Goal: Information Seeking & Learning: Learn about a topic

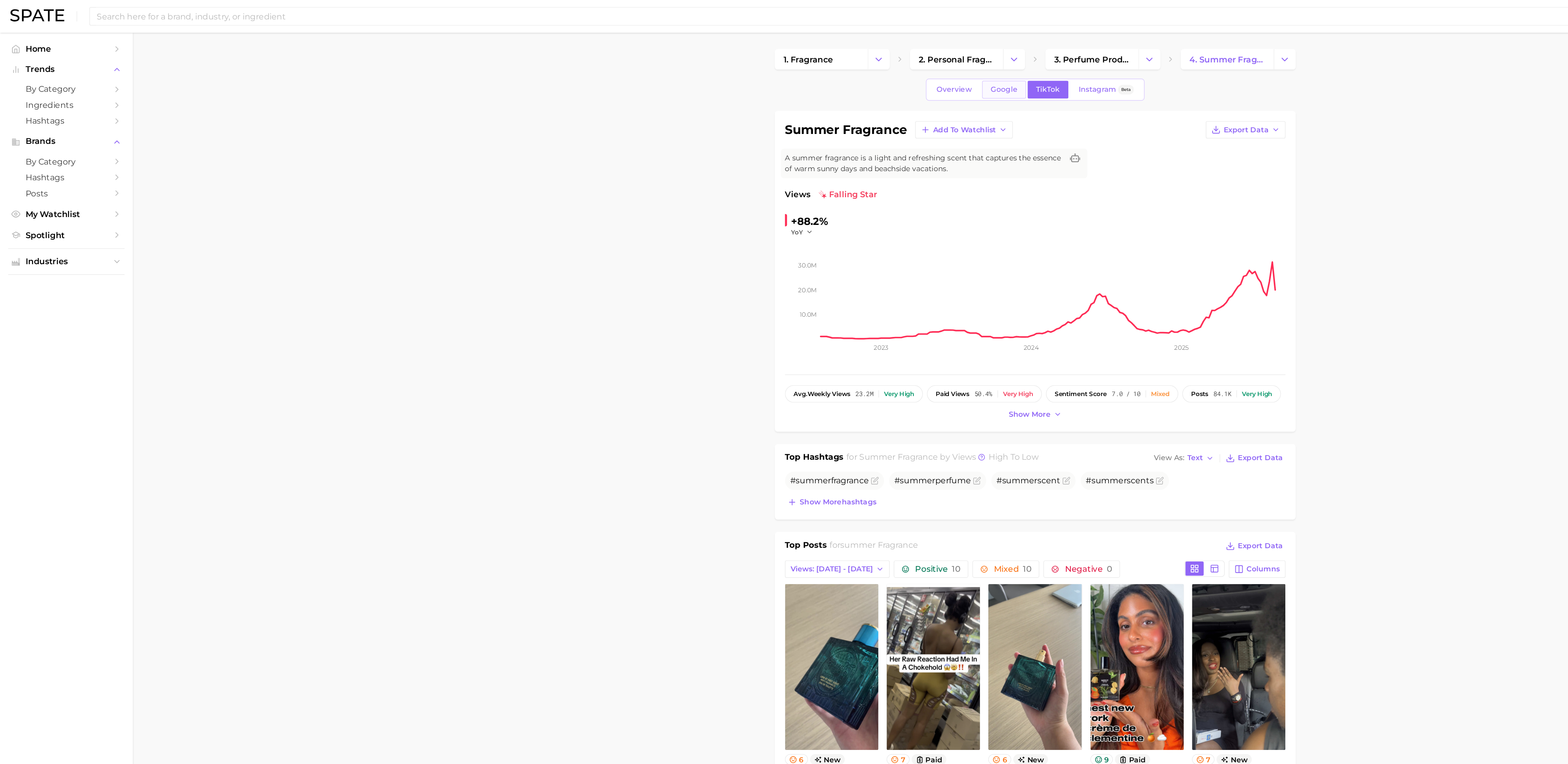
click at [813, 75] on span "Google" at bounding box center [812, 72] width 21 height 7
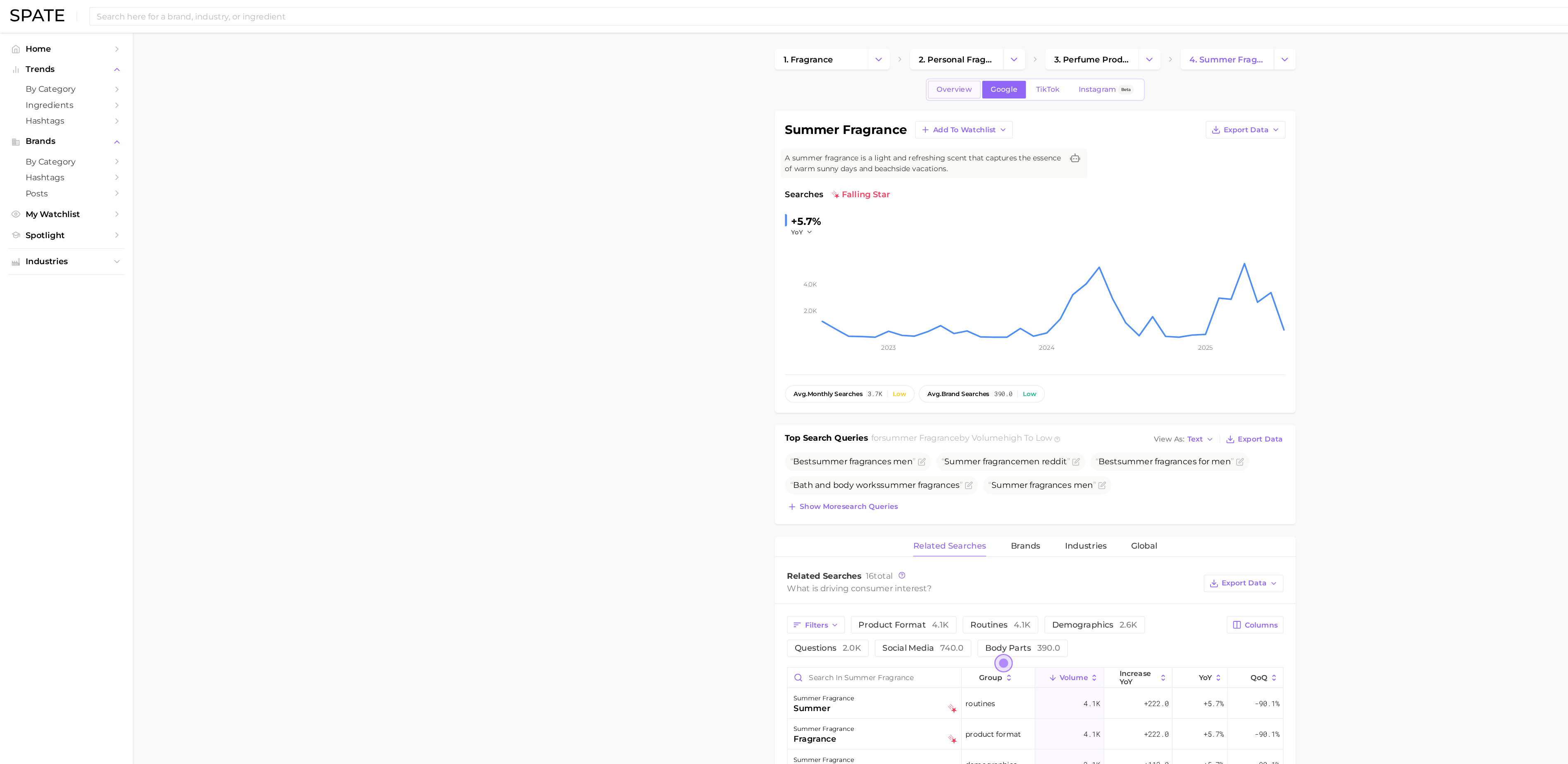
click at [764, 72] on span "Overview" at bounding box center [772, 72] width 29 height 7
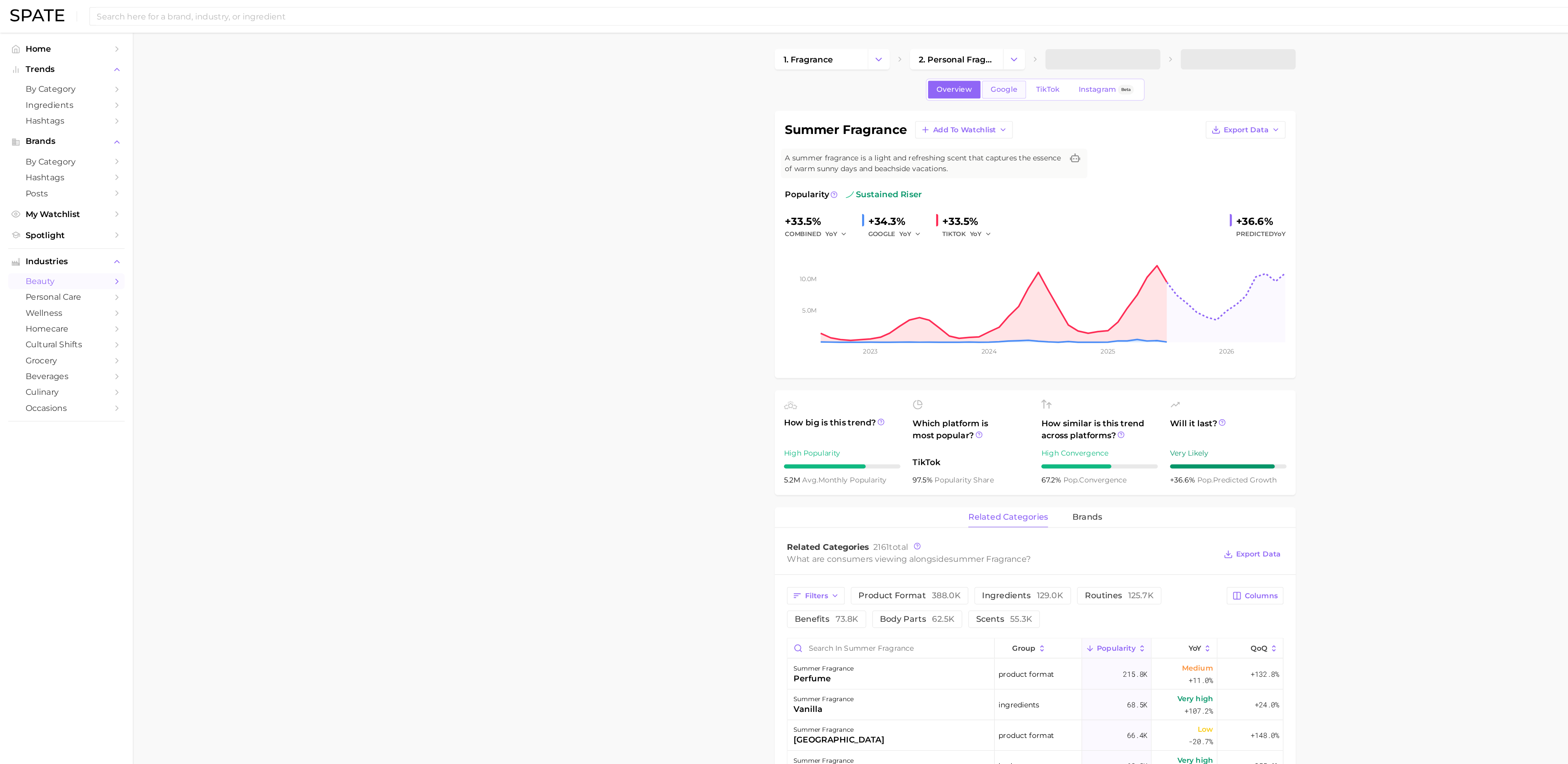
click at [796, 72] on link "Google" at bounding box center [813, 72] width 35 height 15
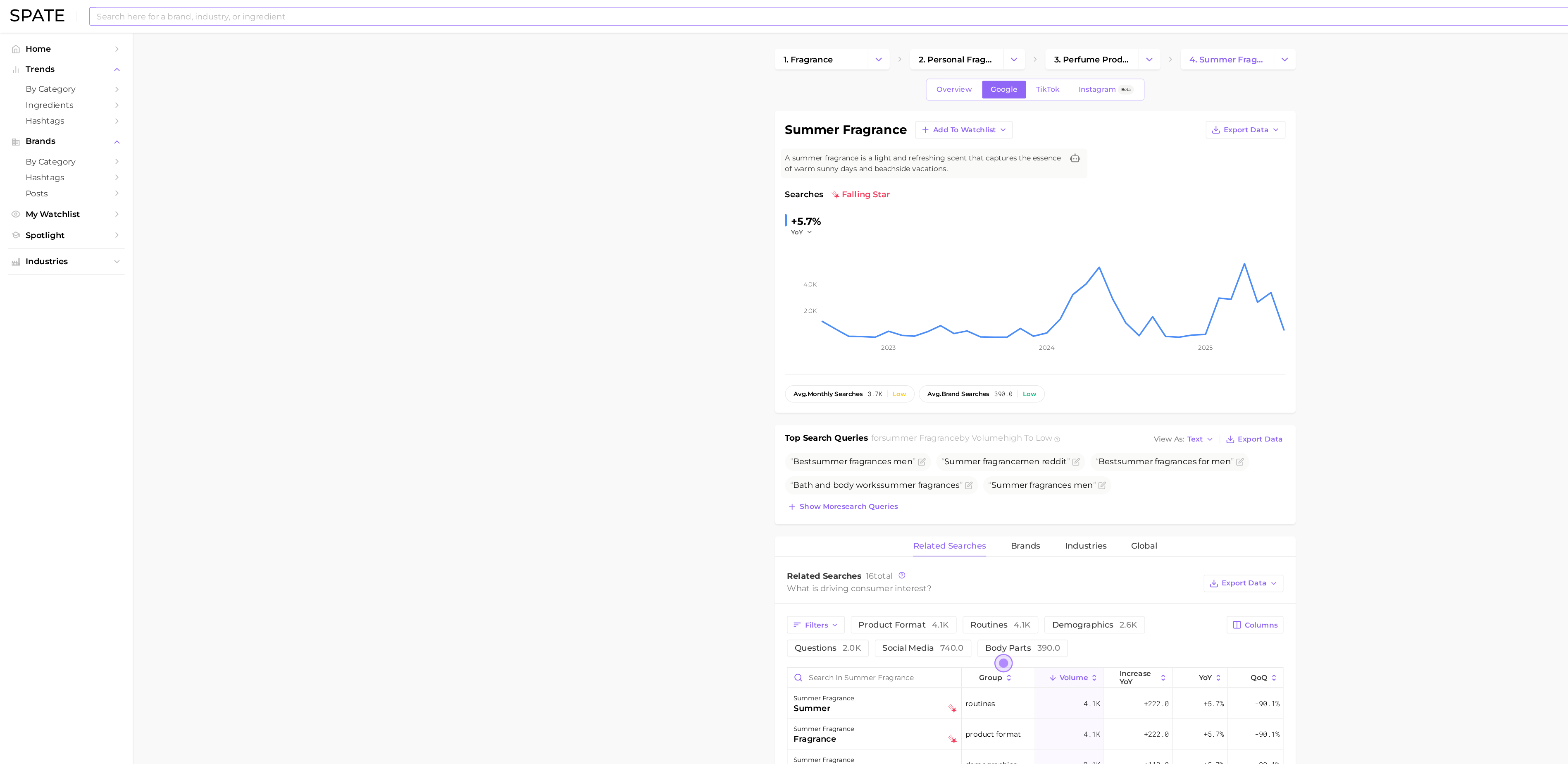
click at [724, 8] on input at bounding box center [759, 13] width 1363 height 14
click at [719, 413] on span "Show more search queries" at bounding box center [687, 410] width 79 height 7
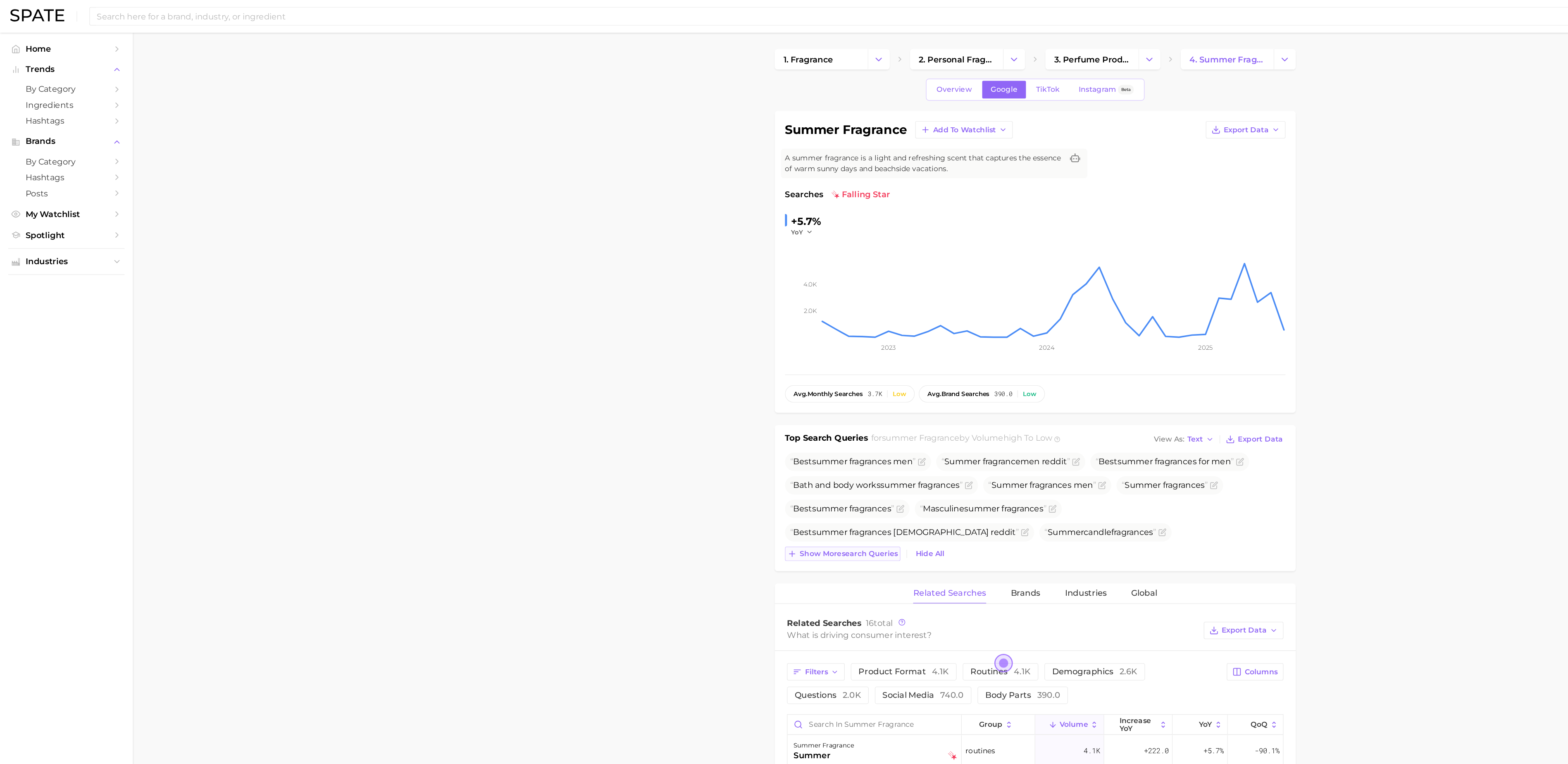
click at [695, 451] on span "Show more search queries" at bounding box center [687, 448] width 79 height 7
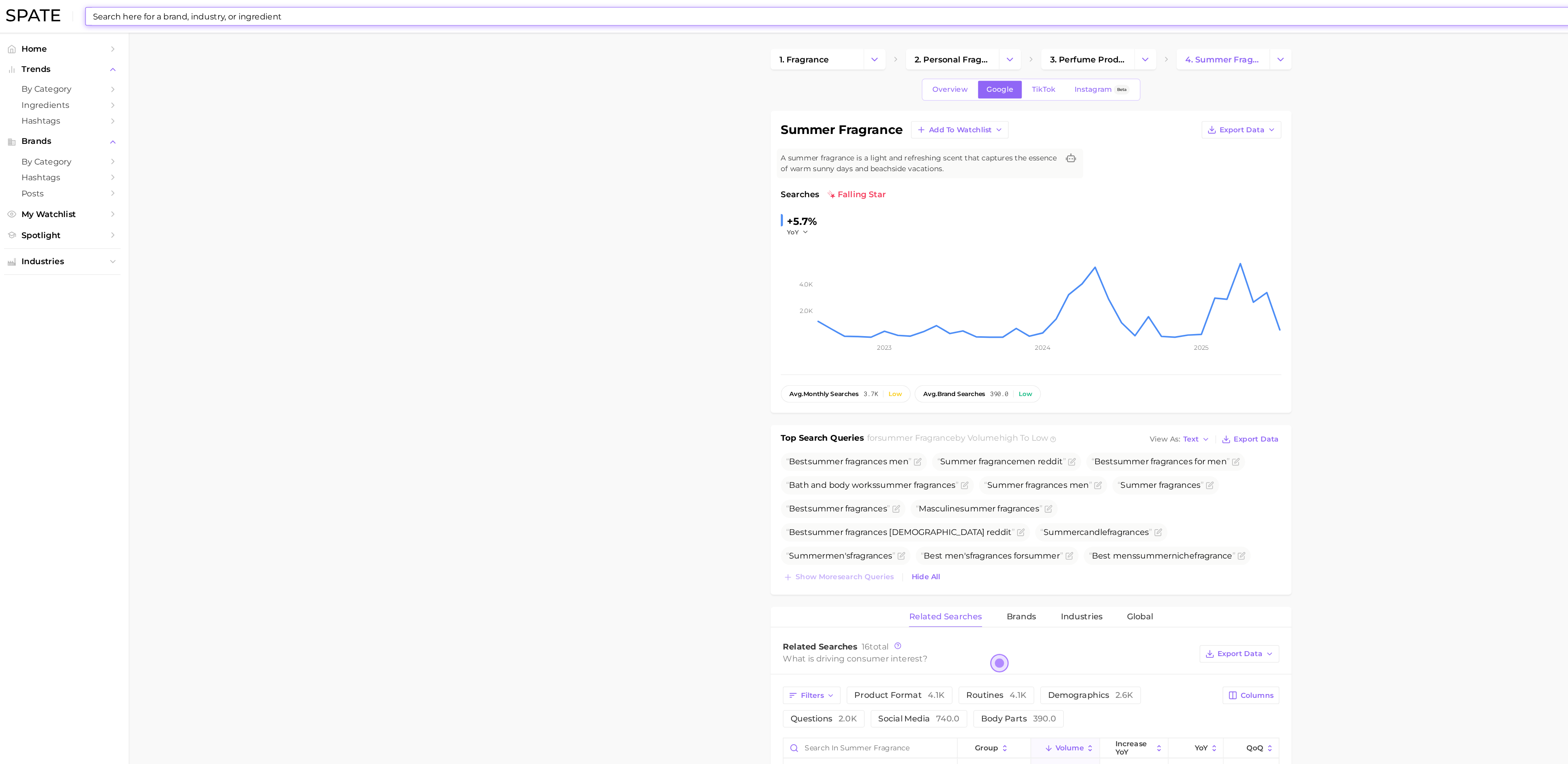
click at [452, 15] on input at bounding box center [759, 13] width 1363 height 14
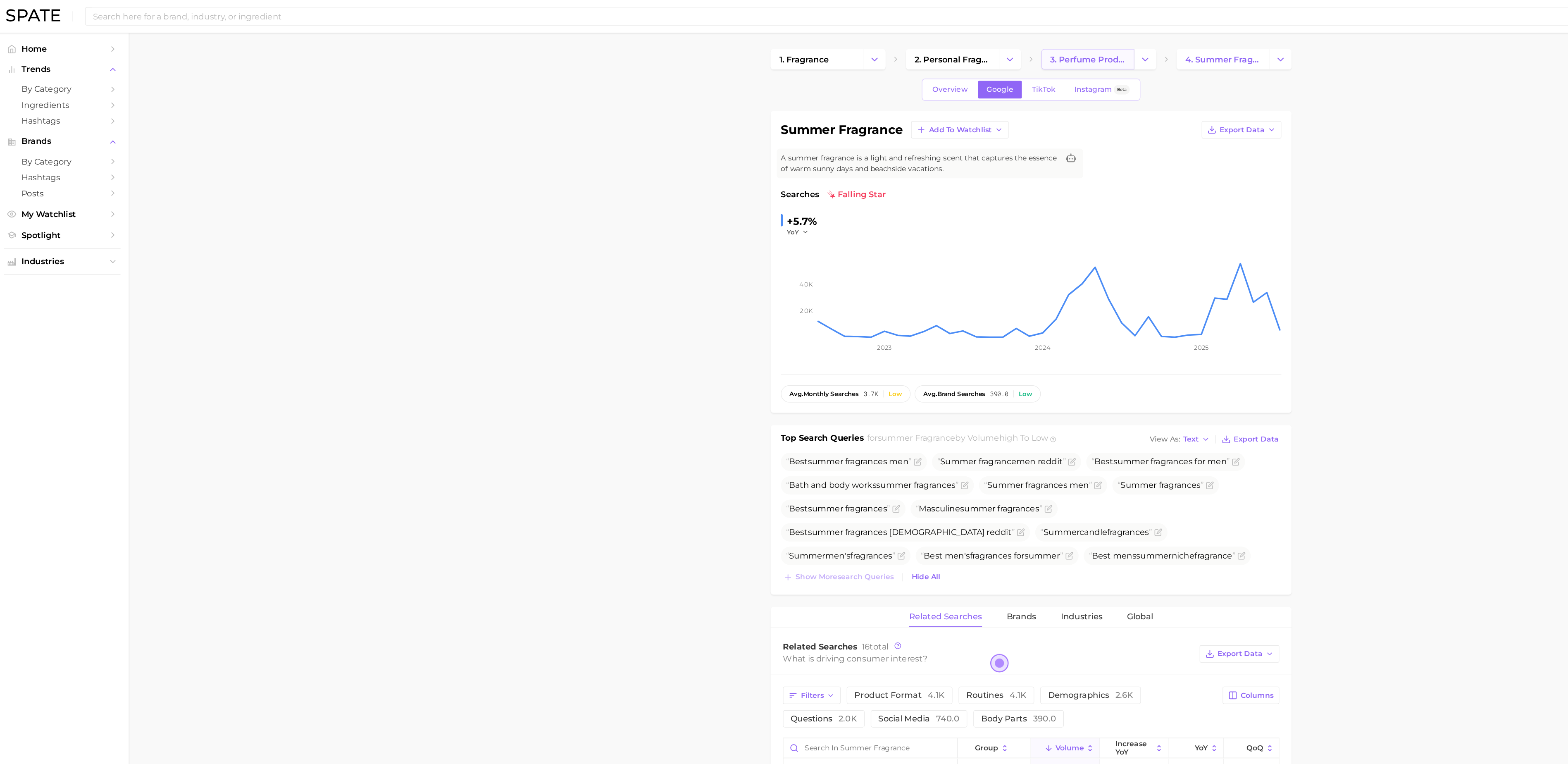
click at [869, 46] on span "3. perfume products" at bounding box center [883, 48] width 61 height 8
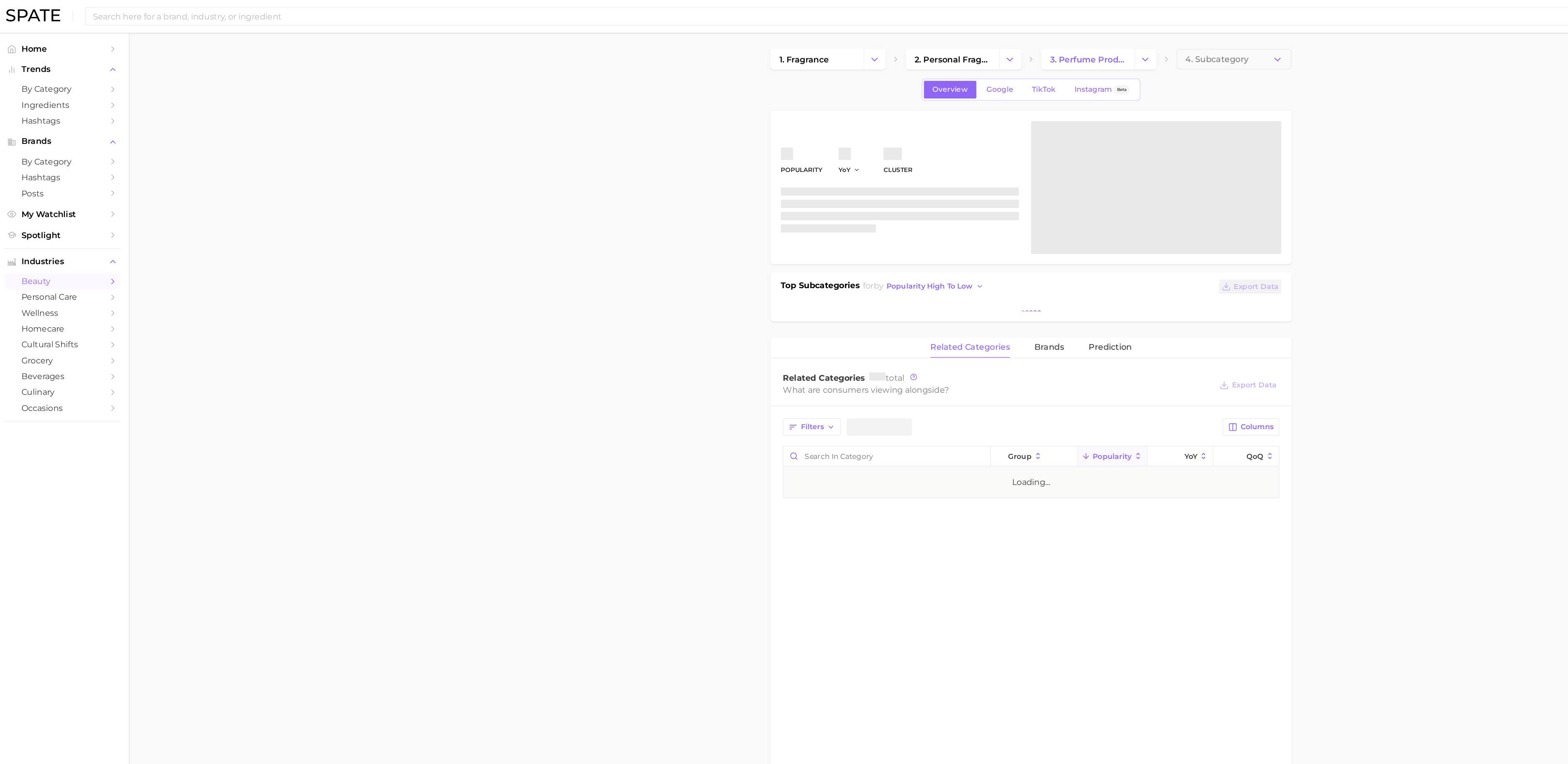
type textarea "x"
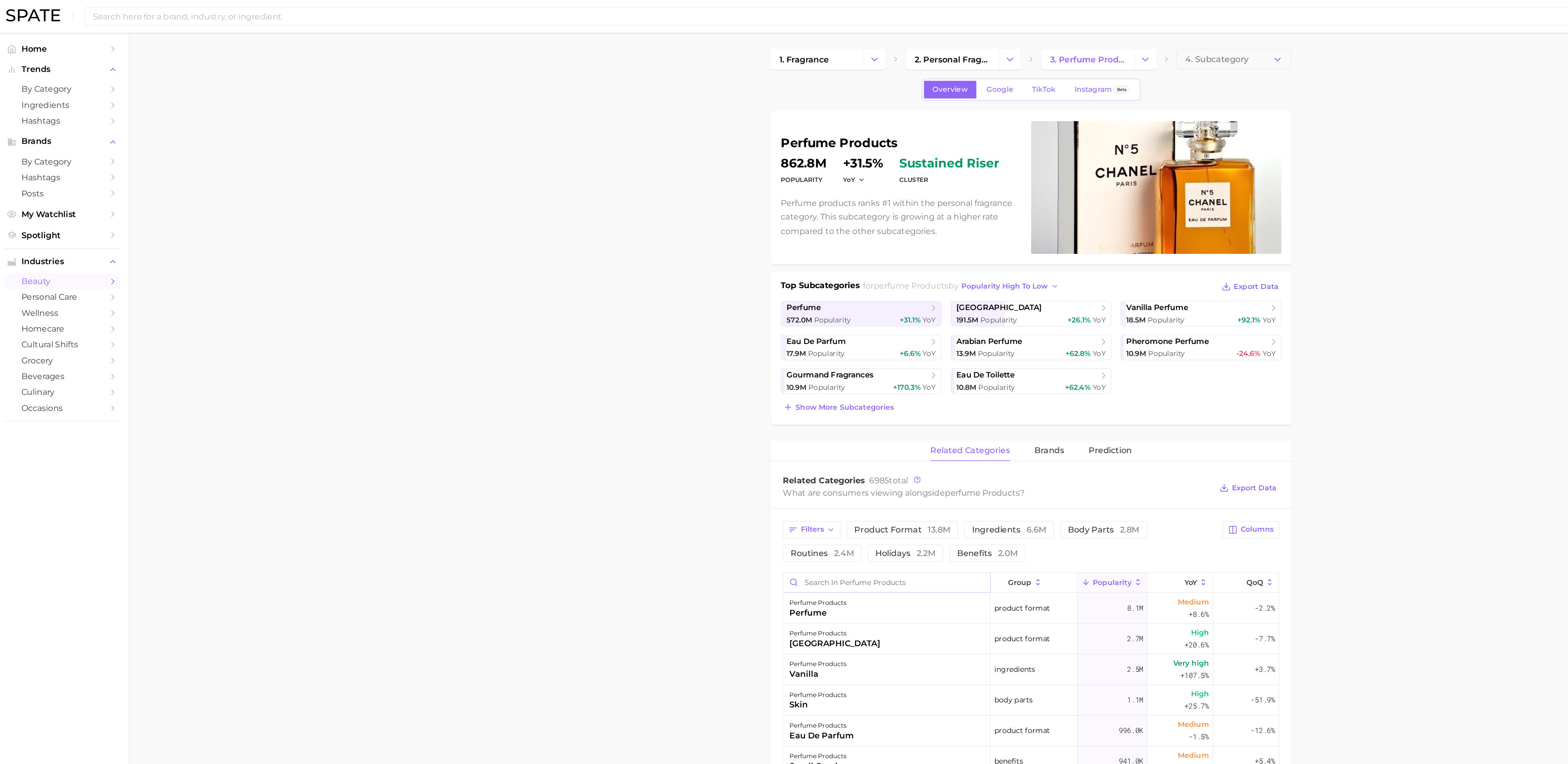
click at [696, 477] on input "Search in perfume products" at bounding box center [721, 471] width 167 height 16
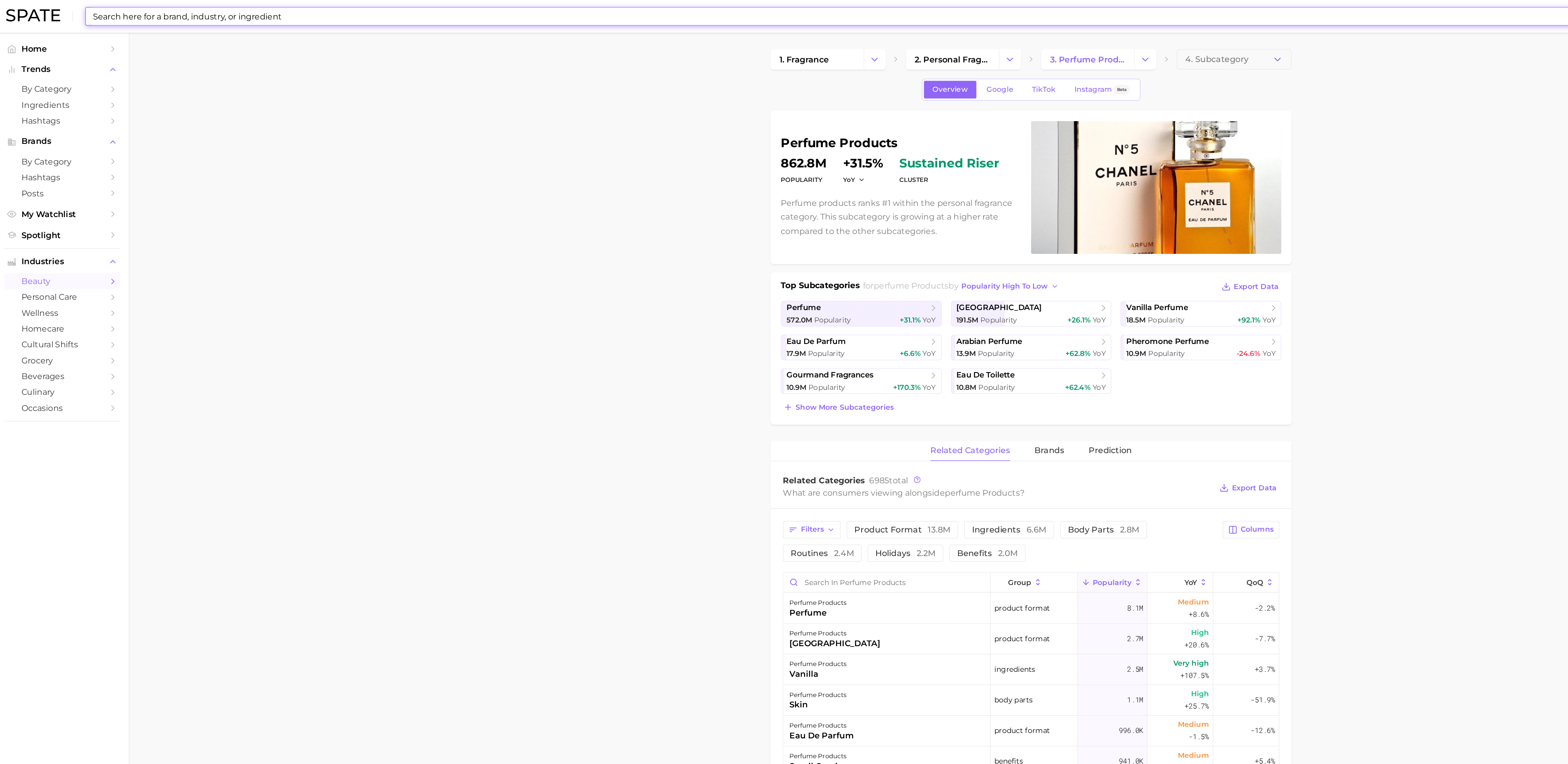
click at [399, 15] on input at bounding box center [759, 13] width 1363 height 14
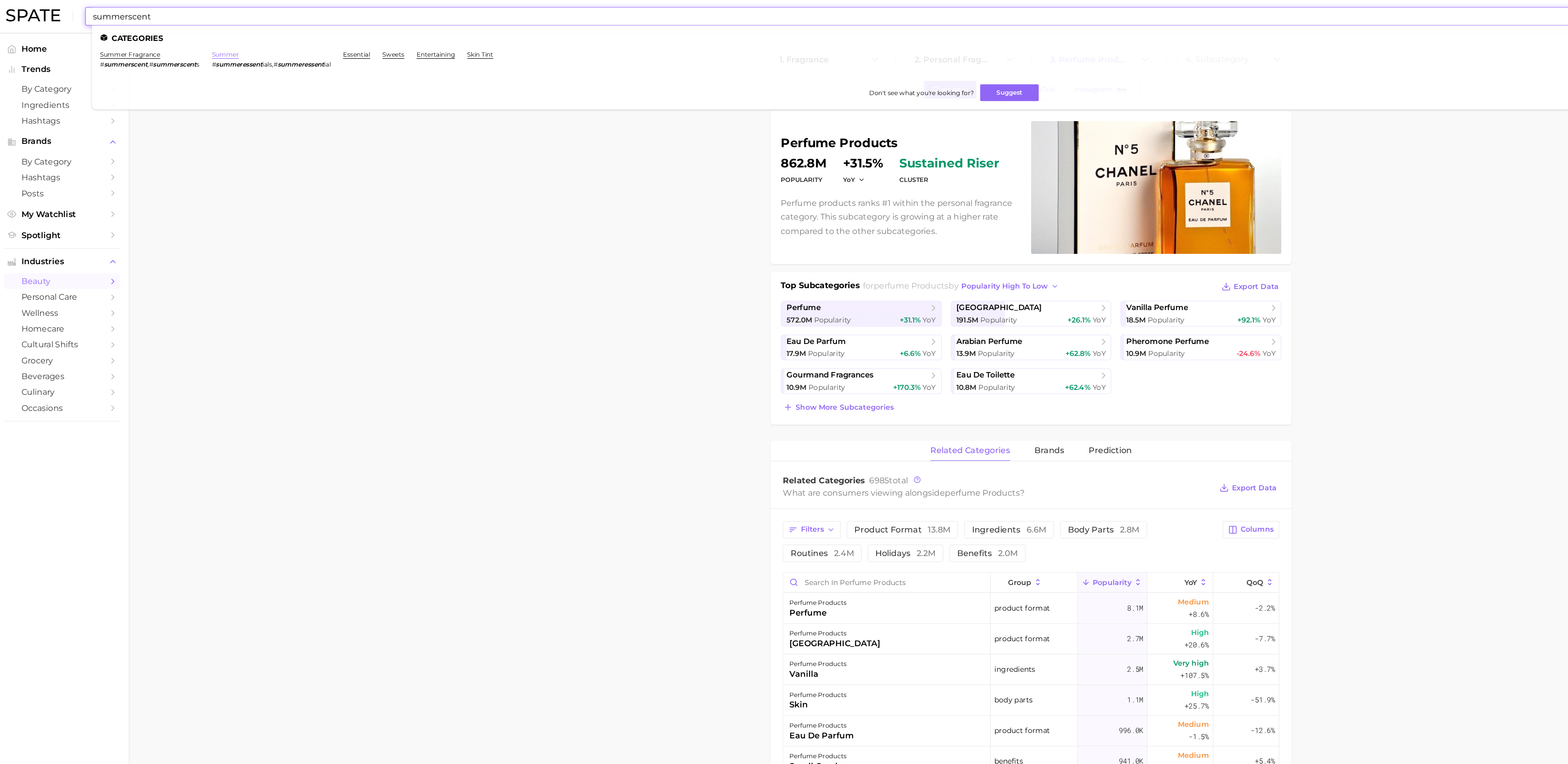
type input "summerscent"
click at [192, 44] on link "summer" at bounding box center [186, 44] width 22 height 6
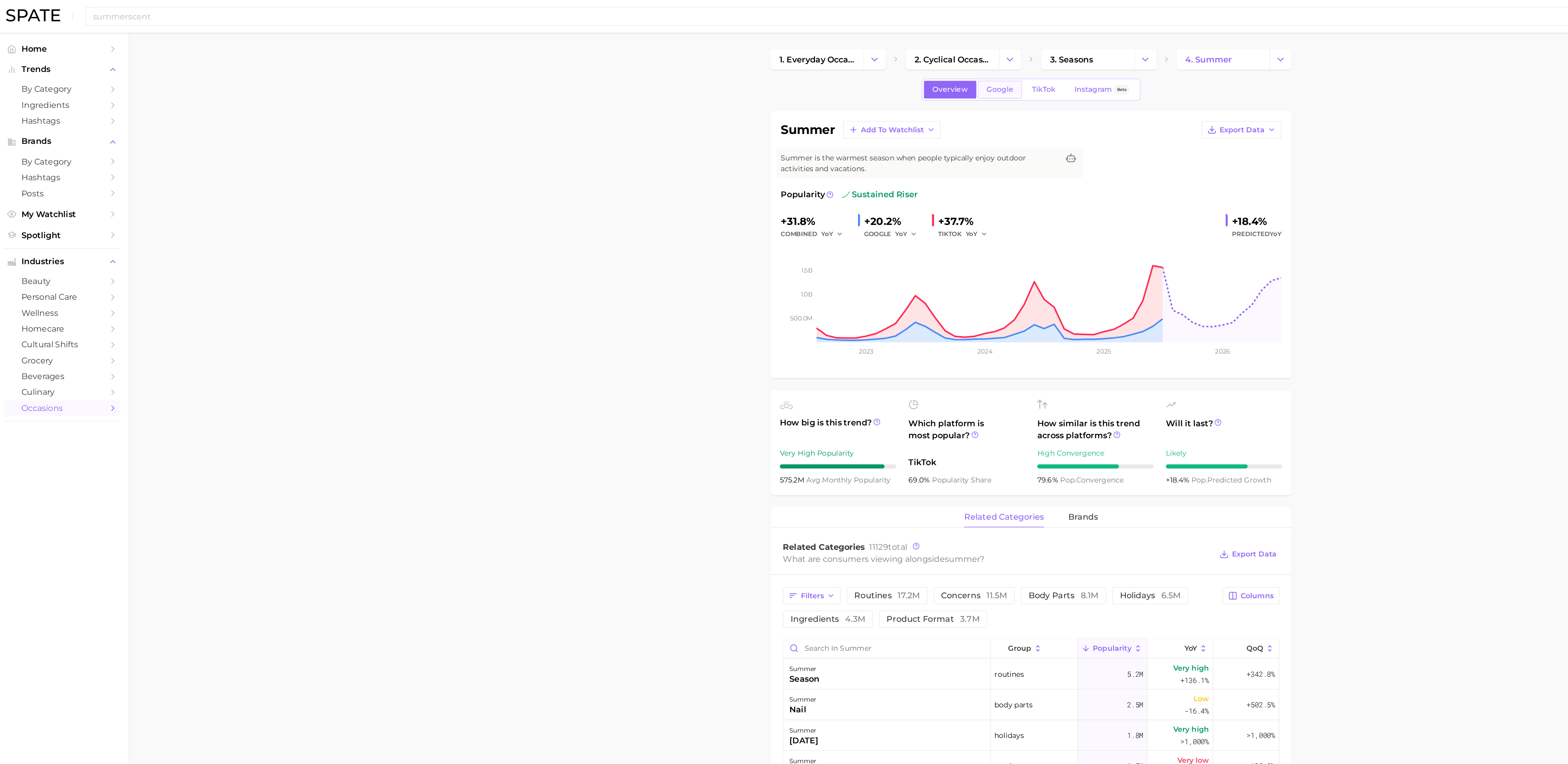
click at [810, 69] on span "Google" at bounding box center [812, 72] width 21 height 7
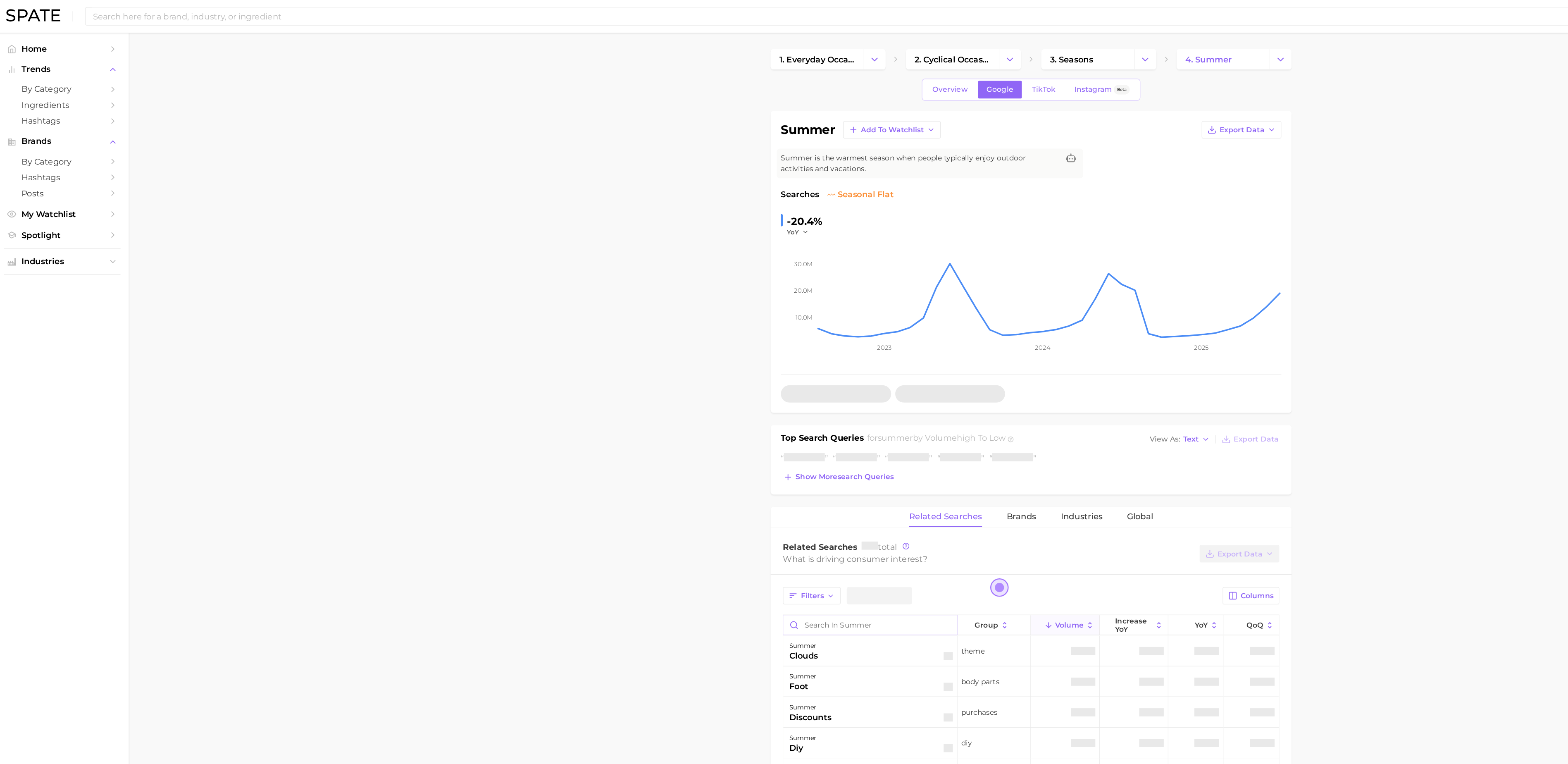
click at [663, 512] on input "Search in summer" at bounding box center [707, 505] width 141 height 16
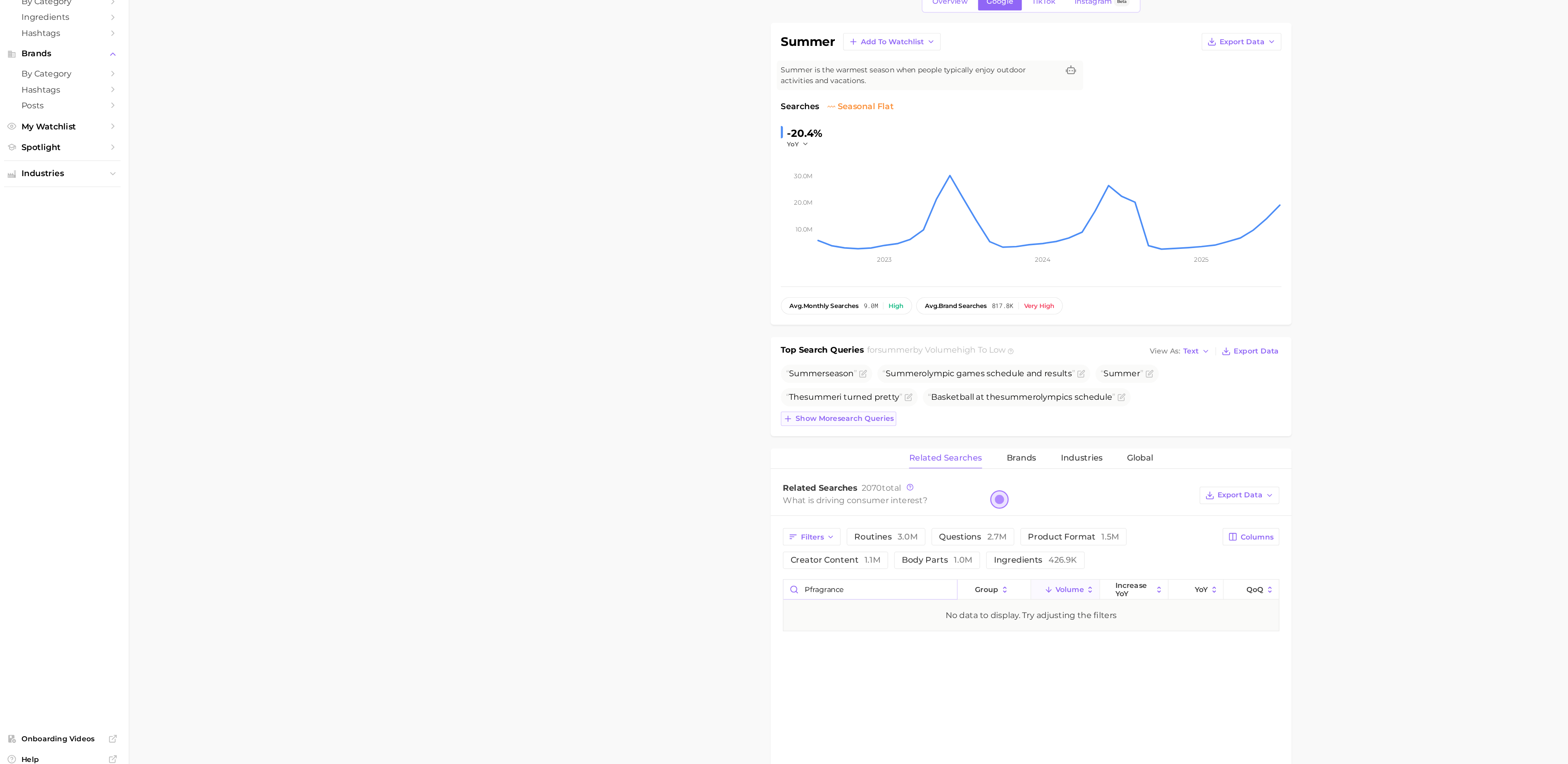
type input "pfragrance"
click at [727, 410] on span "Show more search queries" at bounding box center [687, 410] width 79 height 7
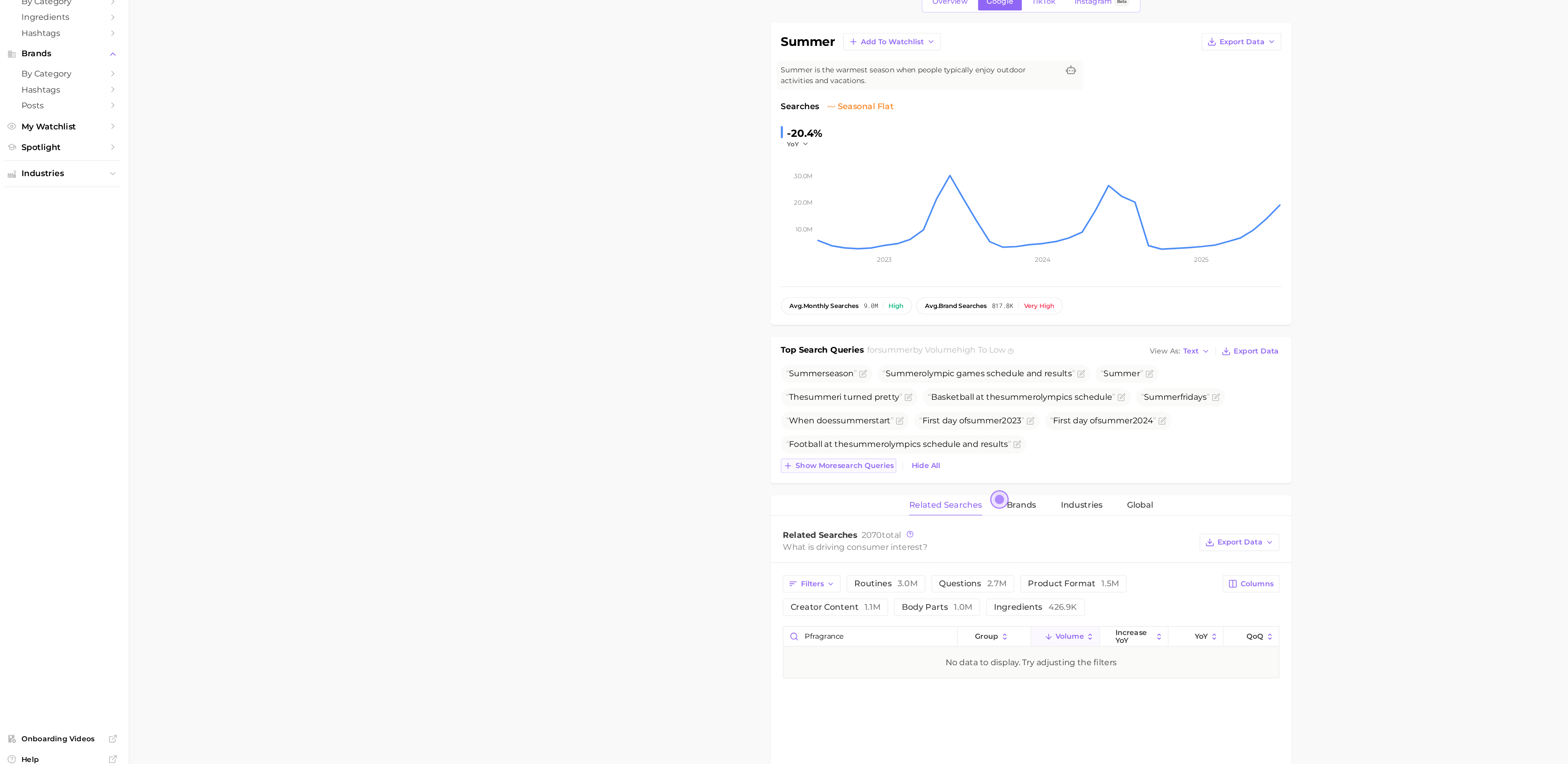
click at [701, 451] on span "Show more search queries" at bounding box center [687, 448] width 79 height 7
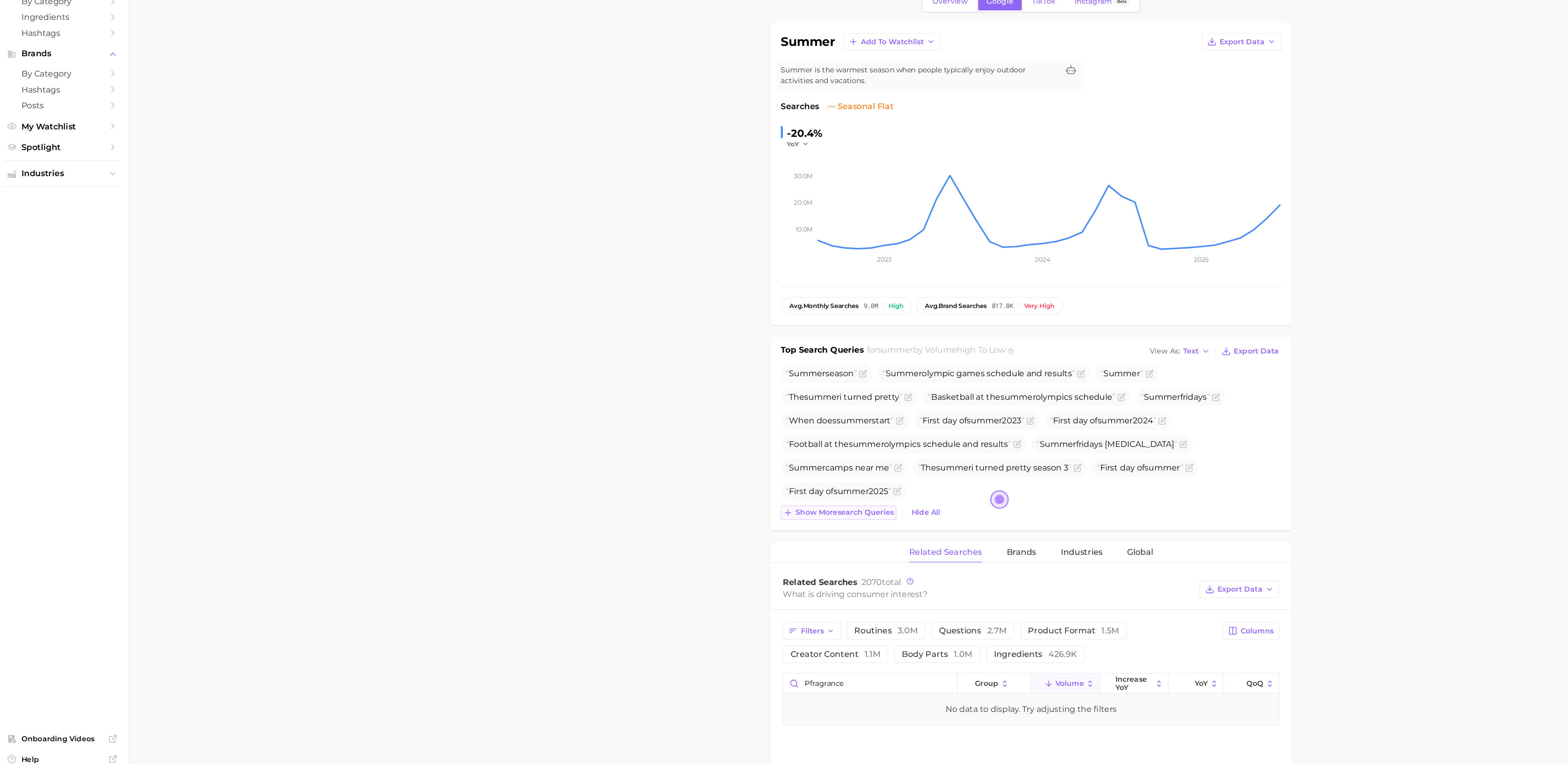
click at [688, 489] on span "Show more search queries" at bounding box center [687, 486] width 79 height 7
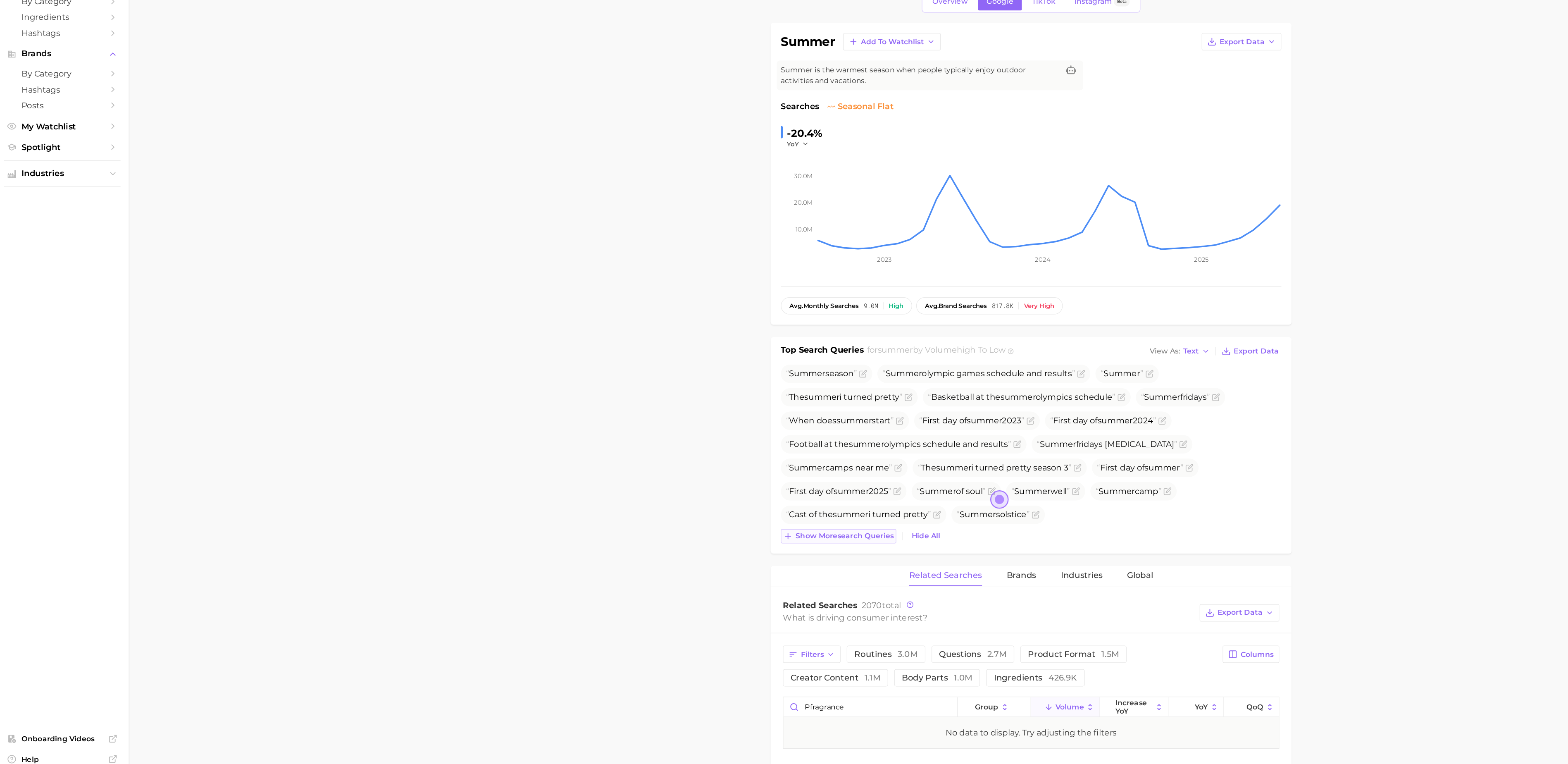
click at [687, 502] on button "Show more search queries" at bounding box center [682, 505] width 93 height 12
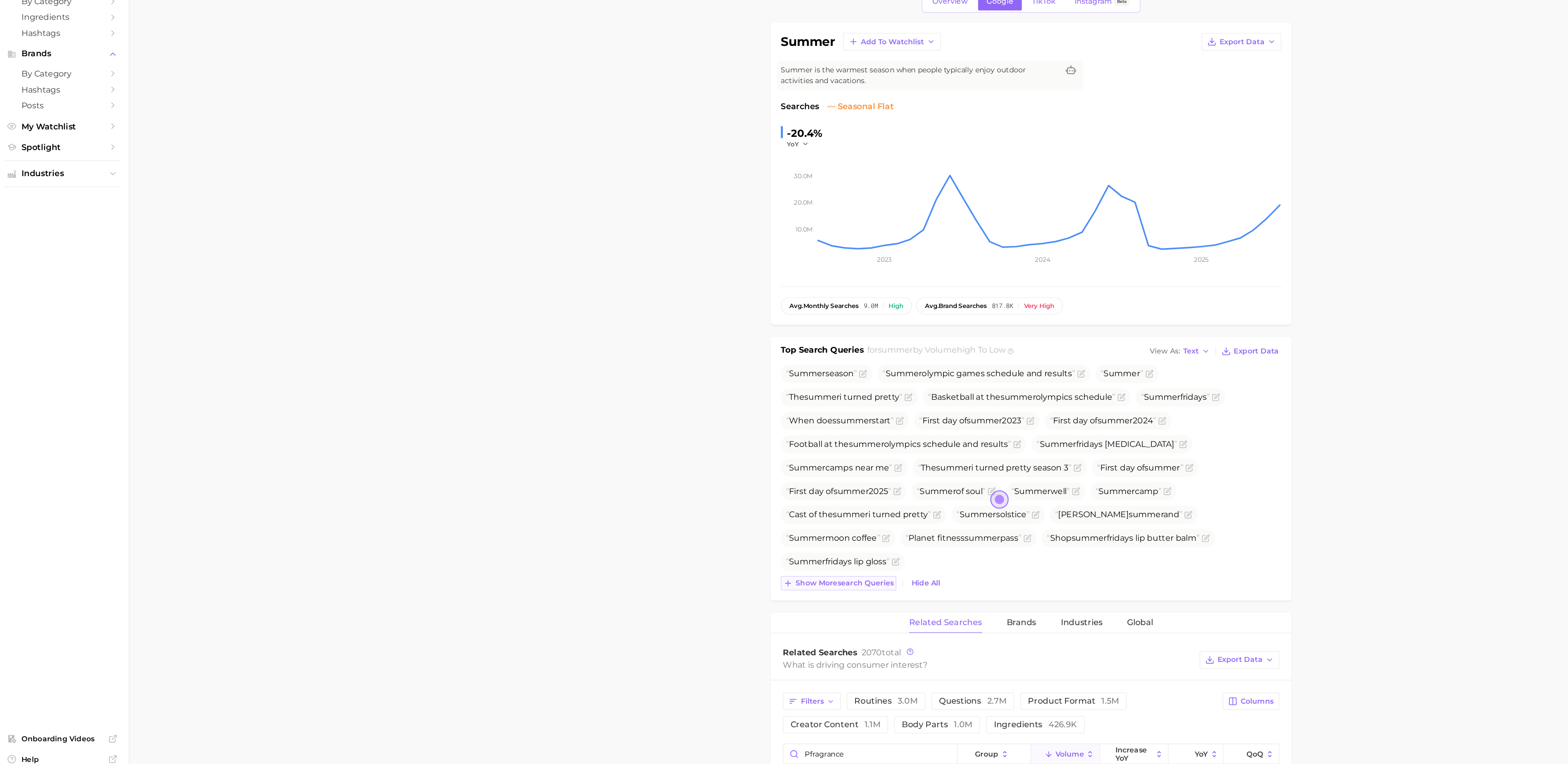
click at [682, 541] on button "Show more search queries" at bounding box center [682, 543] width 93 height 12
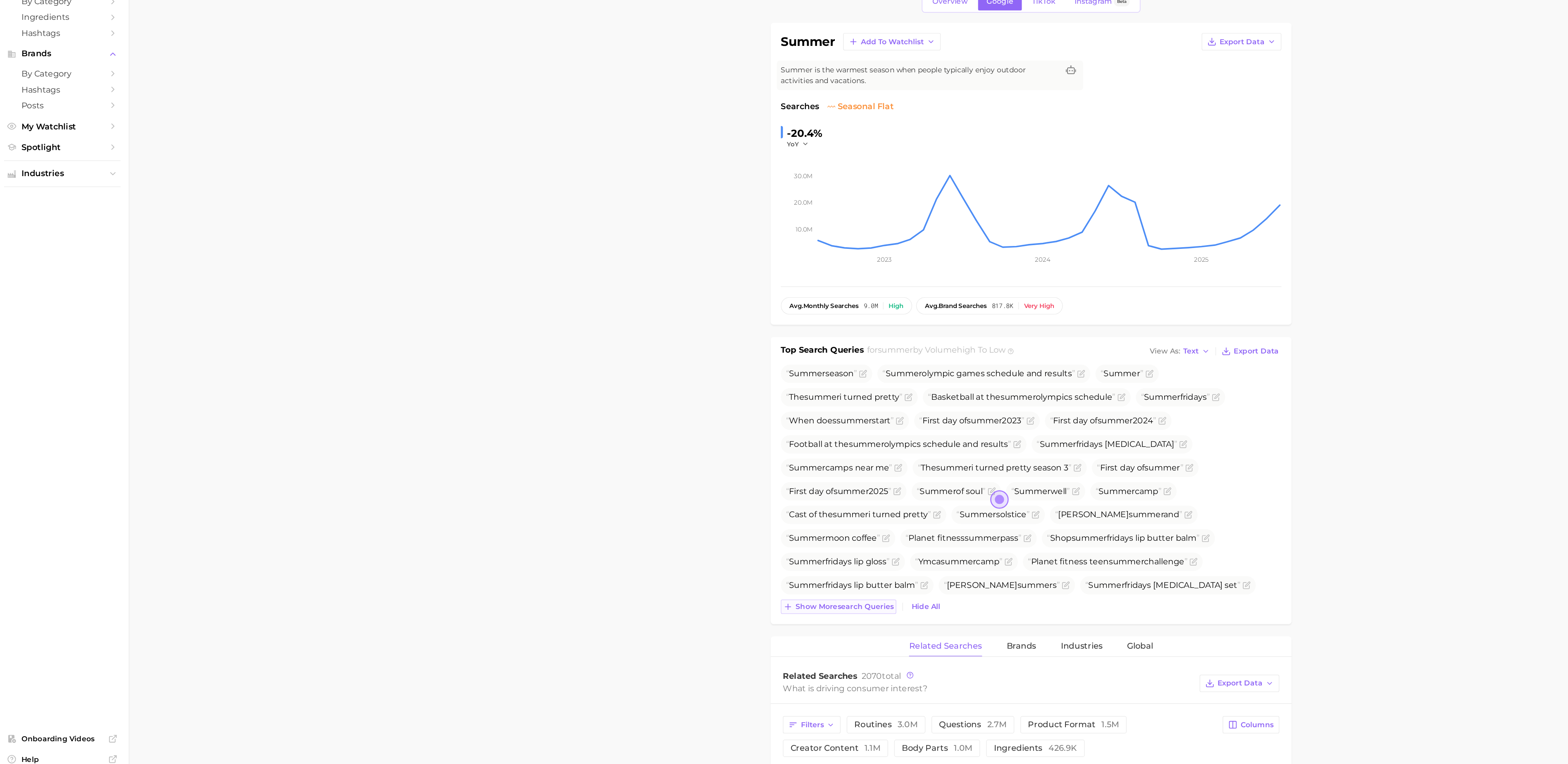
click at [683, 566] on span "Show more search queries" at bounding box center [687, 562] width 79 height 7
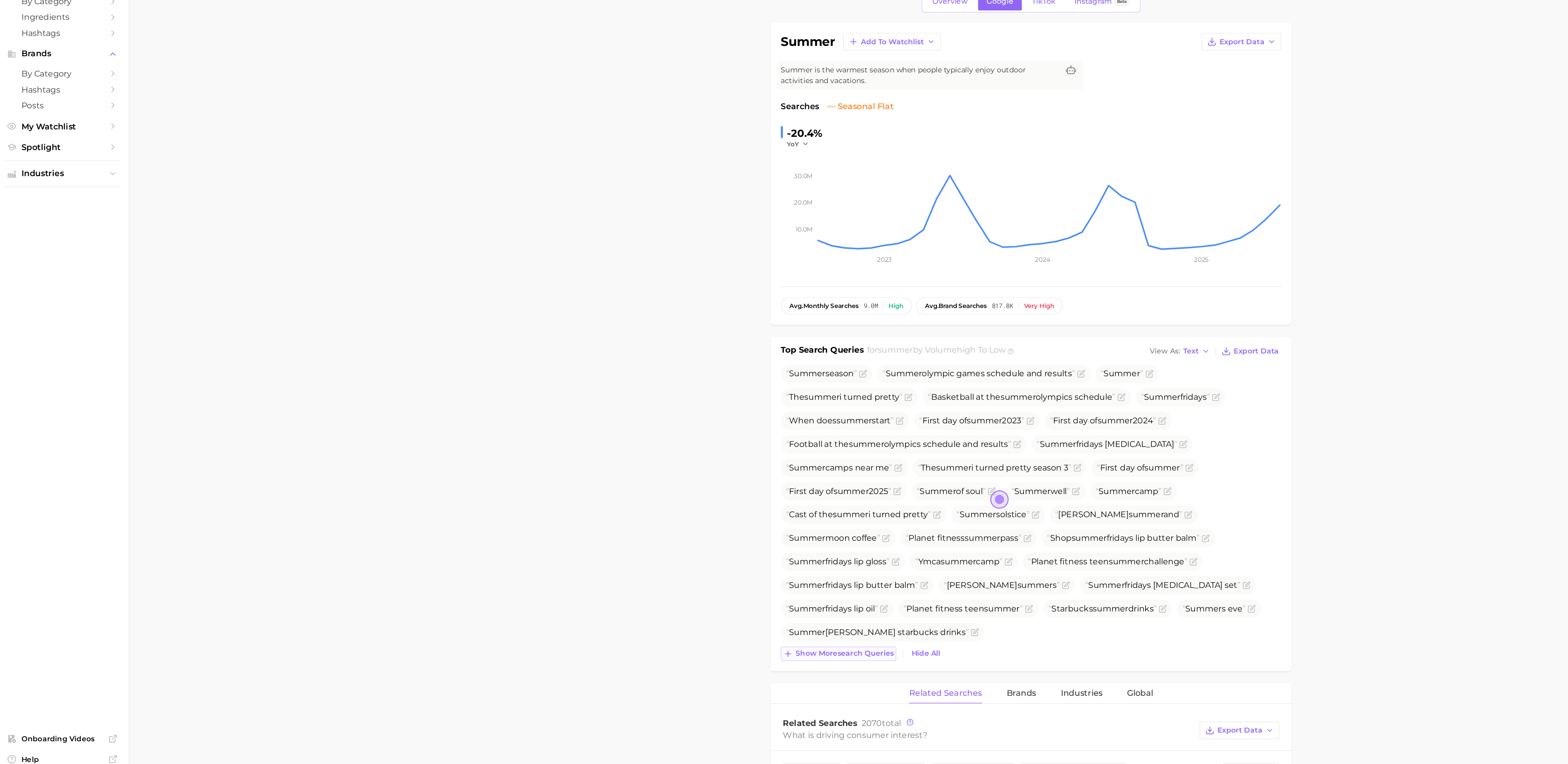
click at [687, 600] on span "Show more search queries" at bounding box center [687, 600] width 79 height 7
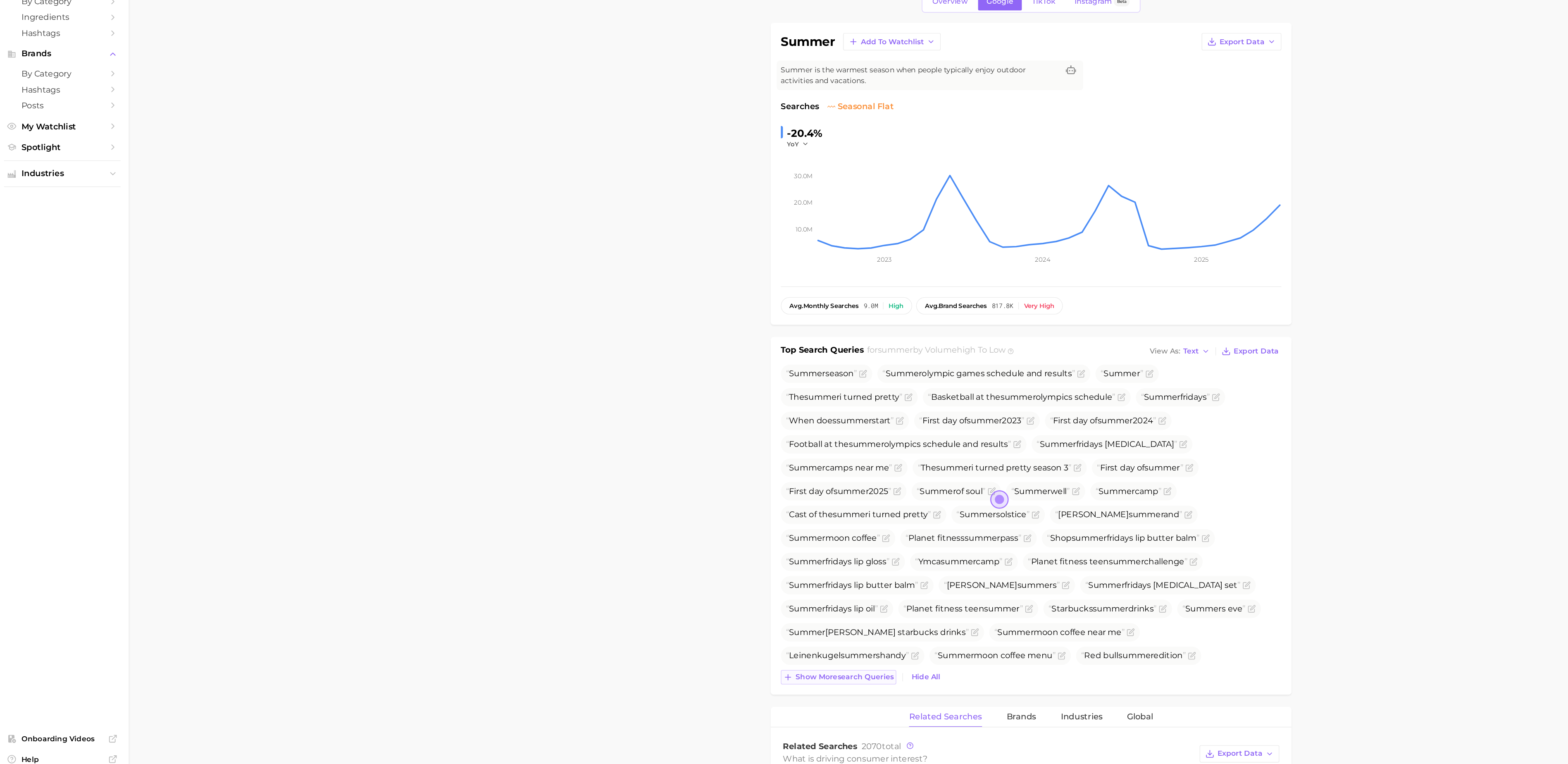
click at [686, 617] on button "Show more search queries" at bounding box center [682, 619] width 93 height 12
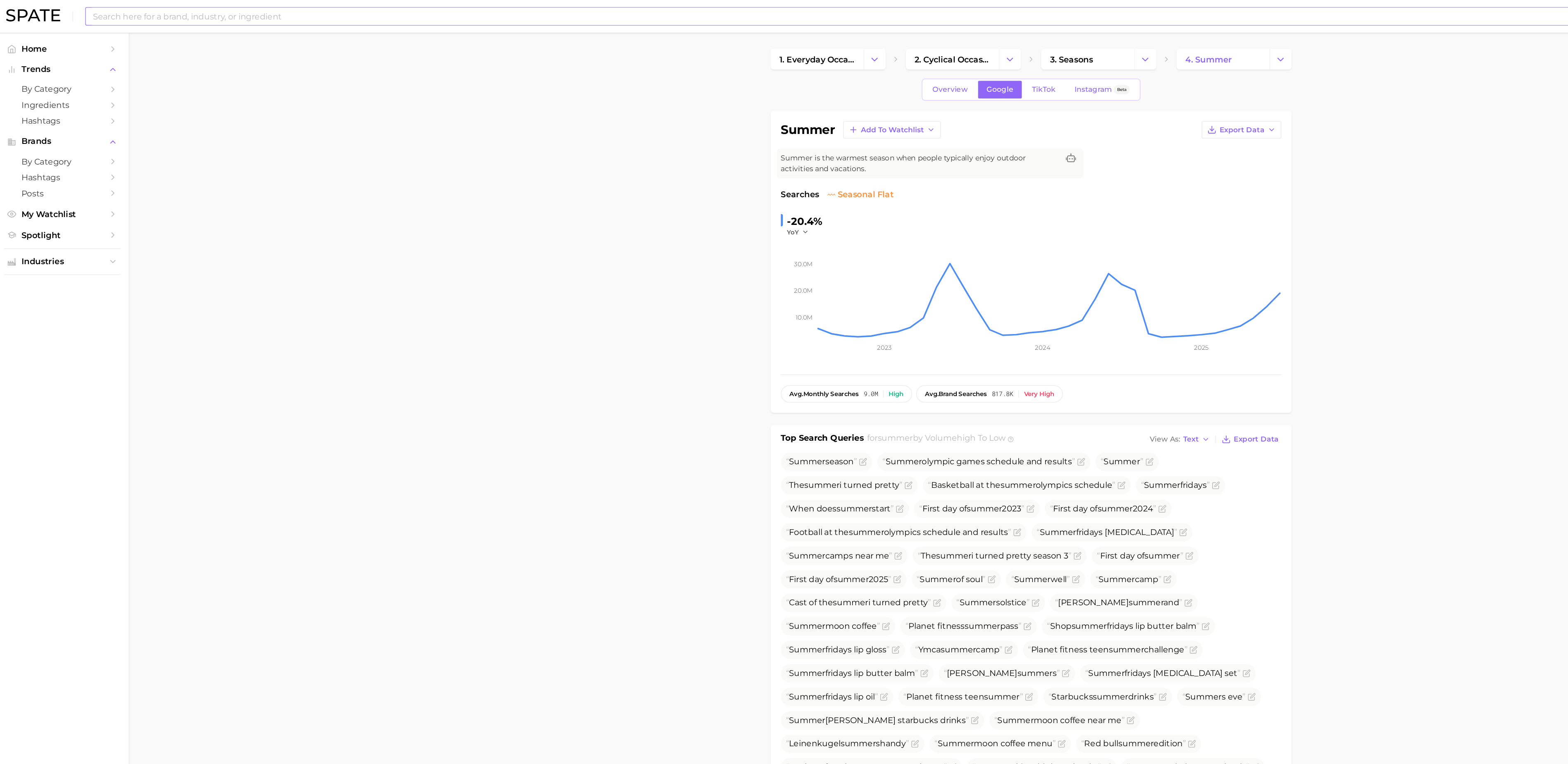
click at [595, 15] on input at bounding box center [759, 13] width 1363 height 14
type input "summercore"
click at [225, 117] on main "1. everyday occasions 2. cyclical occasions 3. seasons 4. summer Overview Googl…" at bounding box center [838, 729] width 1460 height 1407
click at [123, 19] on input "summercore" at bounding box center [759, 13] width 1363 height 14
click at [101, 46] on link "summercore" at bounding box center [101, 44] width 33 height 6
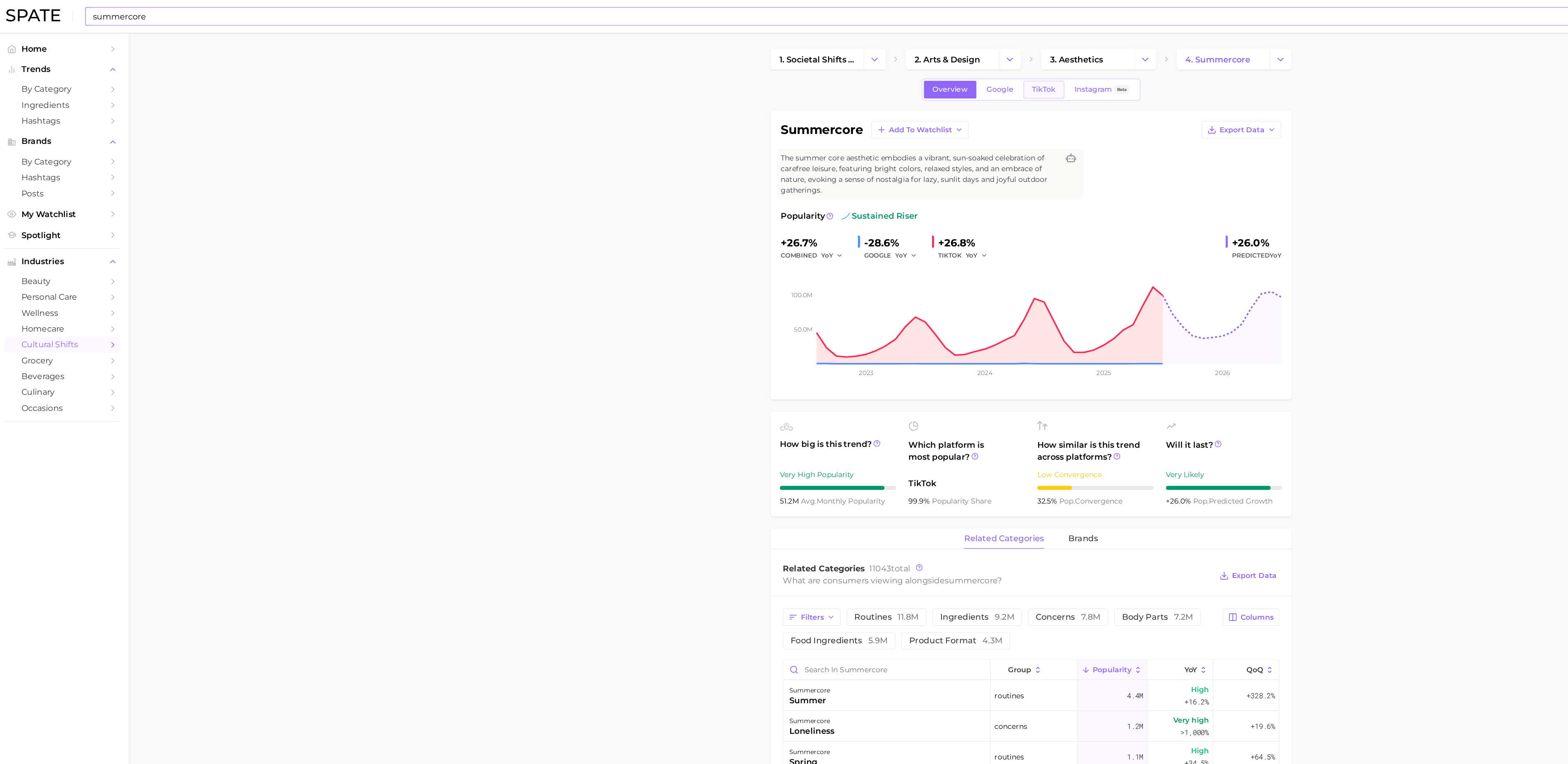
click at [852, 68] on div "Overview Google TikTok Instagram Beta" at bounding box center [838, 72] width 177 height 18
click at [852, 68] on link "TikTok" at bounding box center [848, 72] width 33 height 15
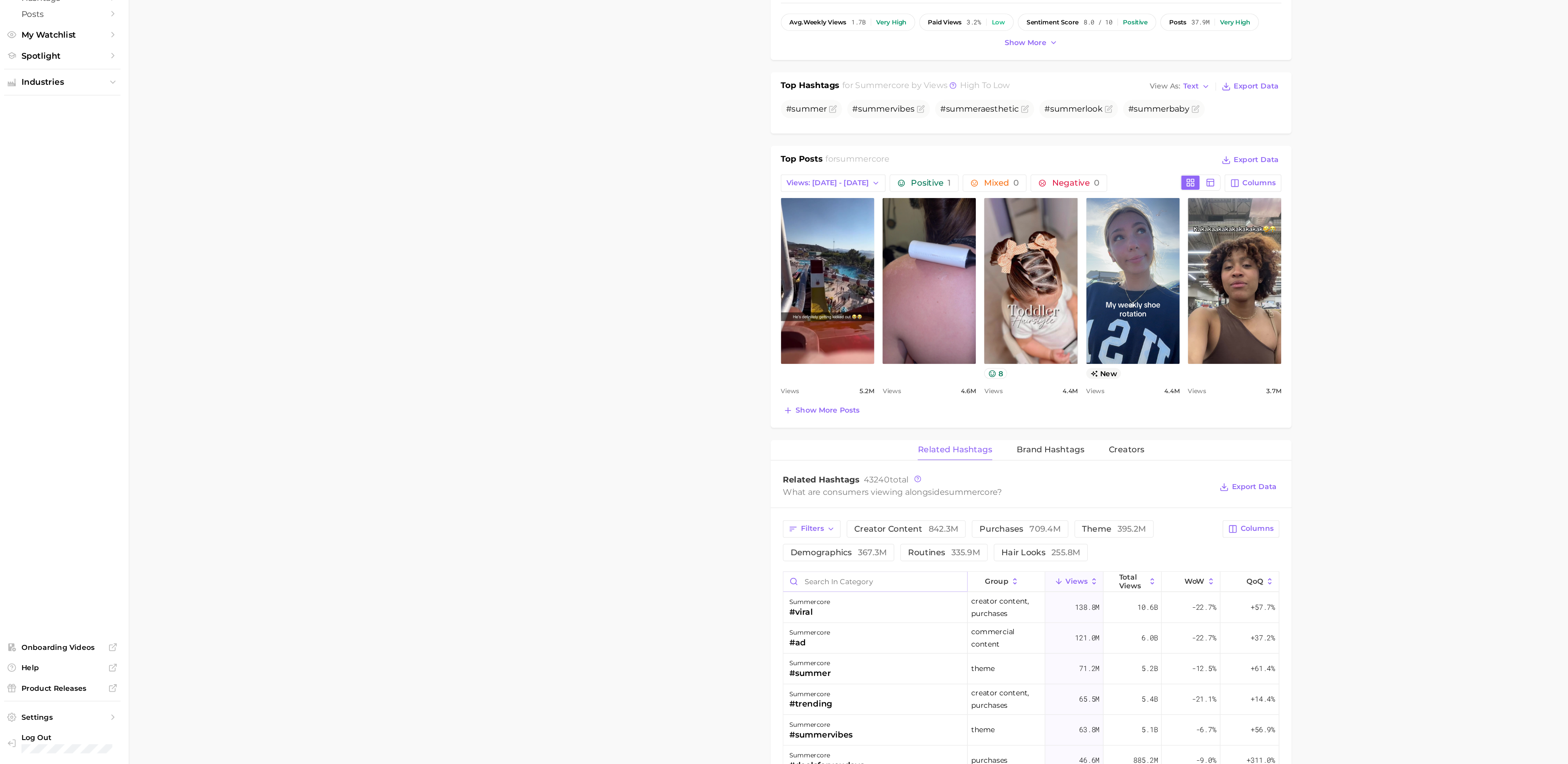
click at [665, 624] on input "Search in category" at bounding box center [712, 616] width 149 height 16
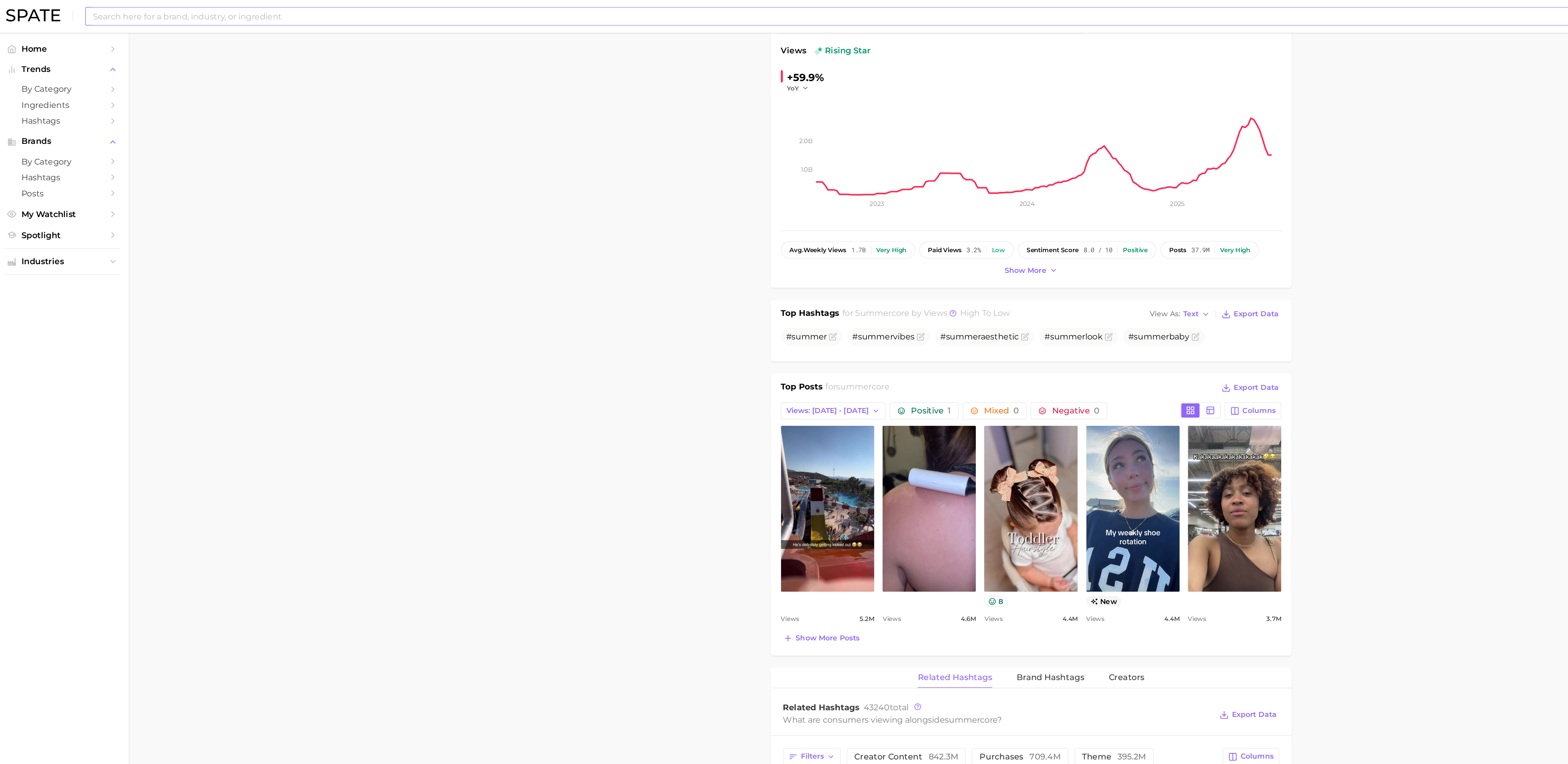
scroll to position [133, 0]
type input "perfume"
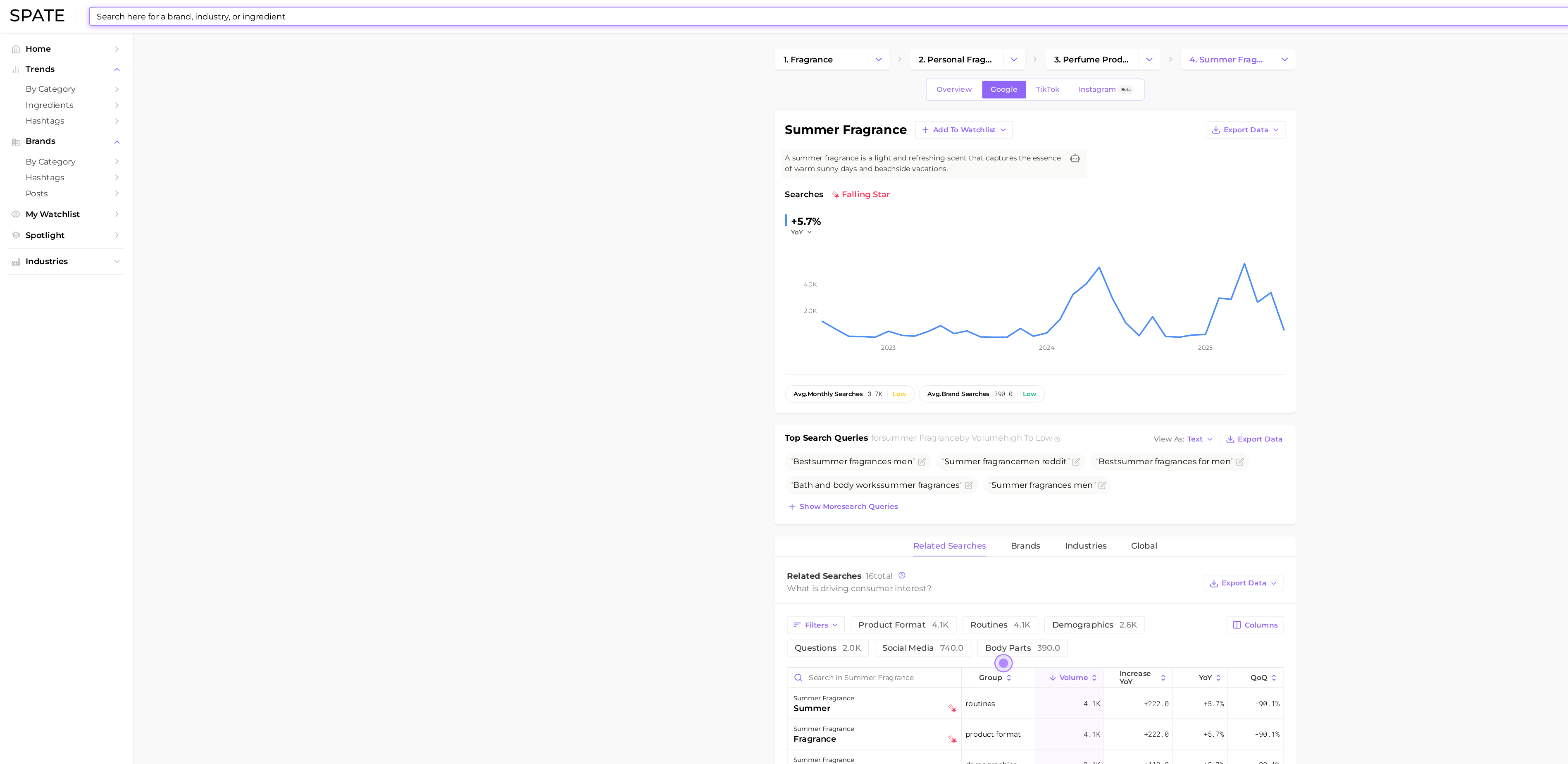
click at [228, 19] on input at bounding box center [759, 13] width 1363 height 14
type input "summercore"
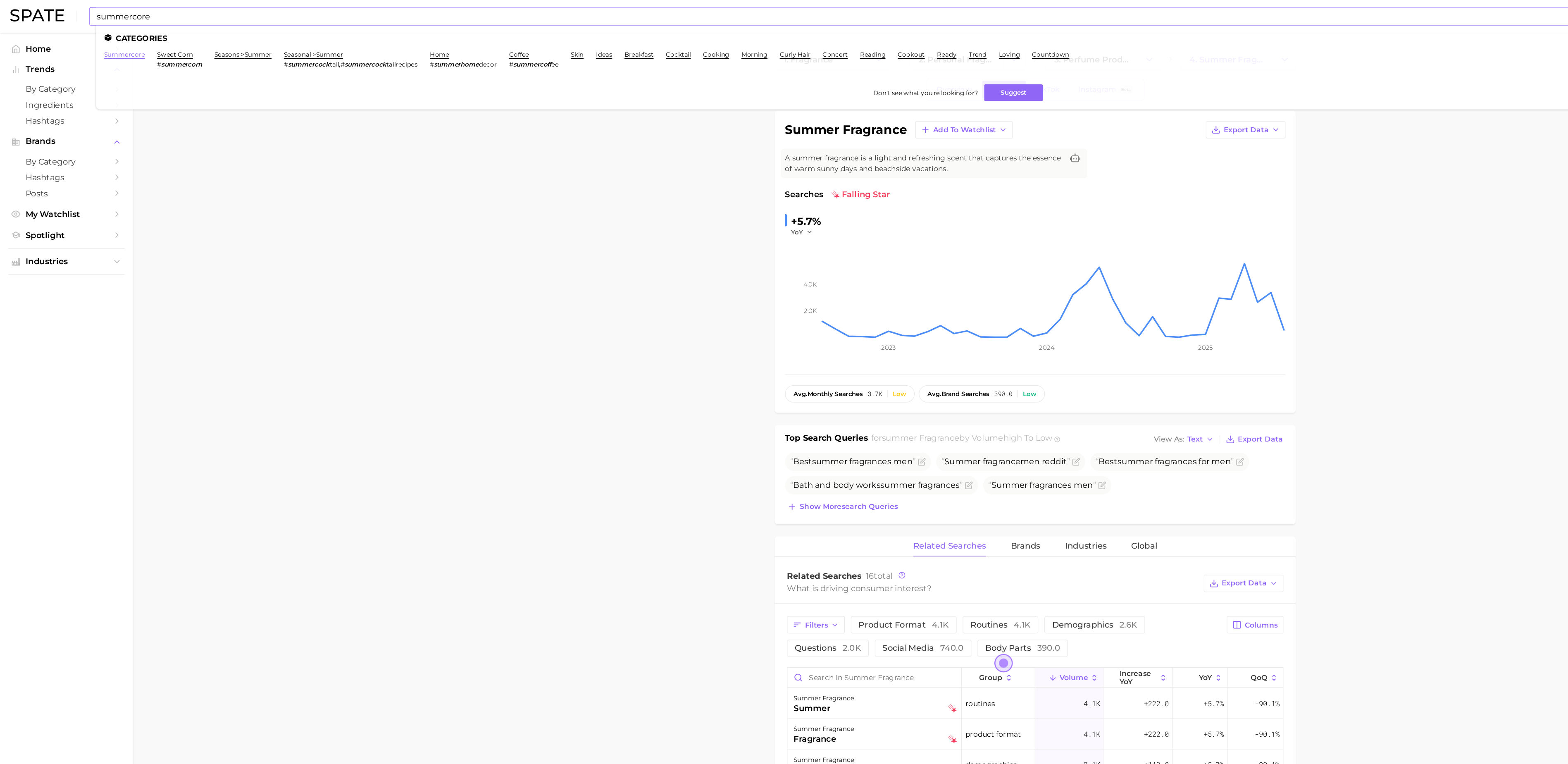
click at [104, 41] on link "summercore" at bounding box center [101, 44] width 33 height 6
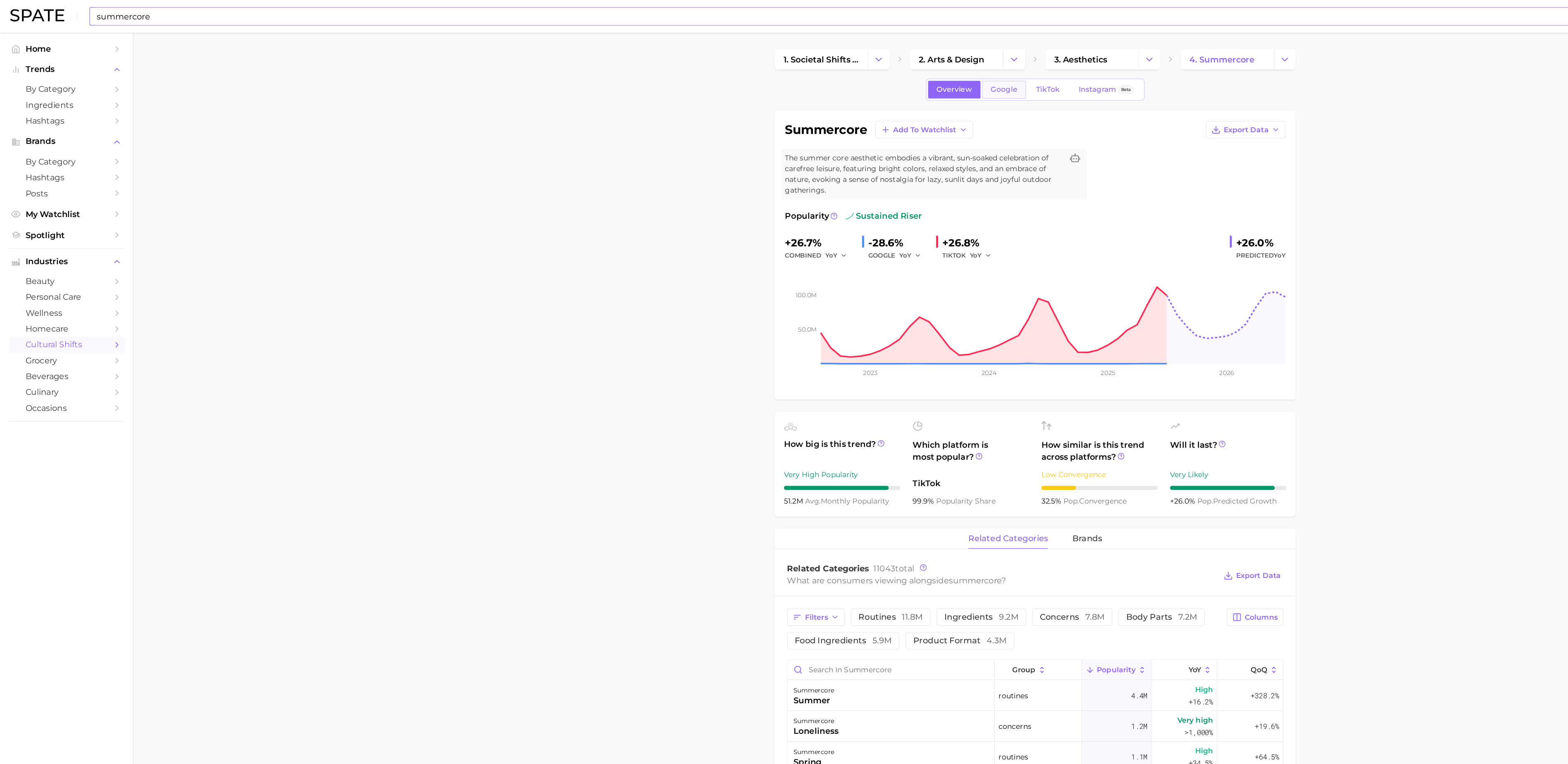
click at [815, 78] on link "Google" at bounding box center [813, 72] width 35 height 15
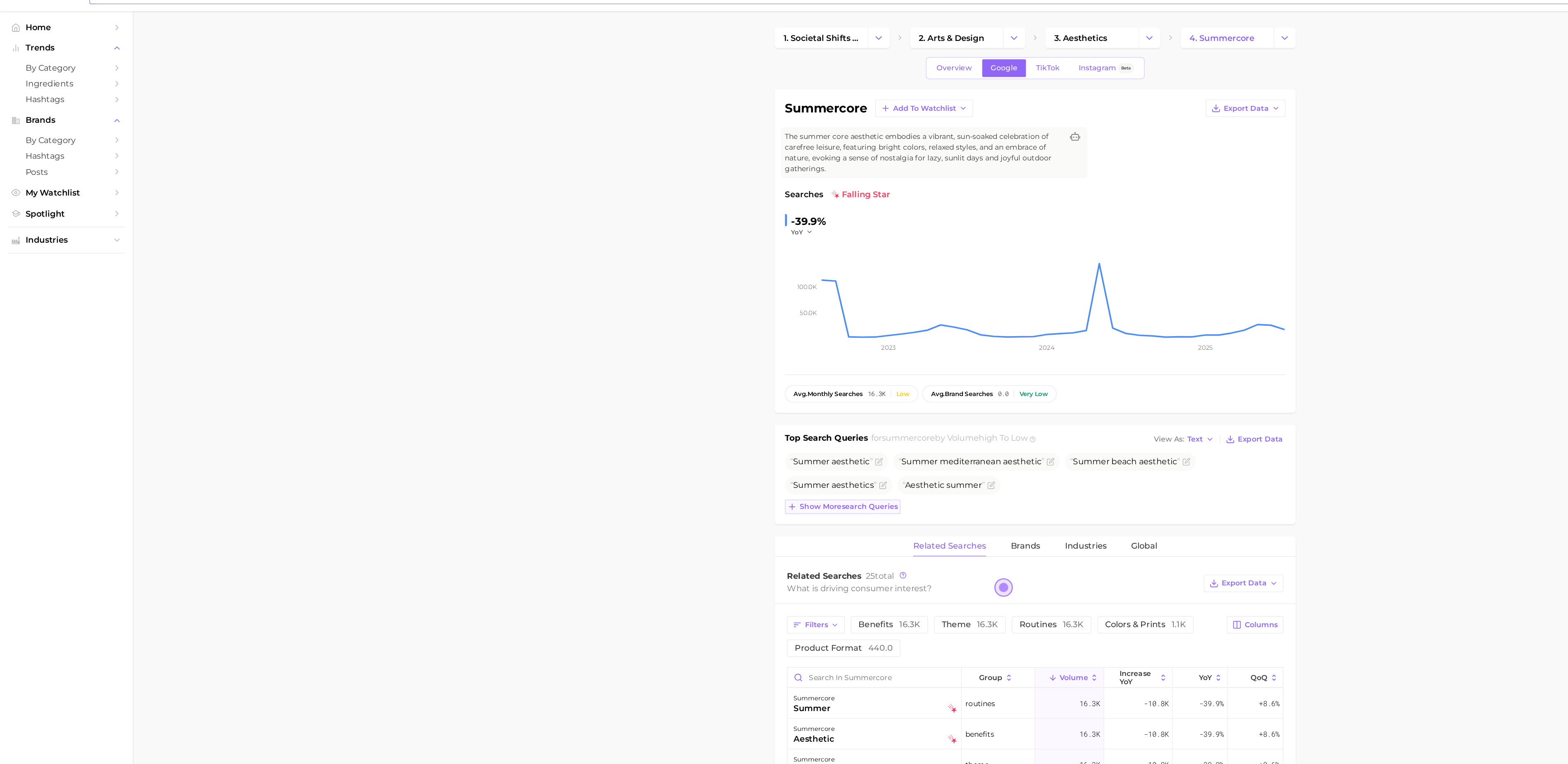
click at [693, 430] on span "Show more search queries" at bounding box center [687, 427] width 79 height 7
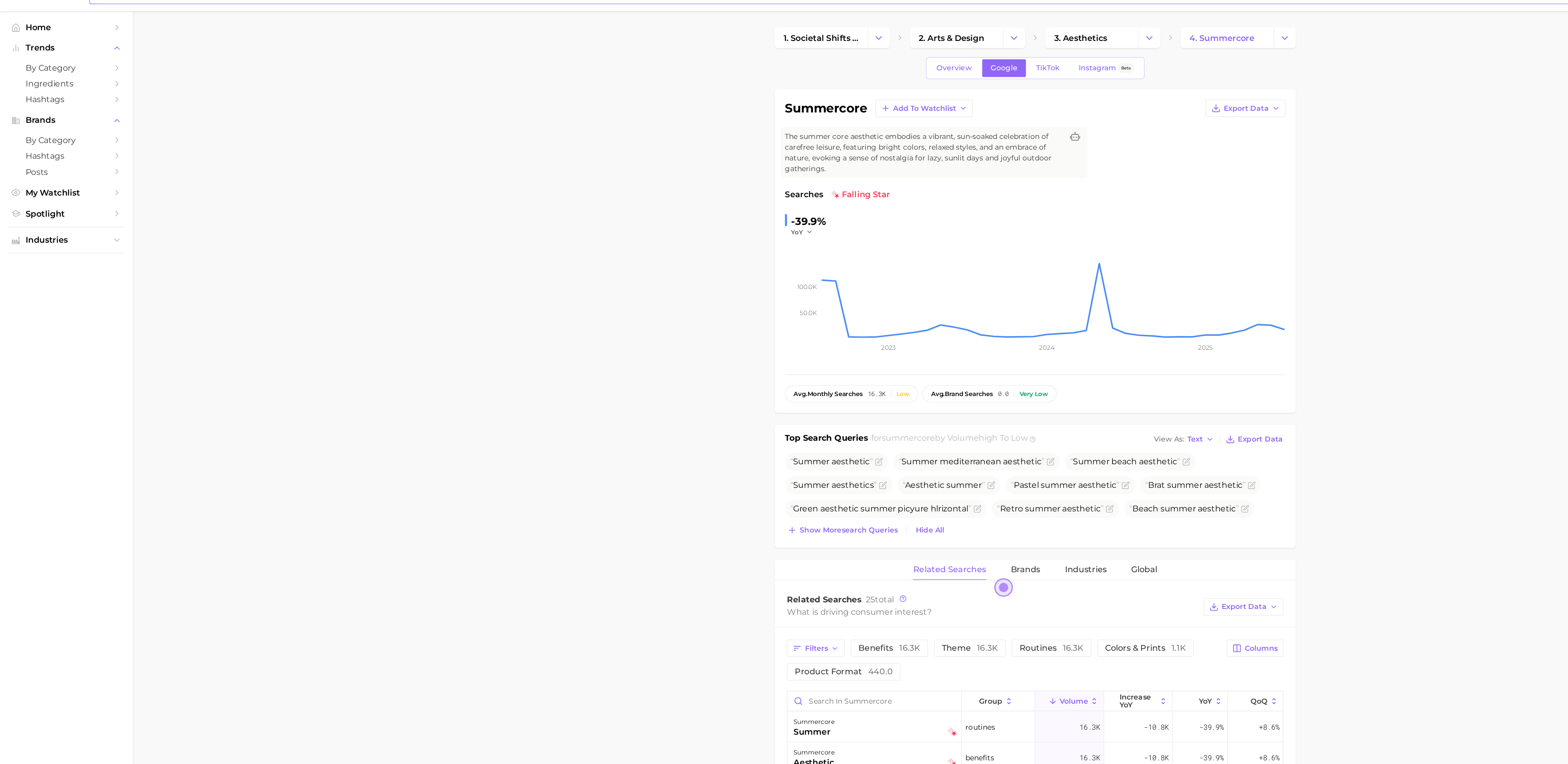
scroll to position [21, 0]
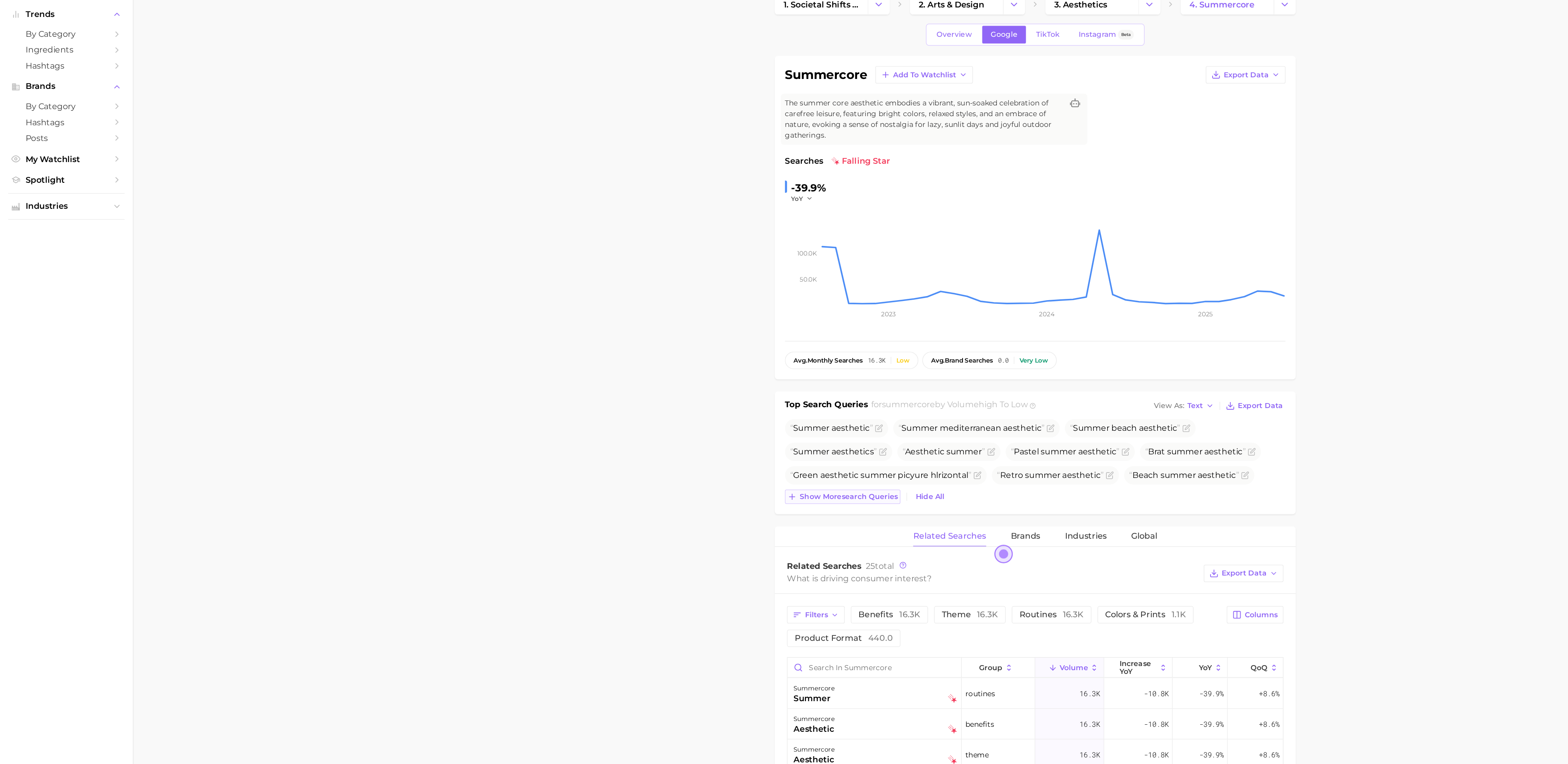
click at [702, 450] on span "Show more search queries" at bounding box center [687, 446] width 79 height 7
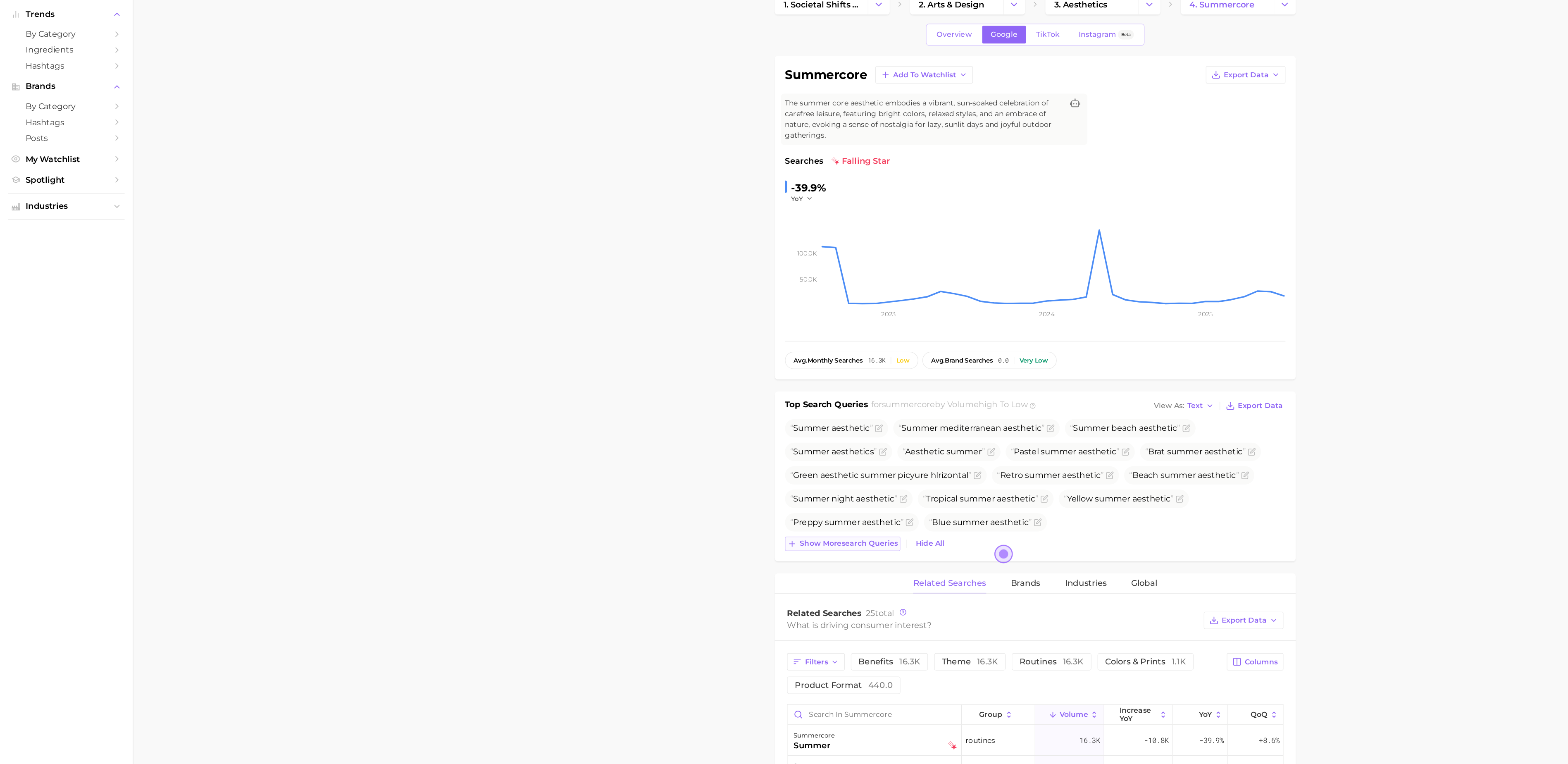
click at [673, 488] on span "Show more search queries" at bounding box center [687, 485] width 79 height 7
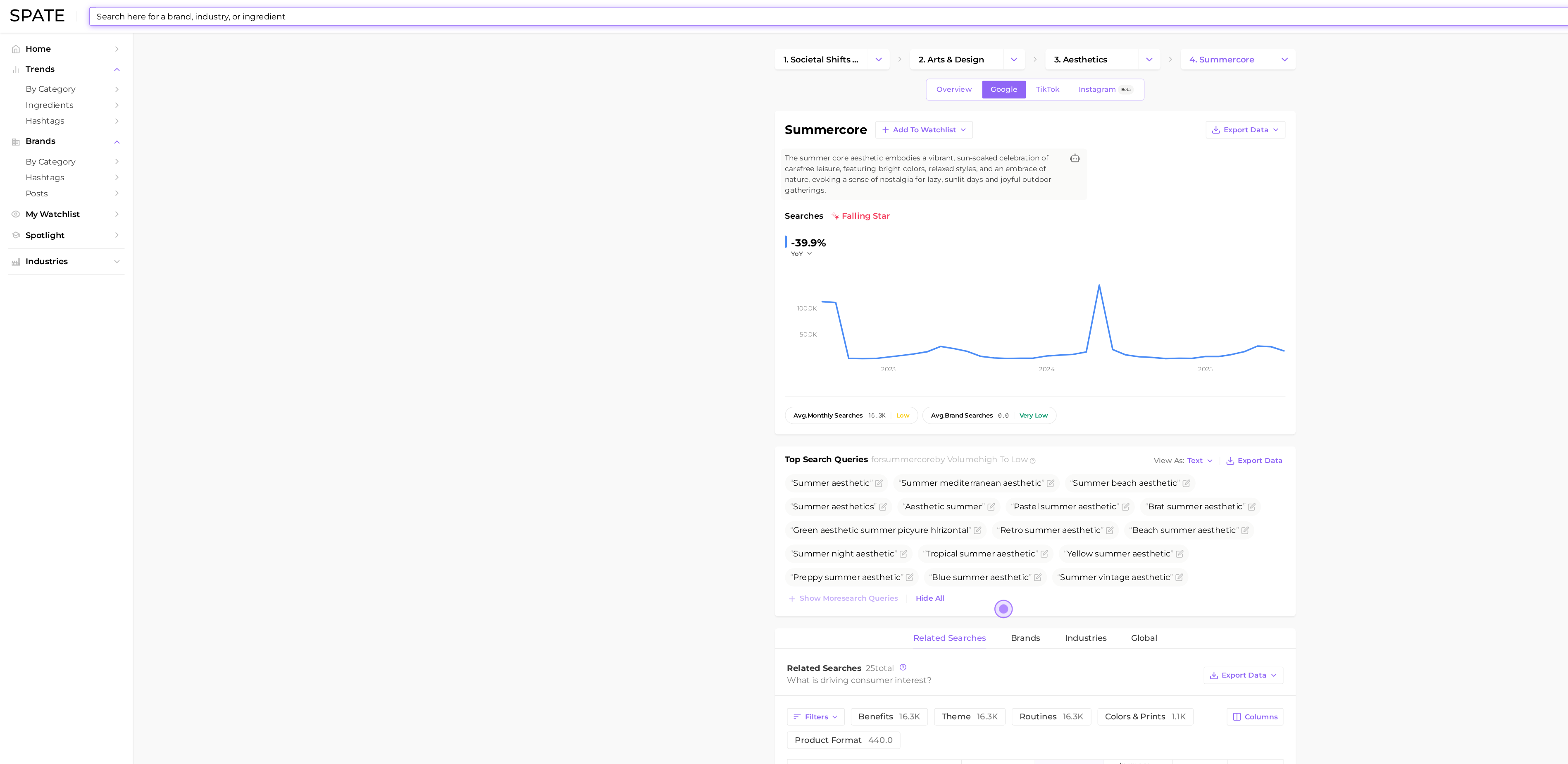
click at [422, 12] on input at bounding box center [759, 13] width 1363 height 14
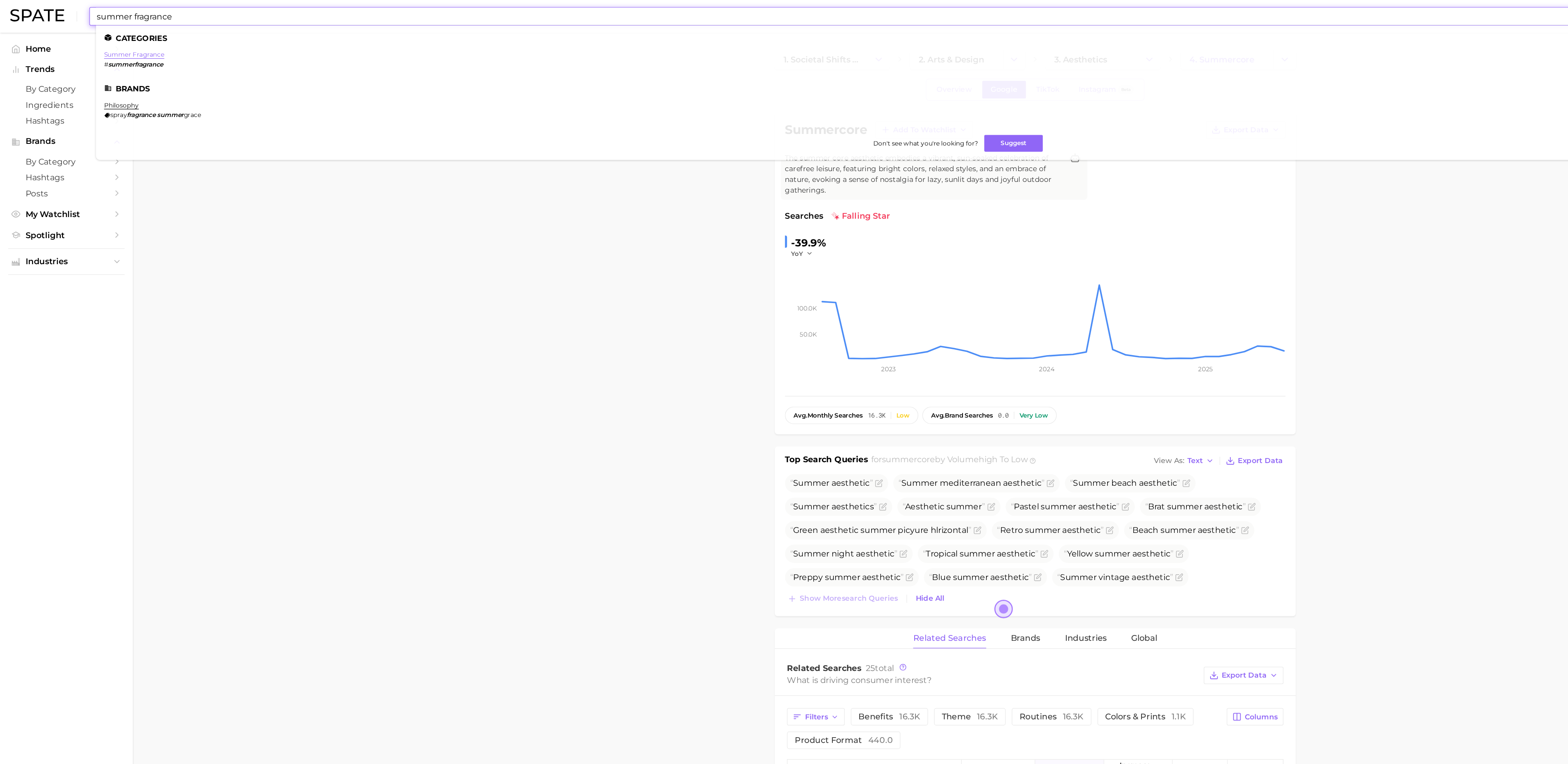
type input "summer fragrance"
click at [121, 43] on link "summer fragrance" at bounding box center [109, 44] width 49 height 6
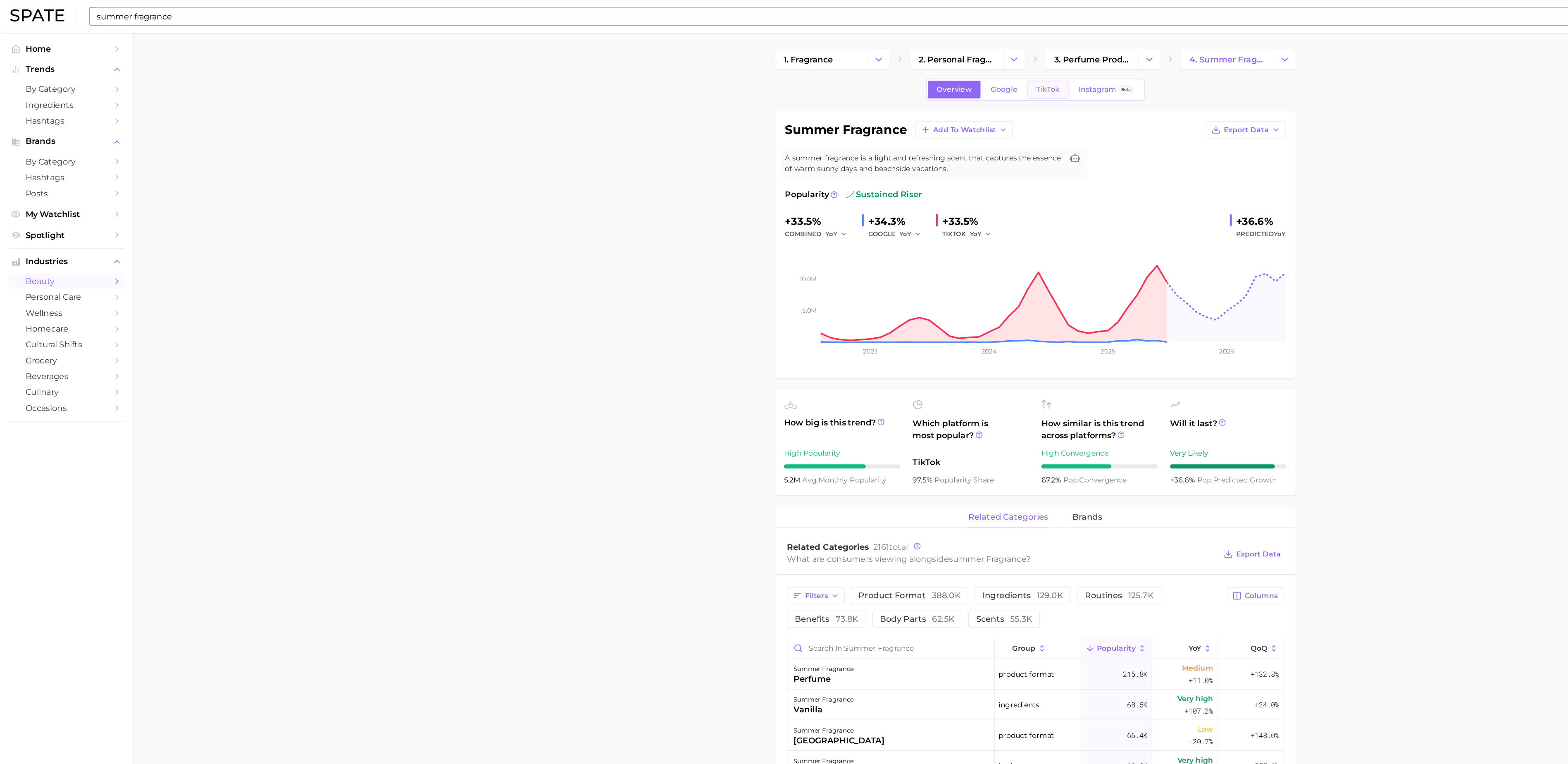
click at [850, 74] on span "TikTok" at bounding box center [848, 72] width 19 height 7
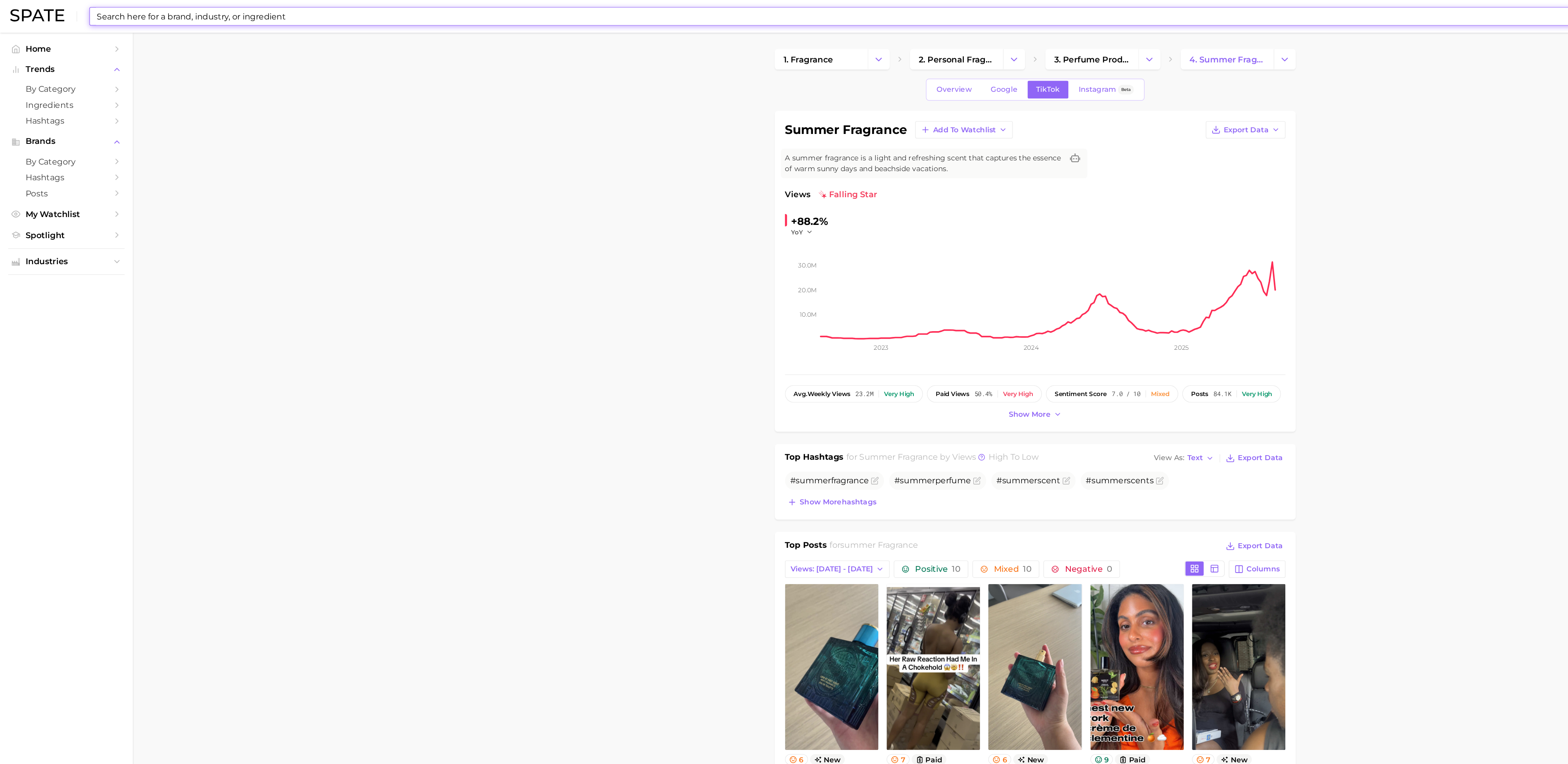
click at [159, 11] on input at bounding box center [759, 13] width 1363 height 14
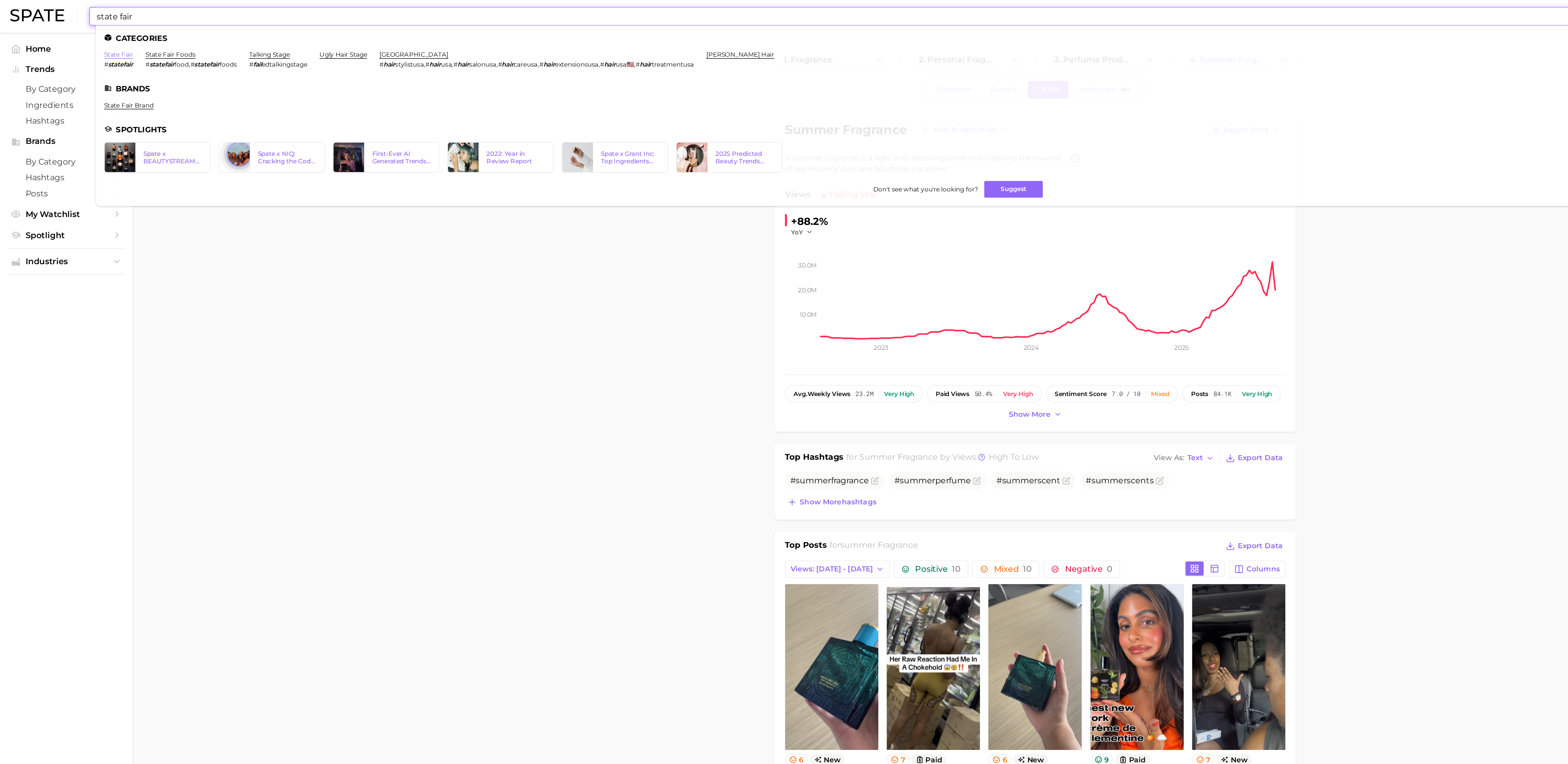
type input "state fair"
click at [101, 44] on link "state fair" at bounding box center [96, 44] width 24 height 6
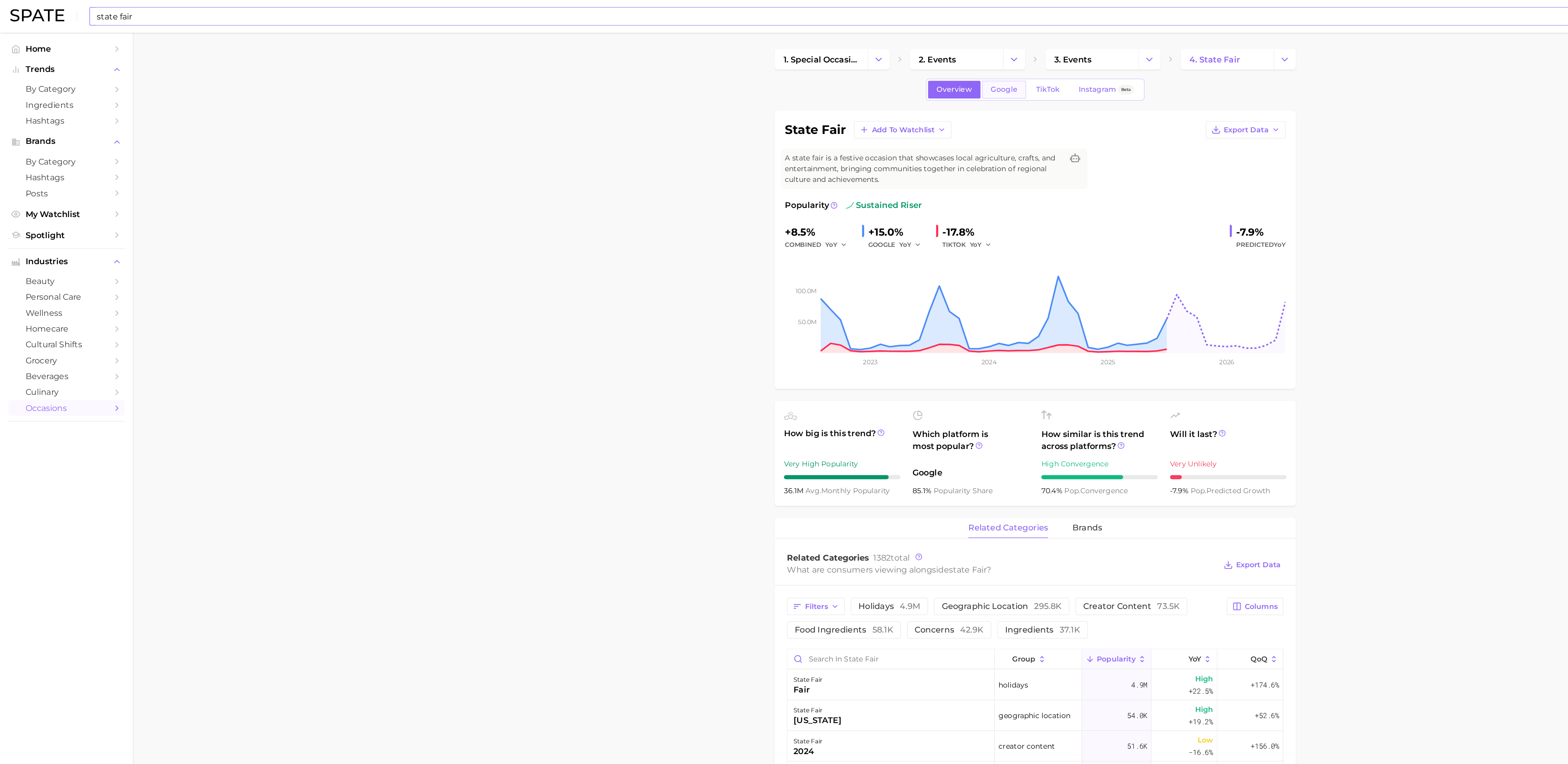
click at [821, 74] on span "Google" at bounding box center [812, 72] width 21 height 7
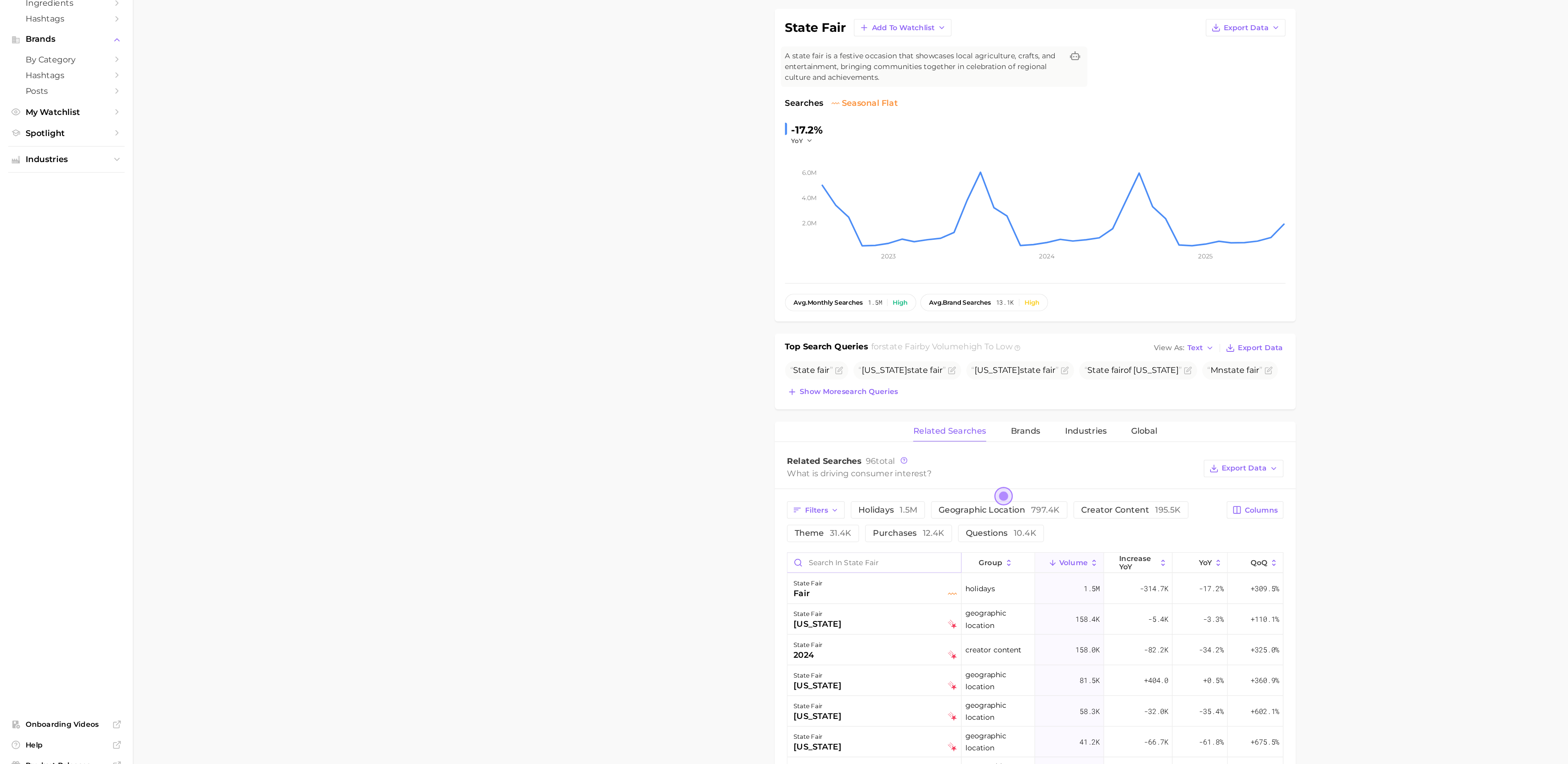
click at [711, 541] on input "Search in state fair" at bounding box center [707, 538] width 141 height 16
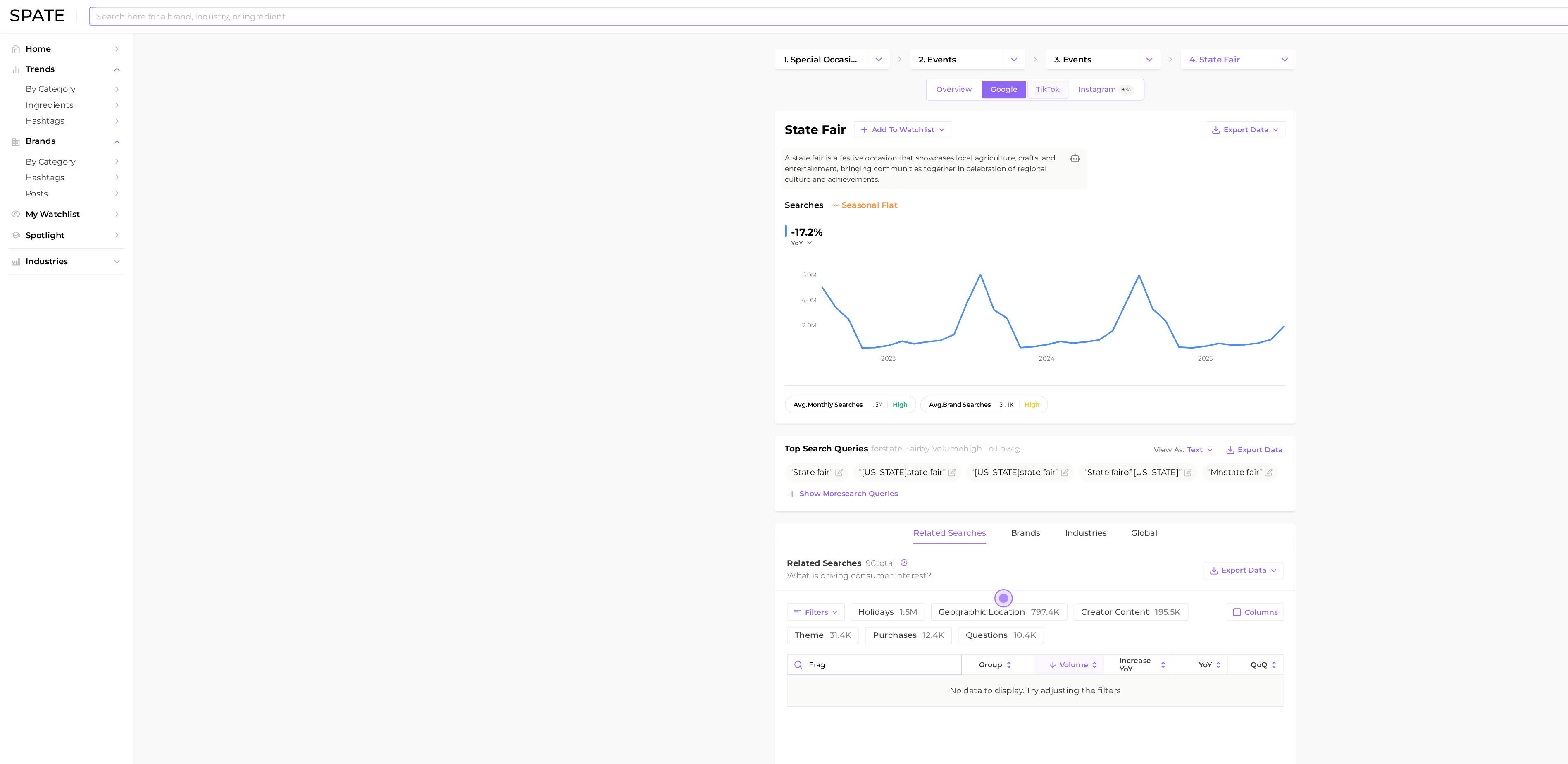
type input "frag"
click at [849, 74] on span "TikTok" at bounding box center [848, 72] width 19 height 7
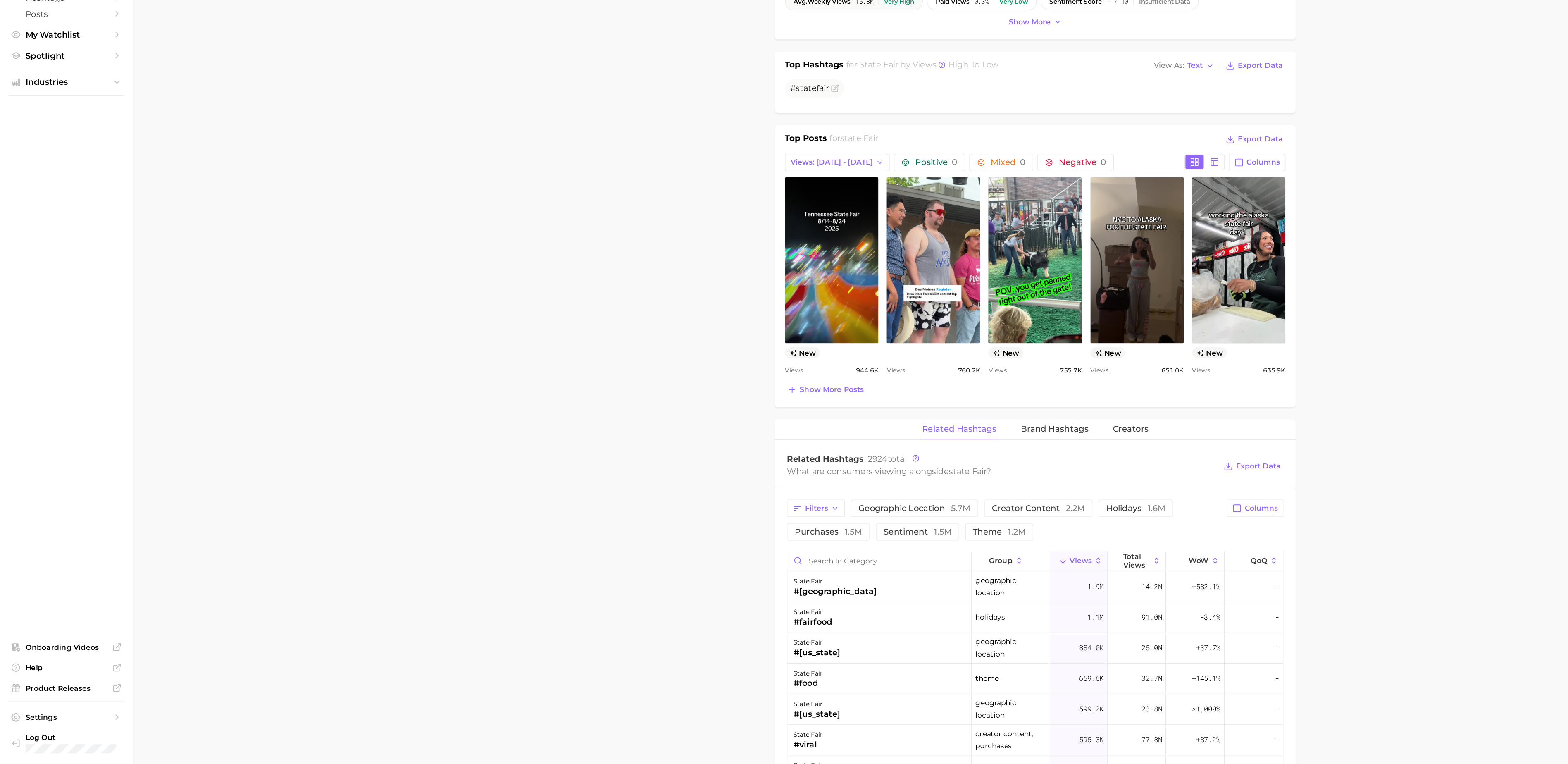
scroll to position [192, 0]
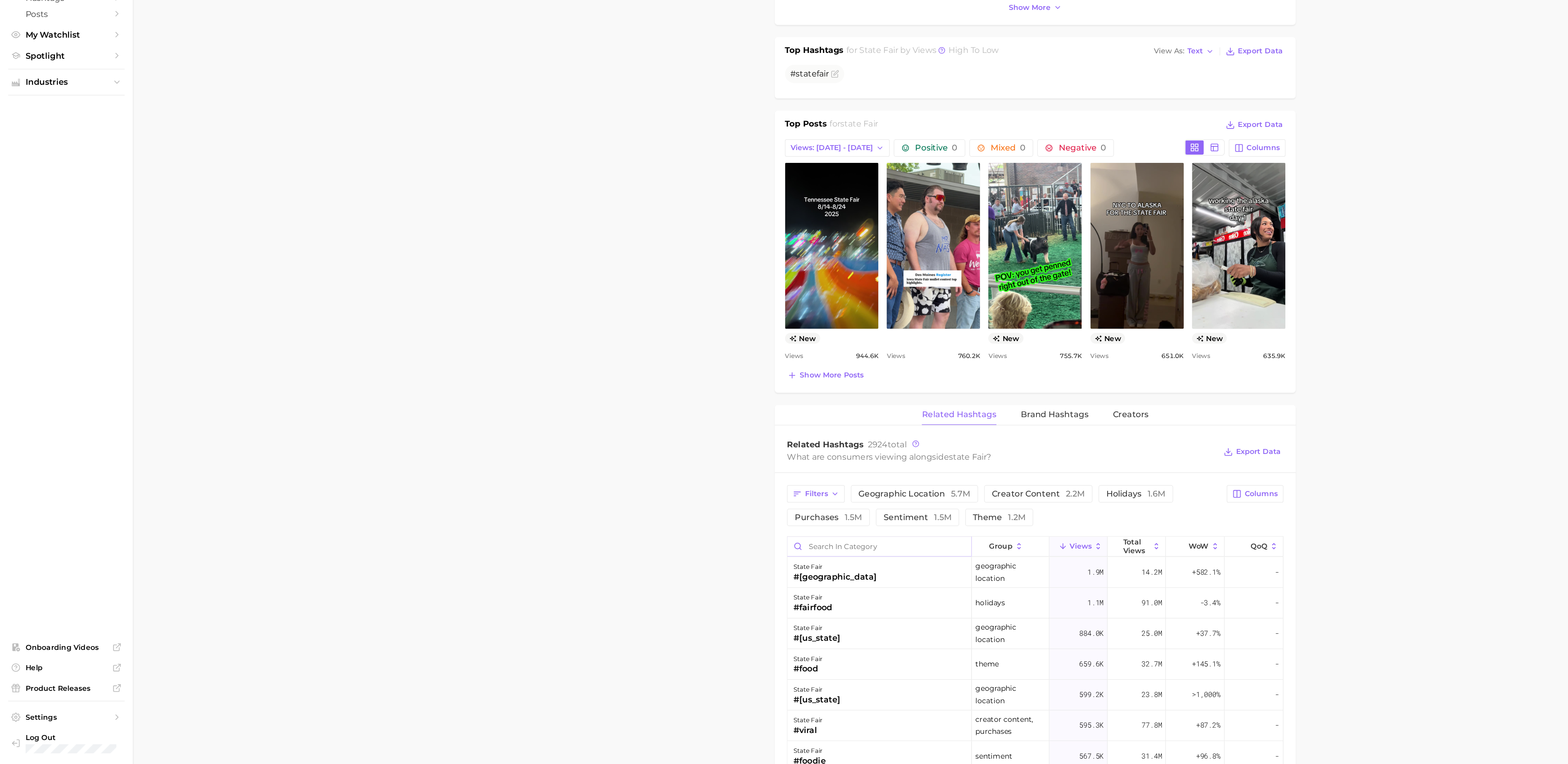
click at [701, 595] on input "Search in category" at bounding box center [712, 587] width 149 height 16
click at [701, 595] on input "perfume" at bounding box center [712, 587] width 149 height 16
type input "perfume"
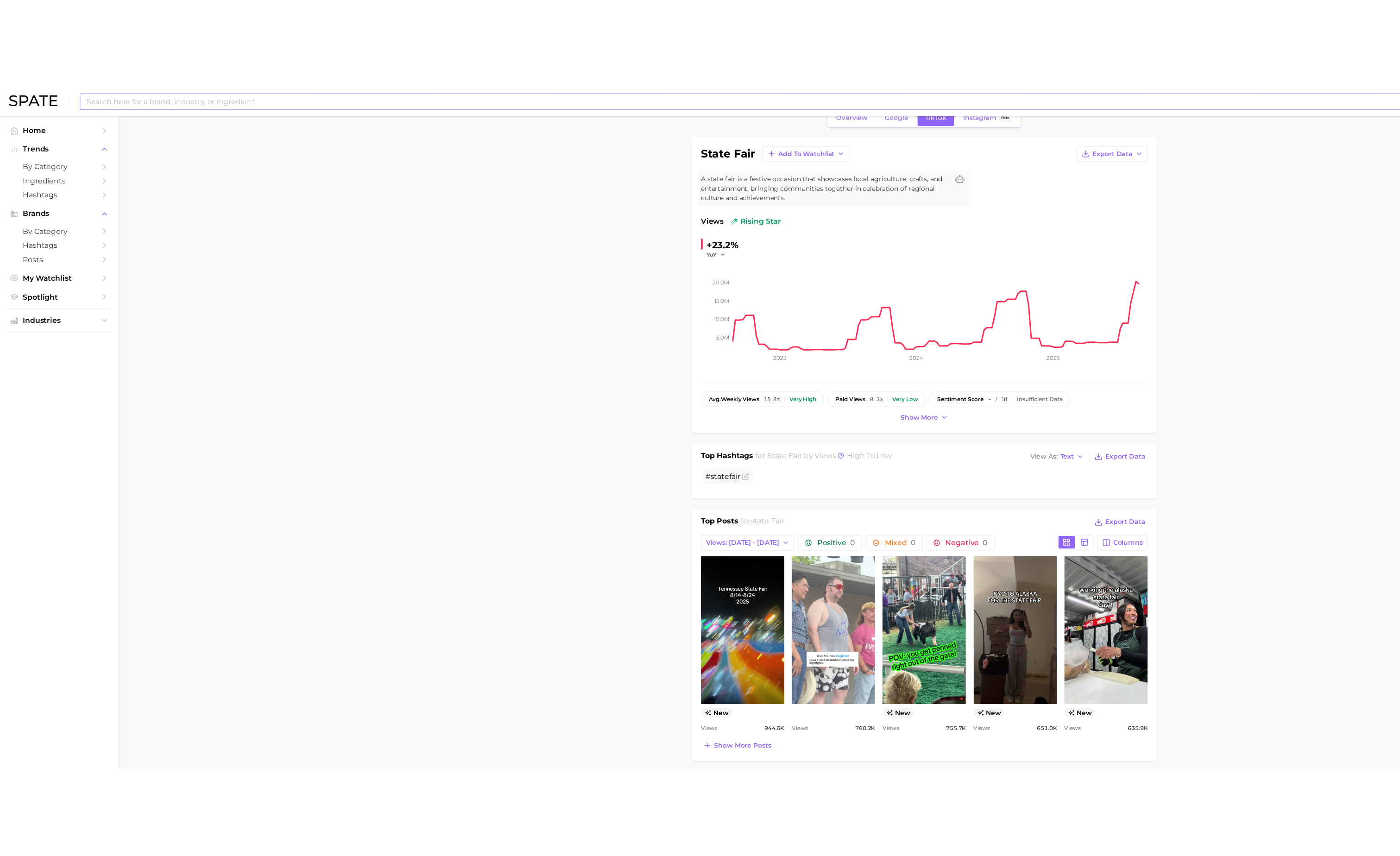
scroll to position [0, 0]
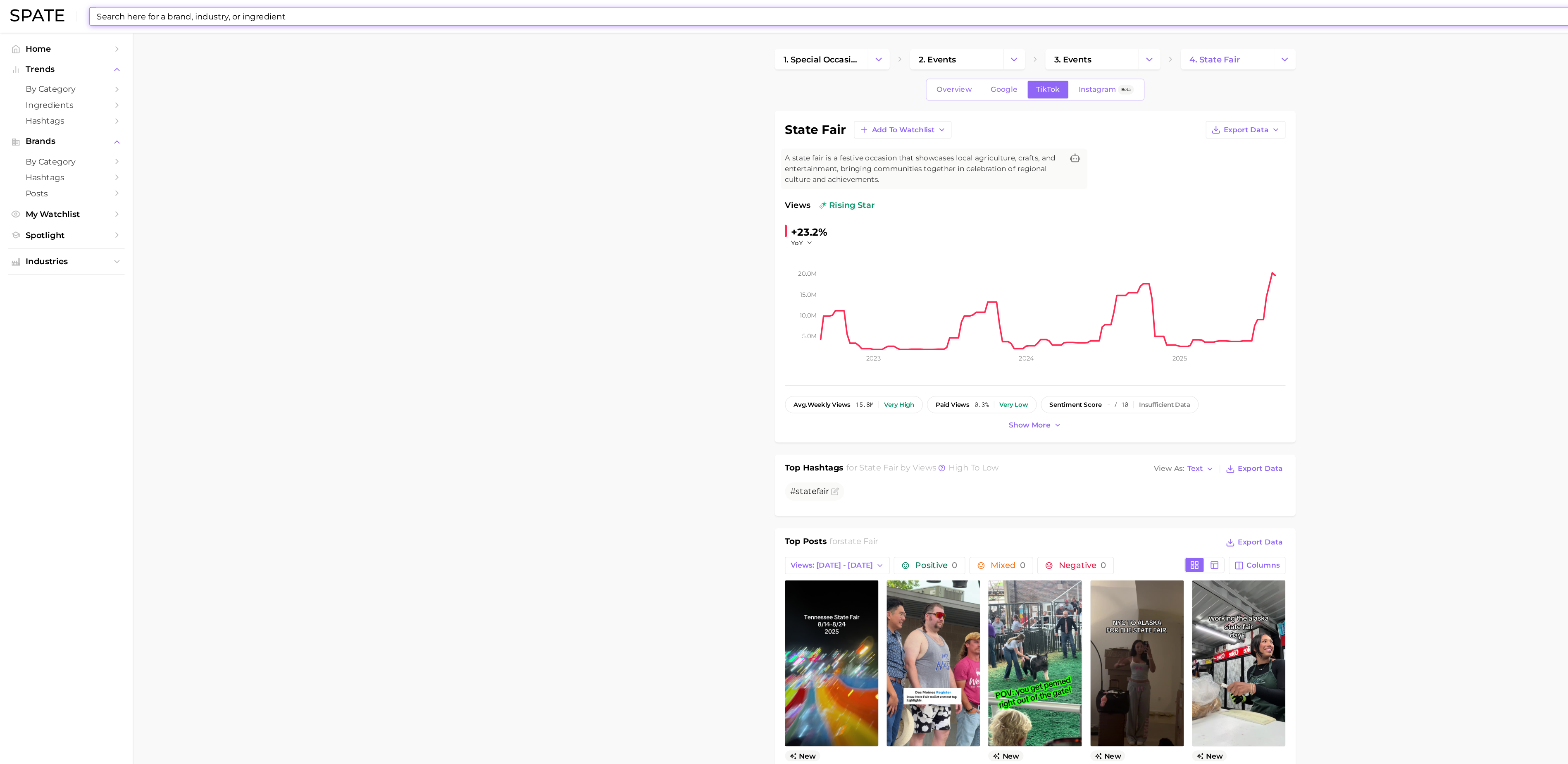
click at [665, 12] on input at bounding box center [759, 13] width 1363 height 14
click at [128, 11] on input "popcorn" at bounding box center [759, 13] width 1363 height 14
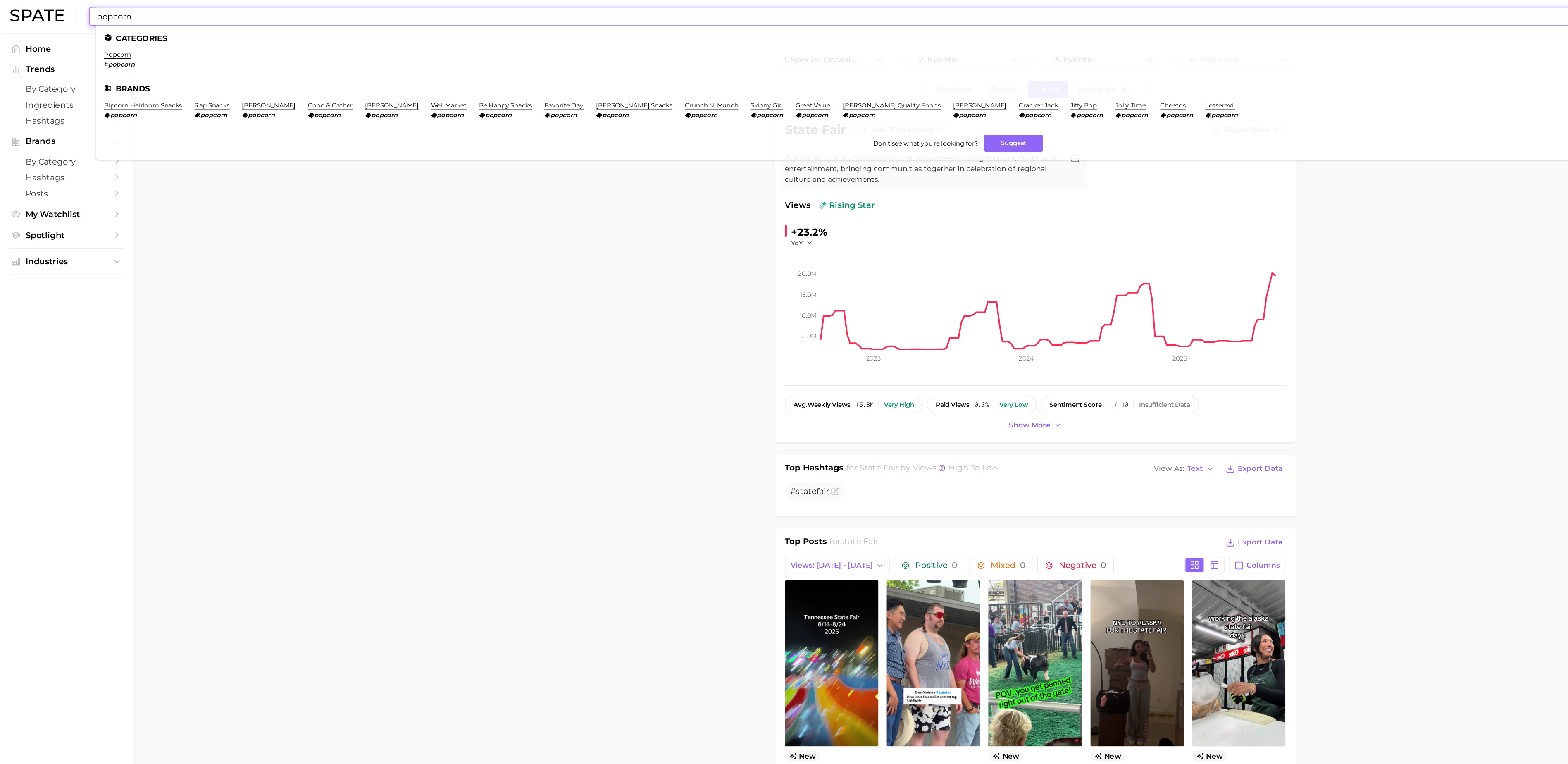
click at [128, 11] on input "popcorn" at bounding box center [759, 13] width 1363 height 14
click at [104, 15] on input "popcorn" at bounding box center [759, 13] width 1363 height 14
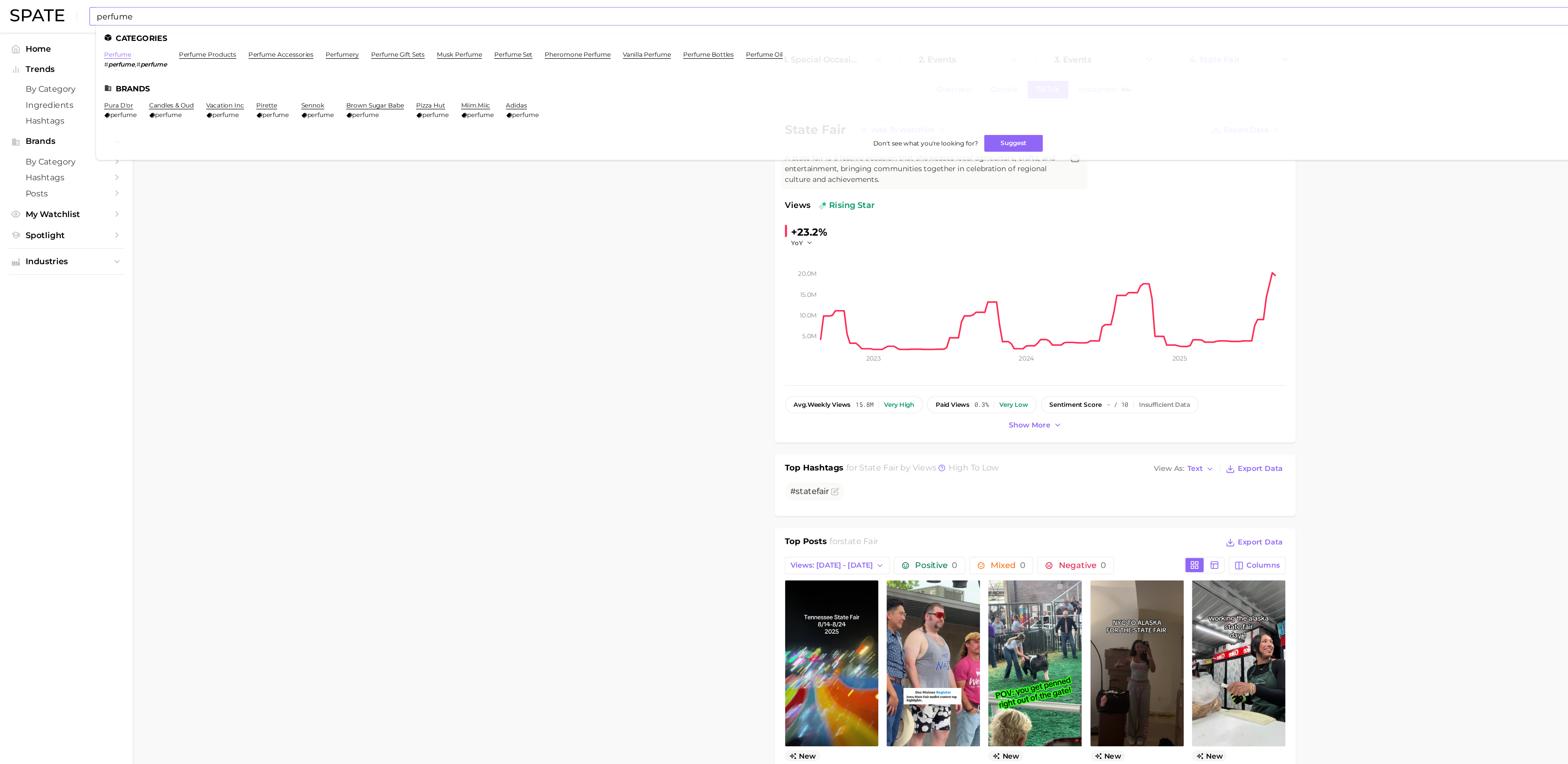
click at [97, 46] on link "perfume" at bounding box center [96, 44] width 22 height 6
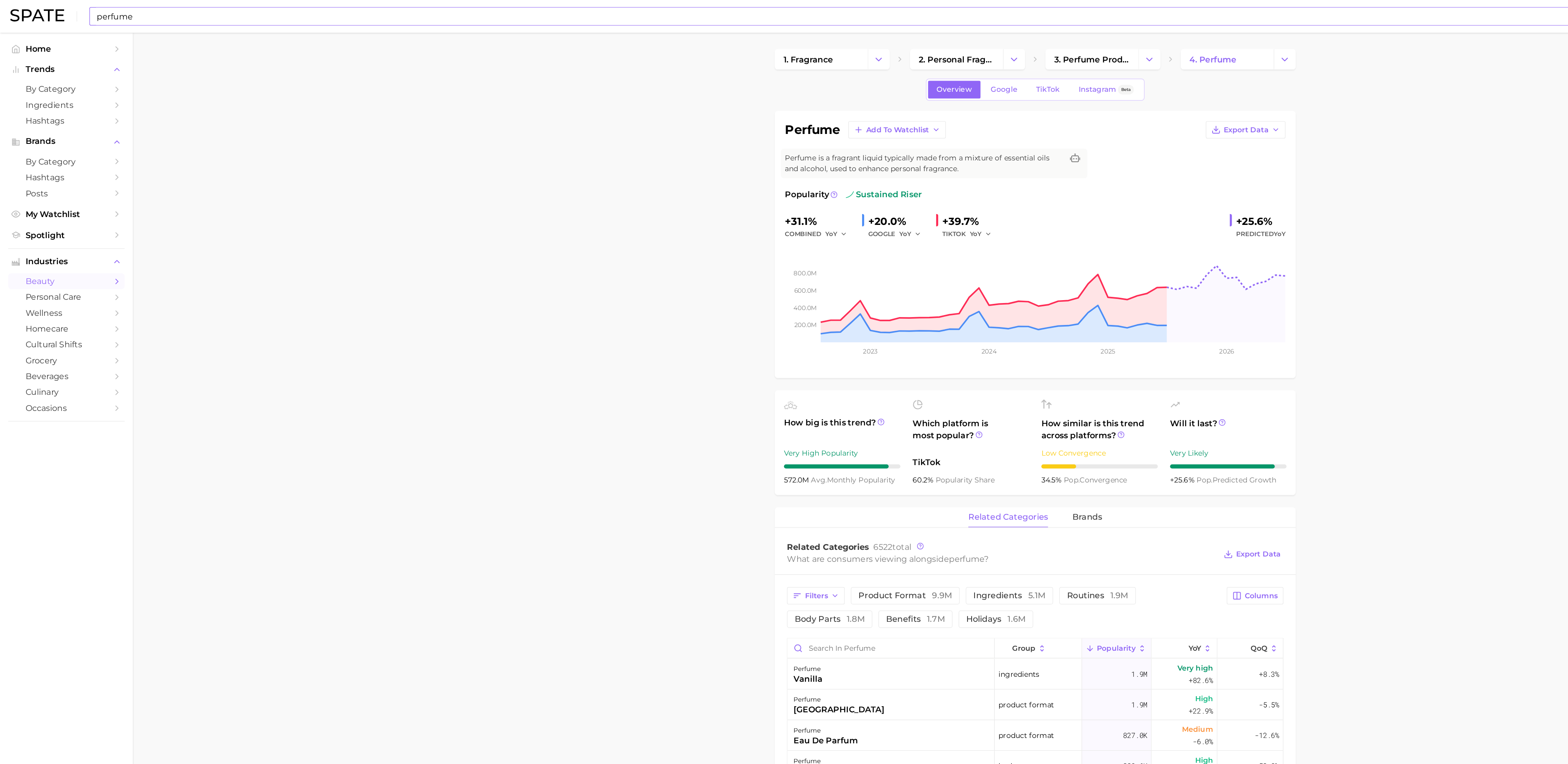
click at [750, 6] on div "perfume Search" at bounding box center [775, 13] width 1406 height 15
click at [736, 16] on input "perfume" at bounding box center [759, 13] width 1363 height 14
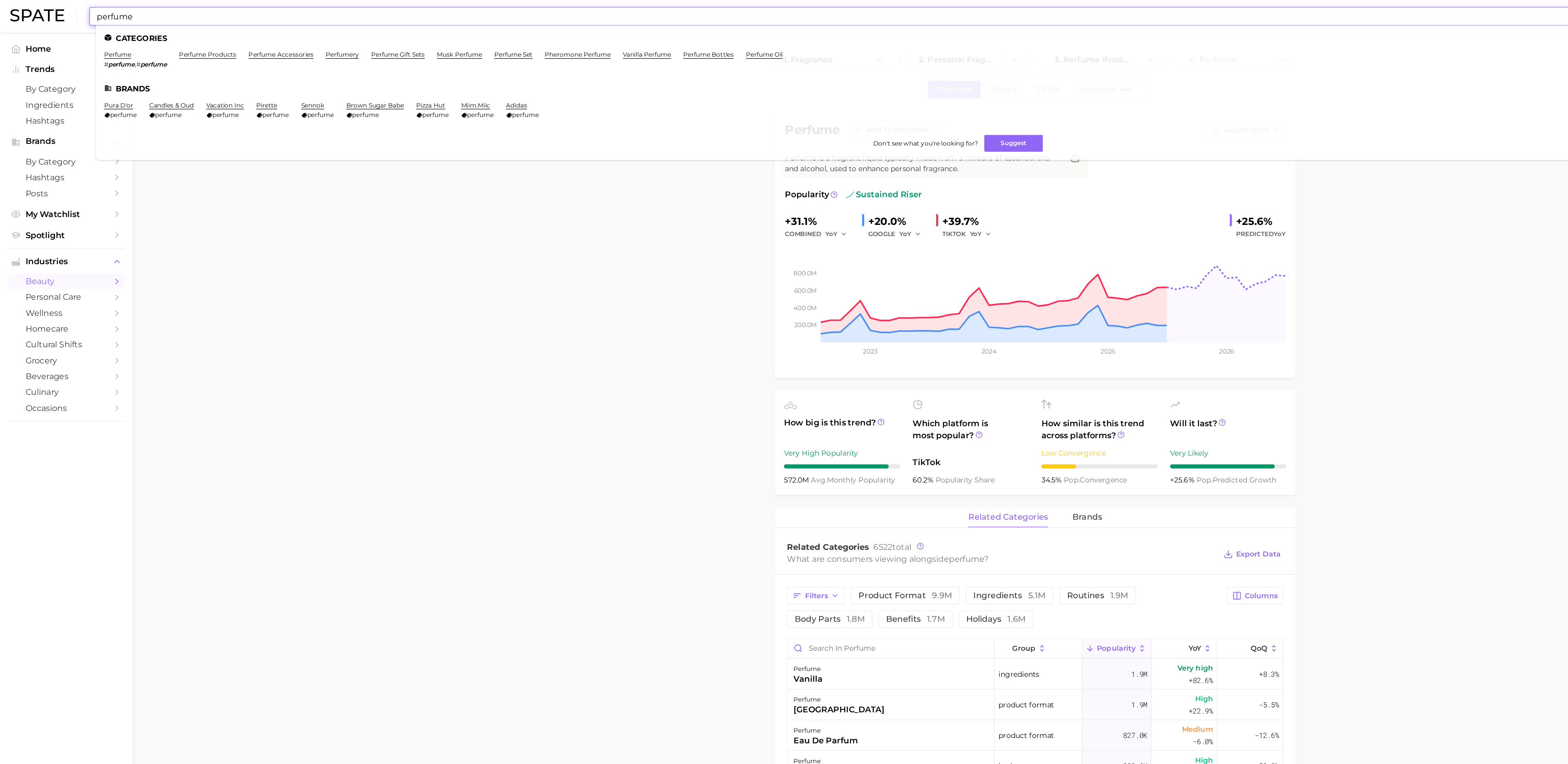
click at [736, 16] on input "perfume" at bounding box center [759, 13] width 1363 height 14
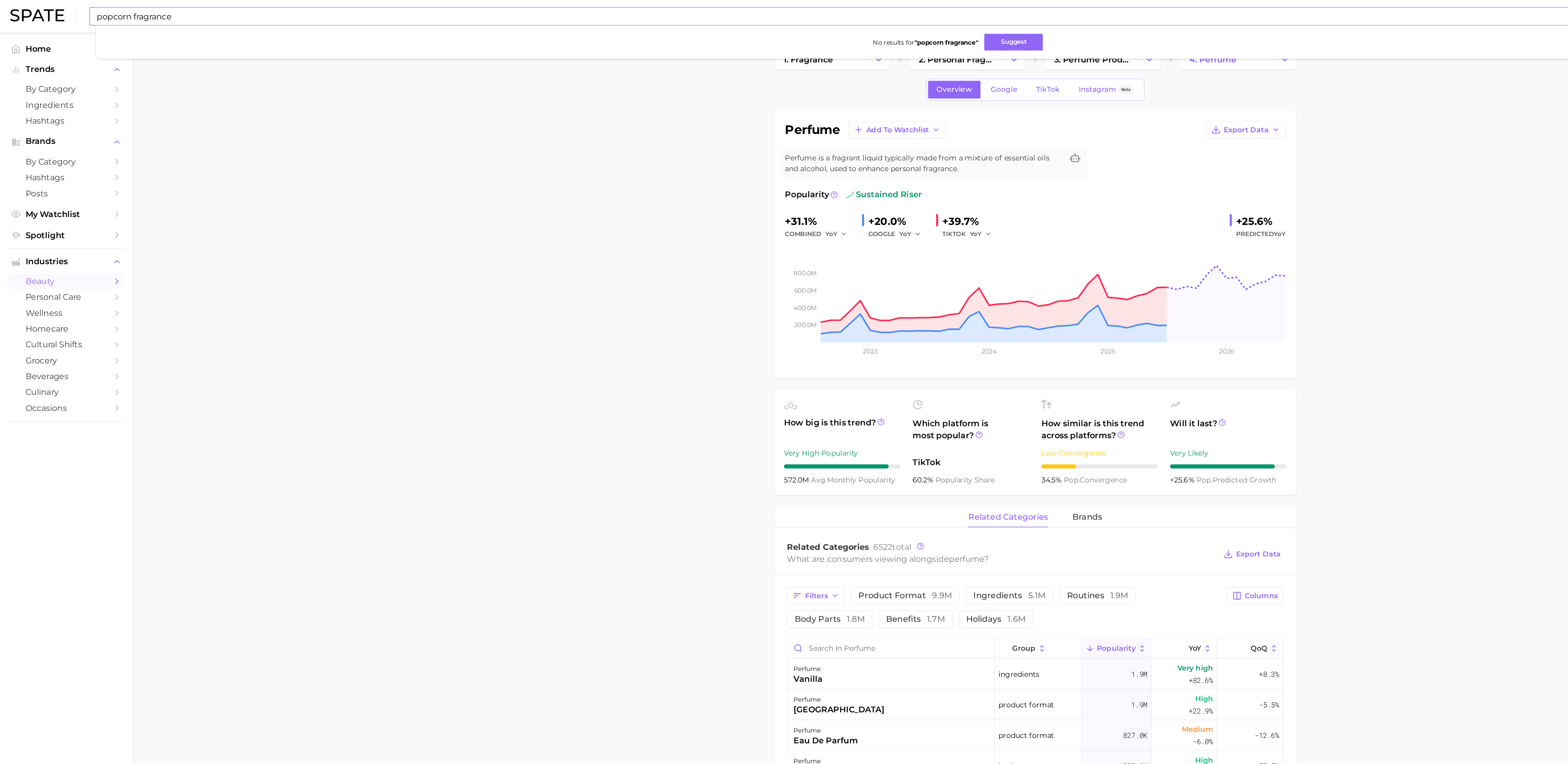
click at [614, 13] on input "popcorn fragrance" at bounding box center [759, 13] width 1363 height 14
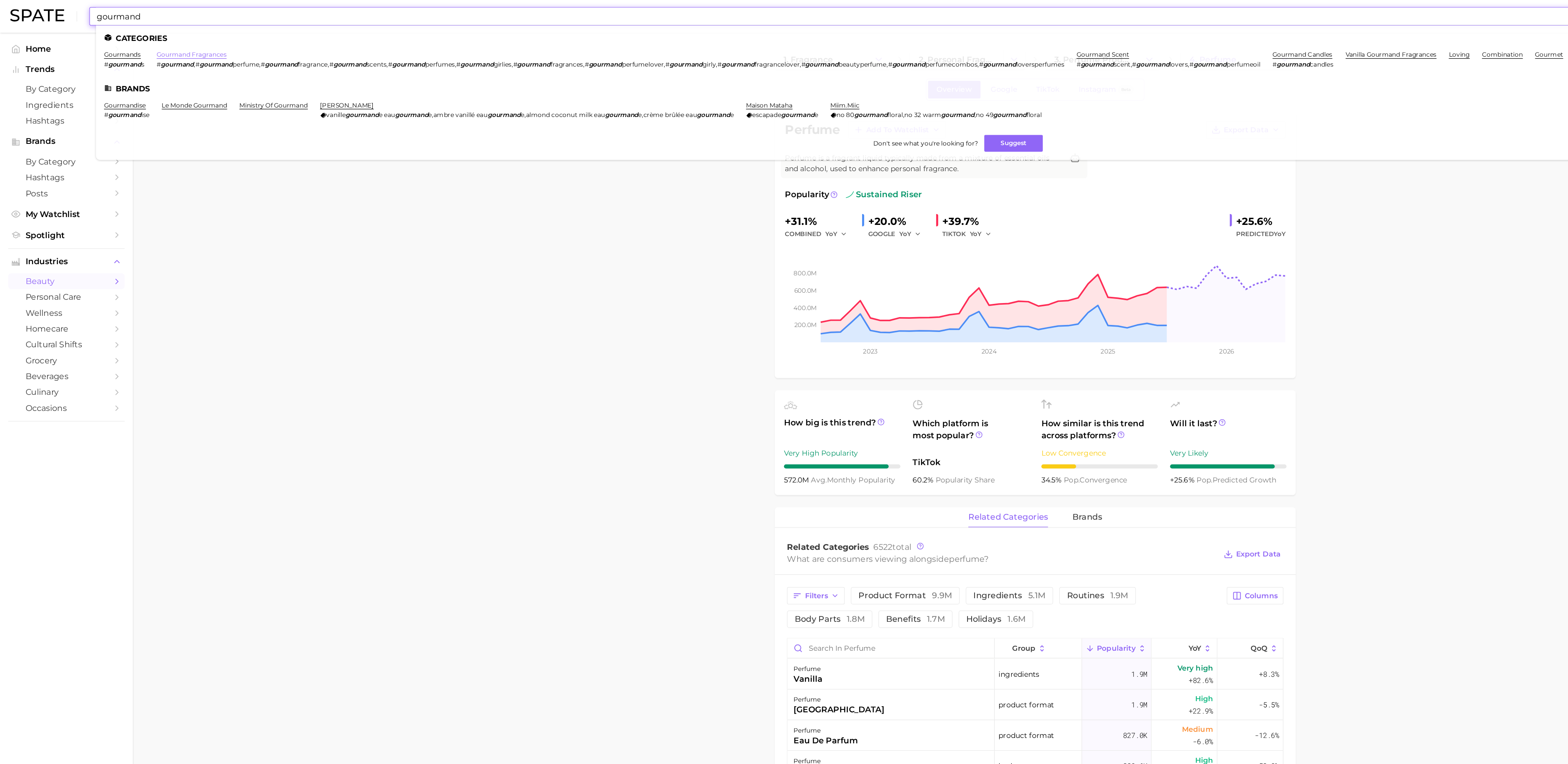
type input "gourmand"
click at [182, 43] on link "gourmand fragrances" at bounding box center [155, 44] width 57 height 6
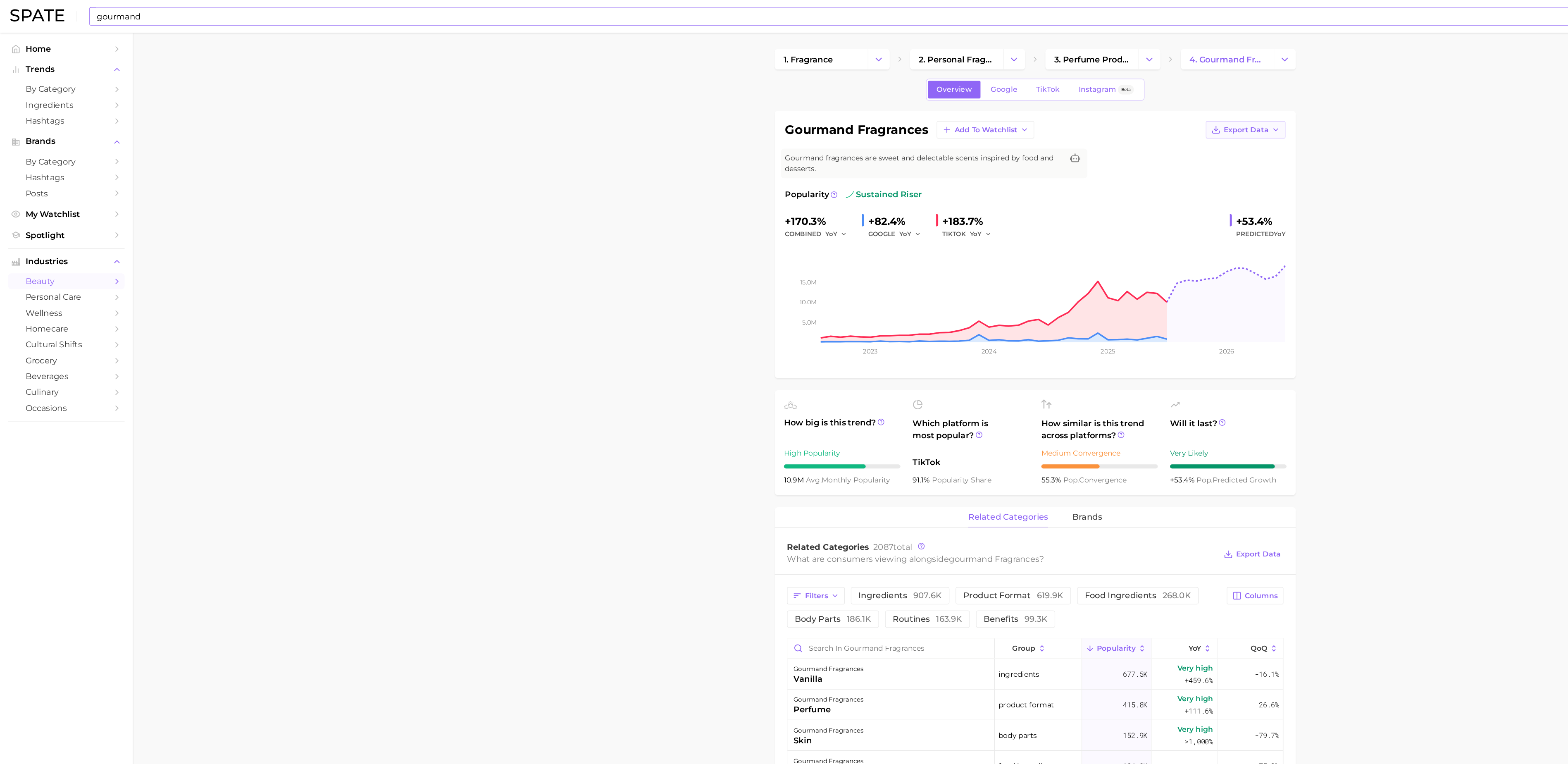
click at [1009, 107] on span "Export Data" at bounding box center [1009, 105] width 37 height 7
click at [1009, 136] on span "Time Series Image" at bounding box center [991, 136] width 55 height 7
type textarea "x"
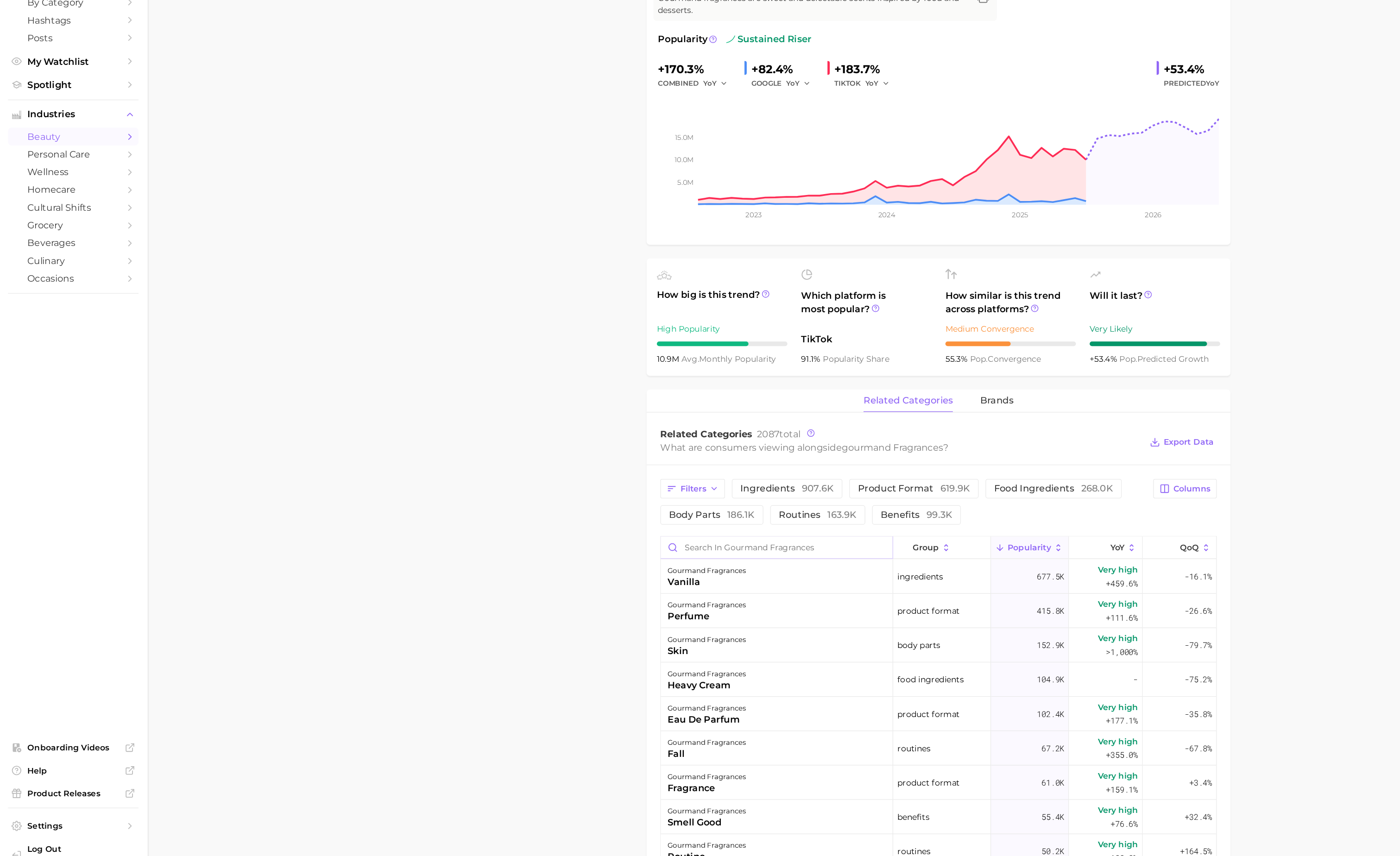
click at [626, 591] on input "Search in gourmand fragrances" at bounding box center [629, 588] width 188 height 18
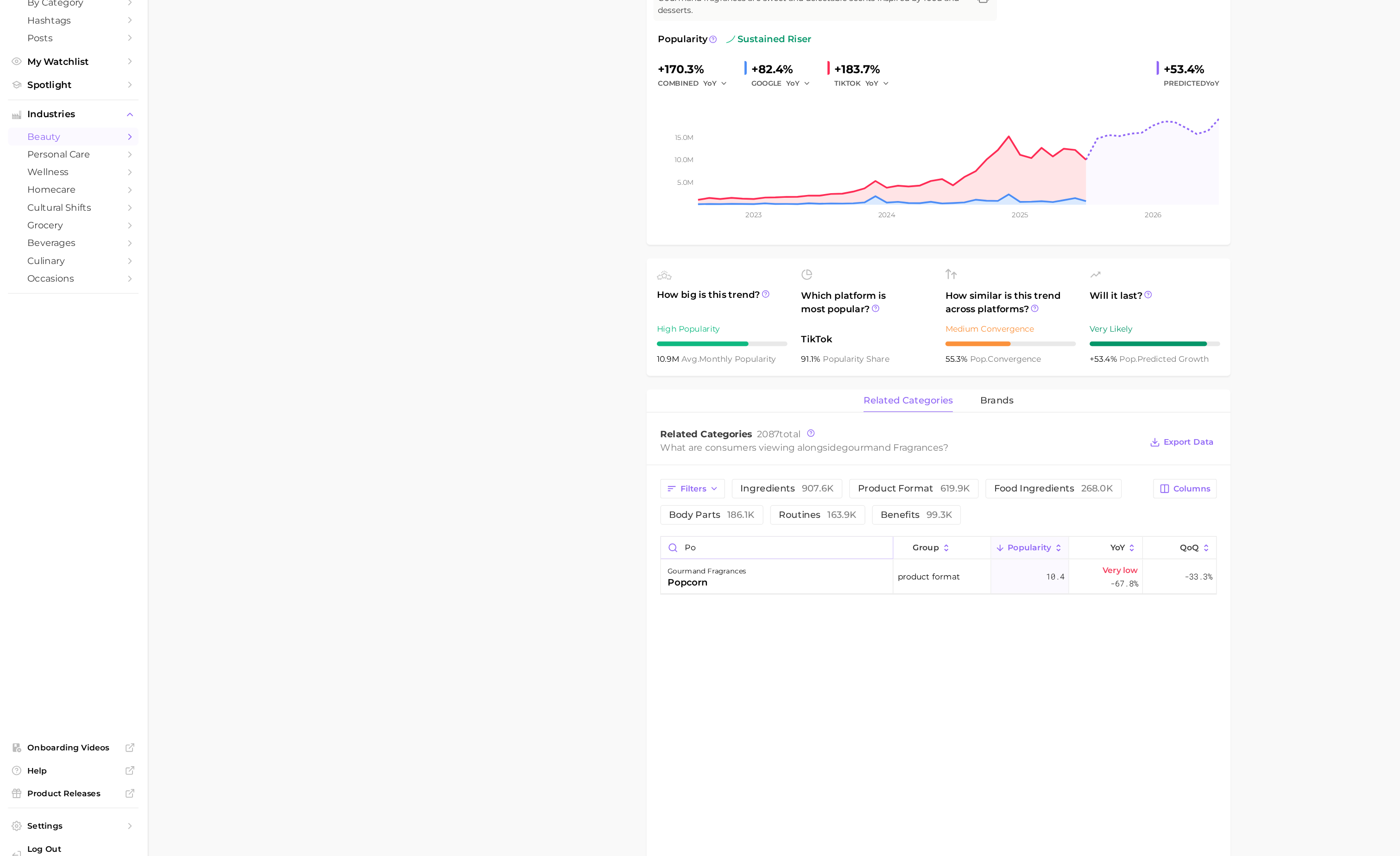
type input "p"
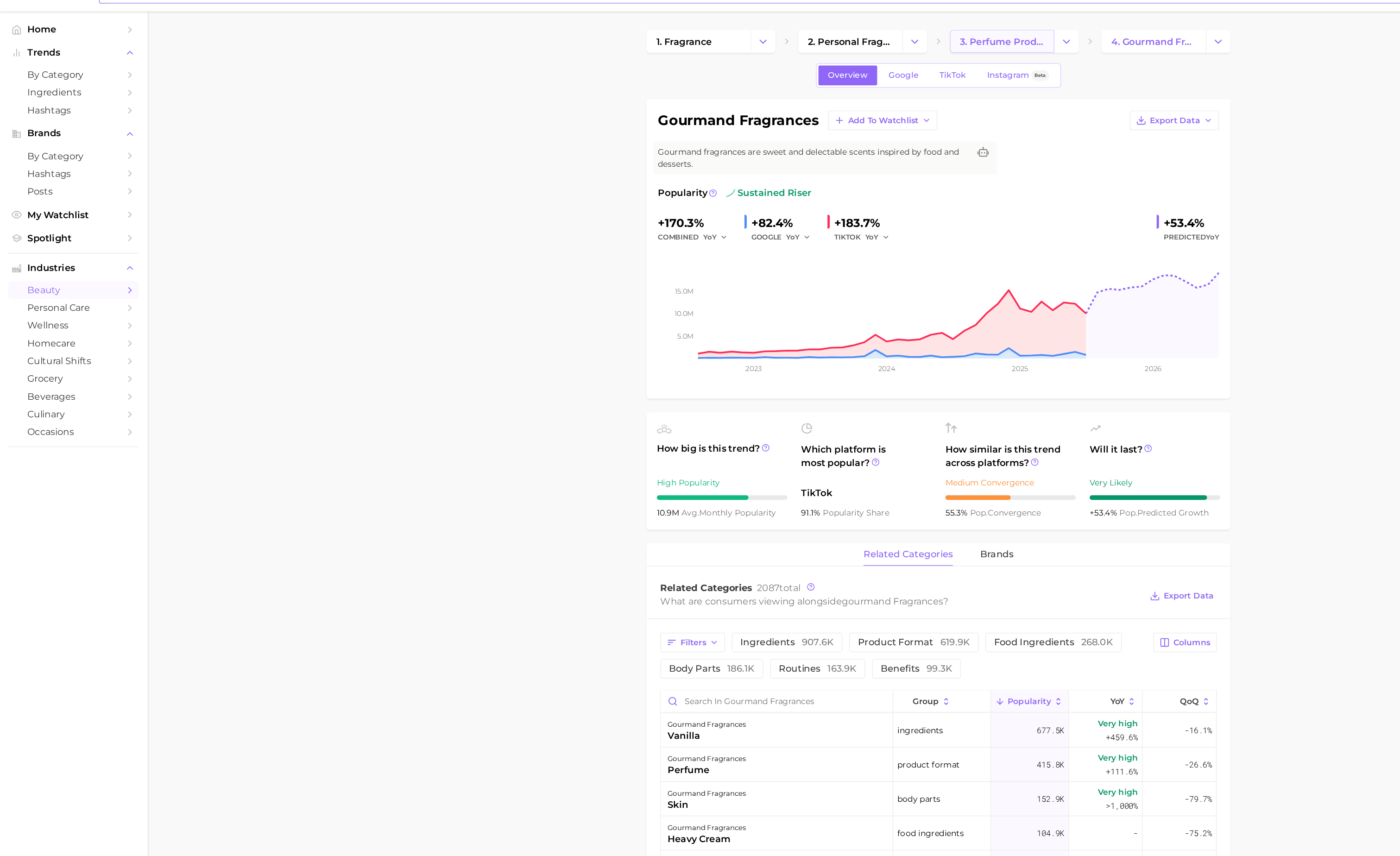
click at [799, 47] on link "3. perfume products" at bounding box center [812, 53] width 85 height 18
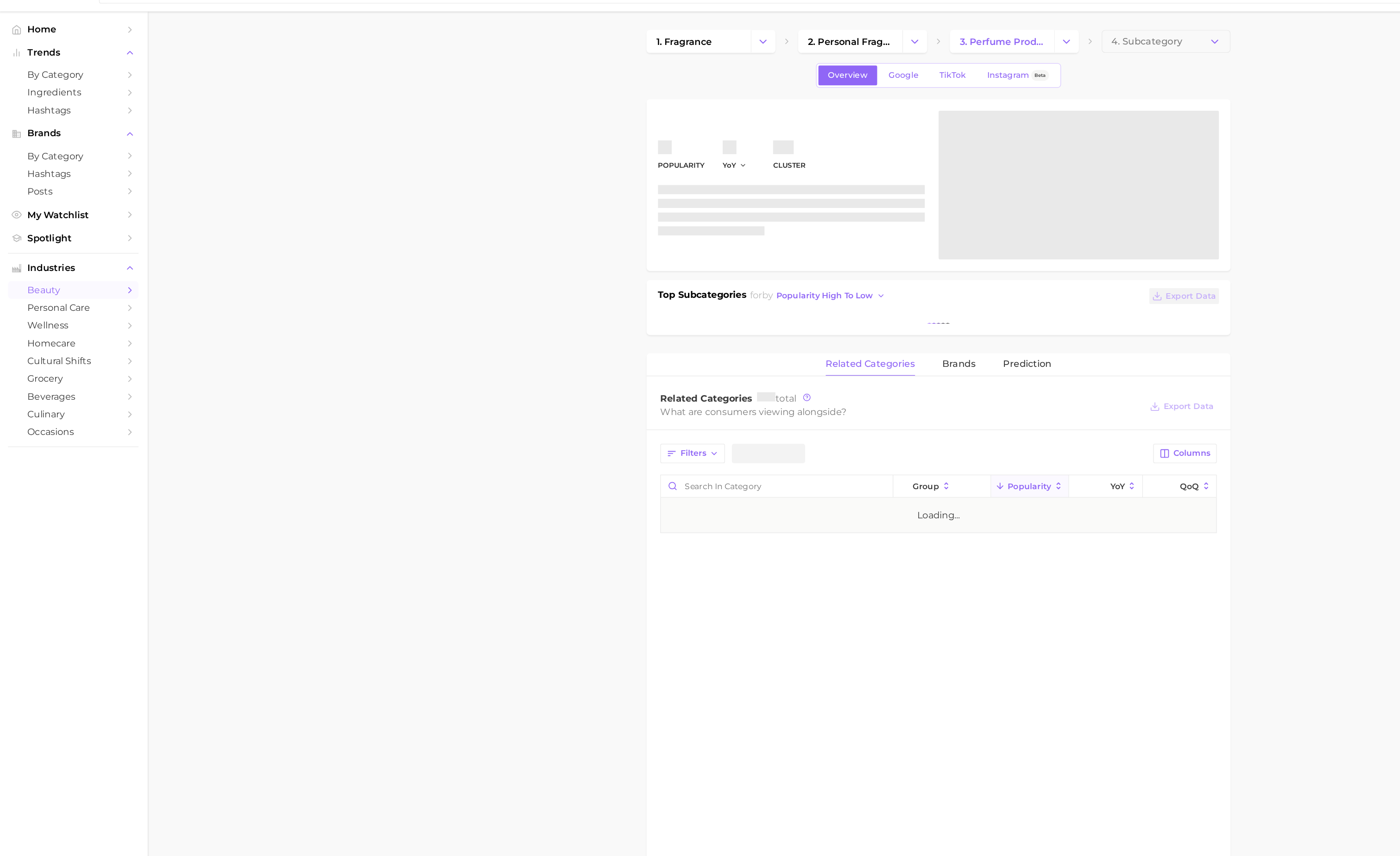
type textarea "x"
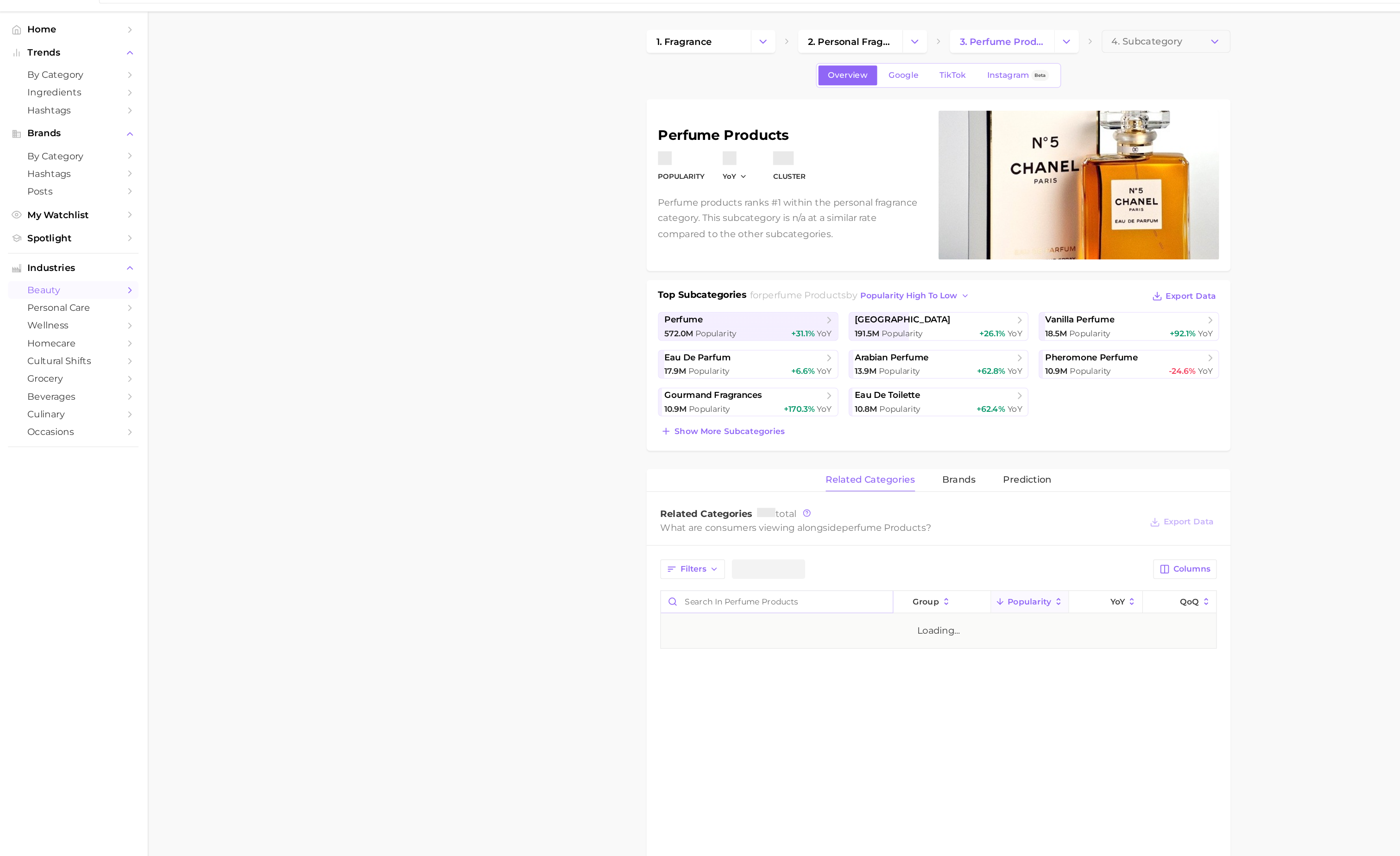
click at [643, 510] on input "Search in perfume products" at bounding box center [629, 507] width 188 height 18
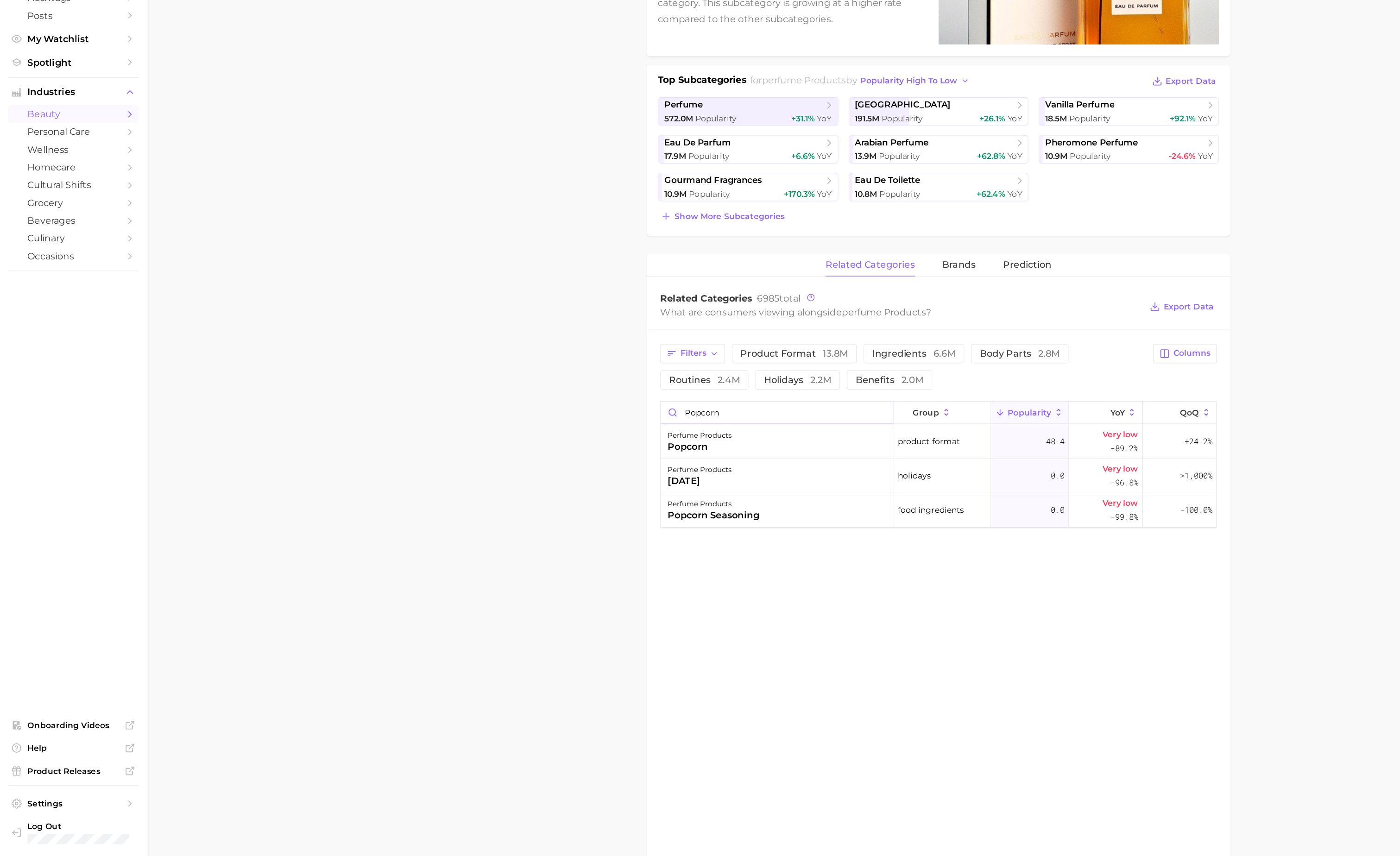
scroll to position [44, 0]
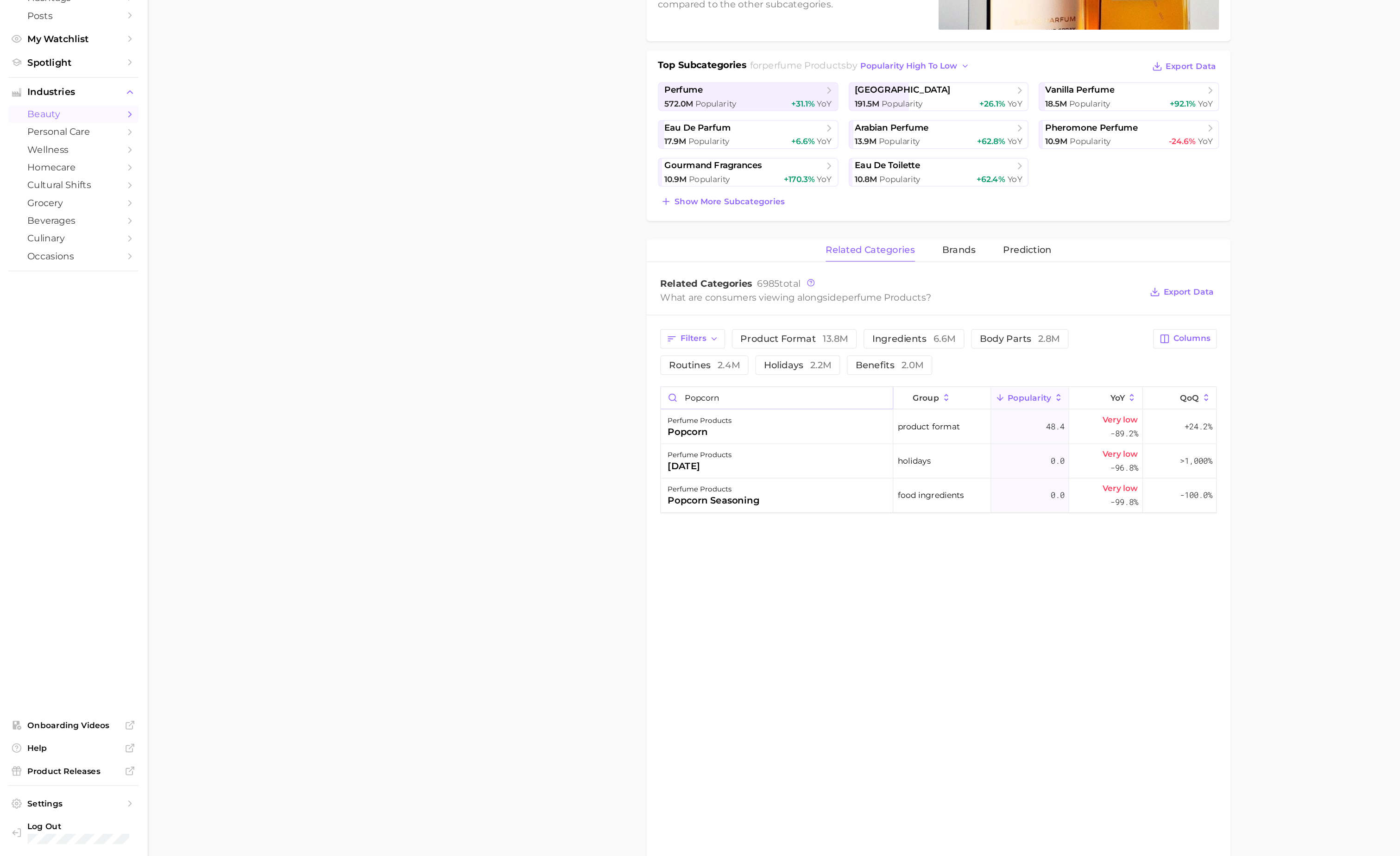
click at [663, 491] on input "popcorn" at bounding box center [629, 484] width 188 height 18
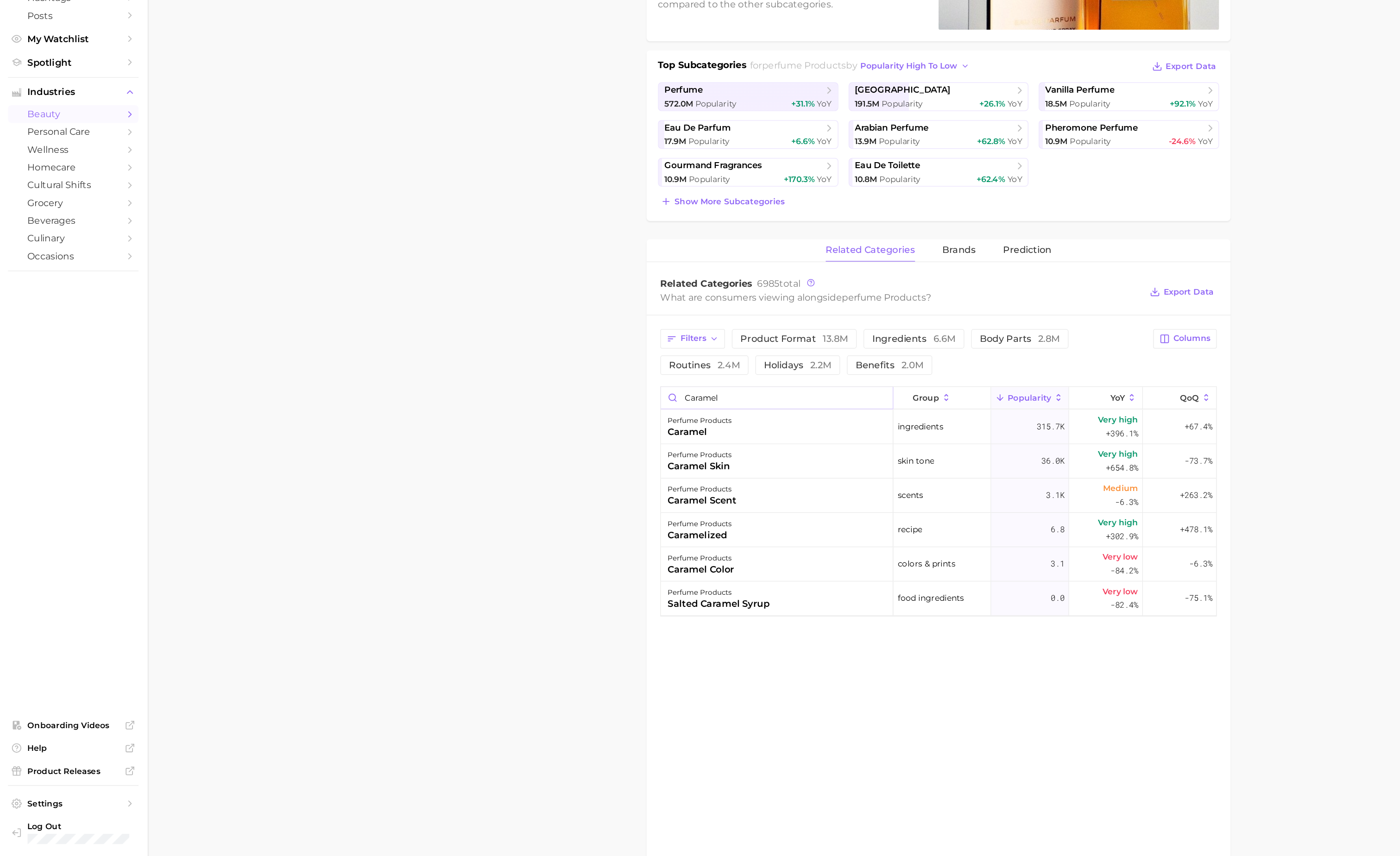
click at [608, 480] on input "caramel" at bounding box center [629, 484] width 188 height 18
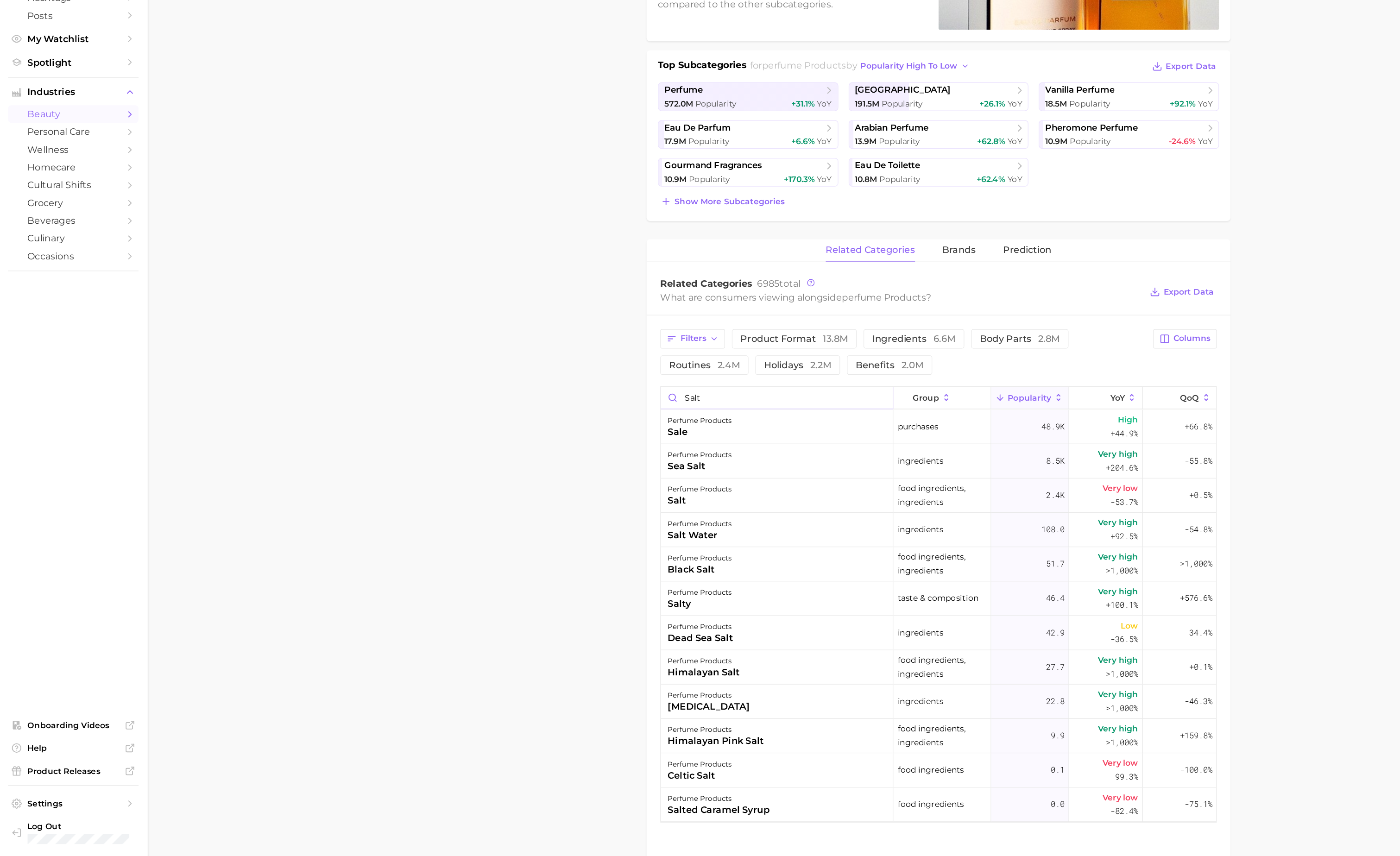
click at [566, 488] on input "salt" at bounding box center [629, 484] width 188 height 18
click at [566, 488] on input "a" at bounding box center [629, 484] width 188 height 18
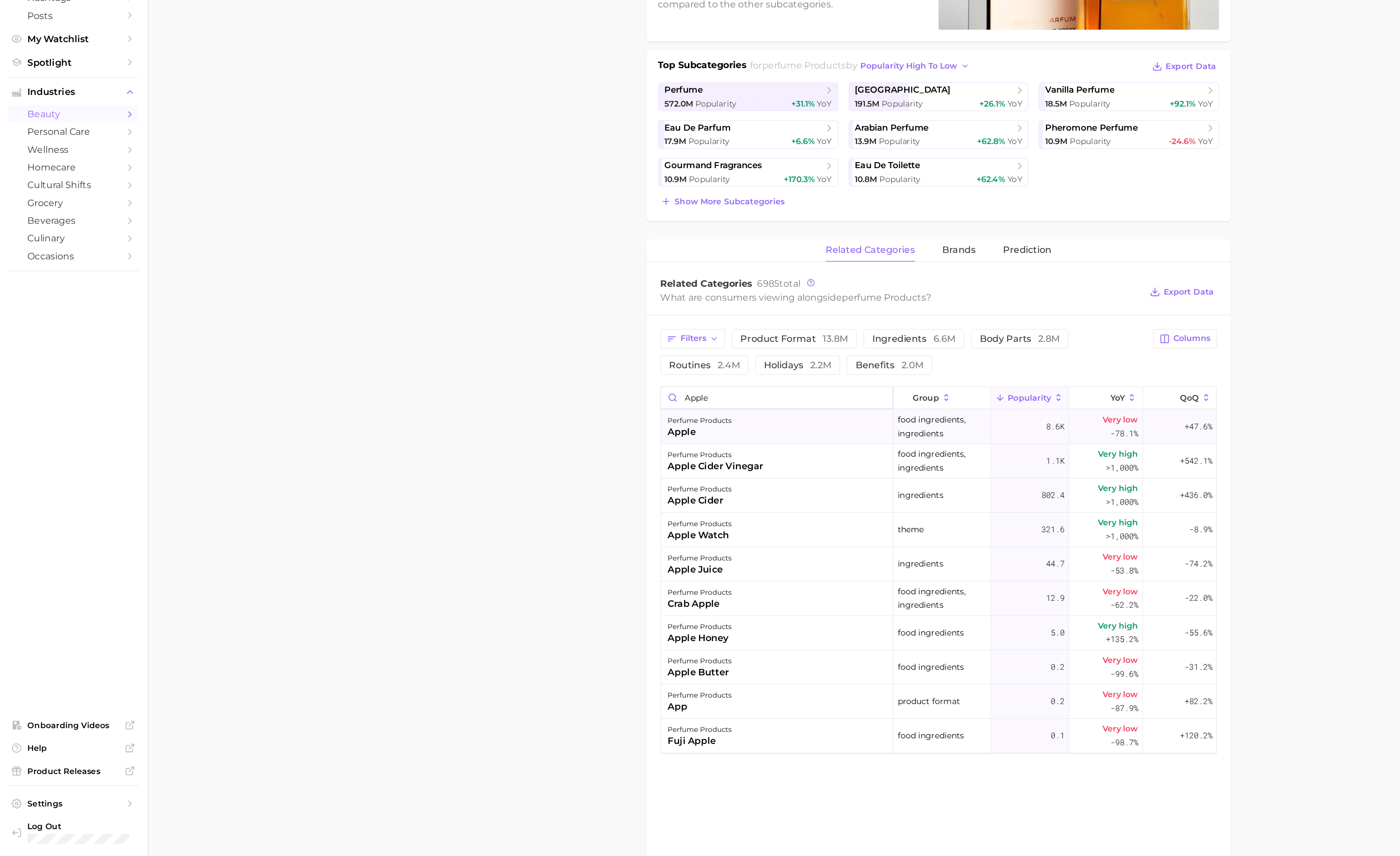
scroll to position [0, 0]
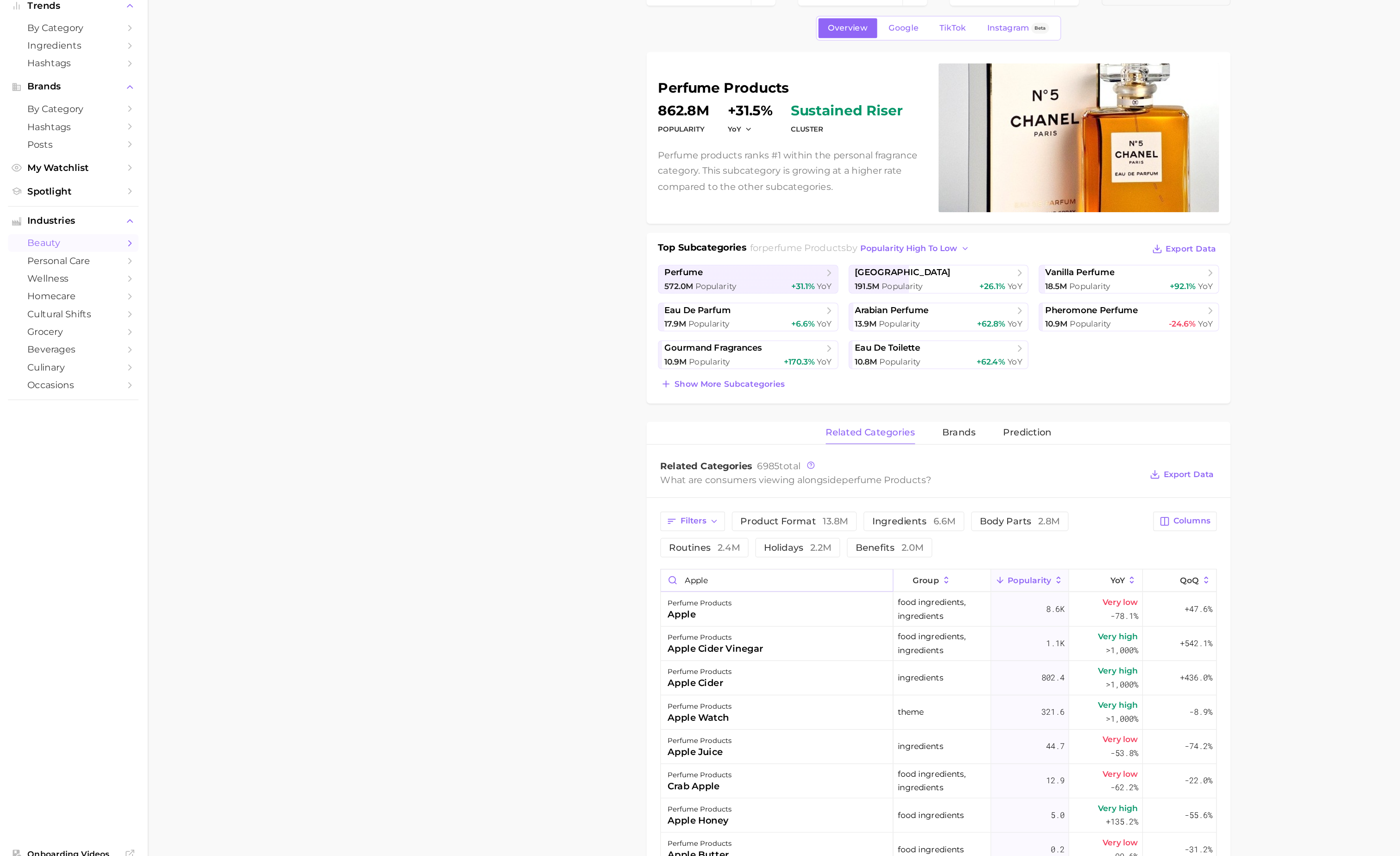
click at [716, 531] on input "apple" at bounding box center [629, 528] width 188 height 18
click at [595, 531] on input "apple" at bounding box center [629, 528] width 188 height 18
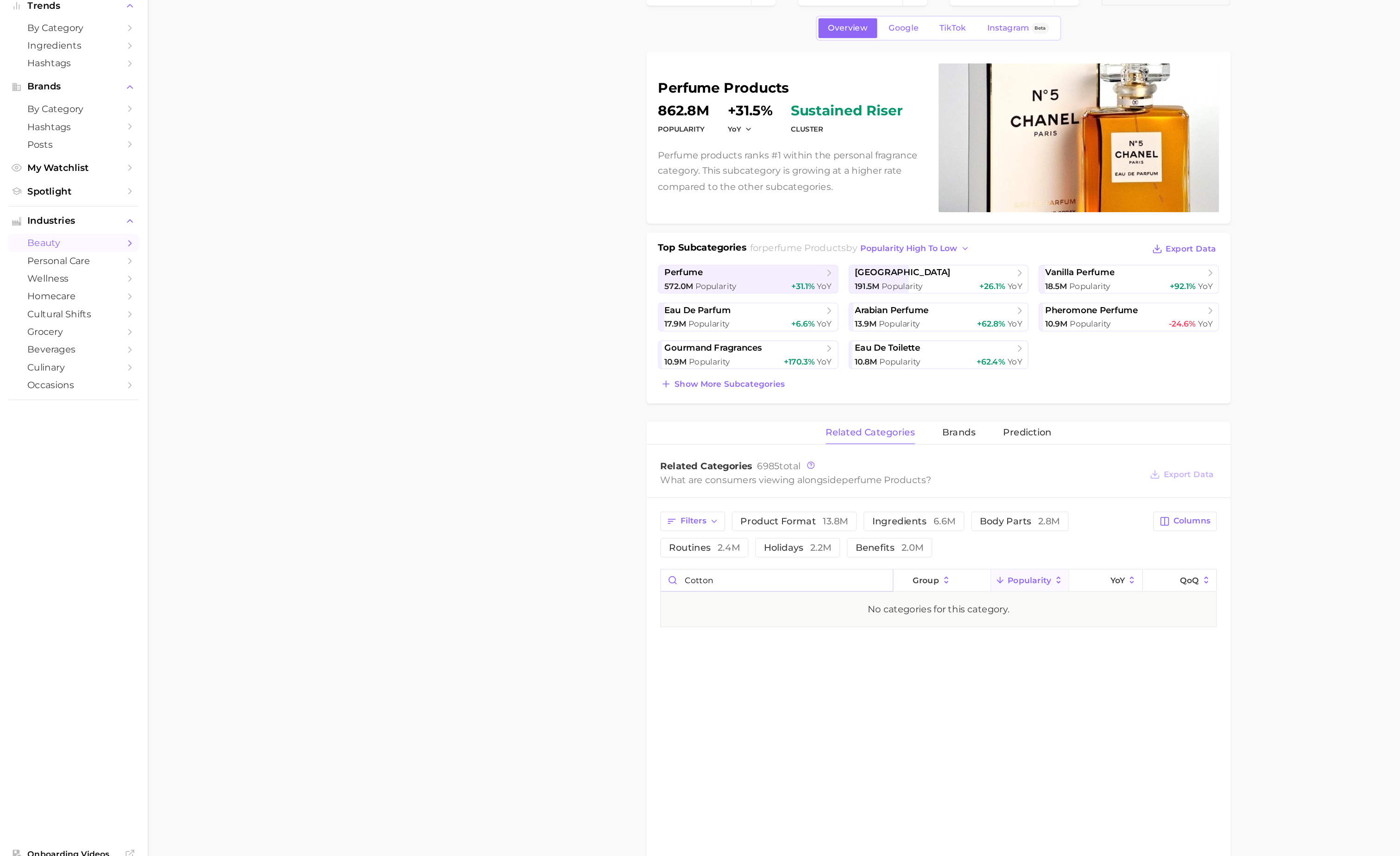
click at [598, 537] on input "cotton" at bounding box center [629, 528] width 188 height 18
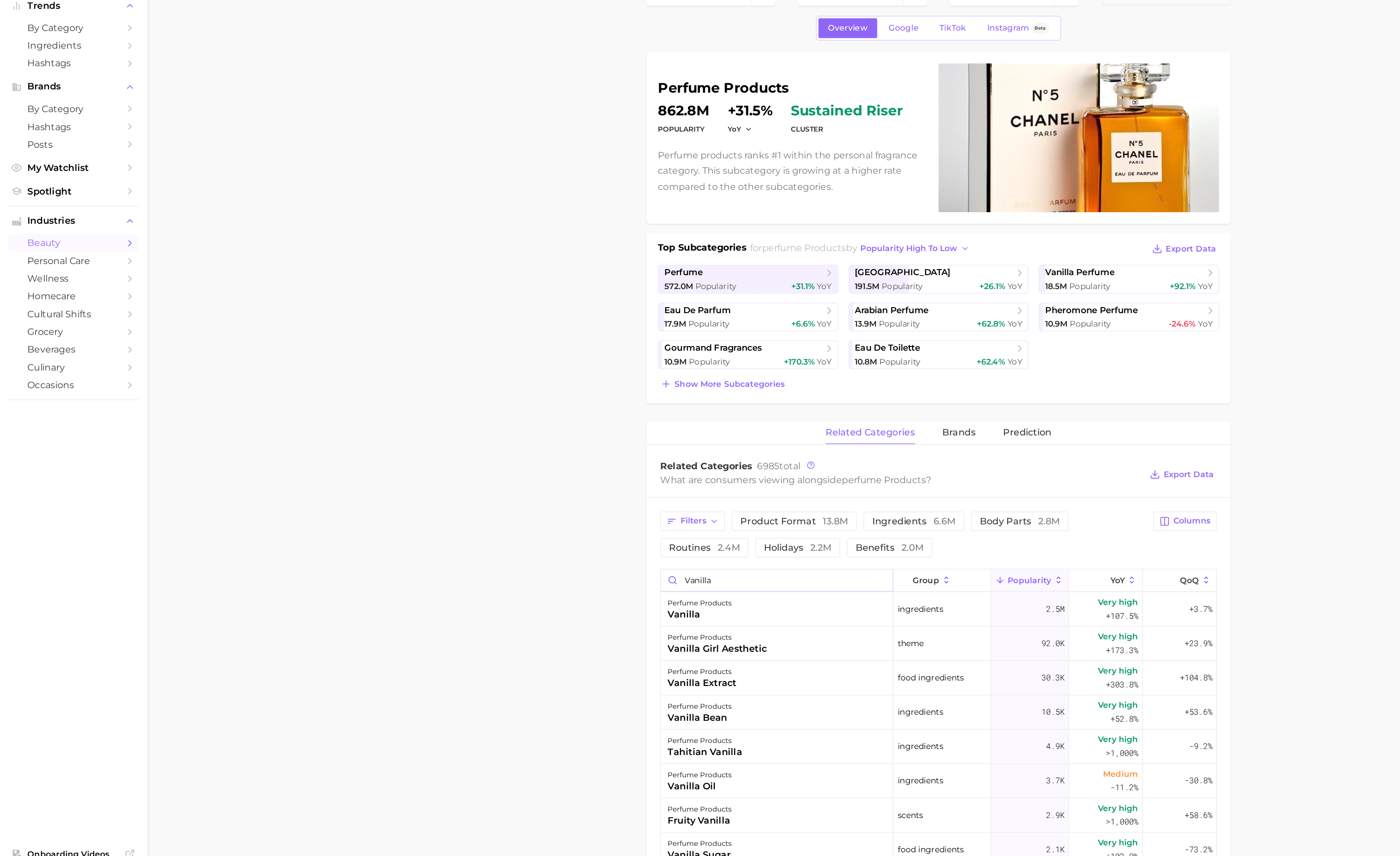
click at [637, 535] on input "vanilla" at bounding box center [629, 528] width 188 height 18
click at [637, 535] on input "c" at bounding box center [629, 528] width 188 height 18
type input "caramel"
click at [712, 529] on input "caramel" at bounding box center [629, 528] width 188 height 18
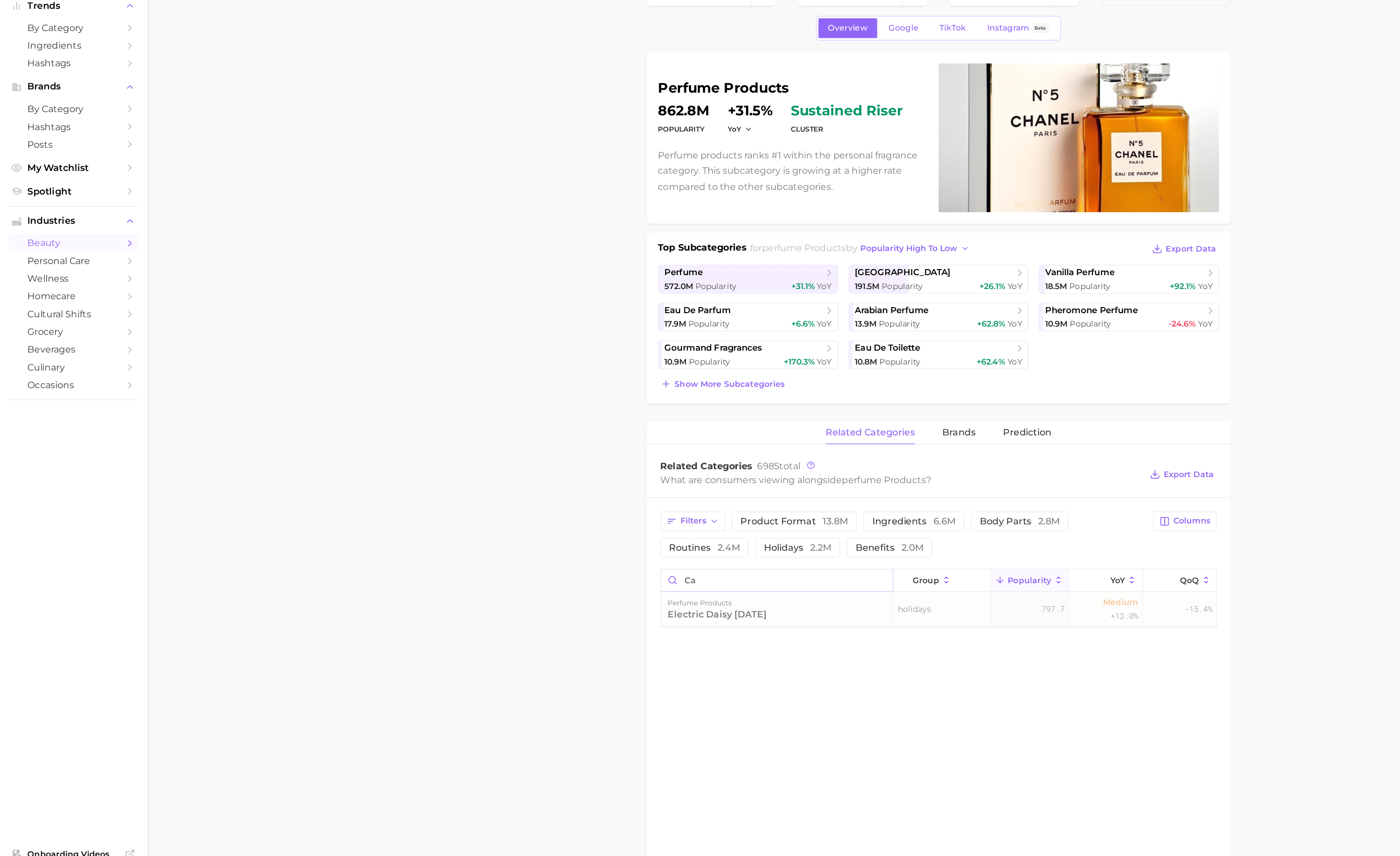
type input "c"
type input "s"
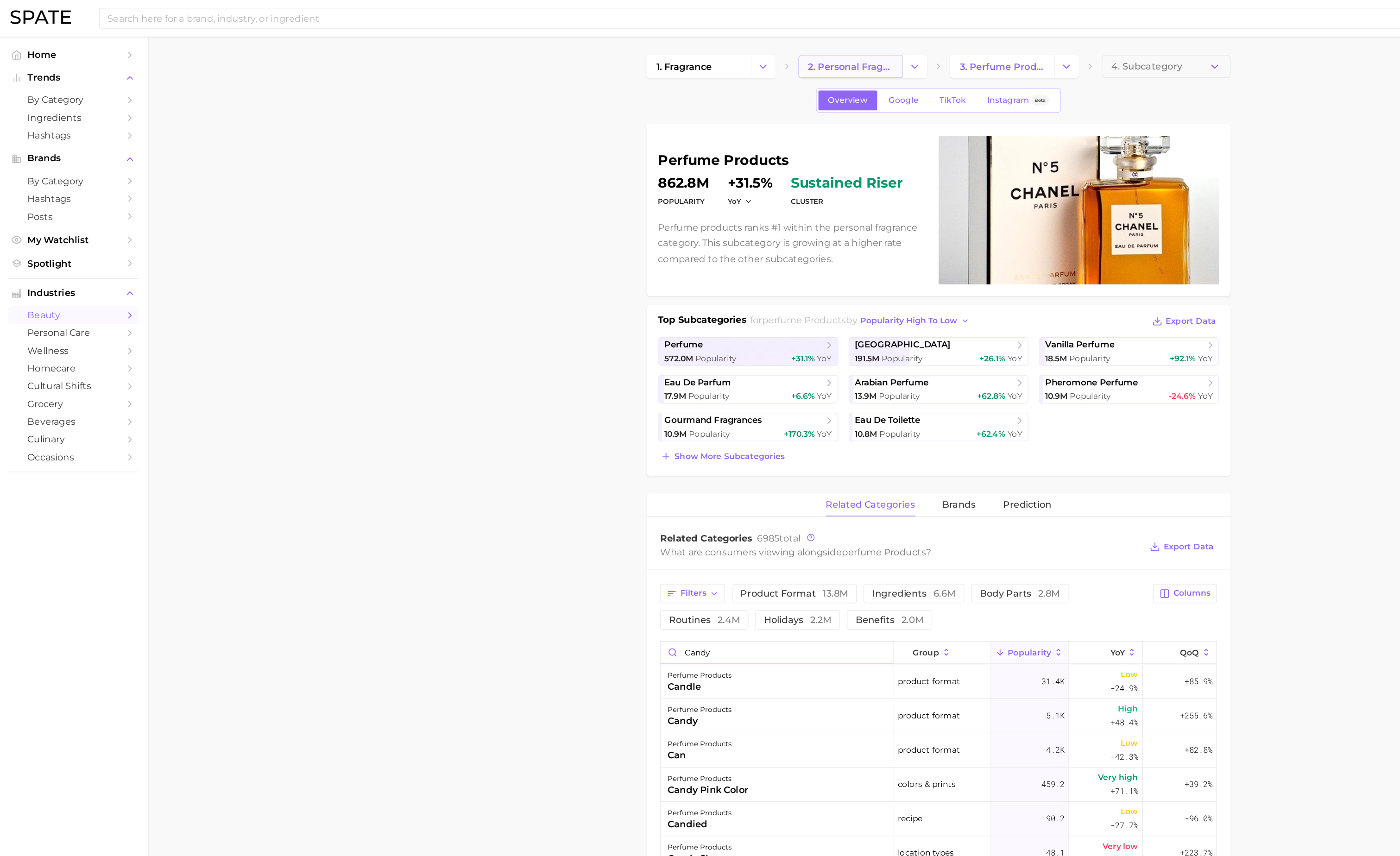
type input "candy"
click at [709, 47] on link "2. personal fragrance" at bounding box center [689, 53] width 85 height 18
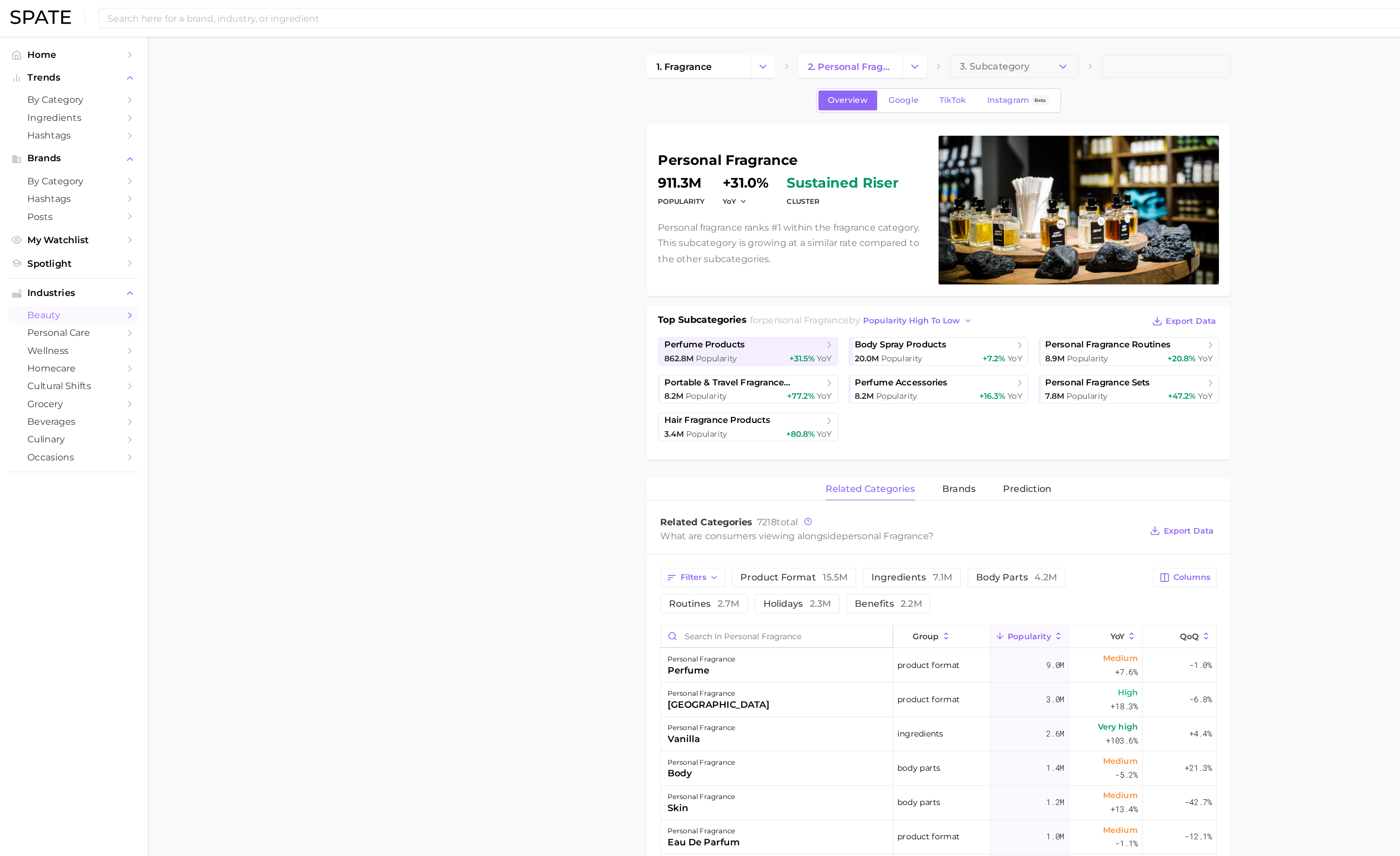
click at [608, 522] on input "Search in personal fragrance" at bounding box center [629, 515] width 188 height 18
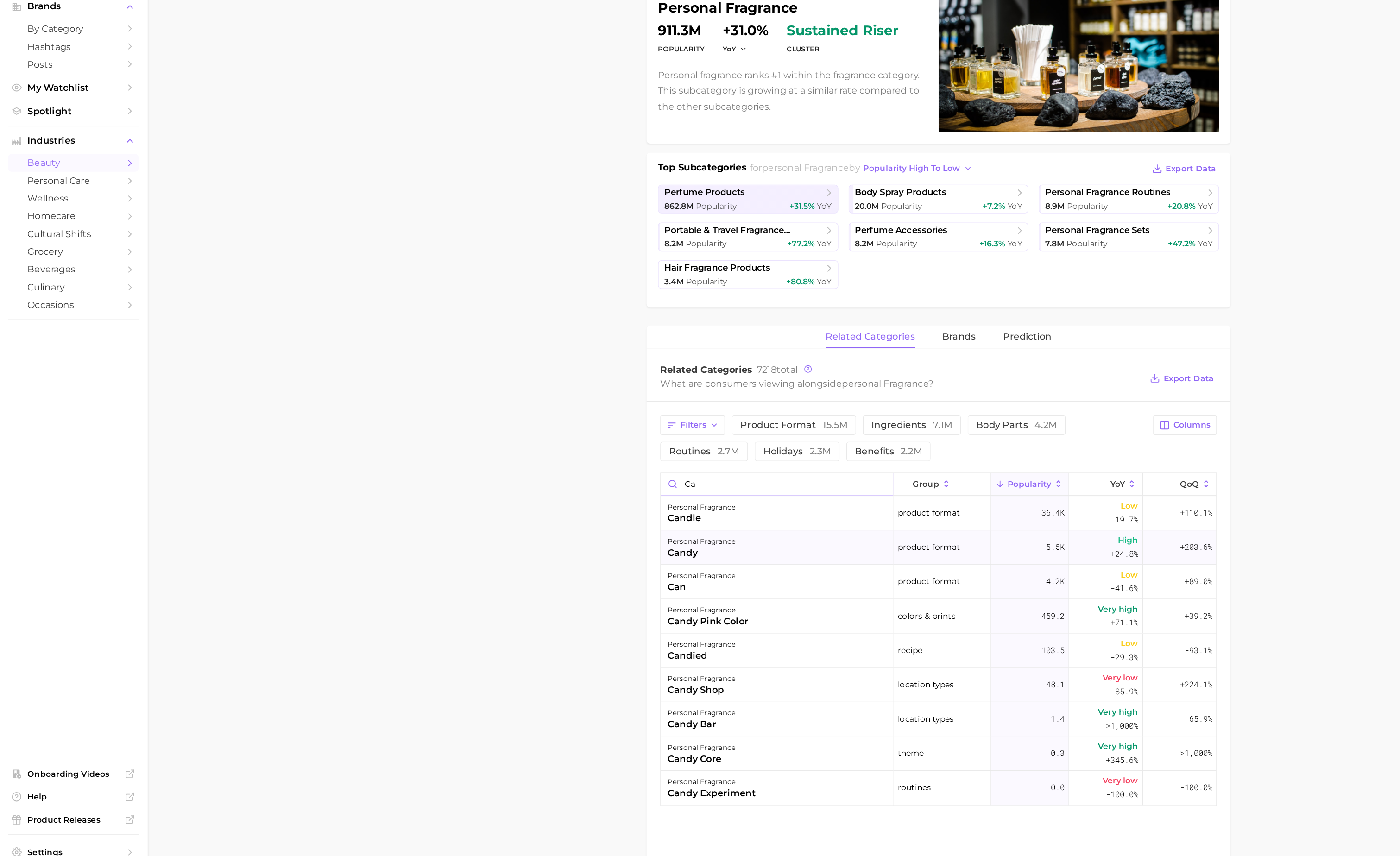
type input "c"
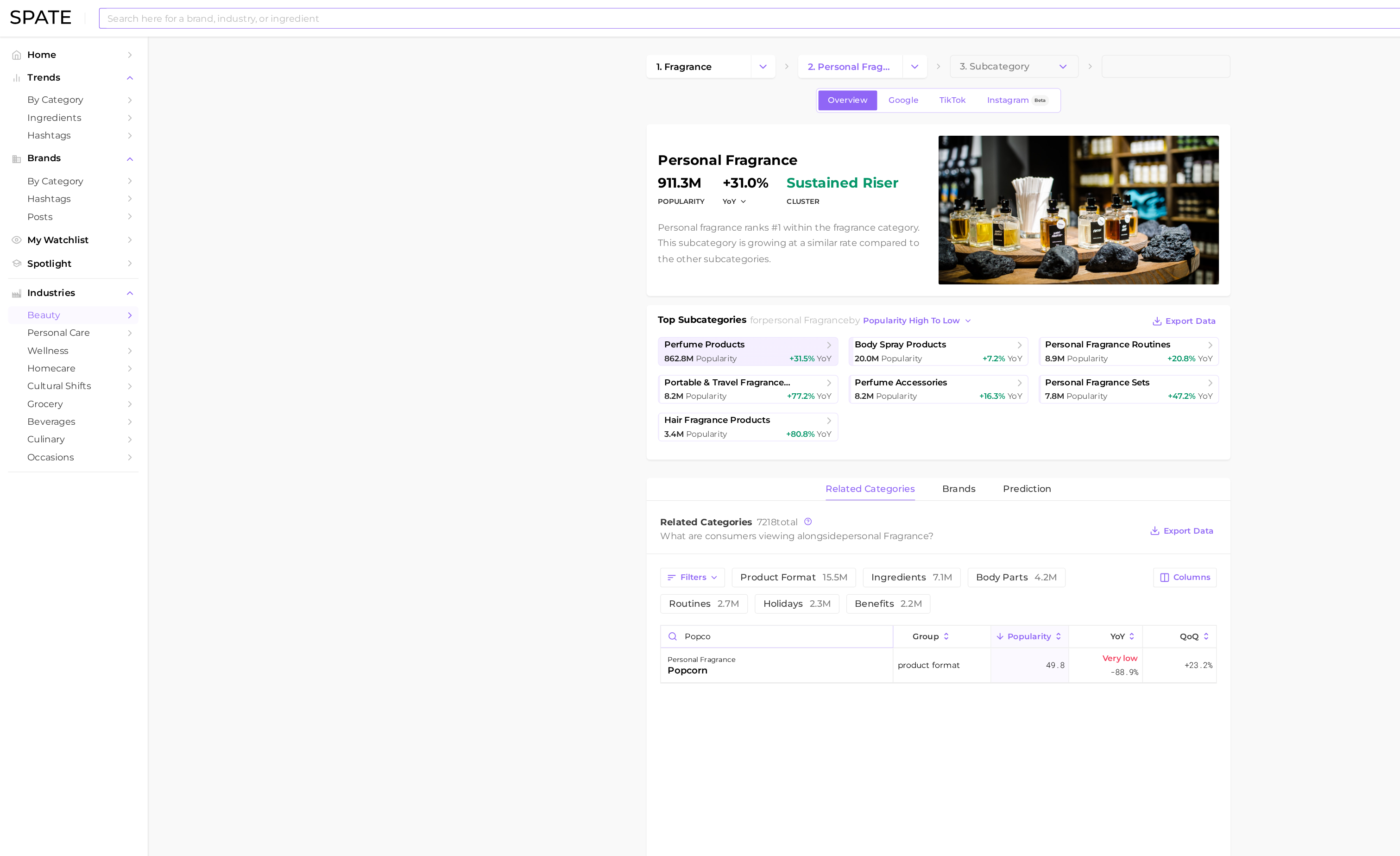
type input "popco"
click at [310, 14] on input at bounding box center [672, 14] width 1169 height 16
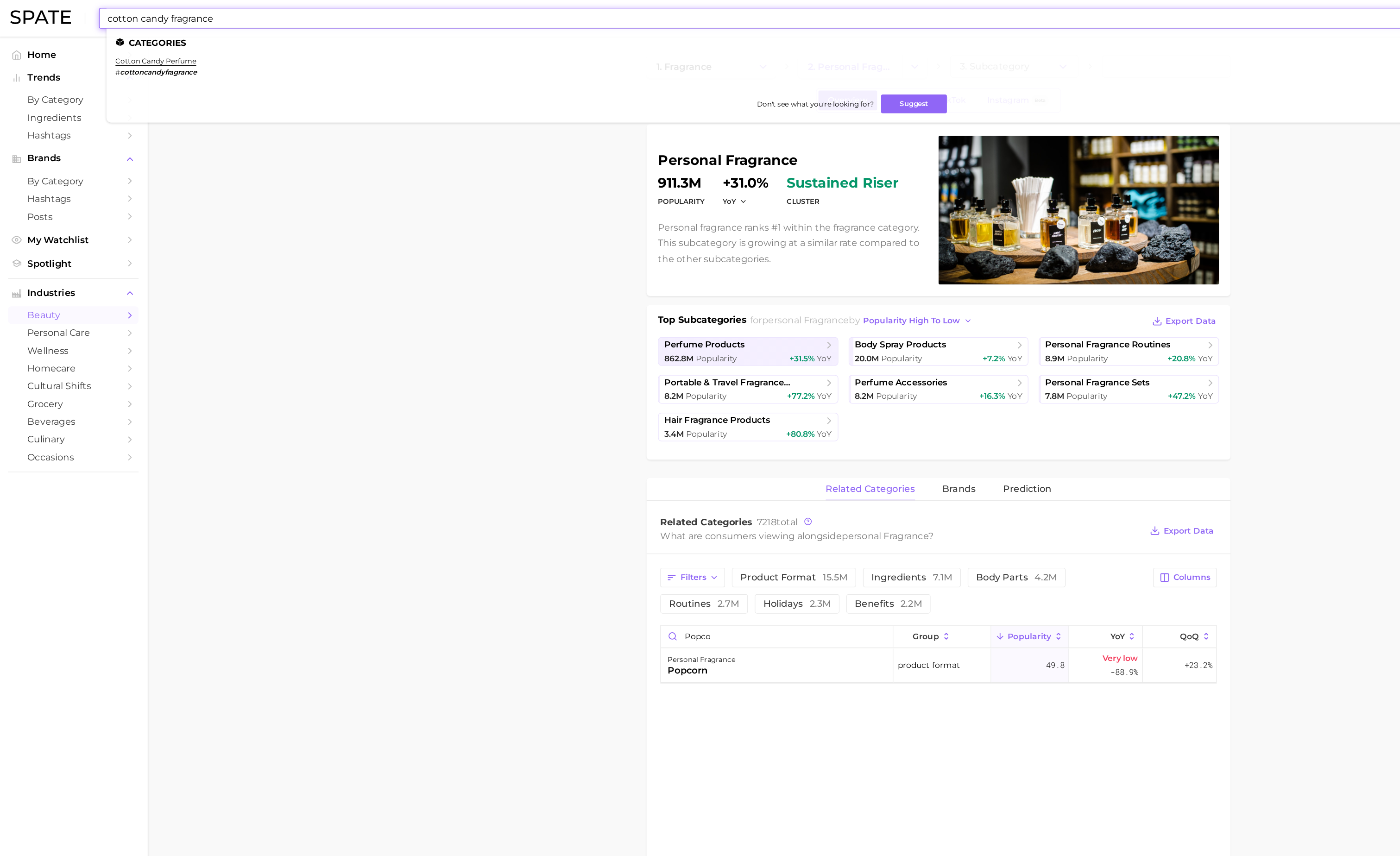
type input "cotton candy fragrance"
click at [452, 255] on main "1. fragrance 2. personal fragrance 3. Subcategory Overview Google TikTok Instag…" at bounding box center [760, 629] width 1279 height 1200
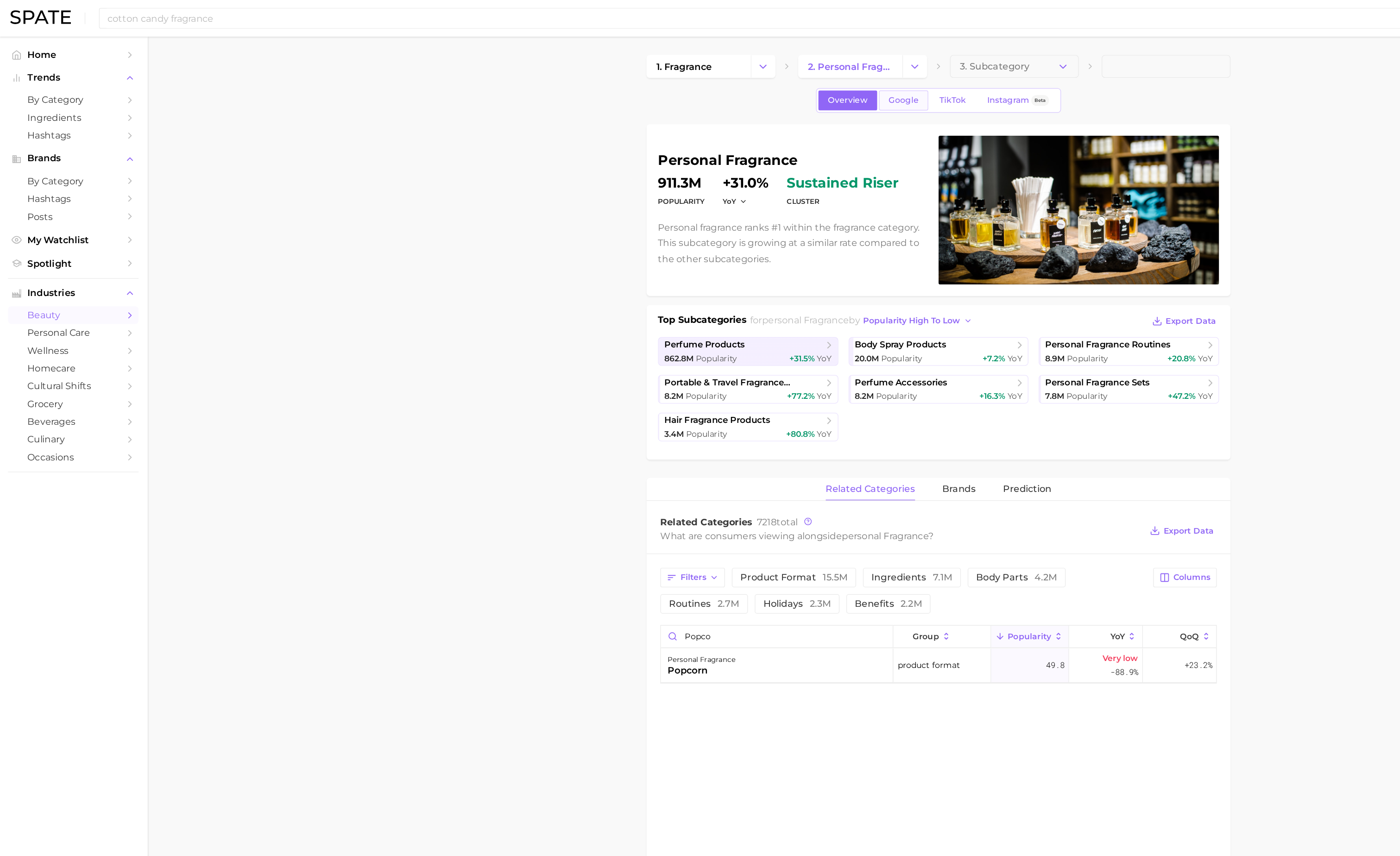
click at [746, 81] on link "Google" at bounding box center [732, 81] width 40 height 16
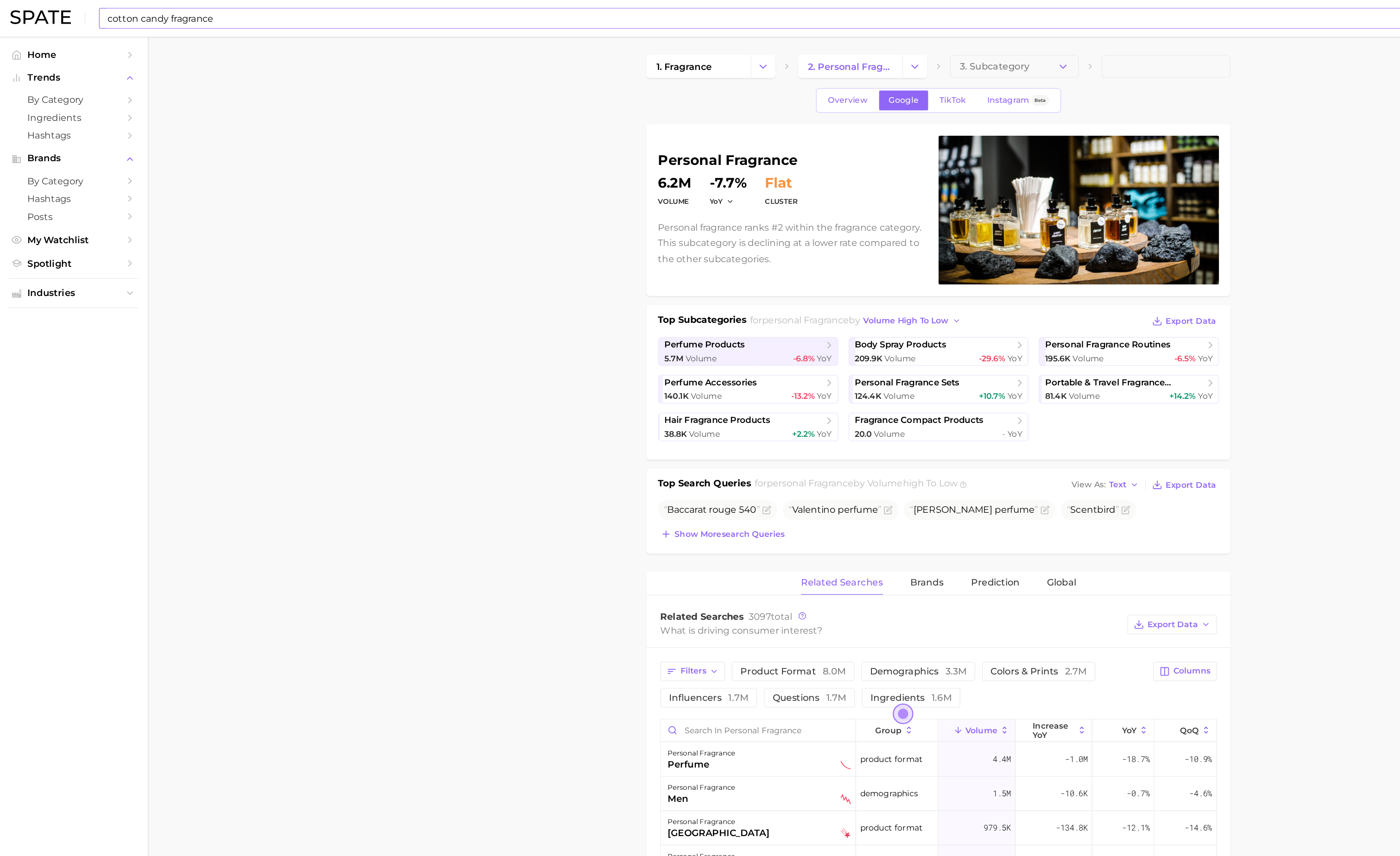
click at [557, 14] on input "cotton candy fragrance" at bounding box center [672, 14] width 1169 height 16
click at [116, 51] on link "cotton candy perfume" at bounding box center [128, 49] width 65 height 7
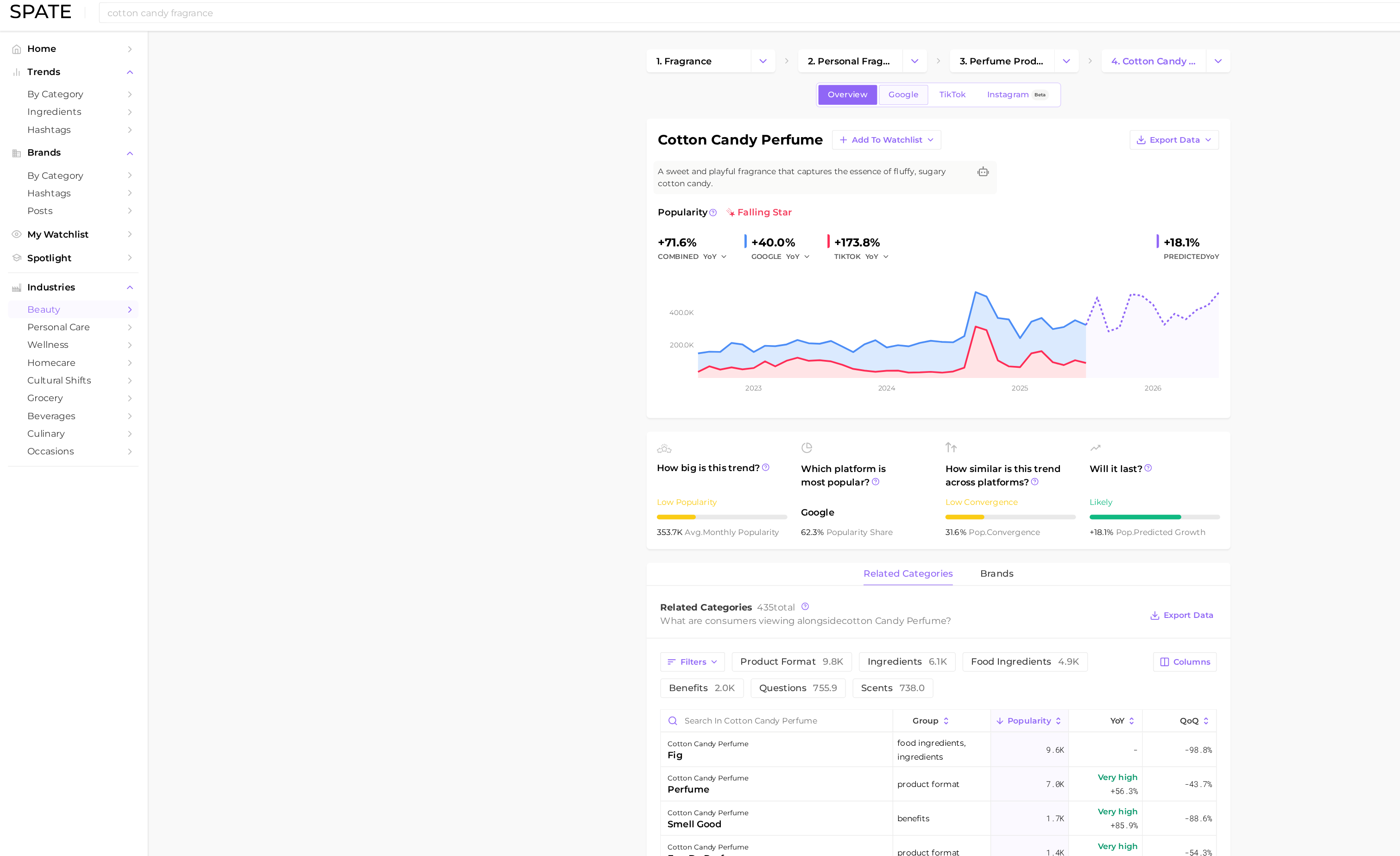
click at [742, 78] on span "Google" at bounding box center [731, 81] width 24 height 8
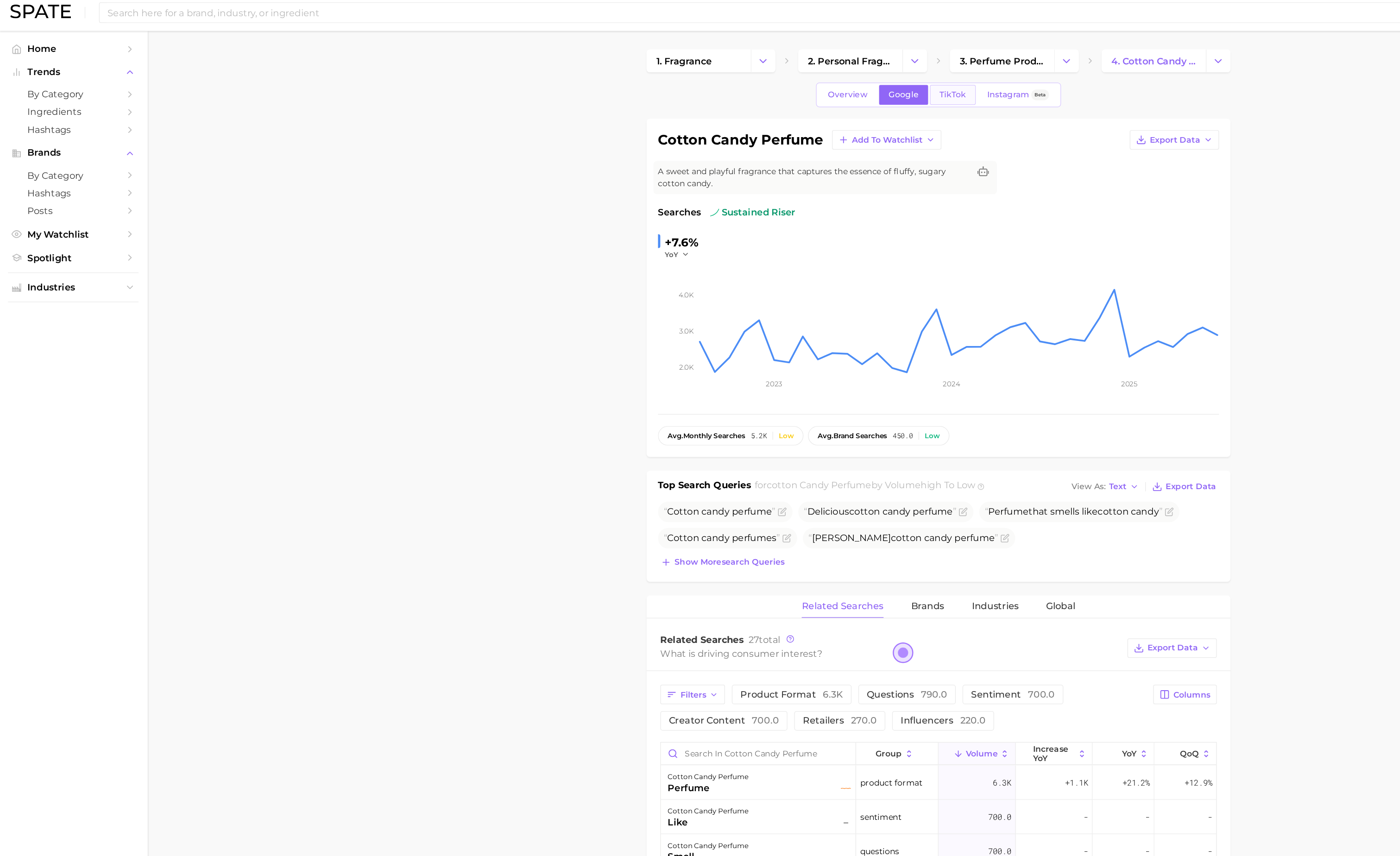
click at [768, 77] on span "TikTok" at bounding box center [772, 81] width 21 height 8
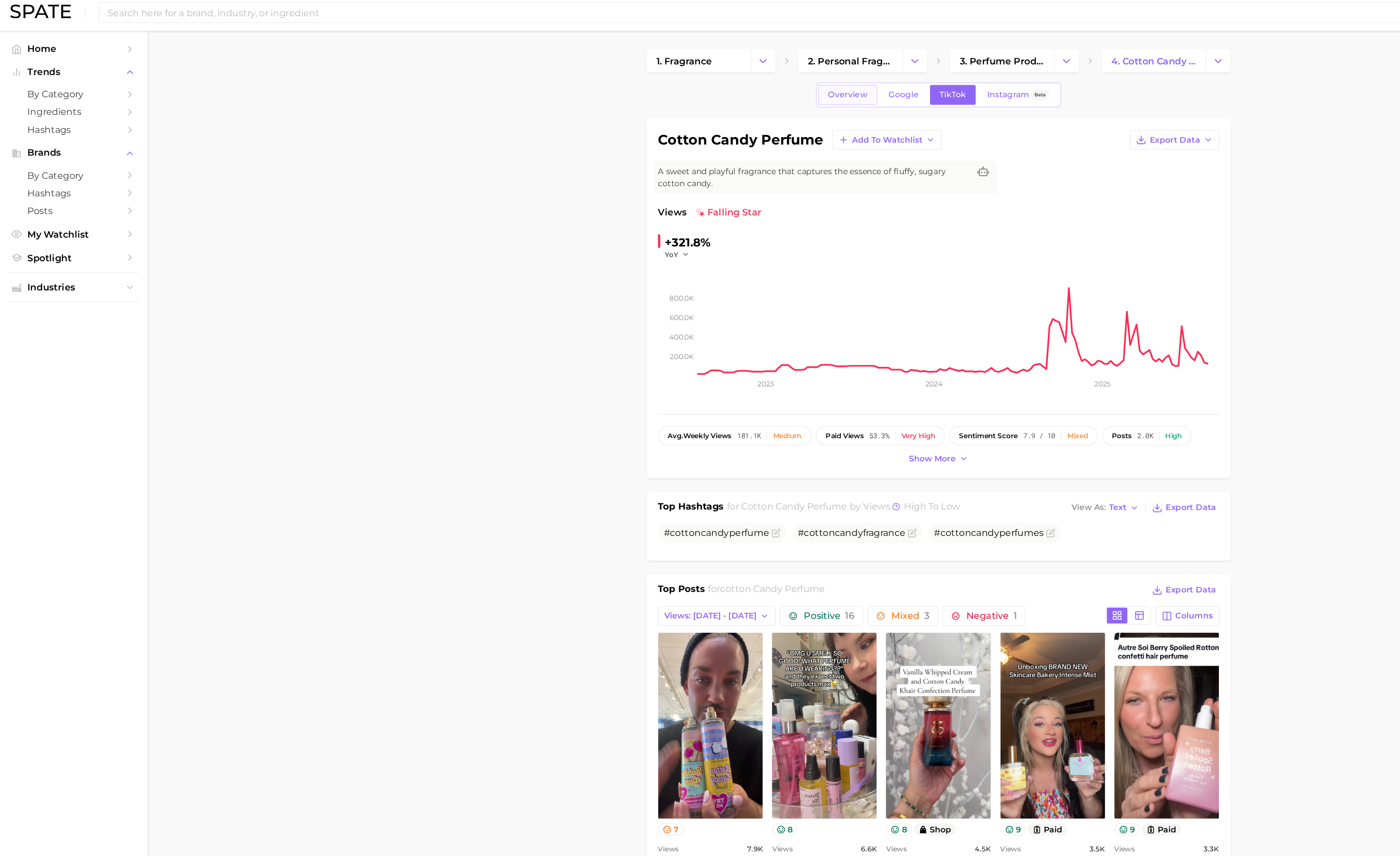
click at [677, 81] on span "Overview" at bounding box center [686, 81] width 32 height 8
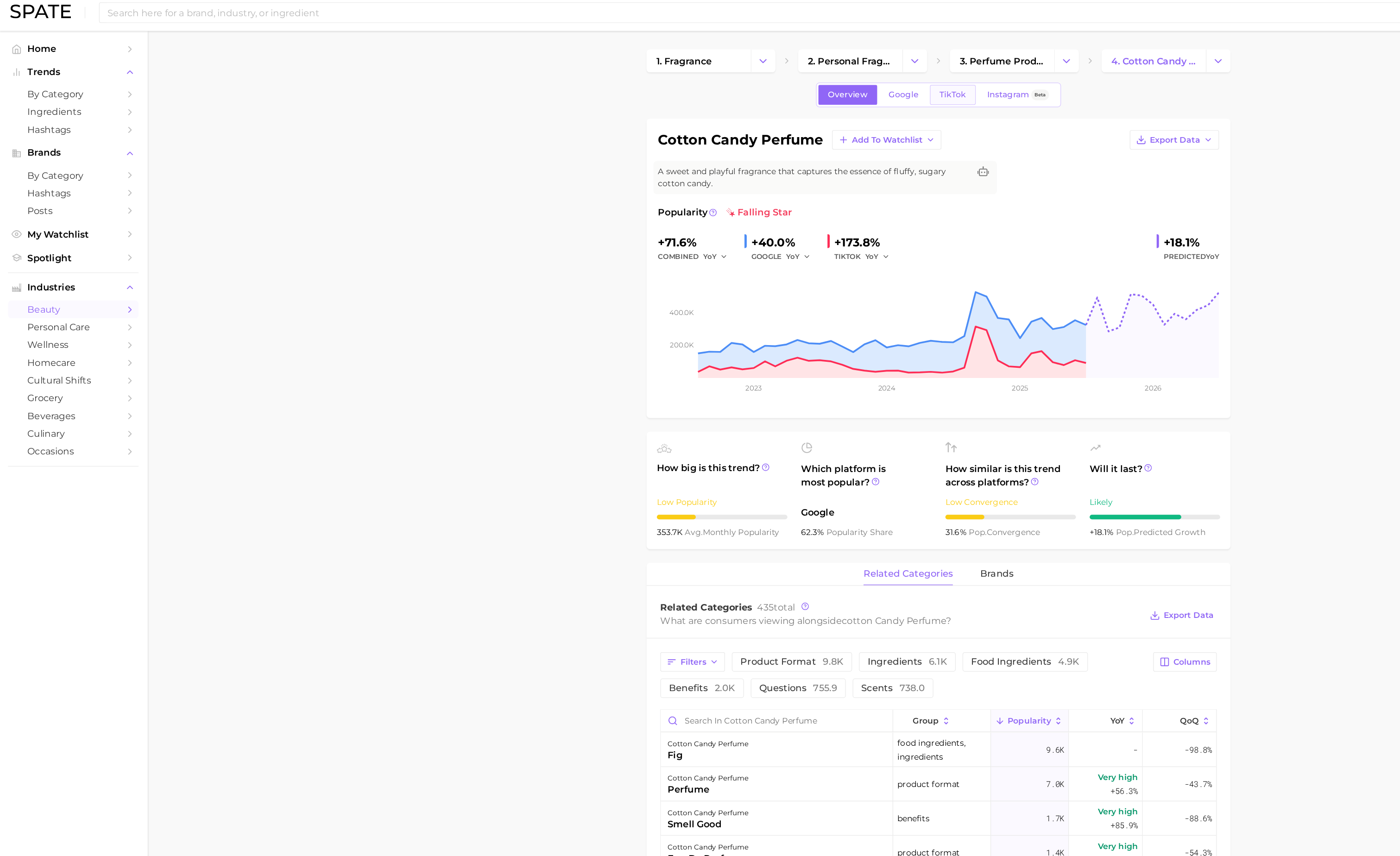
click at [771, 83] on span "TikTok" at bounding box center [772, 81] width 21 height 8
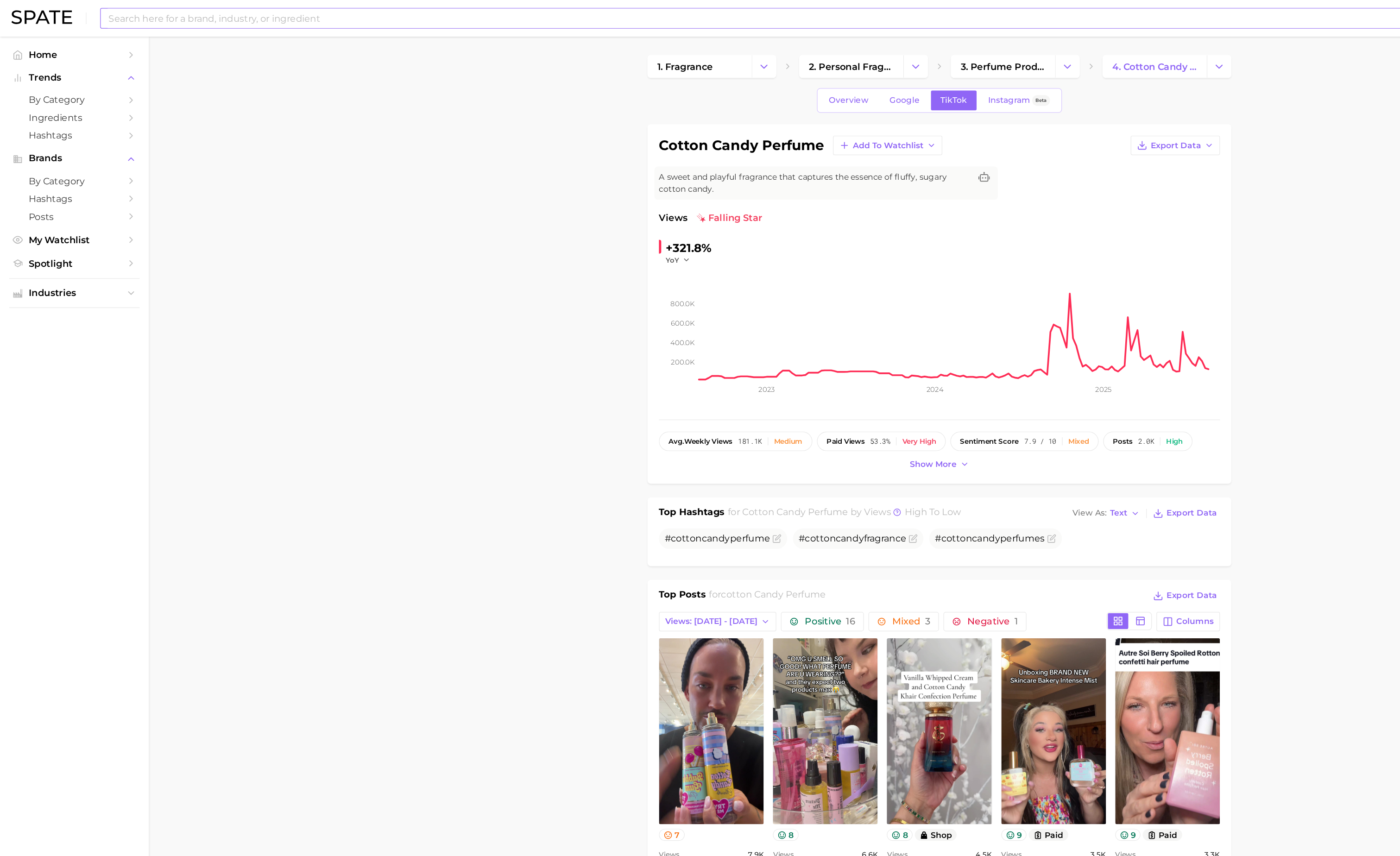
click at [636, 10] on input at bounding box center [672, 14] width 1169 height 16
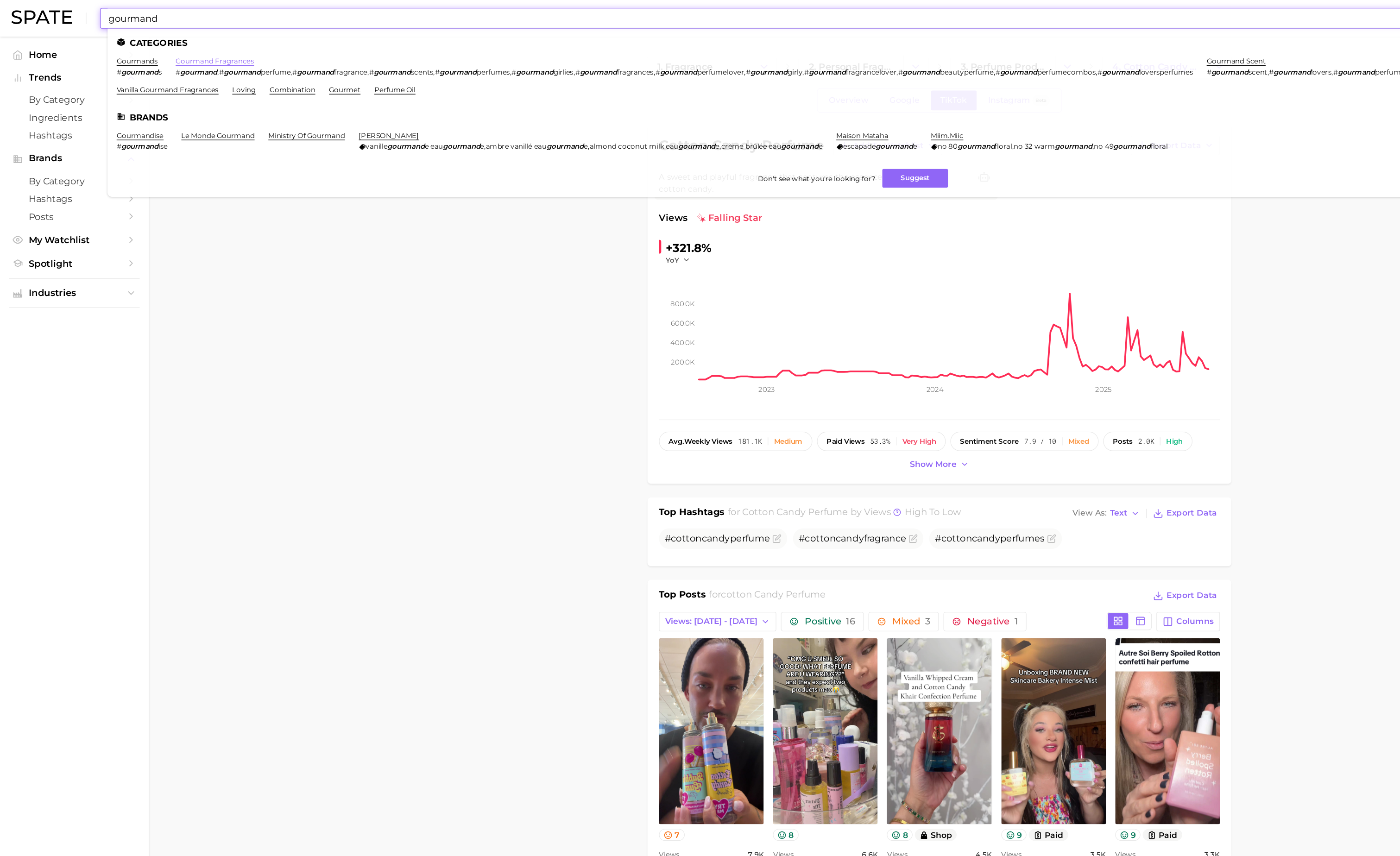
type input "gourmand"
click at [154, 49] on link "gourmand fragrances" at bounding box center [173, 49] width 63 height 7
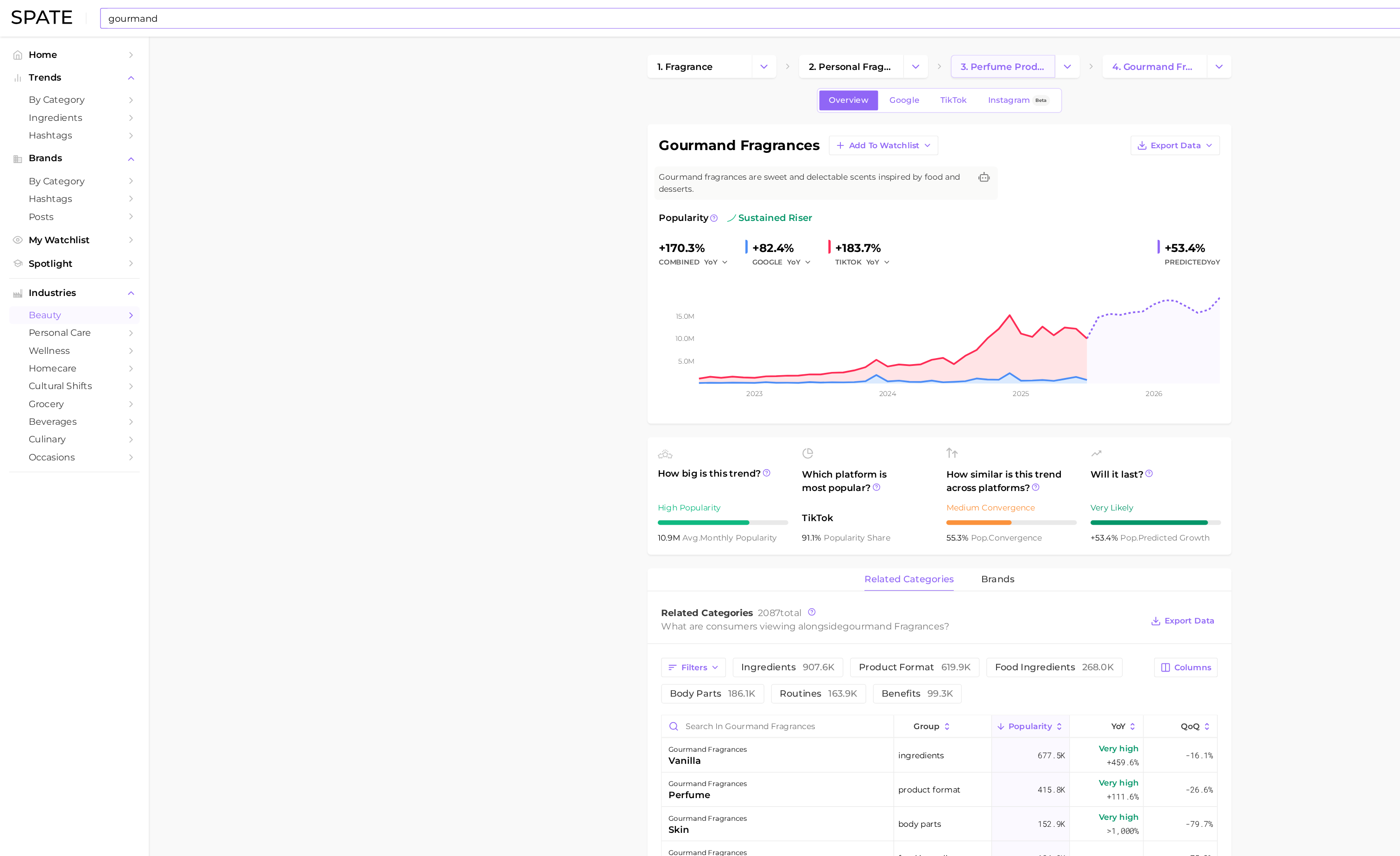
click at [786, 48] on link "3. perfume products" at bounding box center [812, 53] width 85 height 18
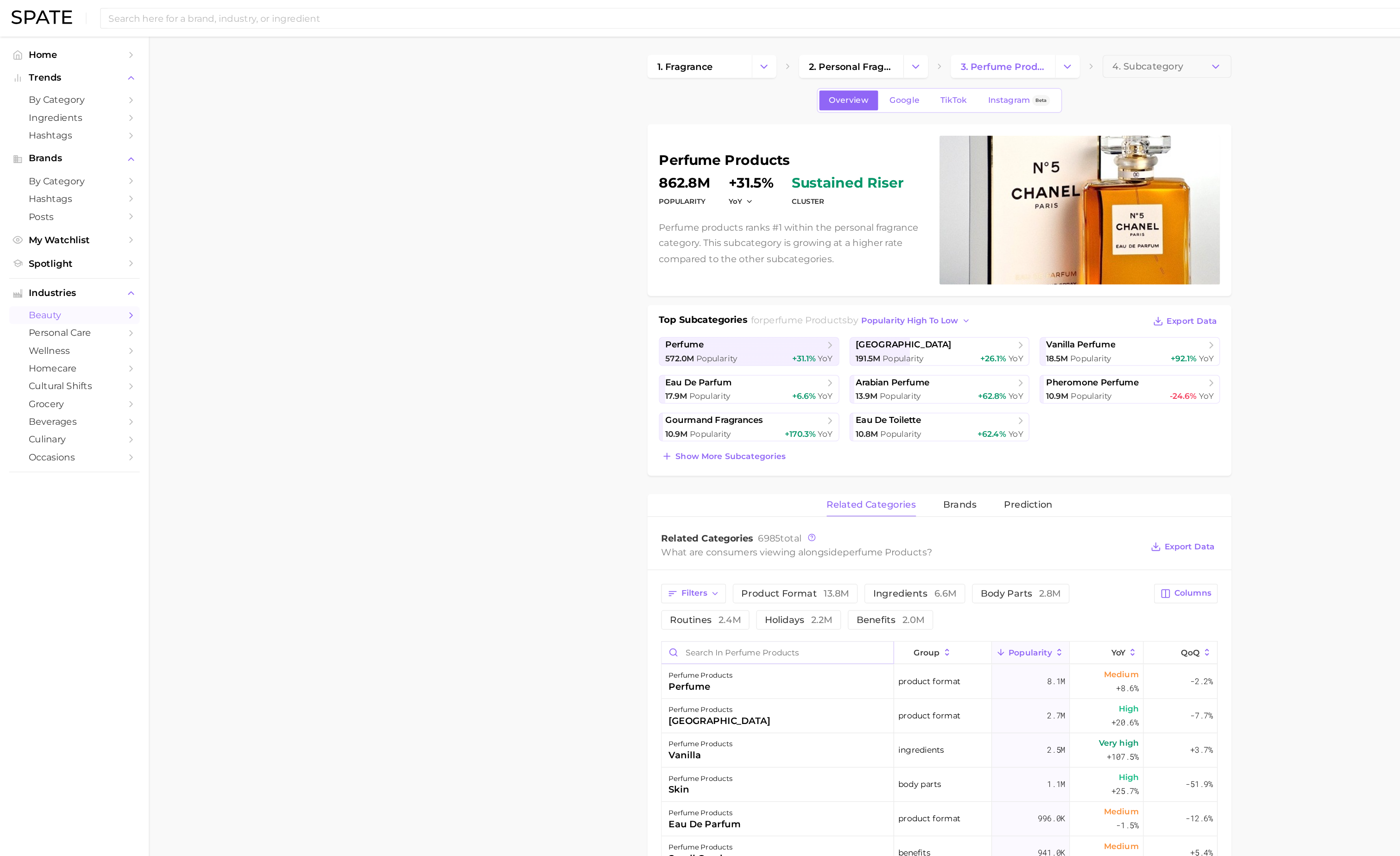
click at [599, 526] on input "Search in perfume products" at bounding box center [629, 528] width 188 height 18
type input "cinnamon"
click at [712, 56] on span "2. personal fragrance" at bounding box center [688, 54] width 68 height 9
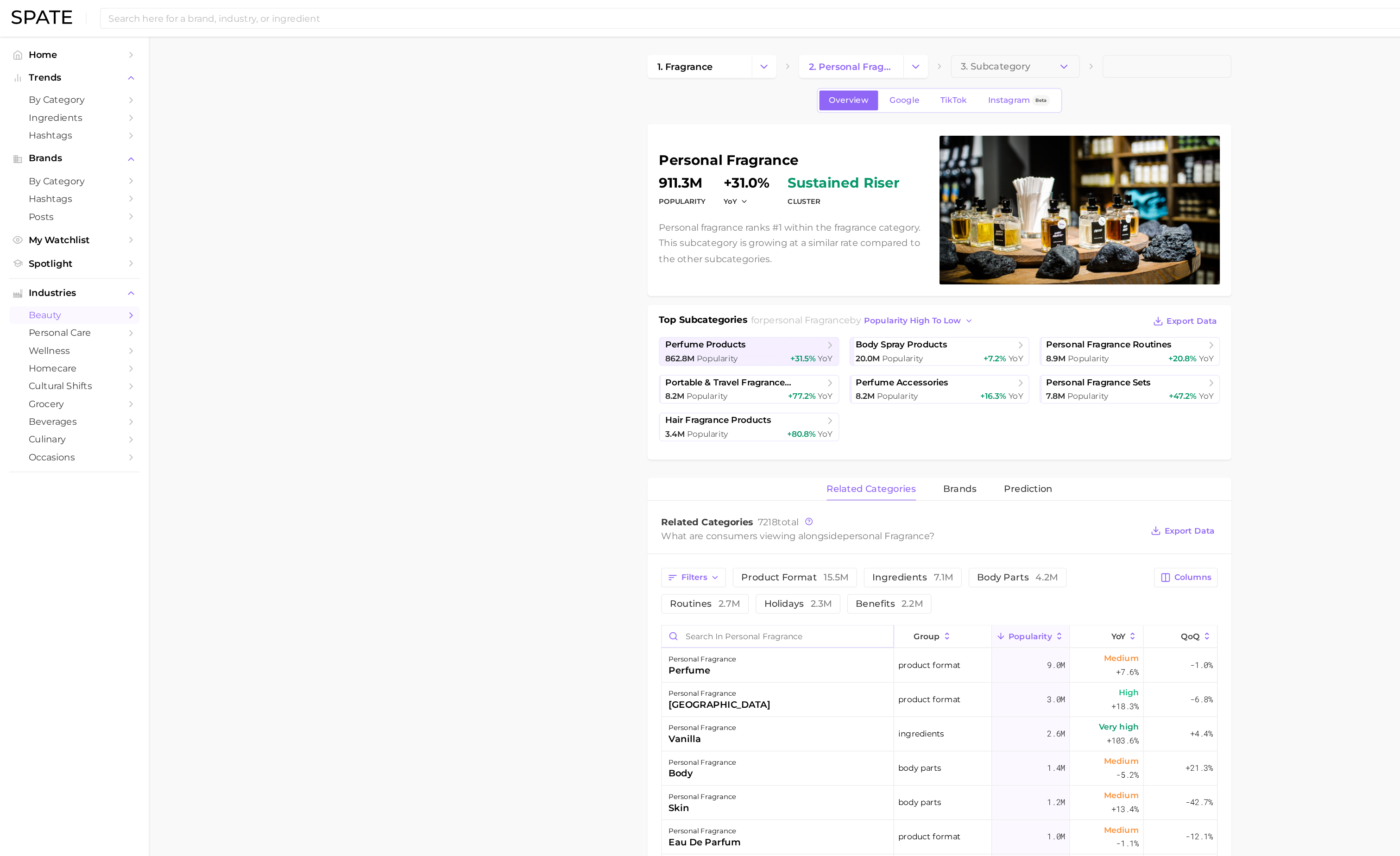
click at [583, 524] on input "Search in personal fragrance" at bounding box center [629, 515] width 188 height 18
type input "cinnamon"
click at [564, 53] on span "1. fragrance" at bounding box center [554, 54] width 45 height 9
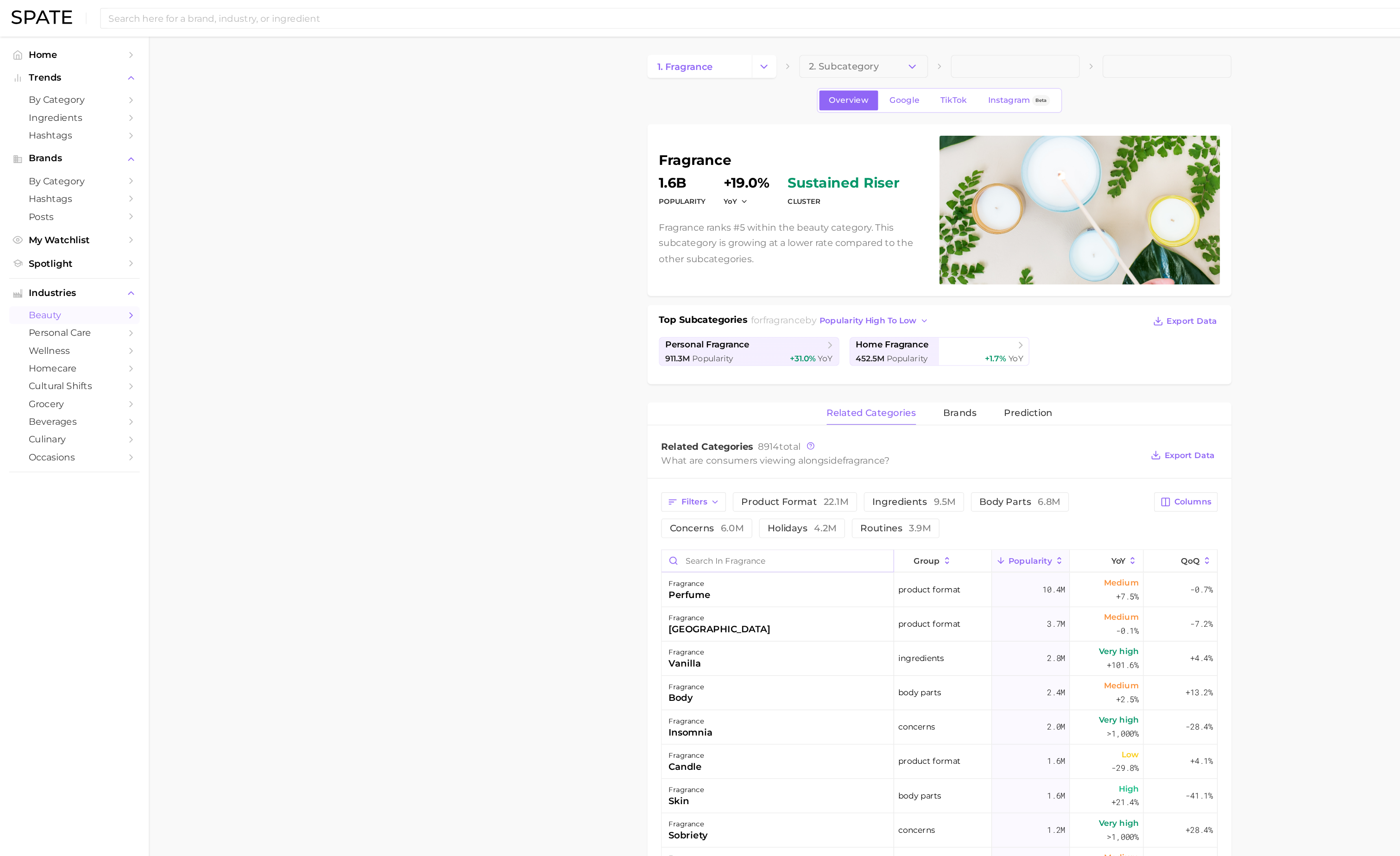
click at [575, 454] on input "Search in fragrance" at bounding box center [629, 454] width 188 height 18
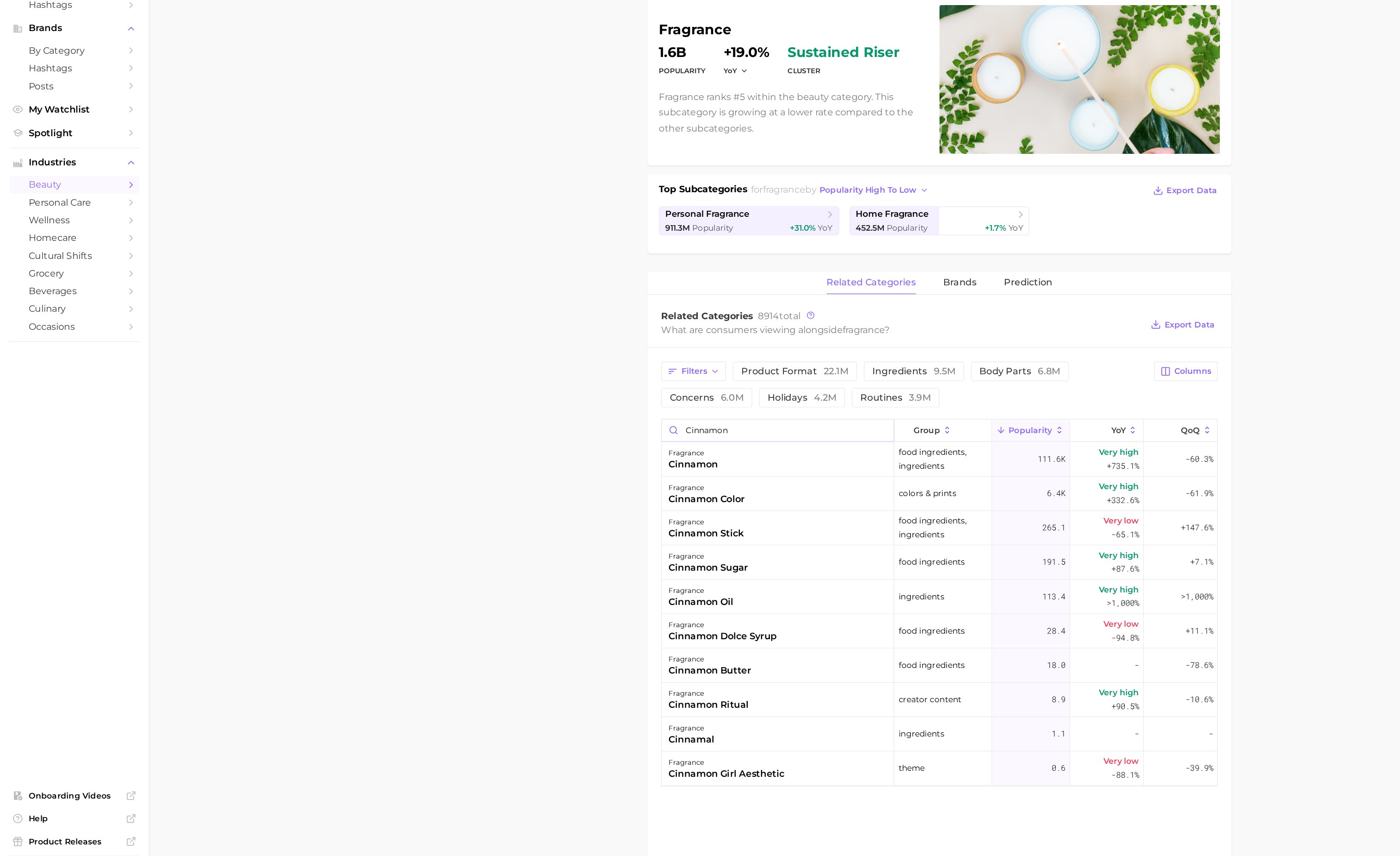
click at [572, 461] on input "cinnamon" at bounding box center [629, 454] width 188 height 18
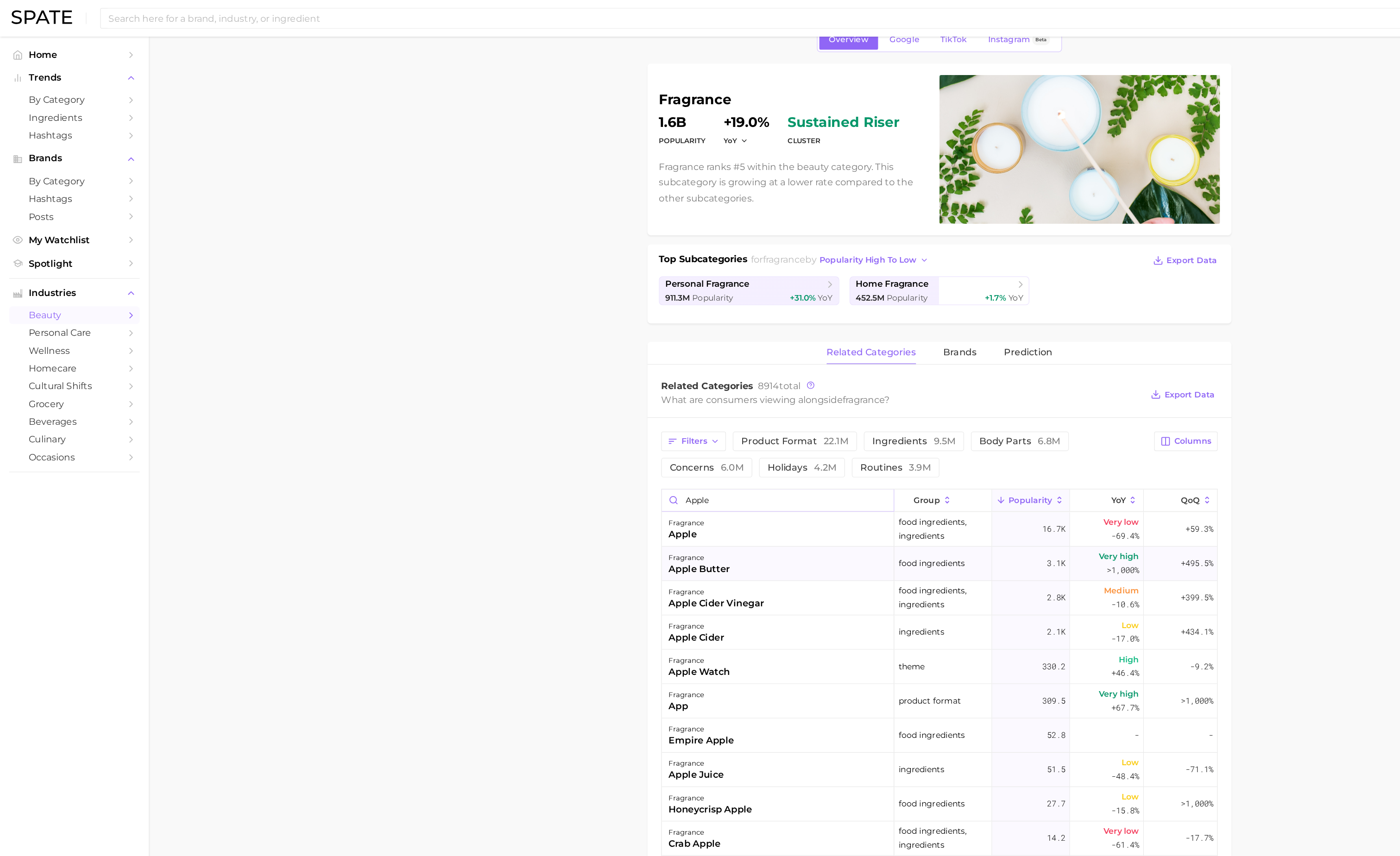
scroll to position [10, 0]
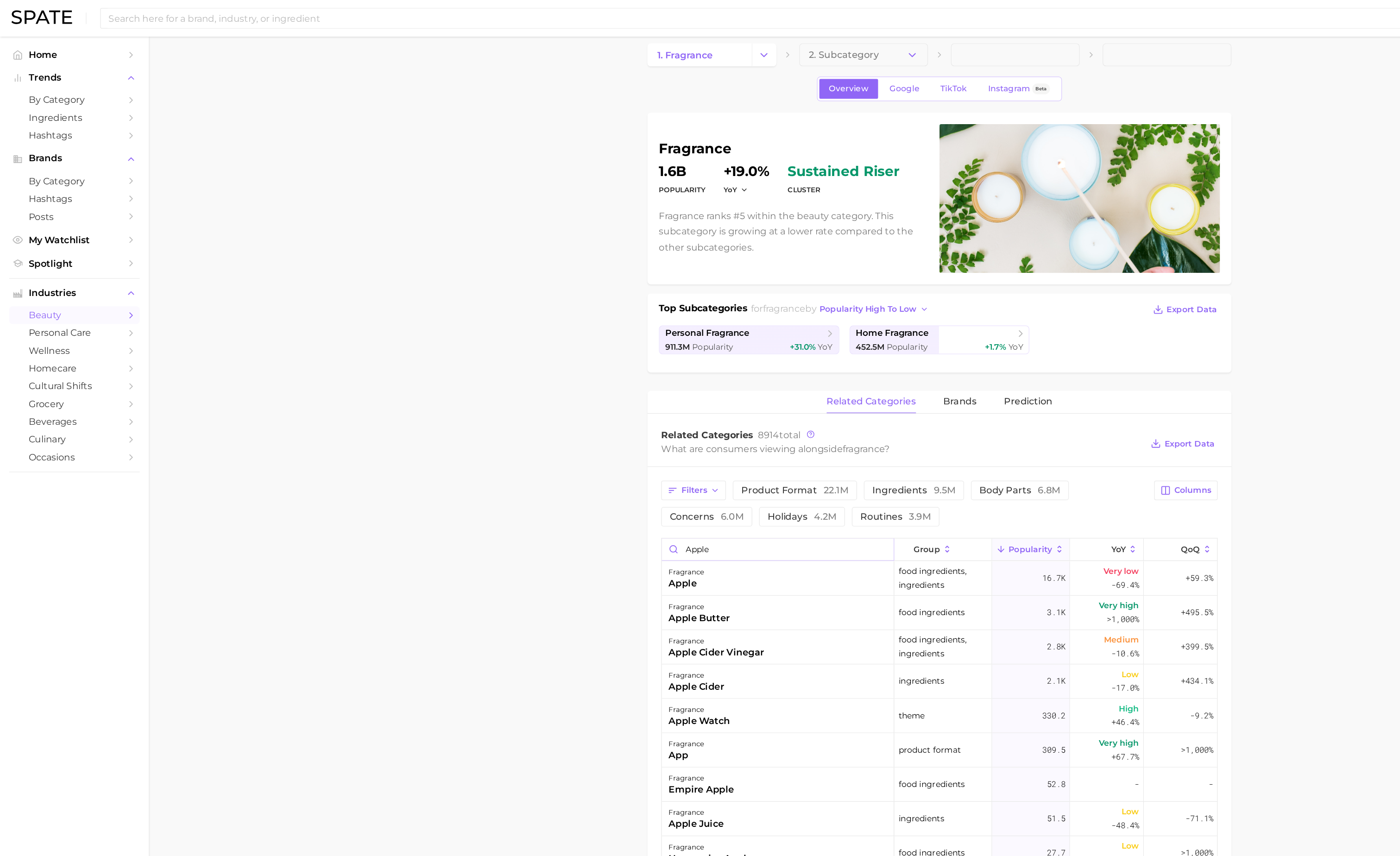
type input "apple"
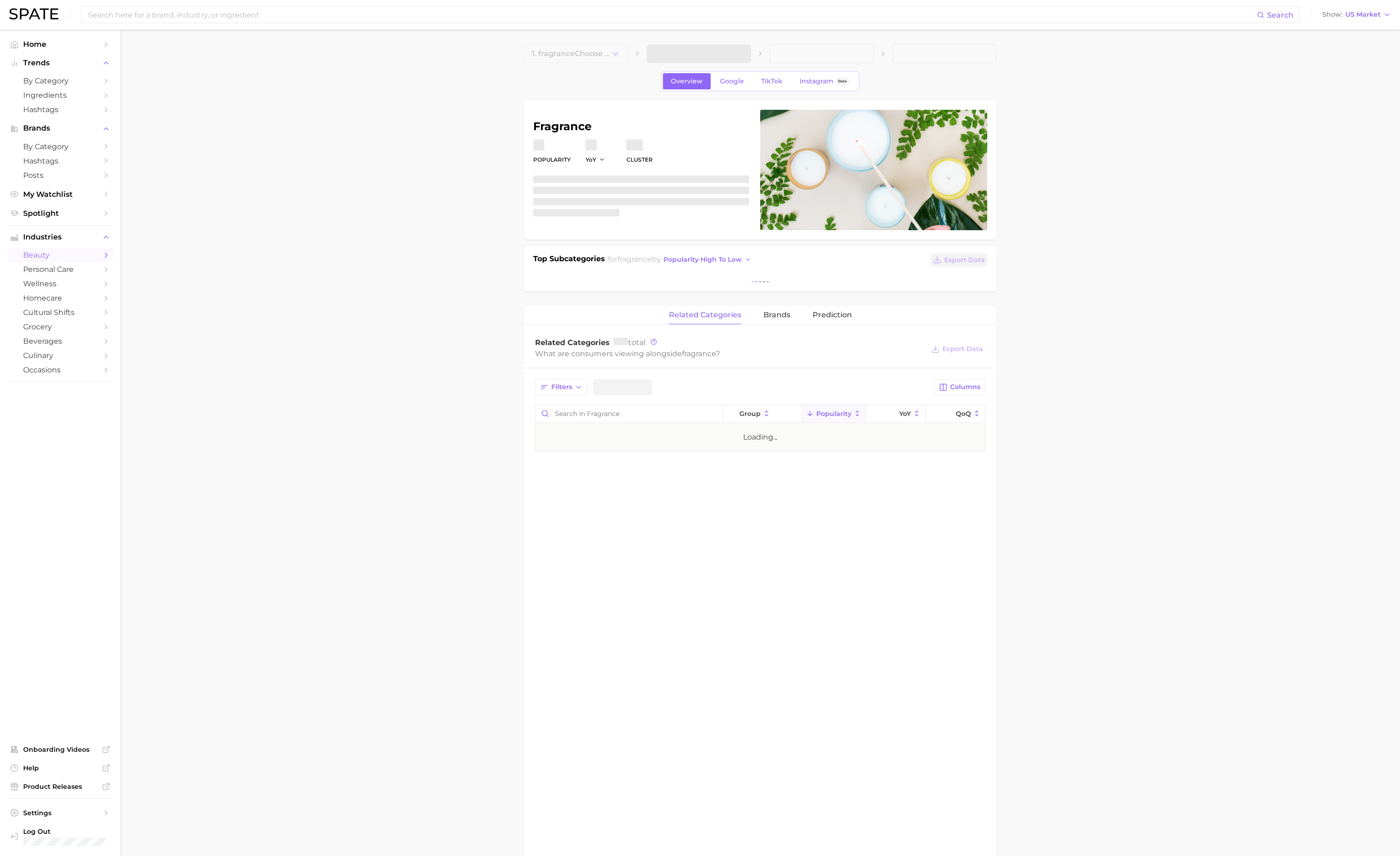
scroll to position [10, 0]
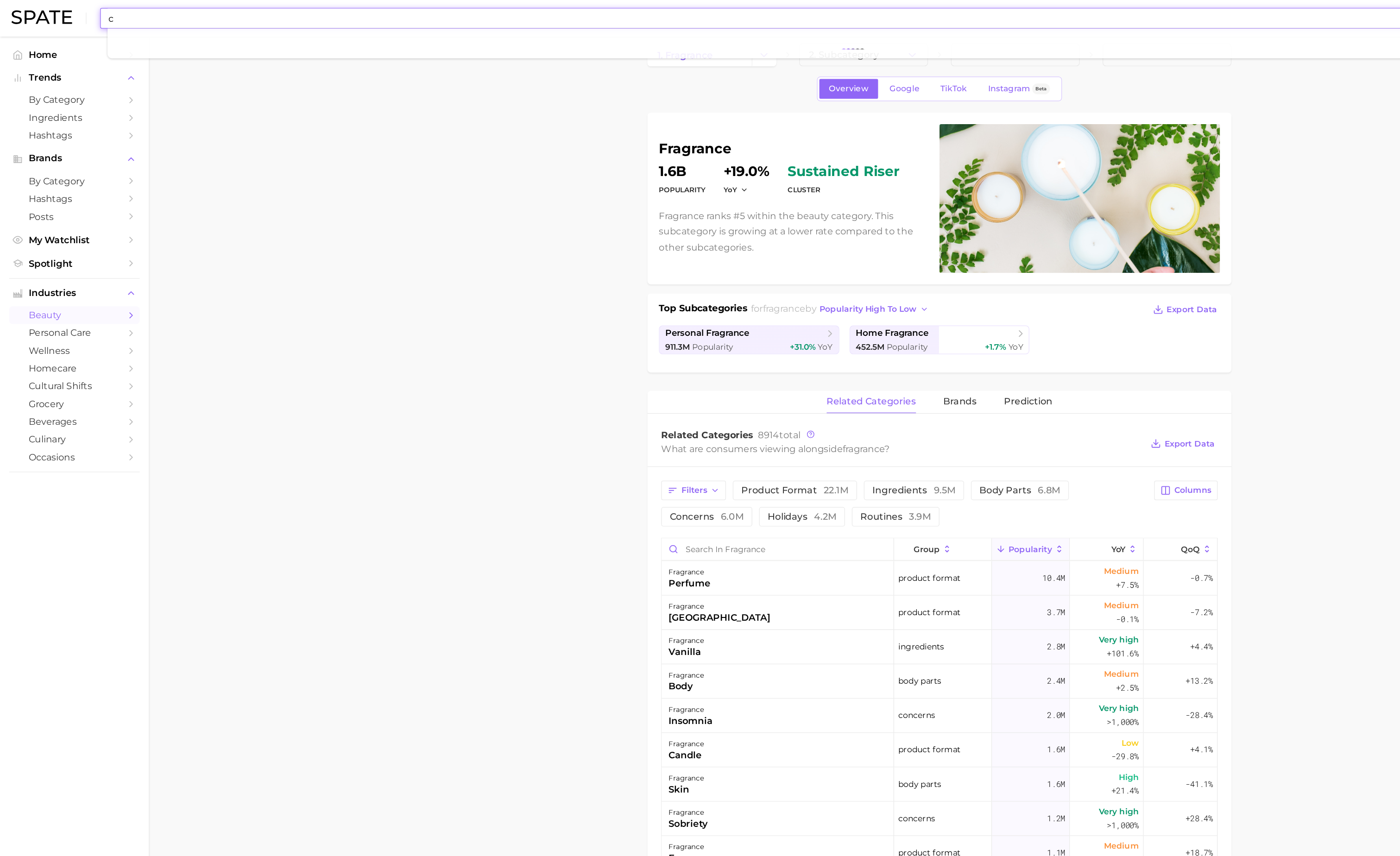
click at [263, 15] on input "c" at bounding box center [672, 14] width 1169 height 16
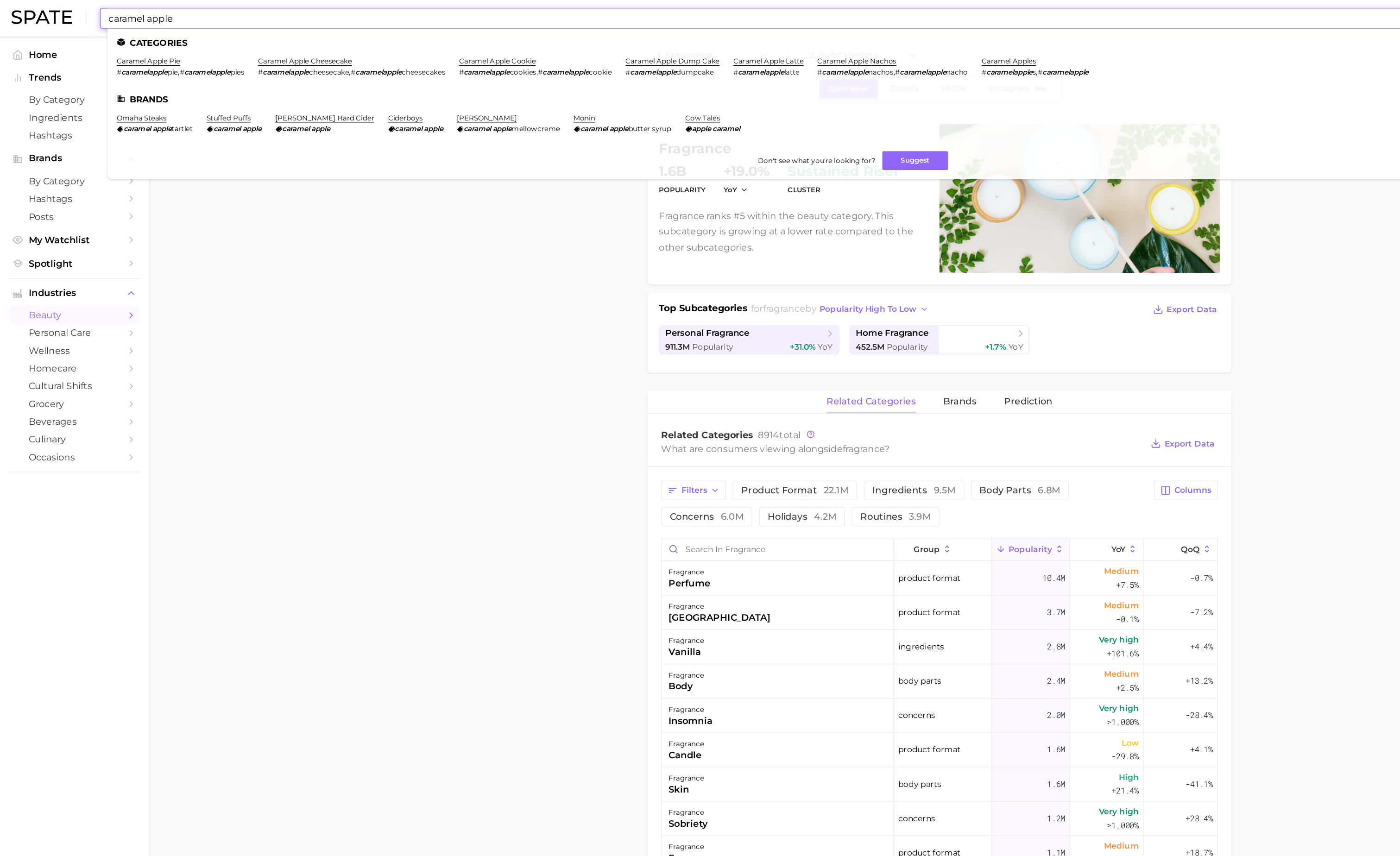
type input "caramel apple"
click at [820, 42] on ul "Categories caramel apple pie # caramelapple pie , # caramelapple pies caramel a…" at bounding box center [690, 84] width 1206 height 122
click at [820, 49] on link "caramel apples" at bounding box center [816, 49] width 44 height 7
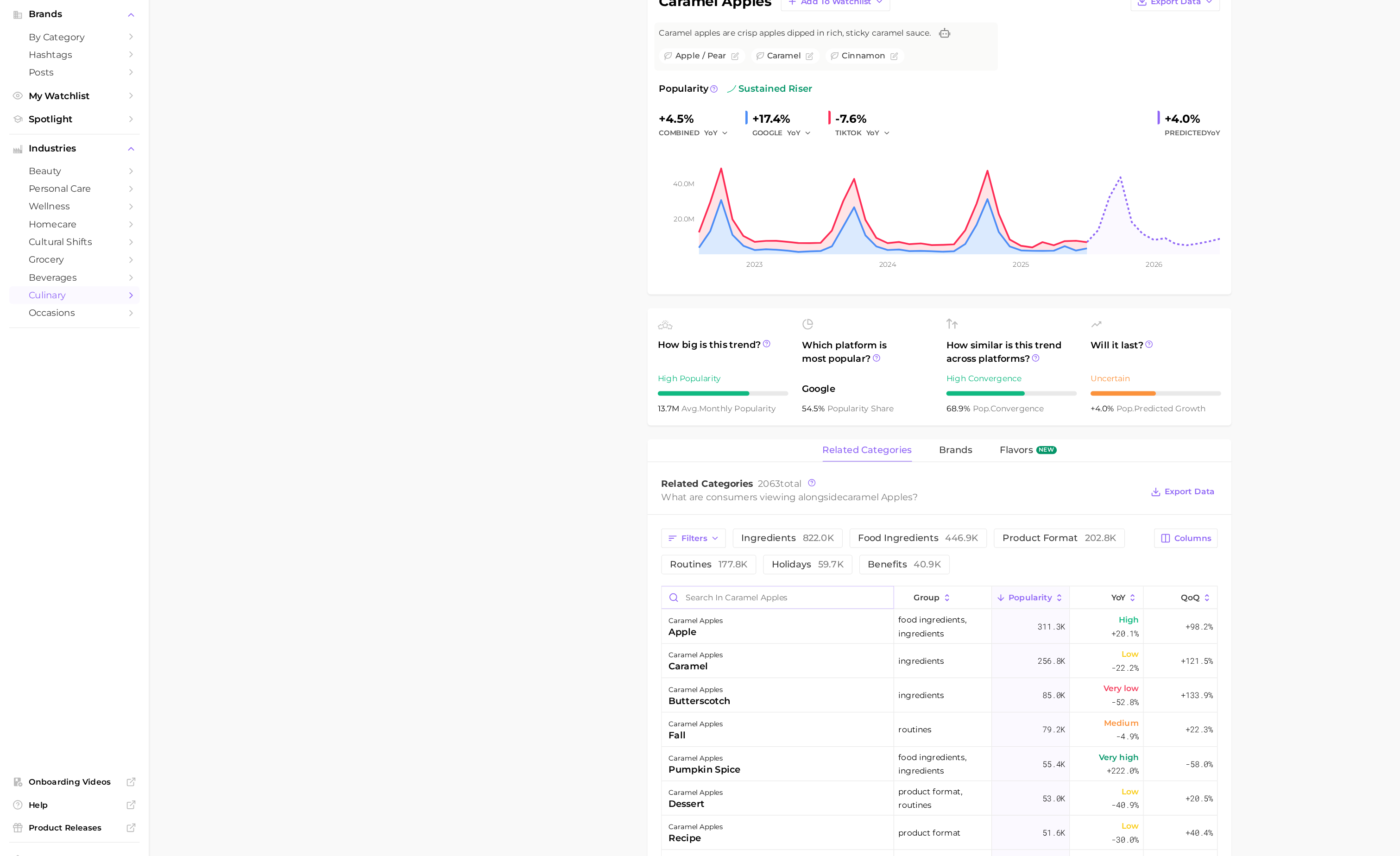
click at [619, 606] on input "Search in caramel apples" at bounding box center [629, 600] width 188 height 18
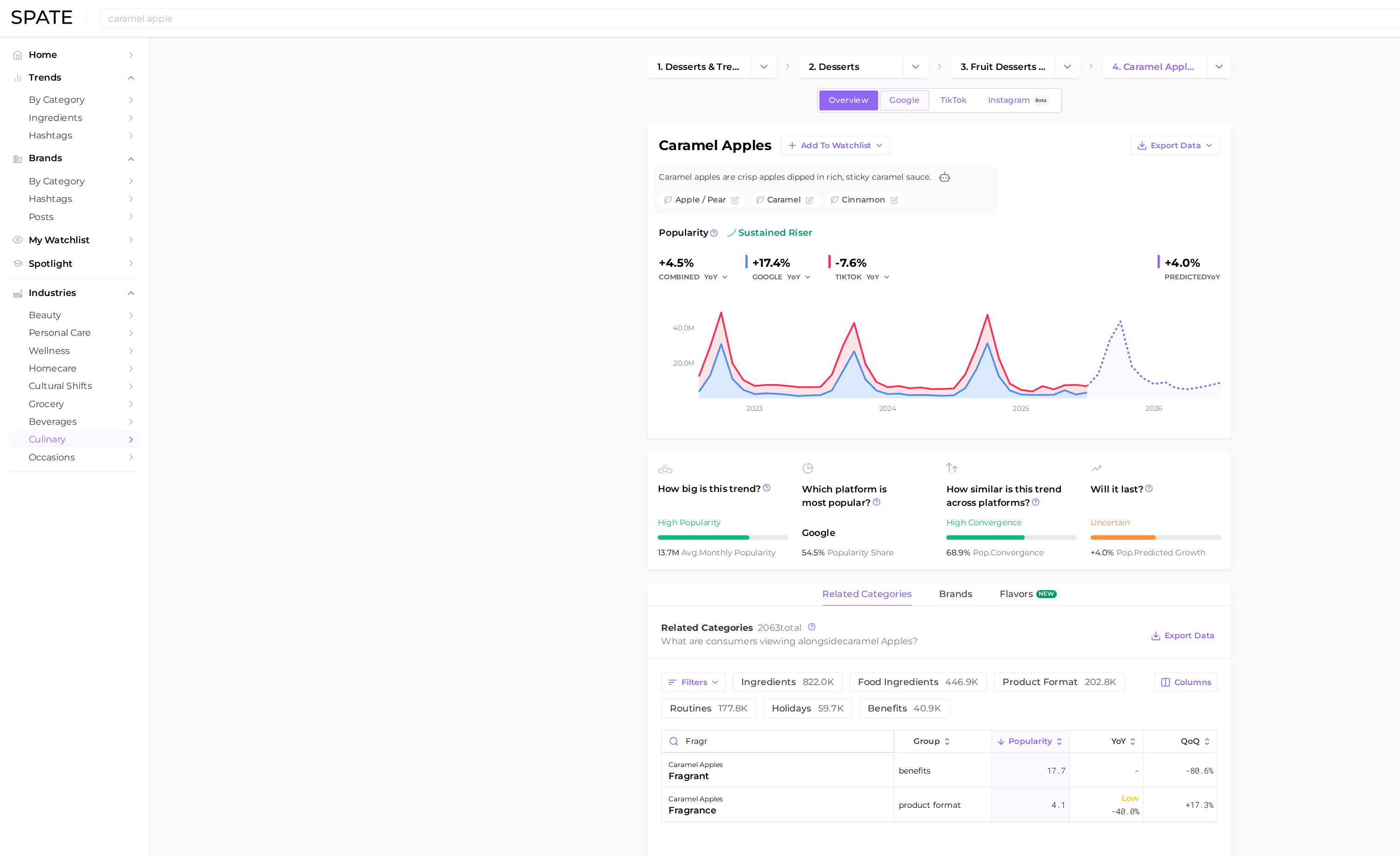
type input "fragr"
click at [735, 85] on span "Google" at bounding box center [731, 81] width 24 height 8
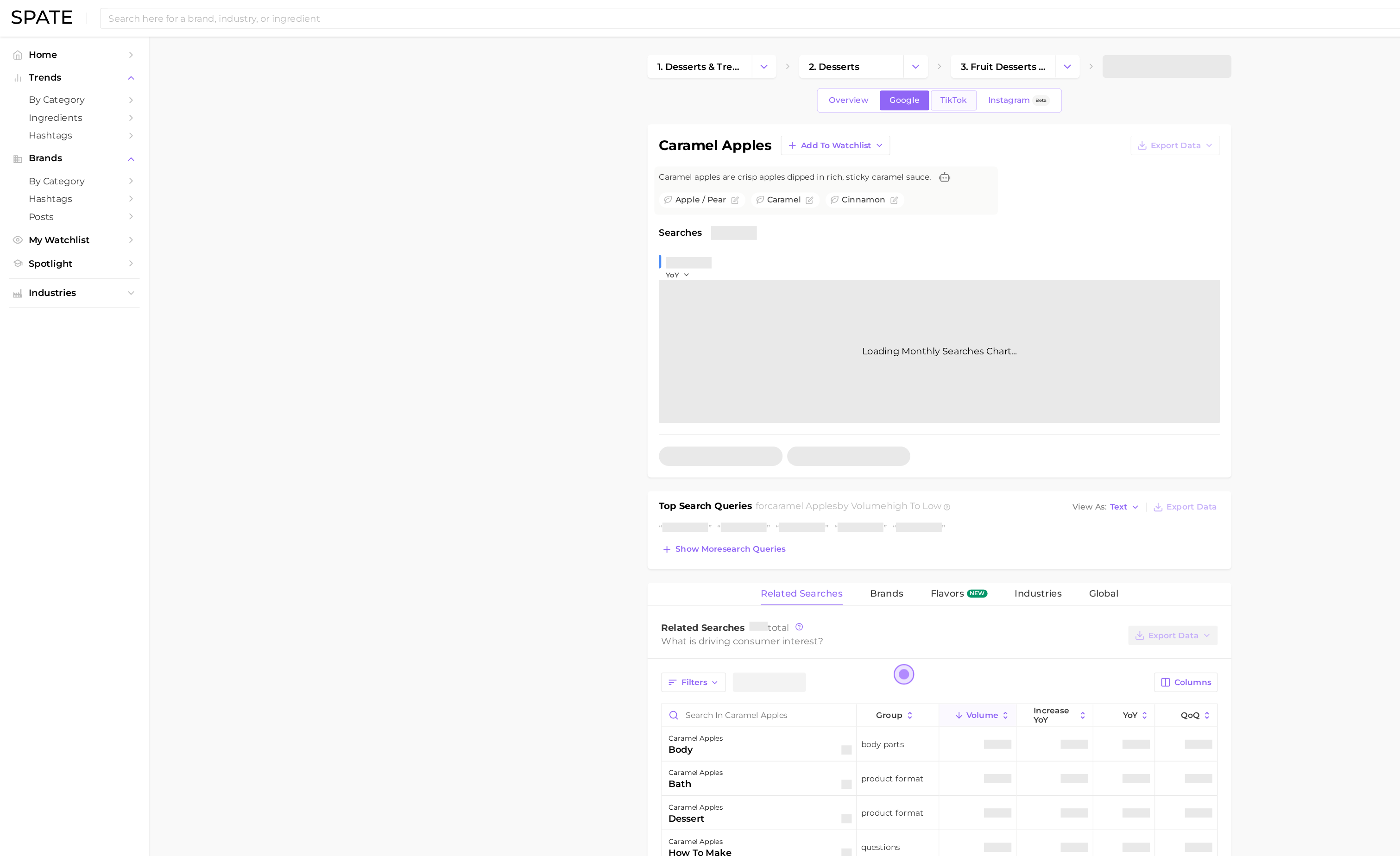
click at [762, 83] on span "TikTok" at bounding box center [772, 81] width 21 height 8
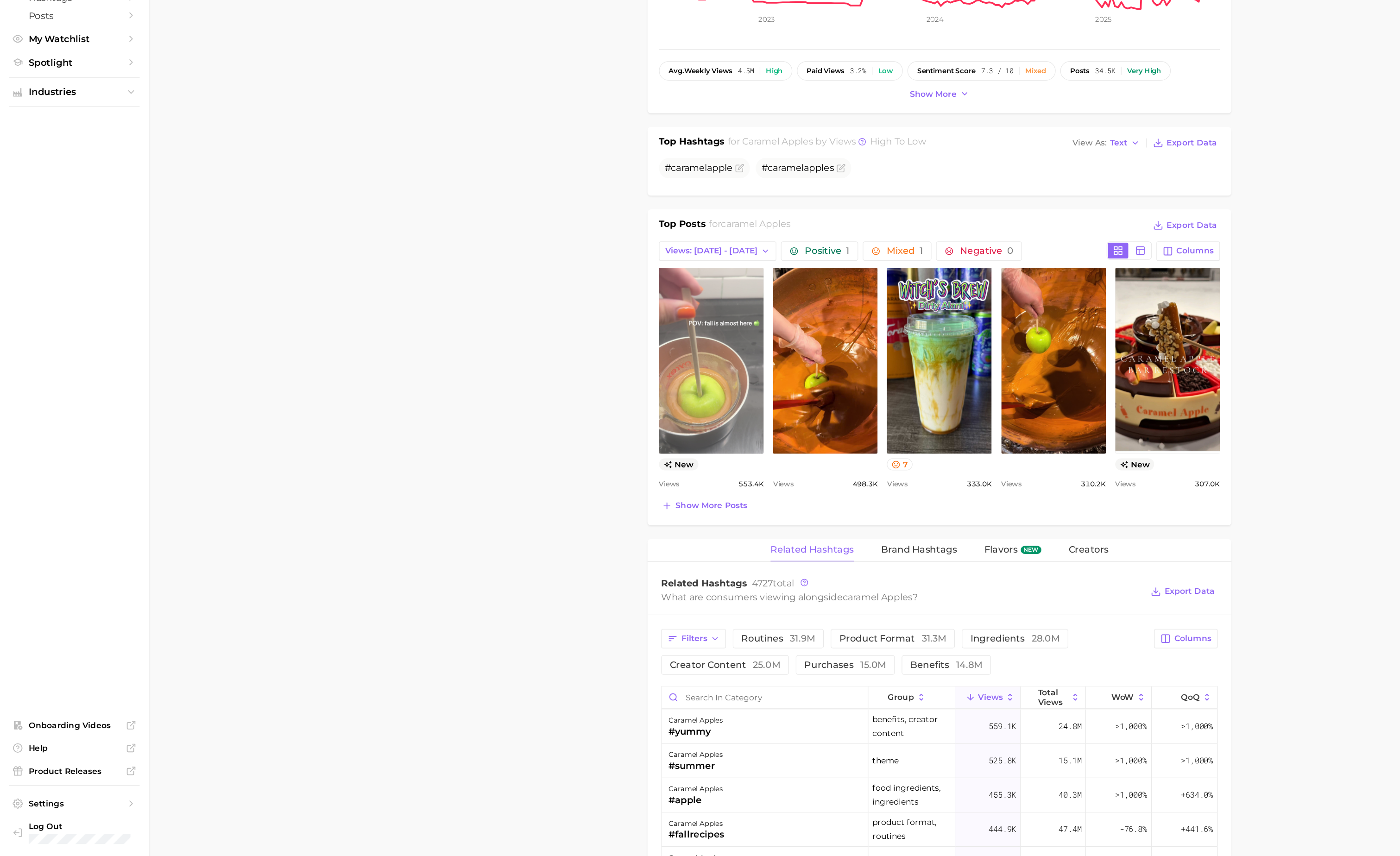
scroll to position [151, 0]
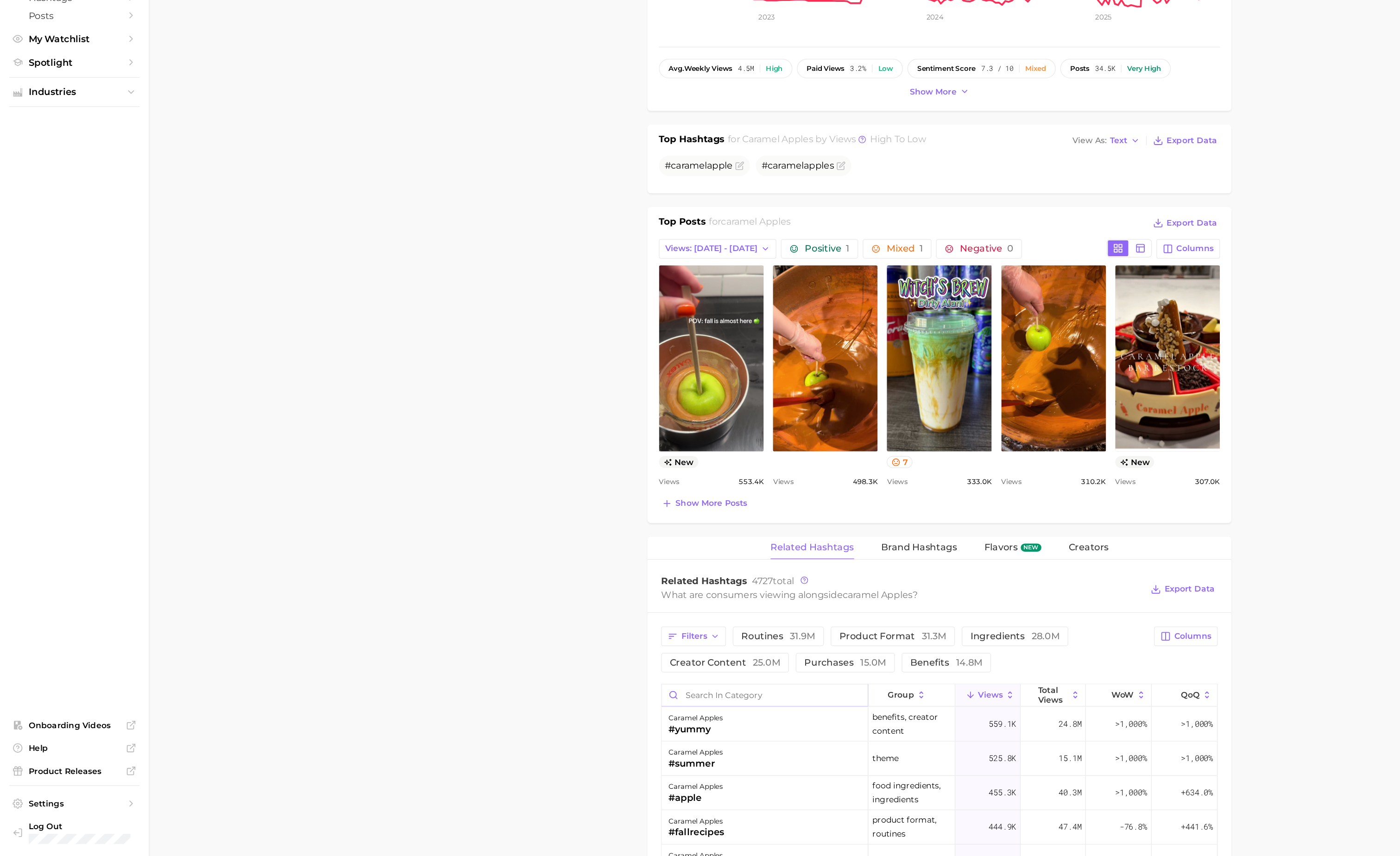
click at [566, 733] on input "Search in category" at bounding box center [619, 725] width 166 height 18
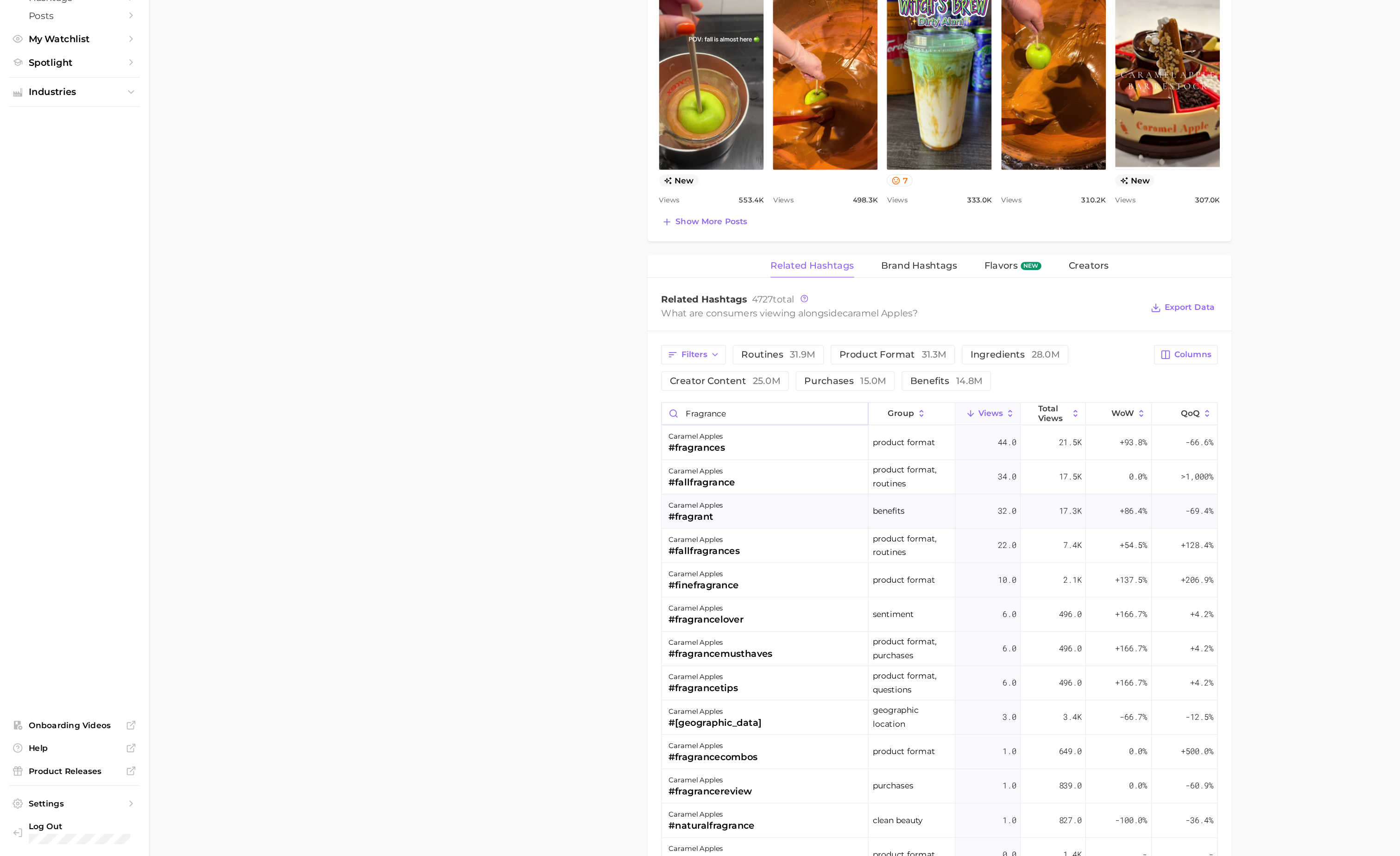
scroll to position [396, 0]
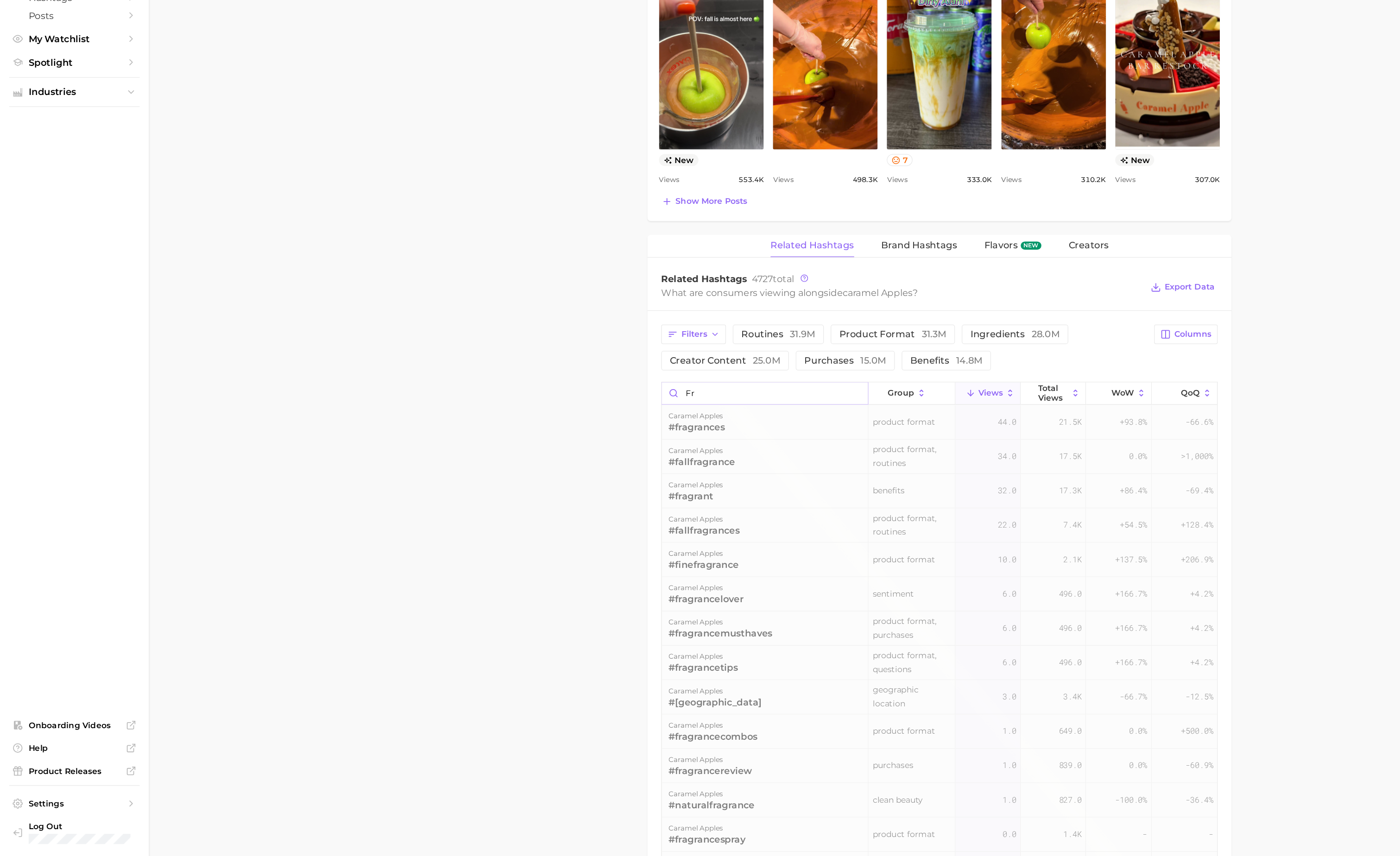
type input "f"
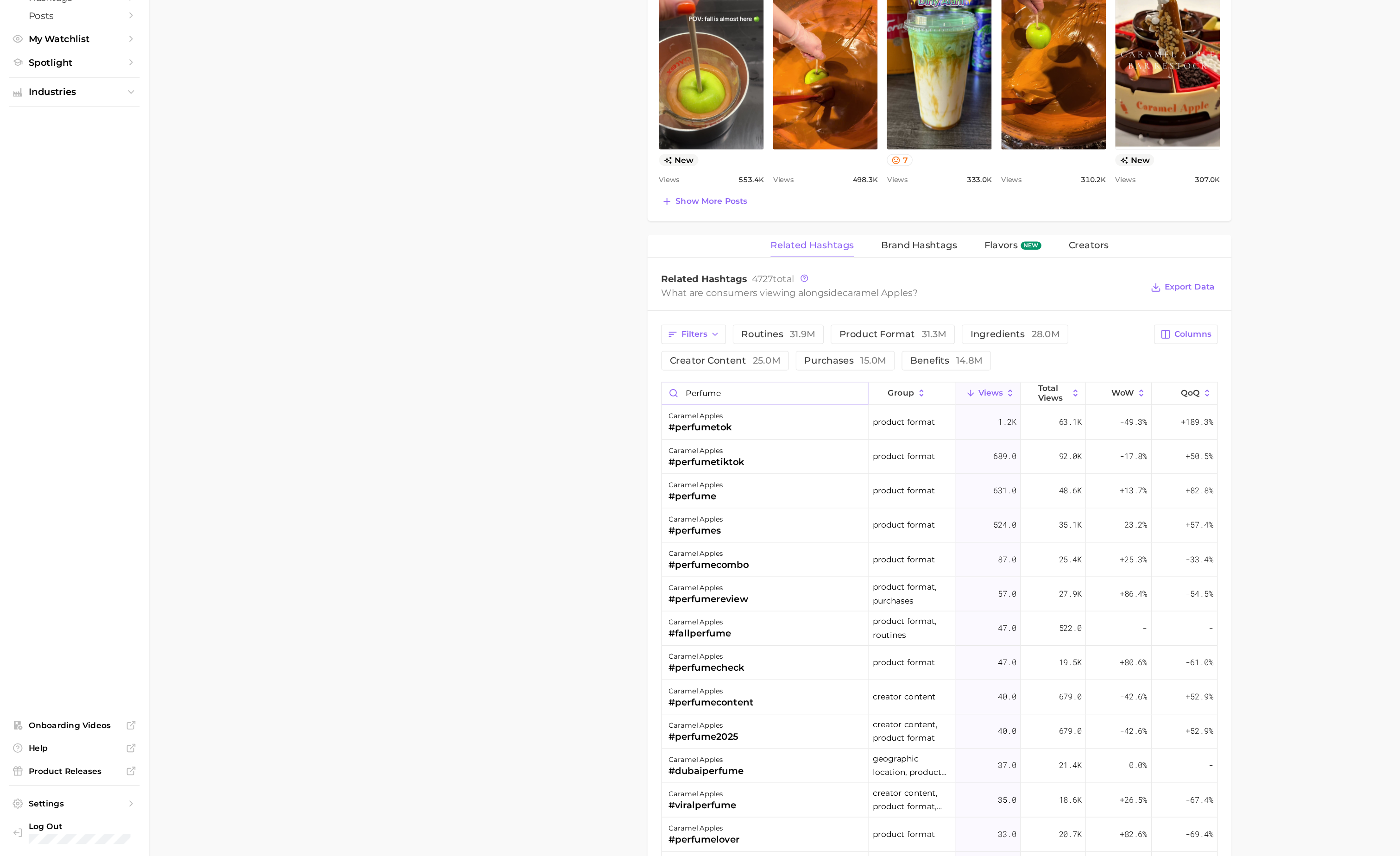
click at [575, 490] on input "perfume" at bounding box center [619, 481] width 166 height 18
type input "candle"
click at [626, 490] on input "candle" at bounding box center [619, 481] width 166 height 18
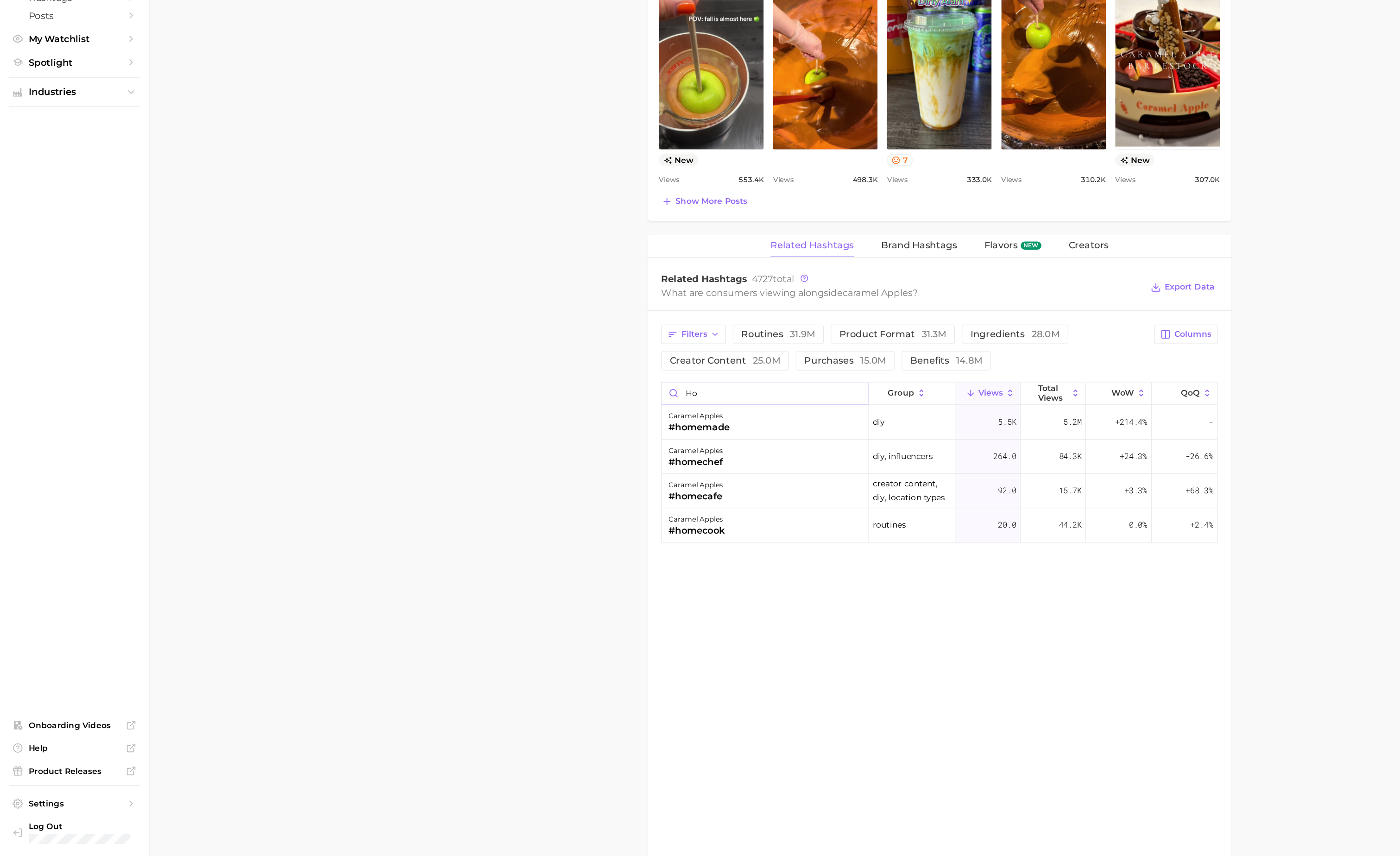
type input "h"
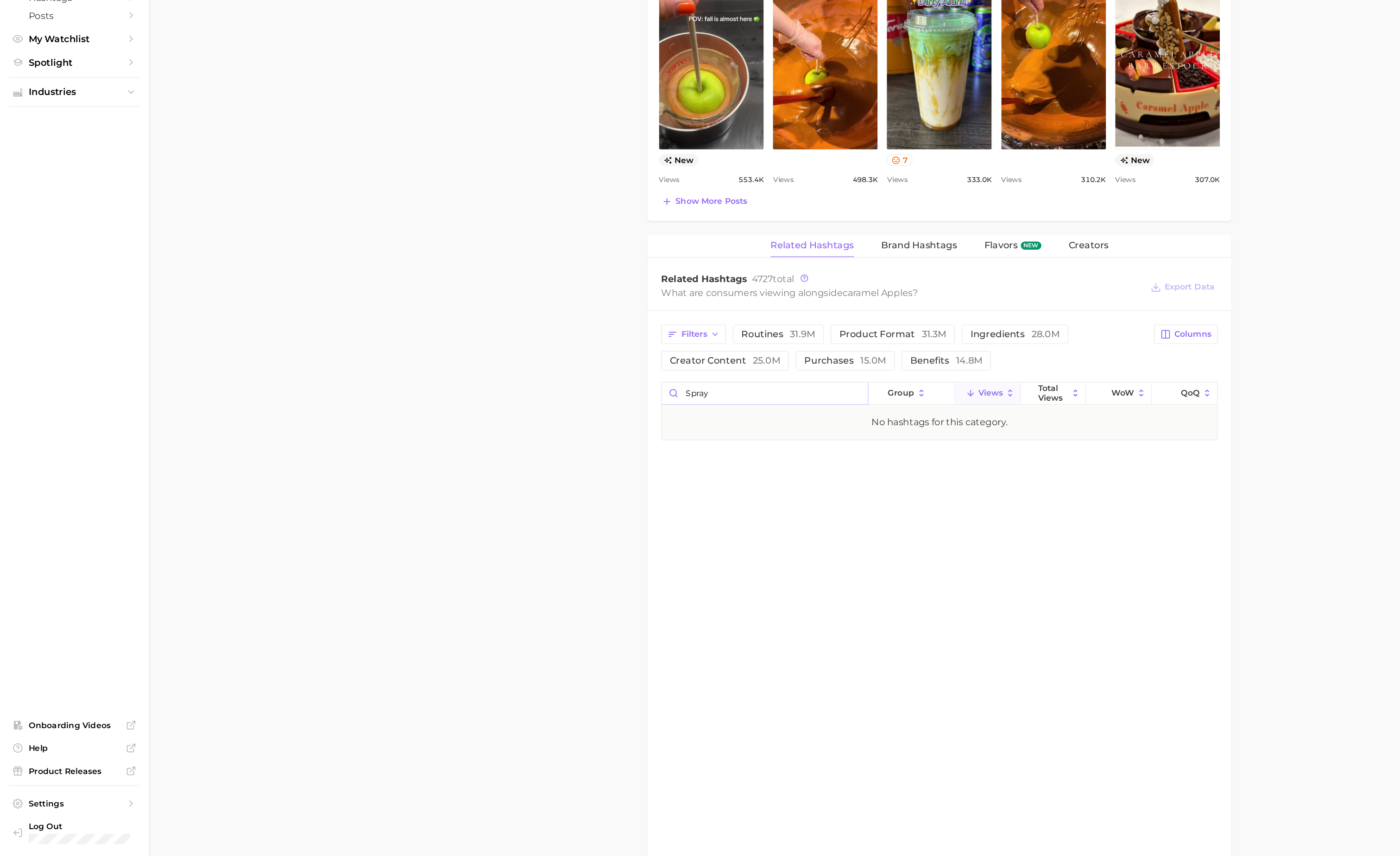
click at [589, 490] on input "spray" at bounding box center [619, 481] width 166 height 18
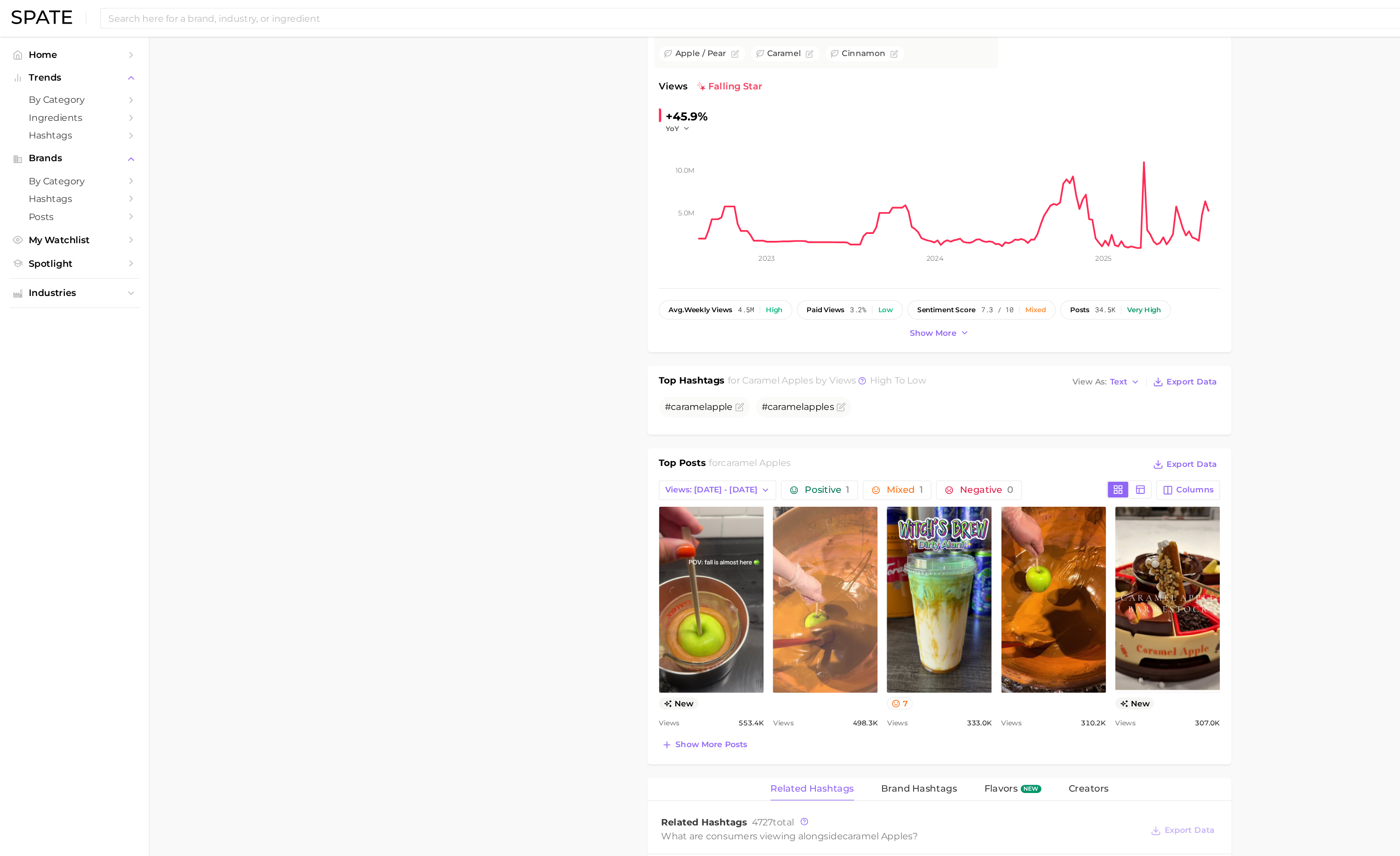
scroll to position [0, 0]
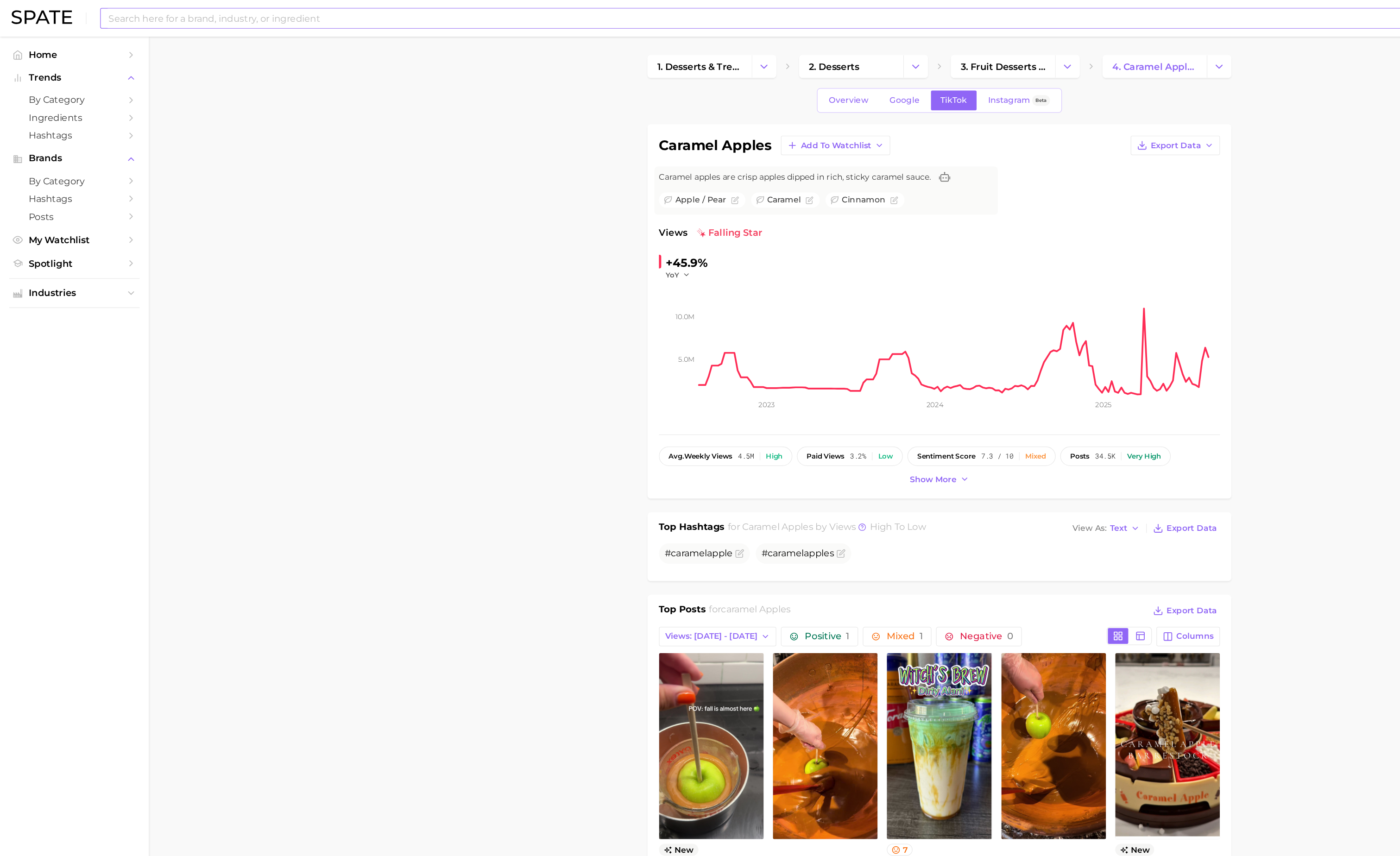
type input "spray"
click at [220, 14] on input at bounding box center [672, 14] width 1169 height 16
click at [627, 20] on input at bounding box center [672, 14] width 1169 height 16
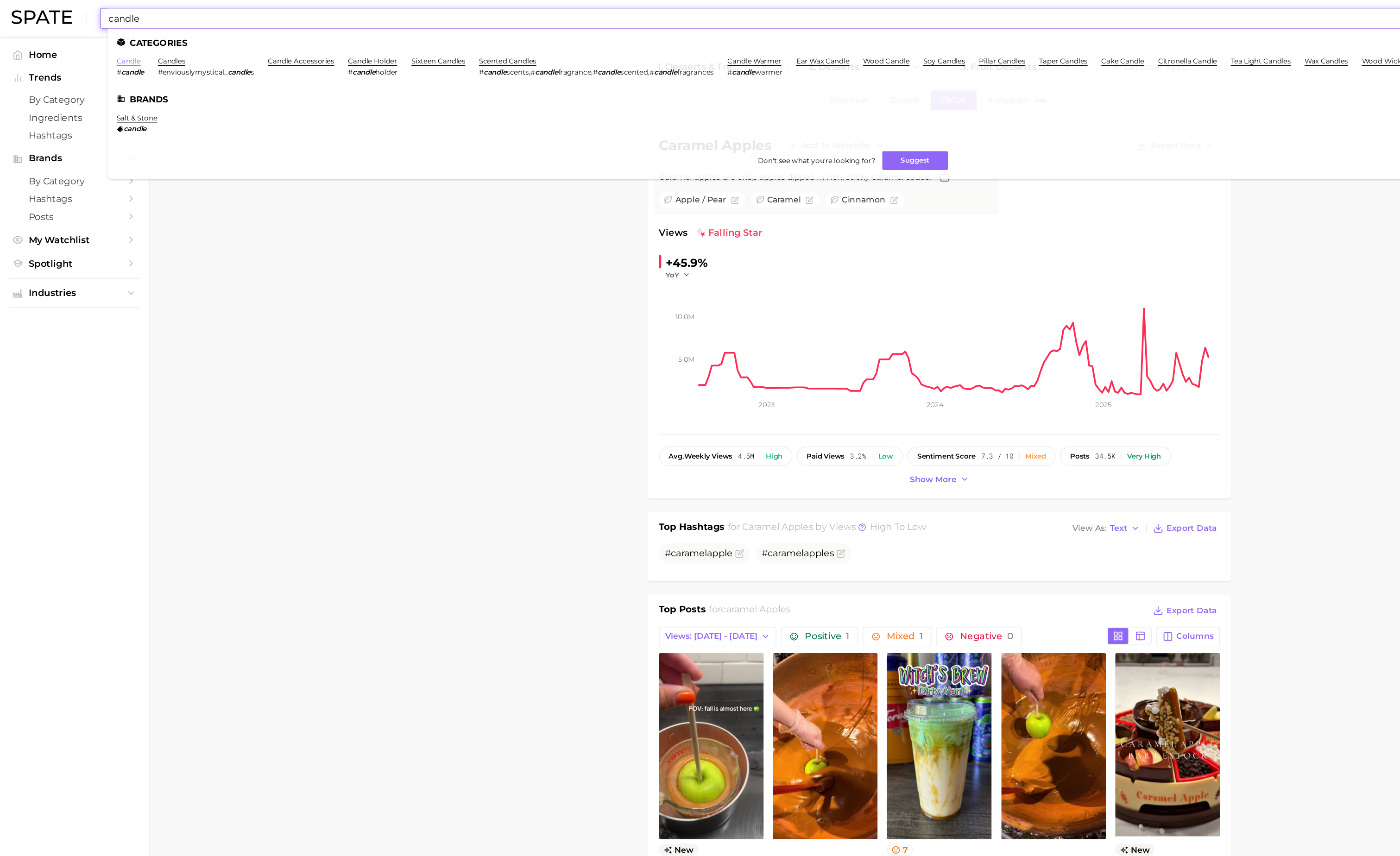
type input "candle"
click at [102, 48] on link "candle" at bounding box center [104, 49] width 20 height 7
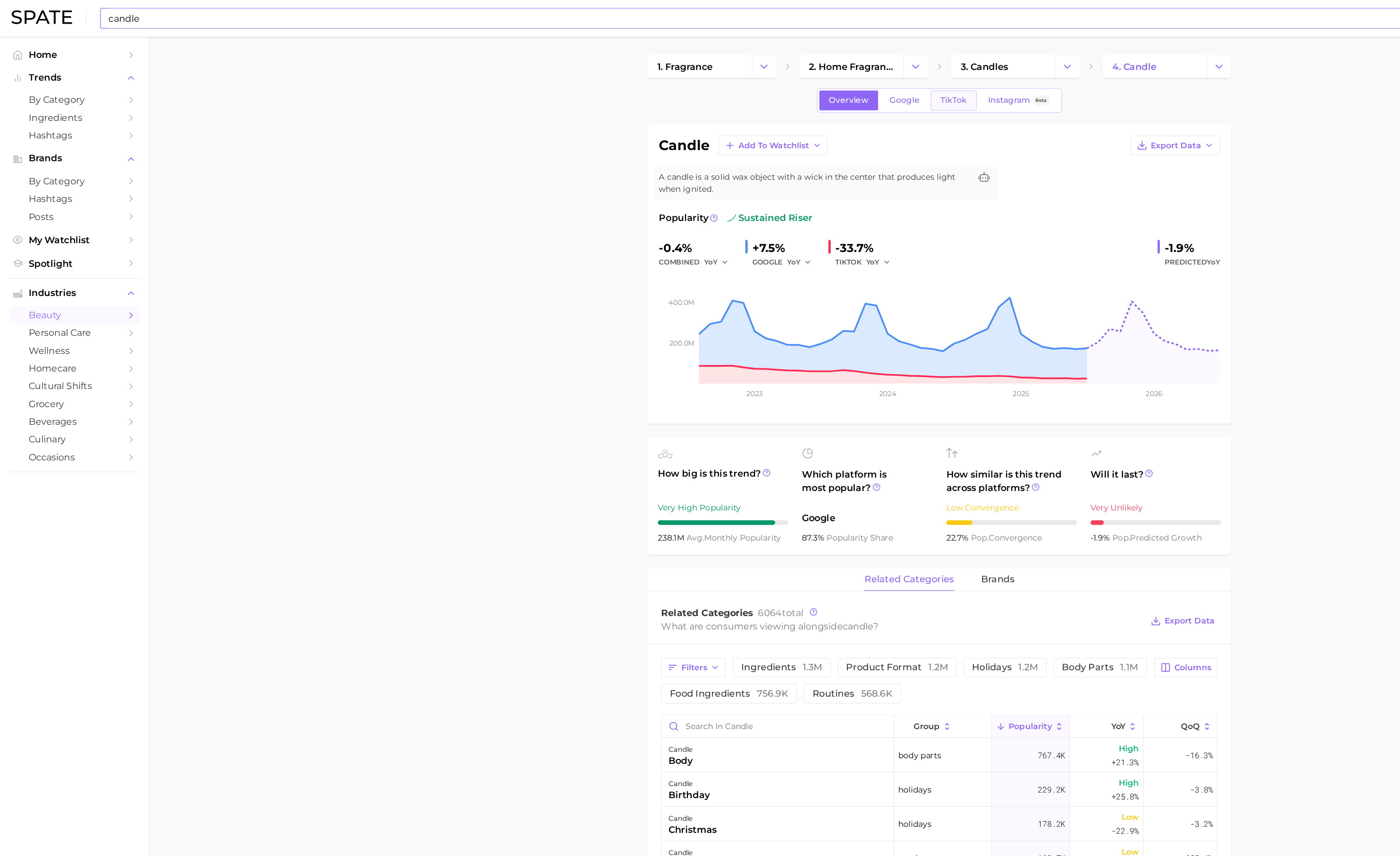
click at [764, 76] on link "TikTok" at bounding box center [772, 81] width 37 height 16
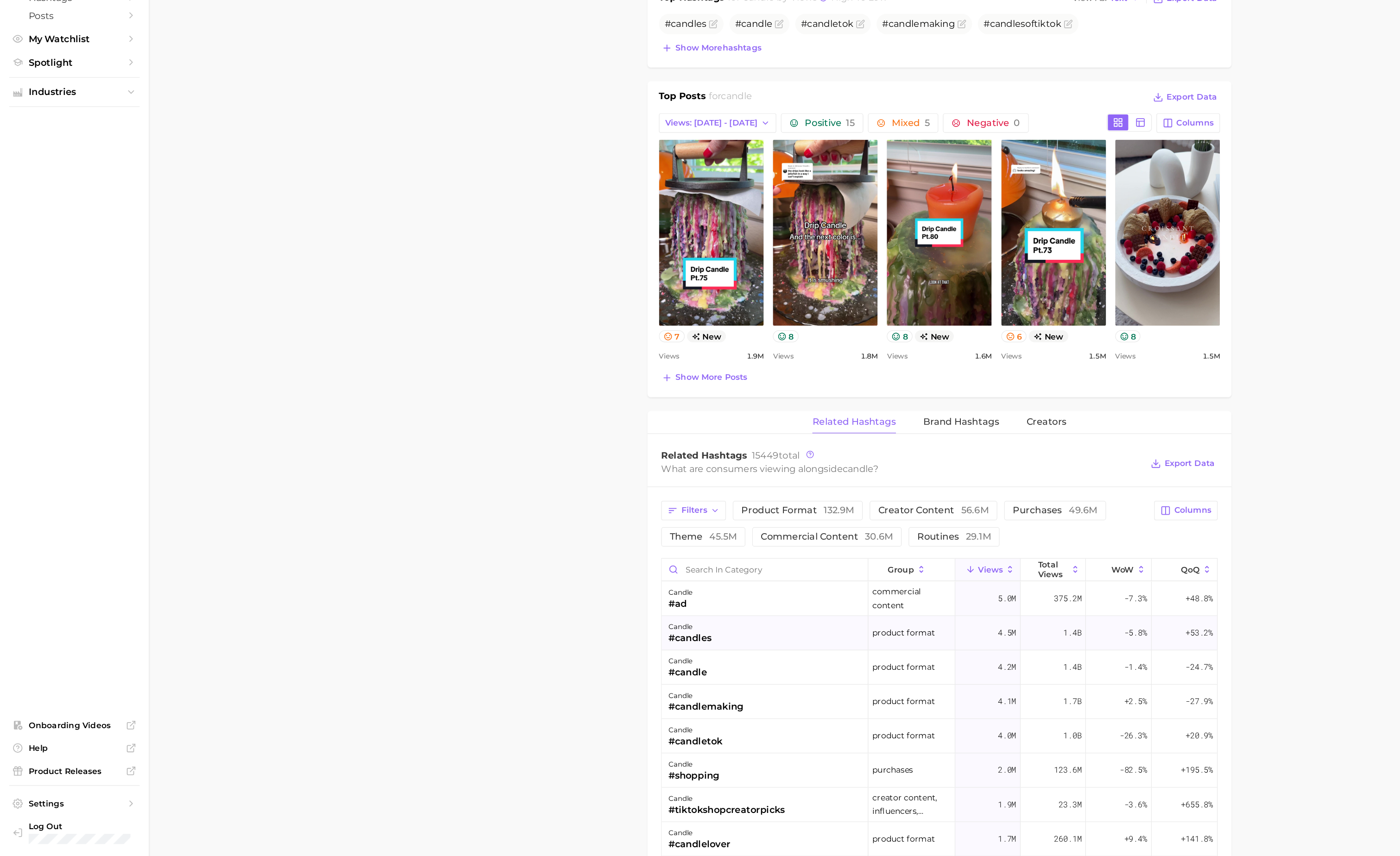
scroll to position [261, 0]
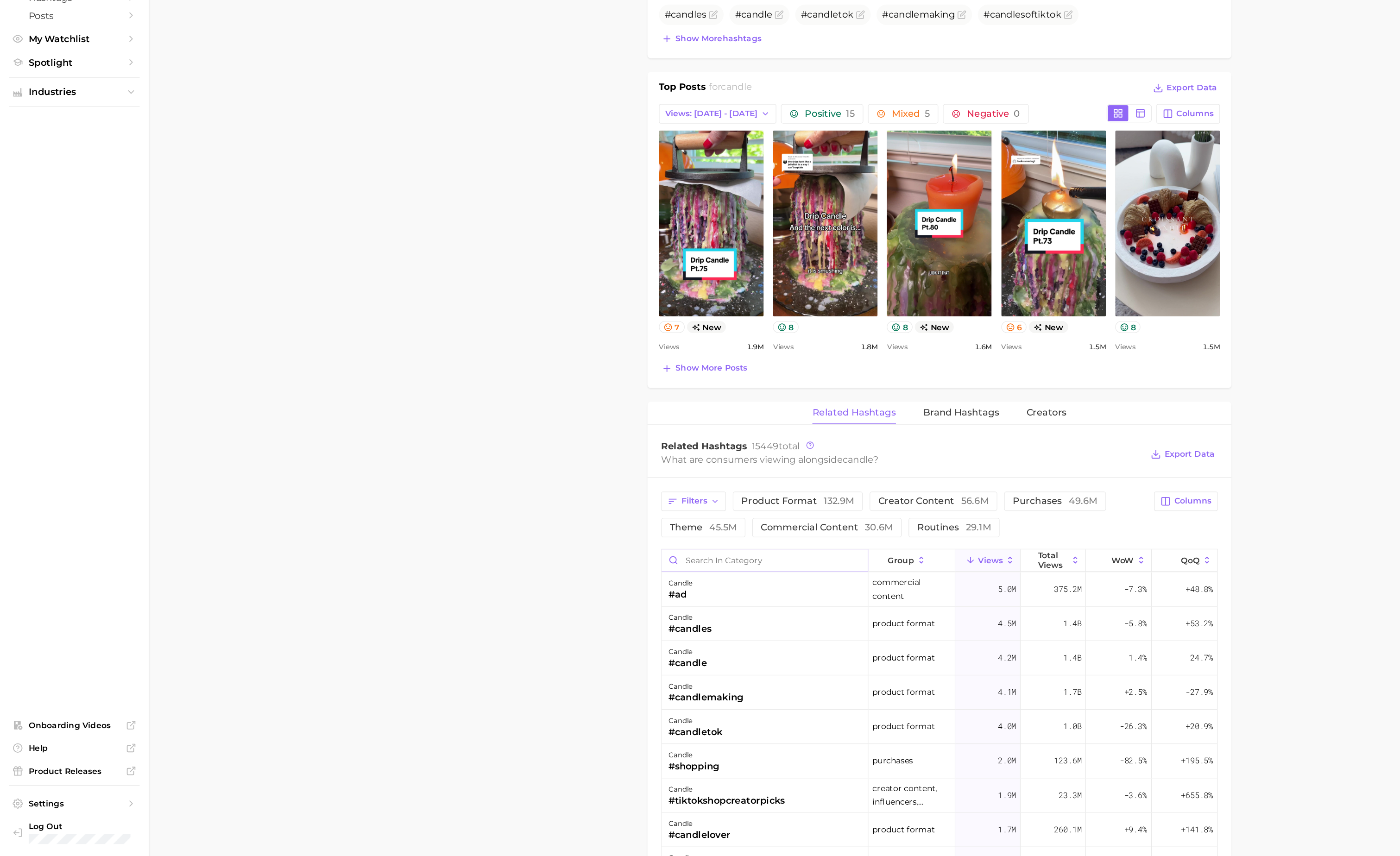
click at [574, 625] on input "Search in category" at bounding box center [619, 616] width 166 height 18
type input "c"
type input "a"
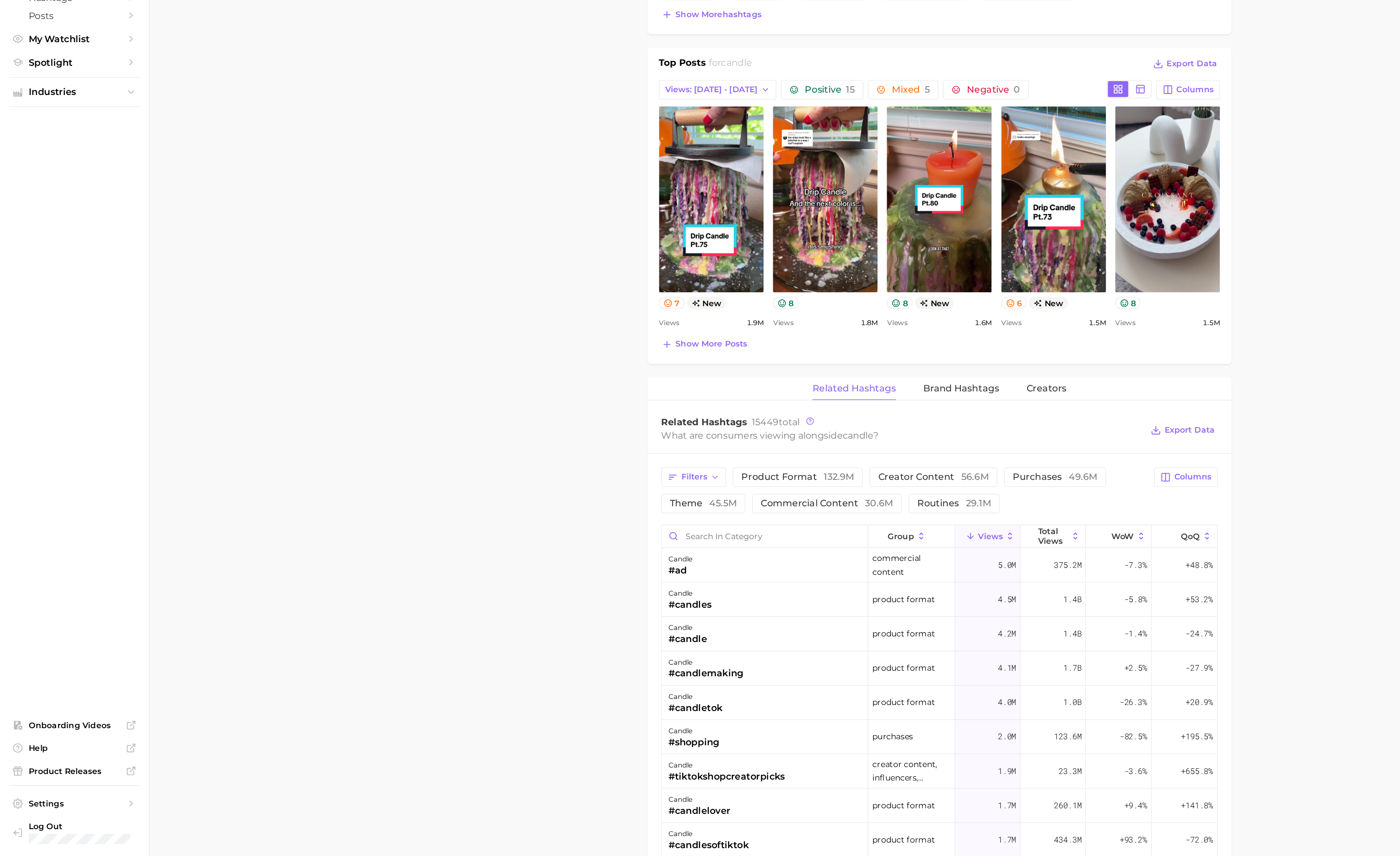
scroll to position [287, 0]
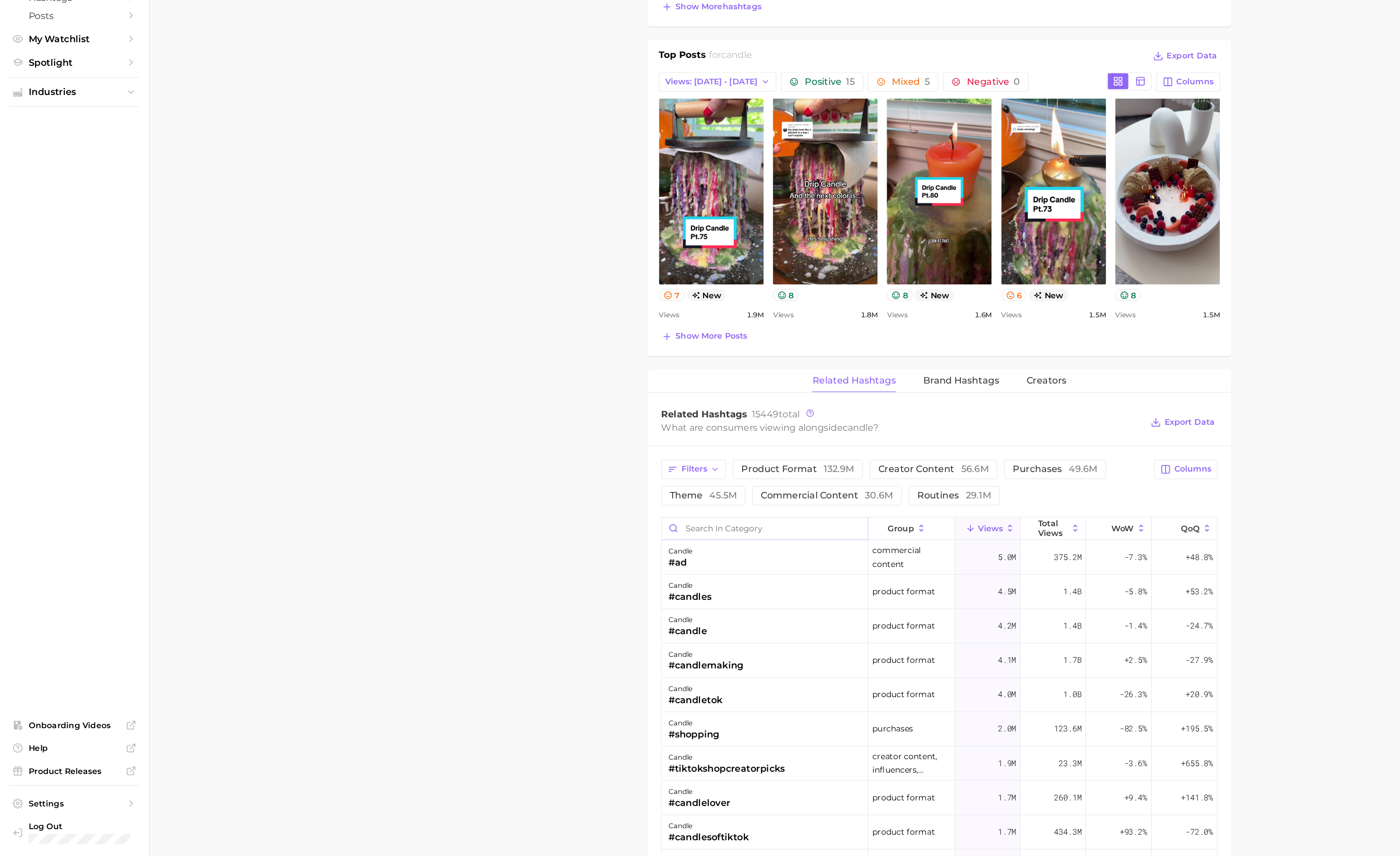
click at [591, 599] on input "Search in category" at bounding box center [619, 590] width 166 height 18
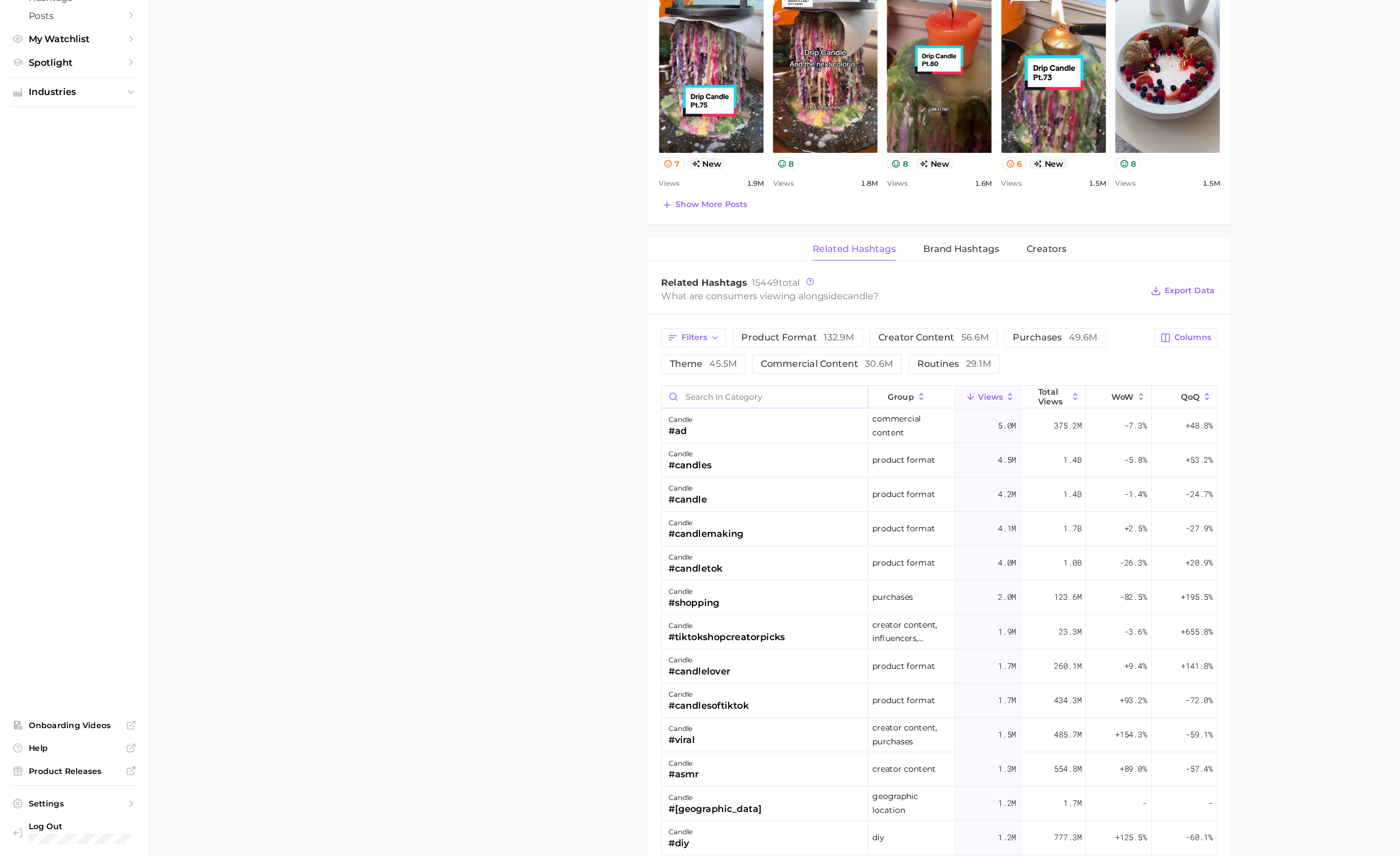
scroll to position [394, 0]
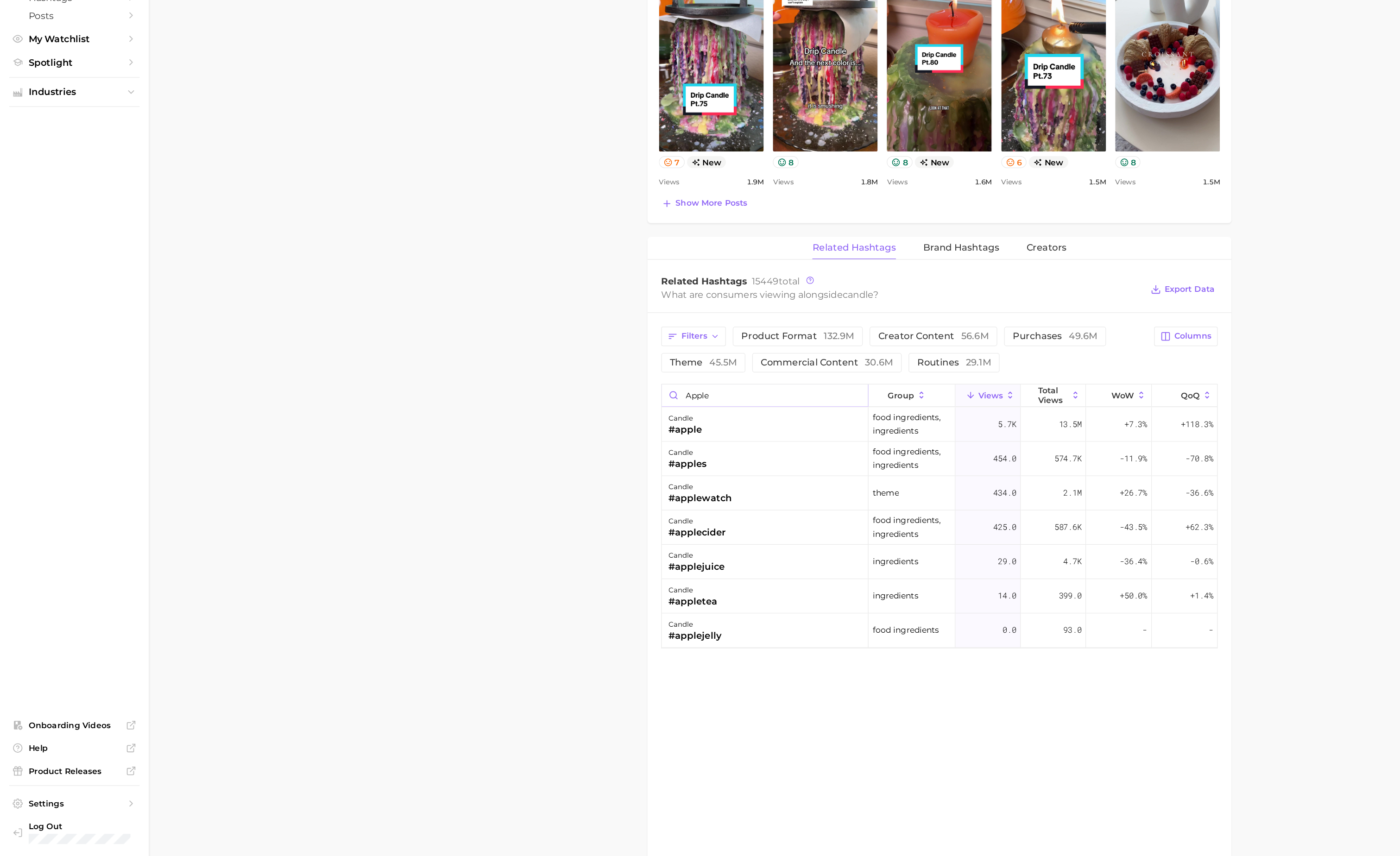
type input "apple"
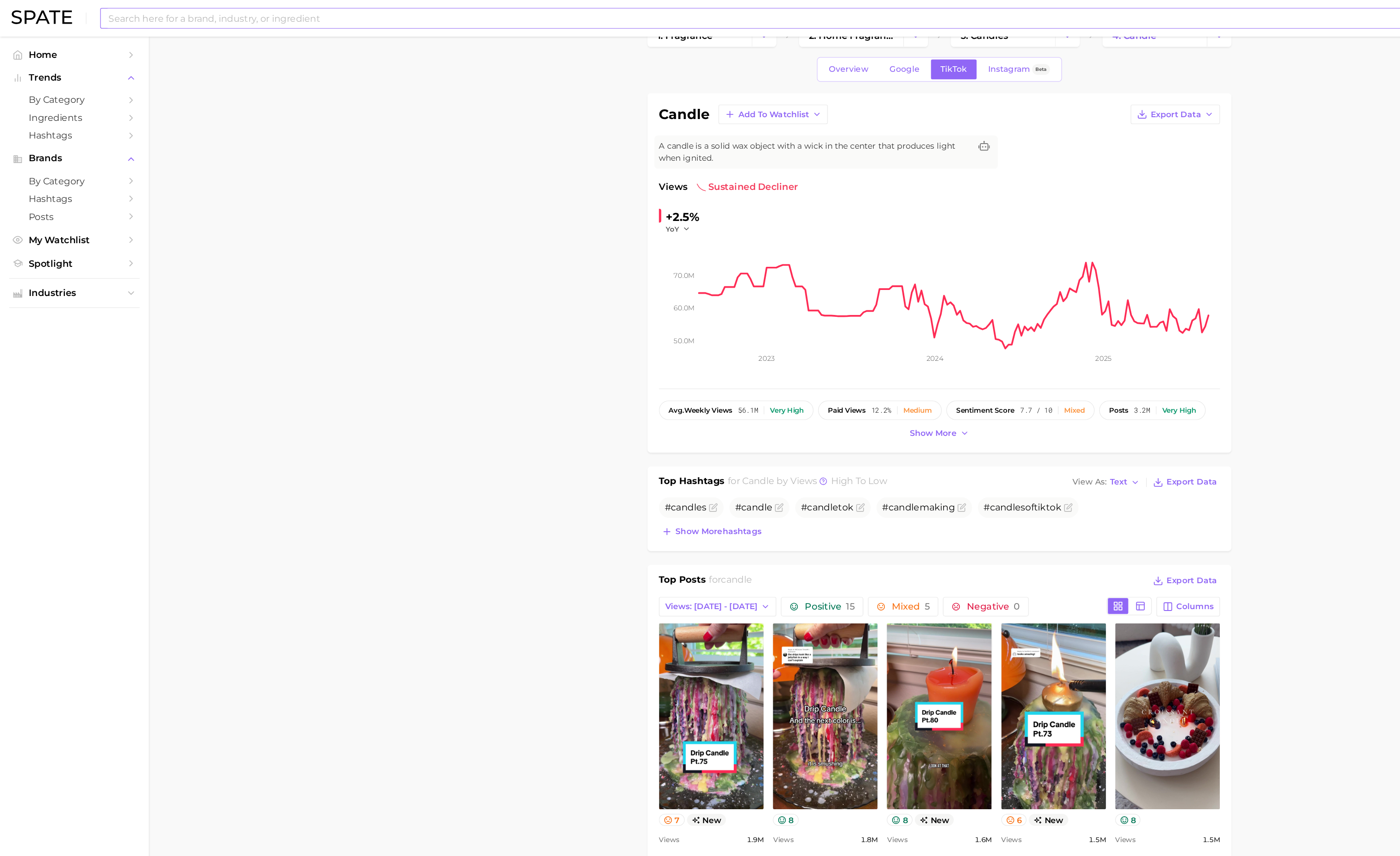
scroll to position [0, 0]
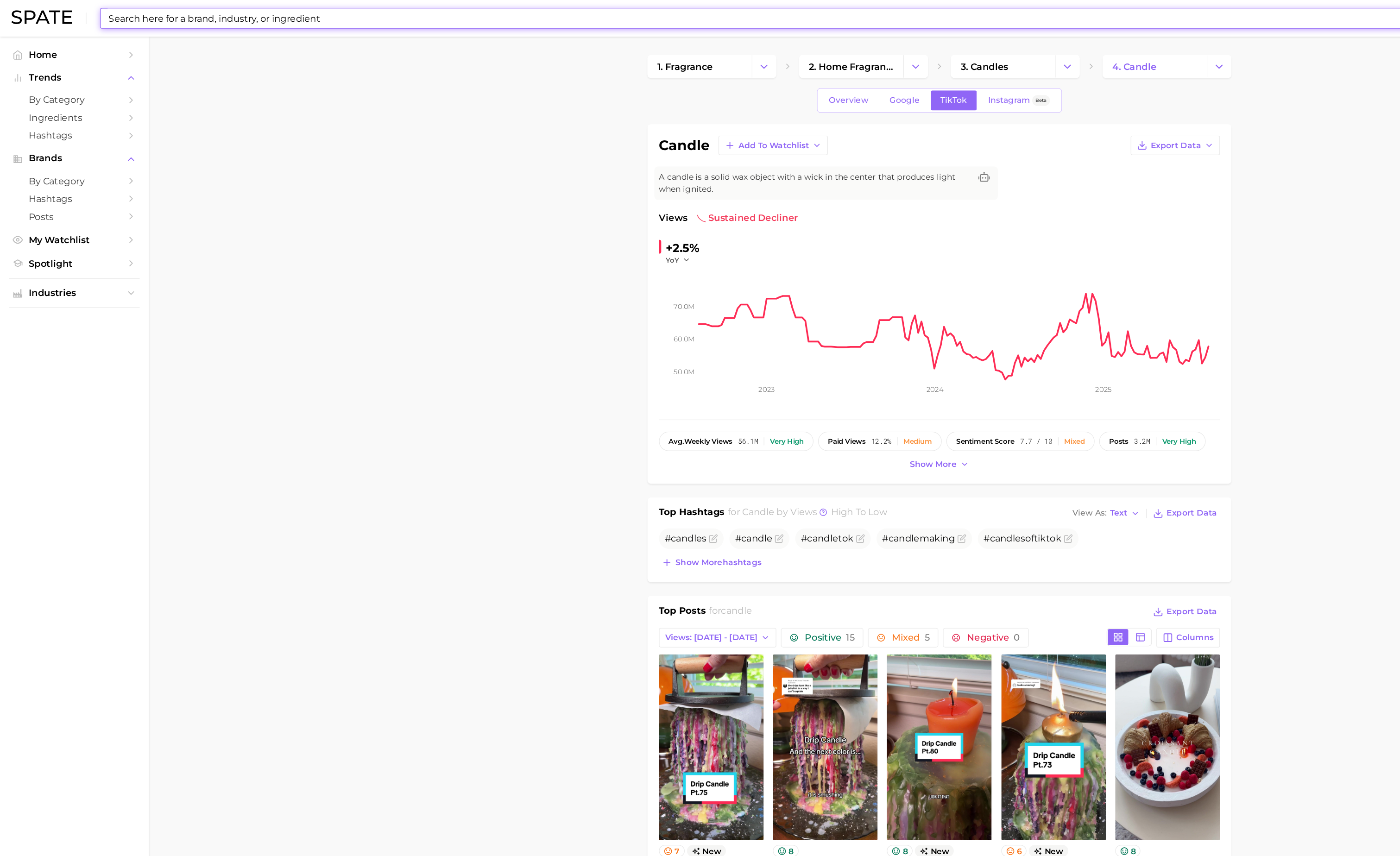
click at [733, 18] on input at bounding box center [672, 14] width 1169 height 16
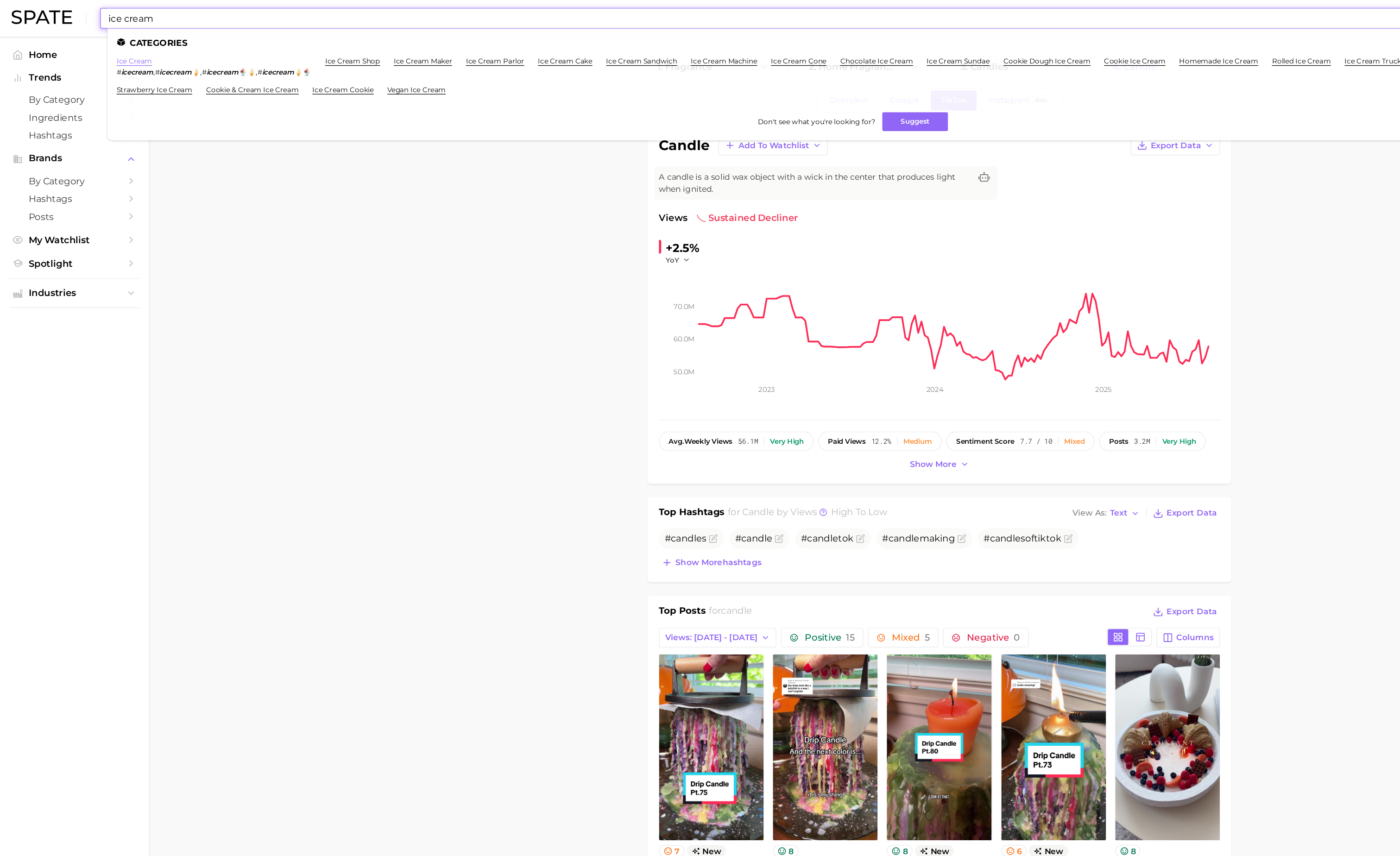
type input "ice cream"
click at [112, 48] on link "ice cream" at bounding box center [109, 49] width 29 height 7
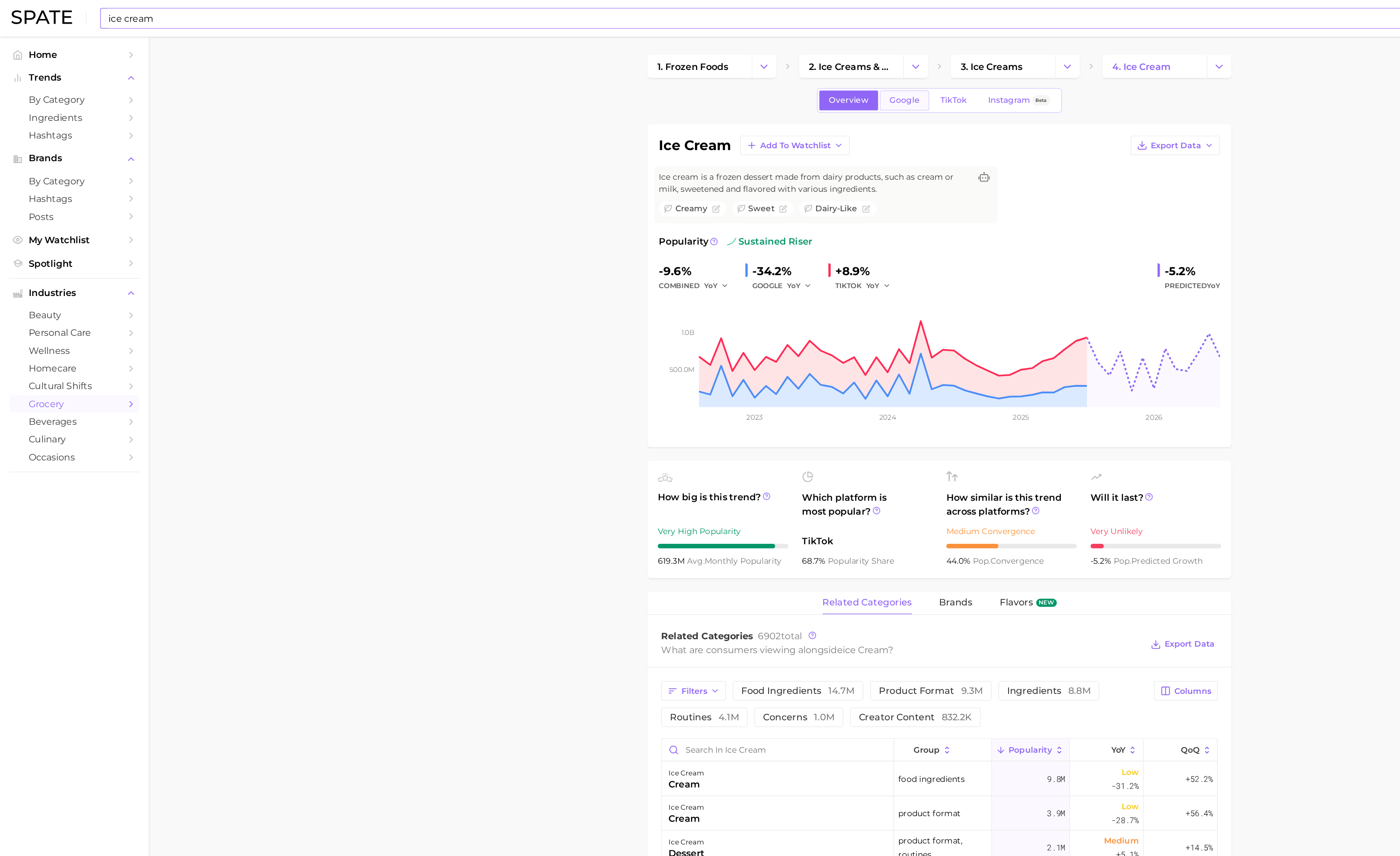
click at [722, 85] on span "Google" at bounding box center [731, 81] width 24 height 8
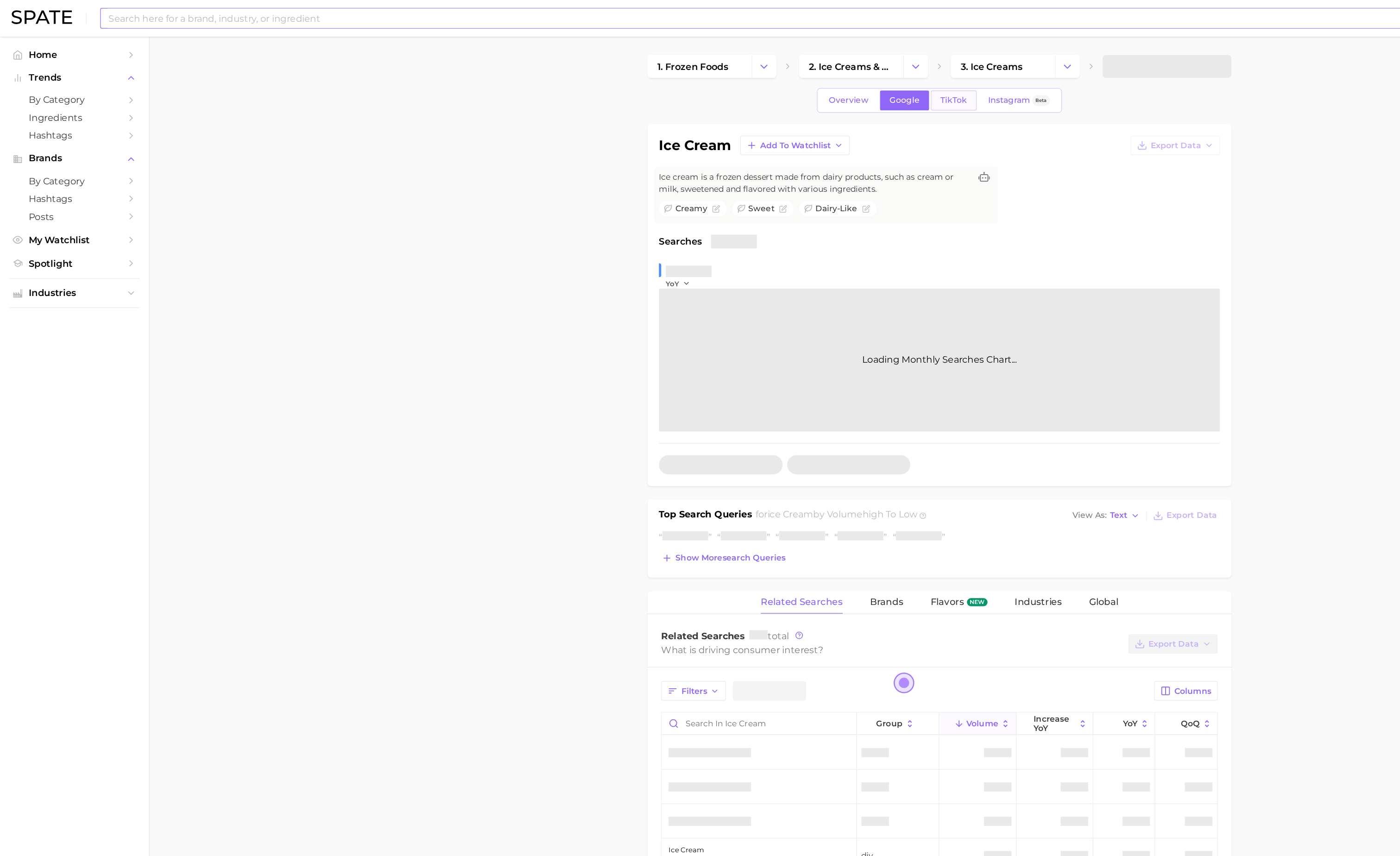
click at [763, 81] on span "TikTok" at bounding box center [772, 81] width 21 height 8
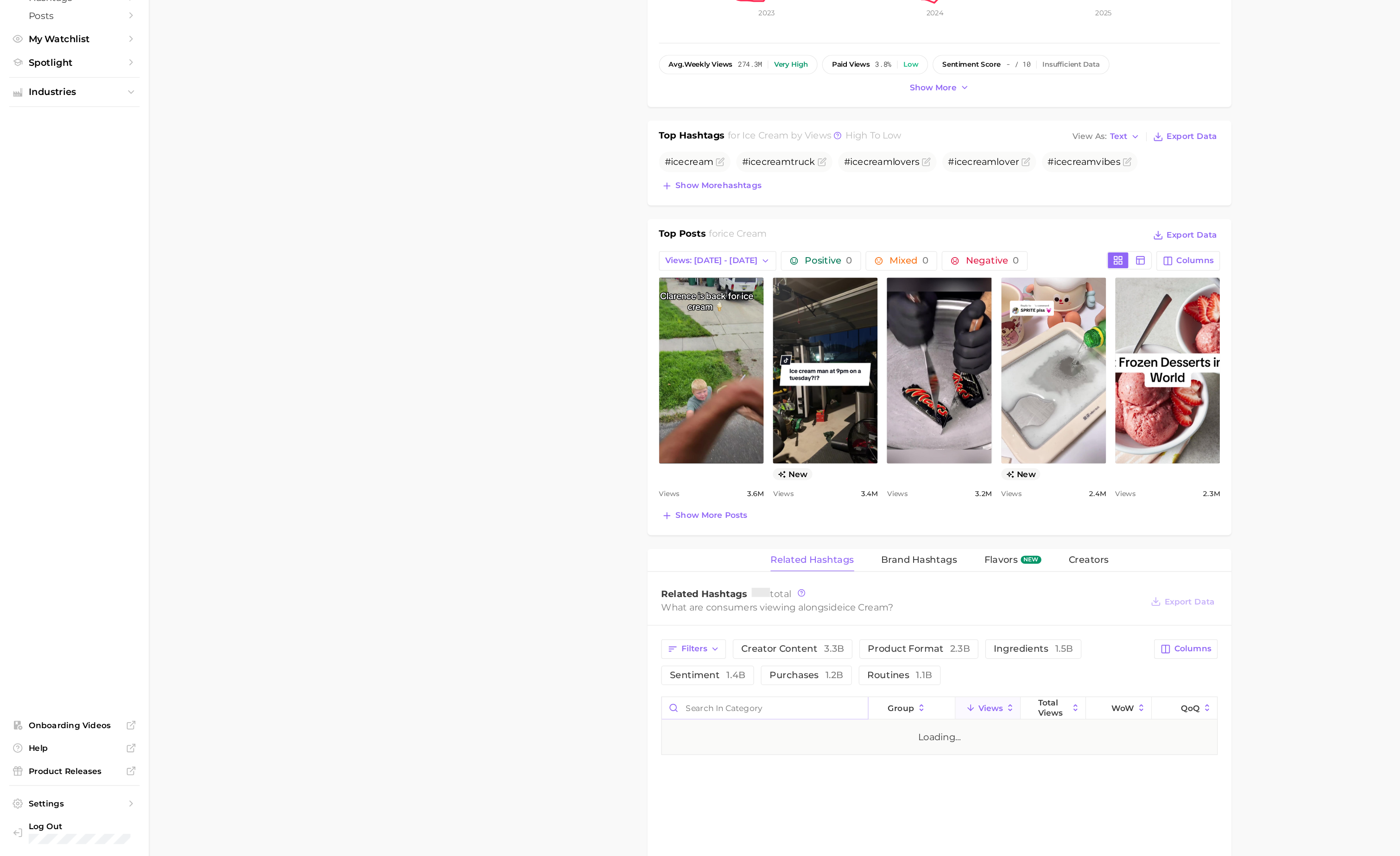
click at [572, 744] on input "Search in category" at bounding box center [619, 735] width 166 height 18
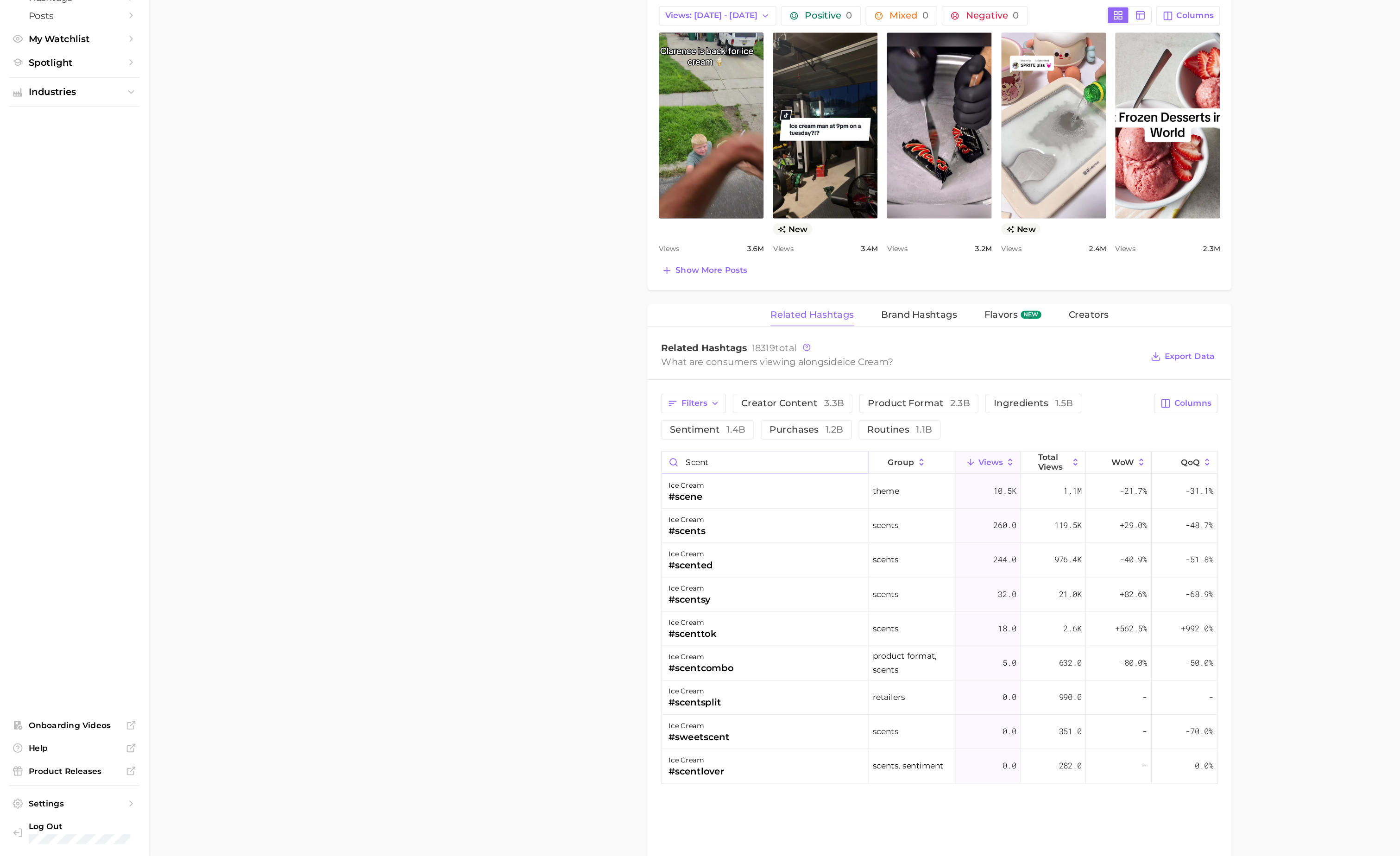
scroll to position [377, 0]
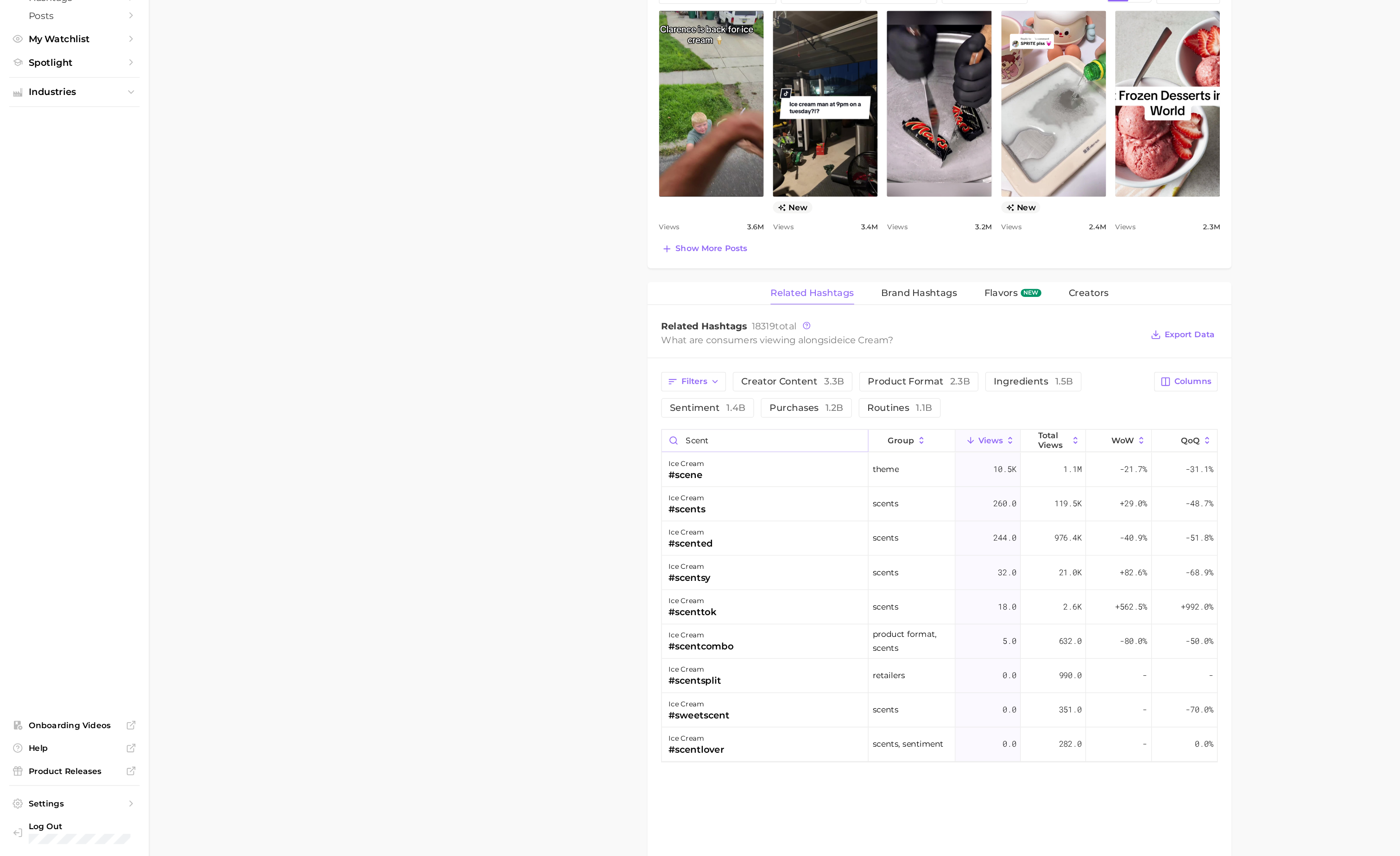
click at [566, 527] on input "scent" at bounding box center [619, 519] width 166 height 18
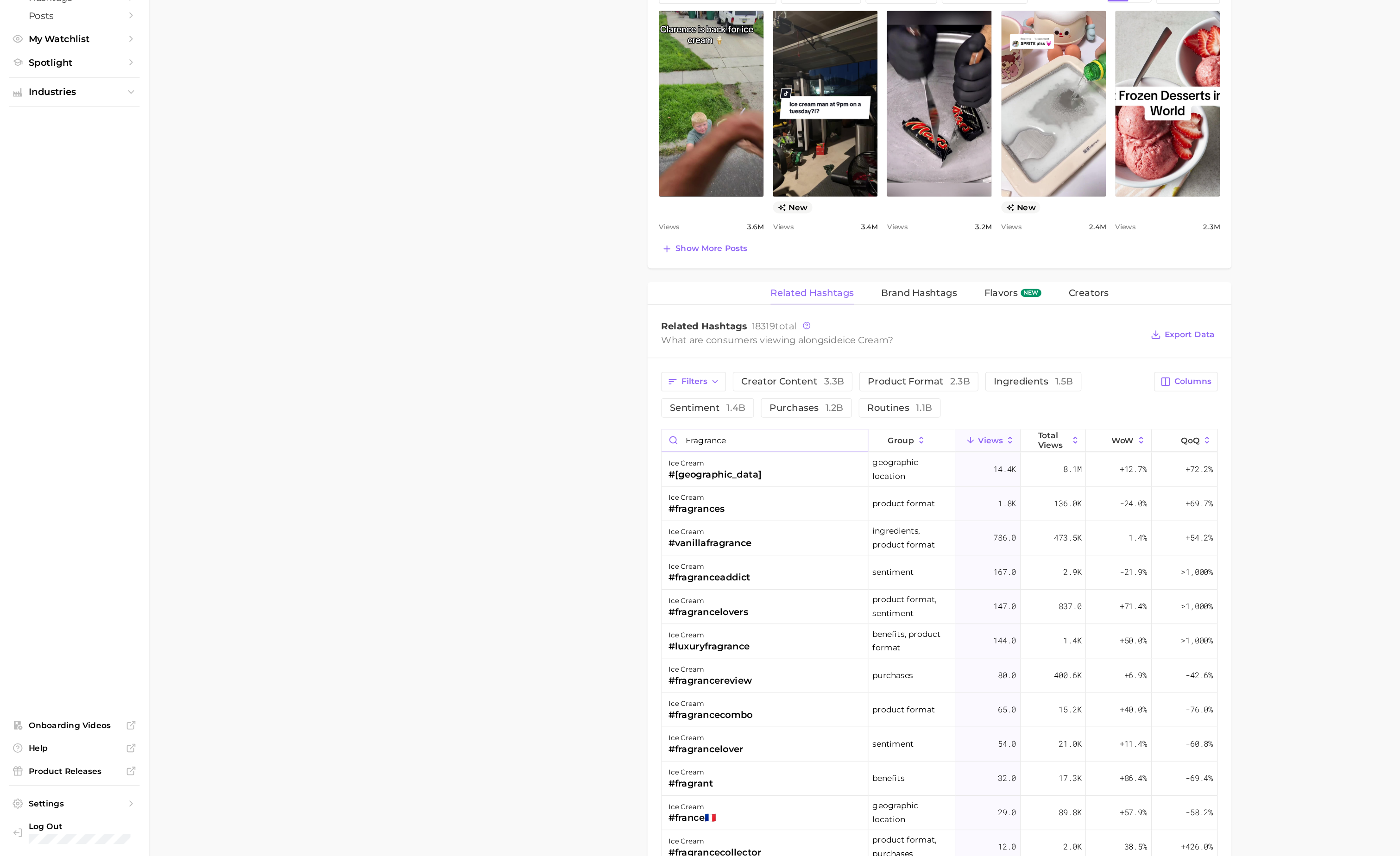
click at [588, 524] on input "fragrance" at bounding box center [619, 519] width 166 height 18
type input "perfume"
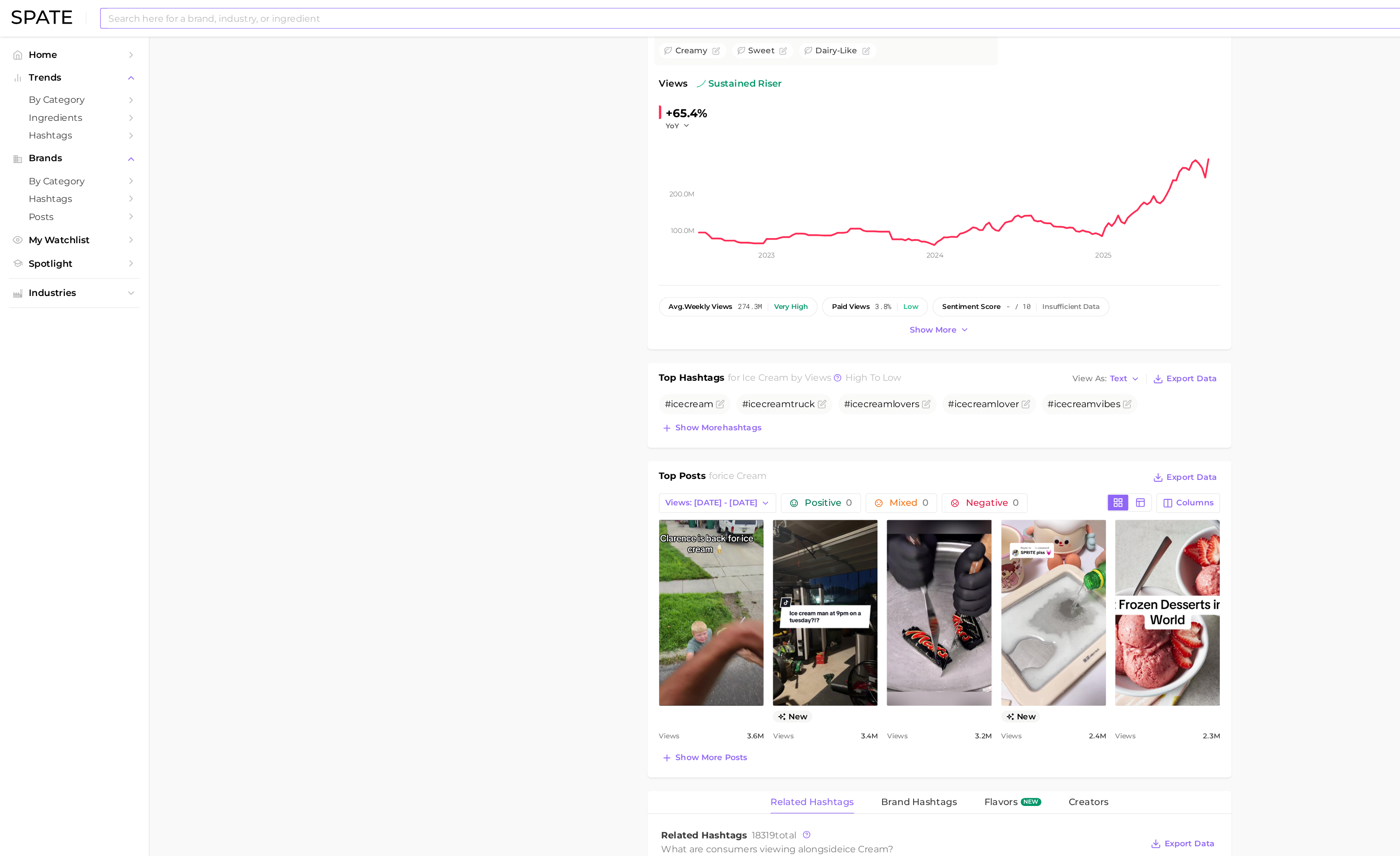
scroll to position [108, 0]
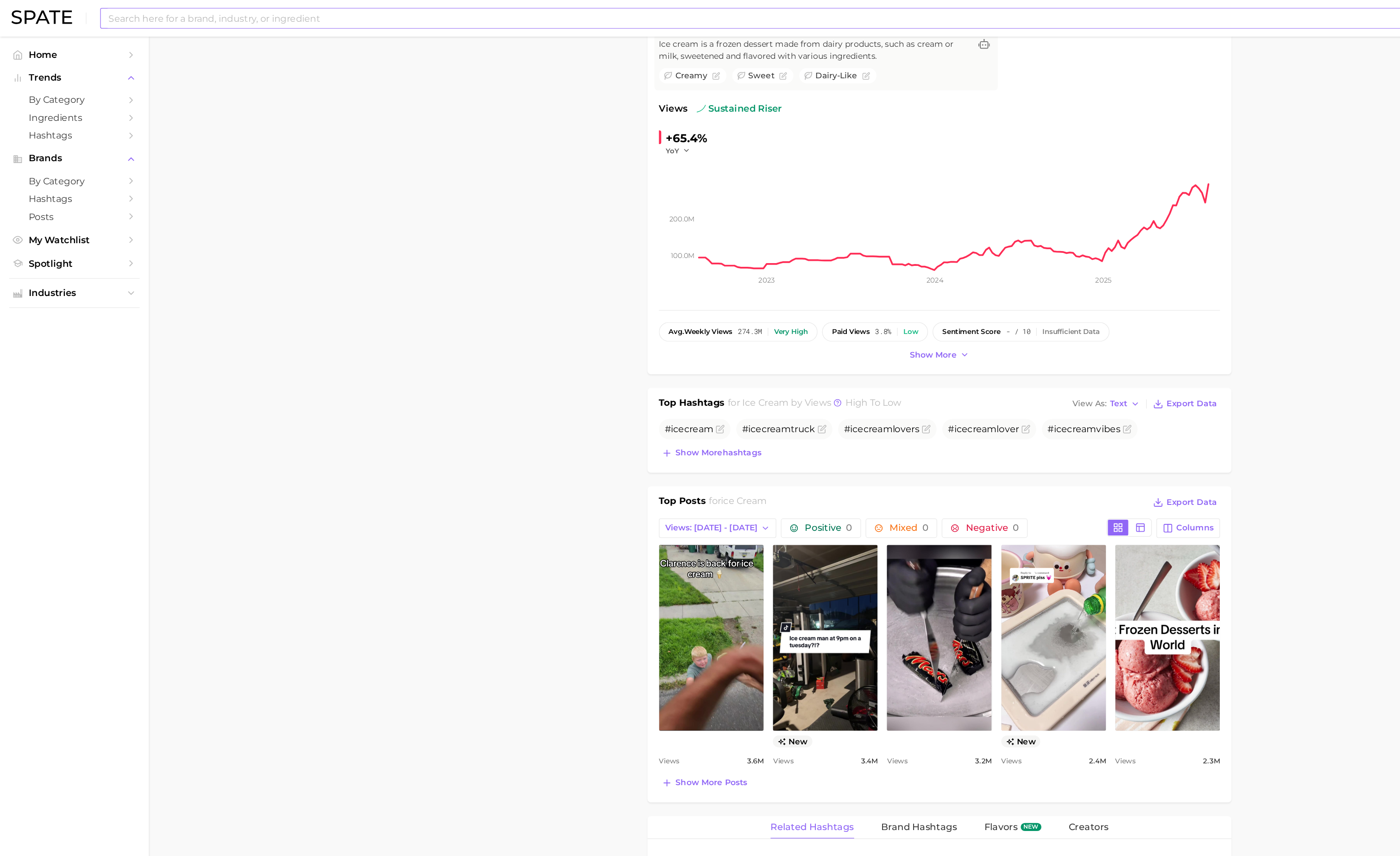
click at [324, 14] on input at bounding box center [672, 14] width 1169 height 16
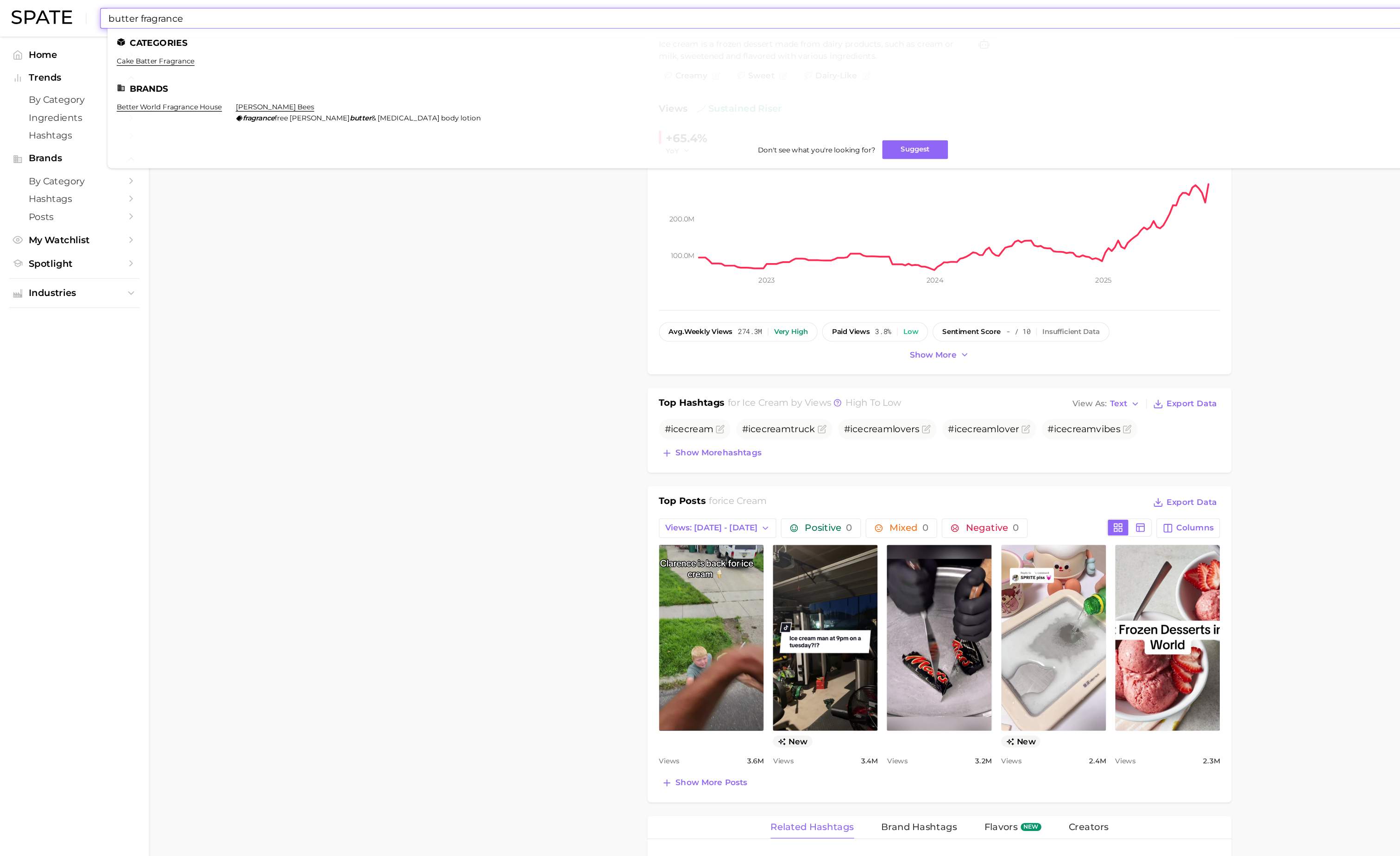
click at [147, 21] on input "butter fragrance" at bounding box center [672, 14] width 1169 height 16
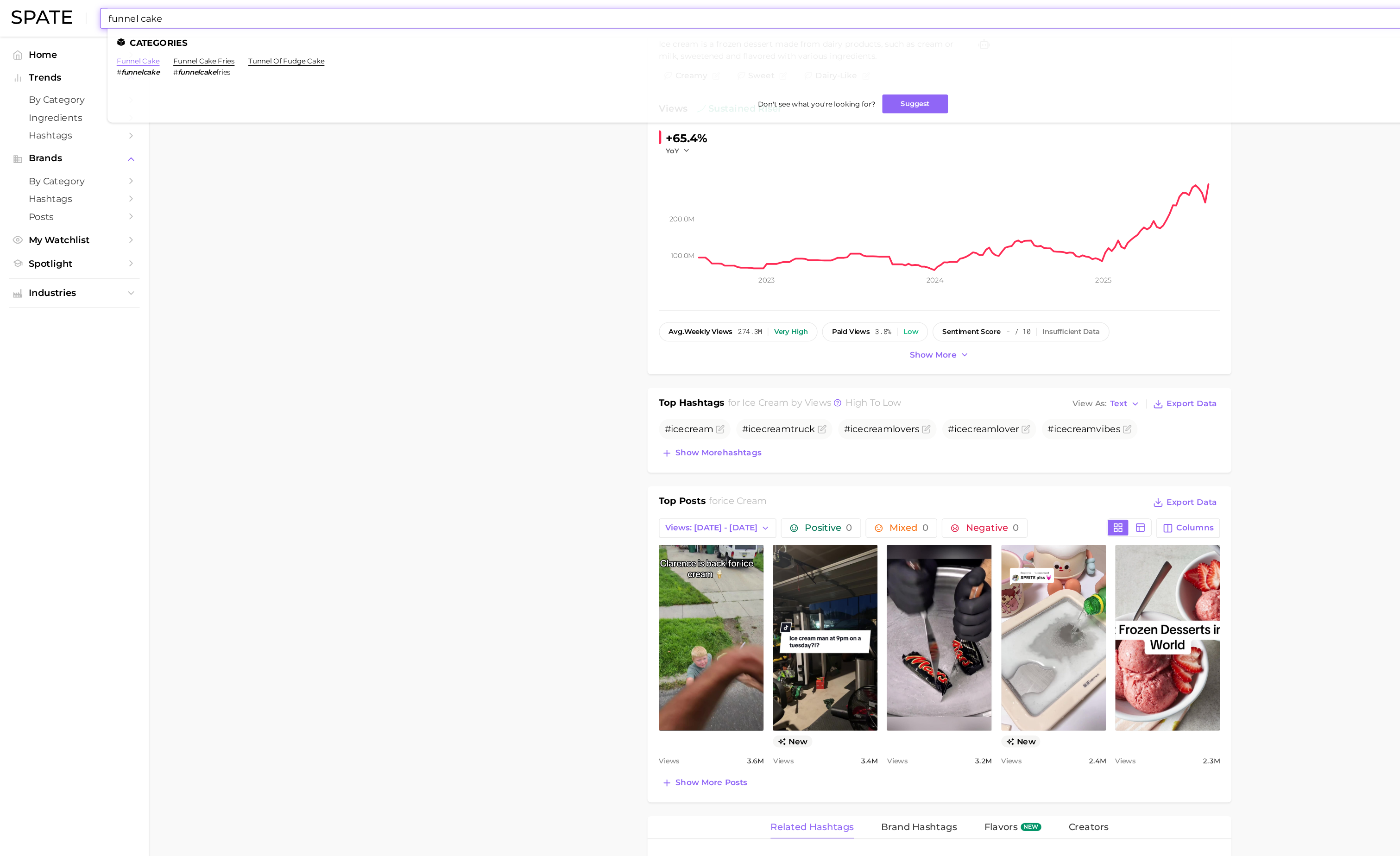
type input "funnel cake"
click at [109, 49] on link "funnel cake" at bounding box center [112, 49] width 35 height 7
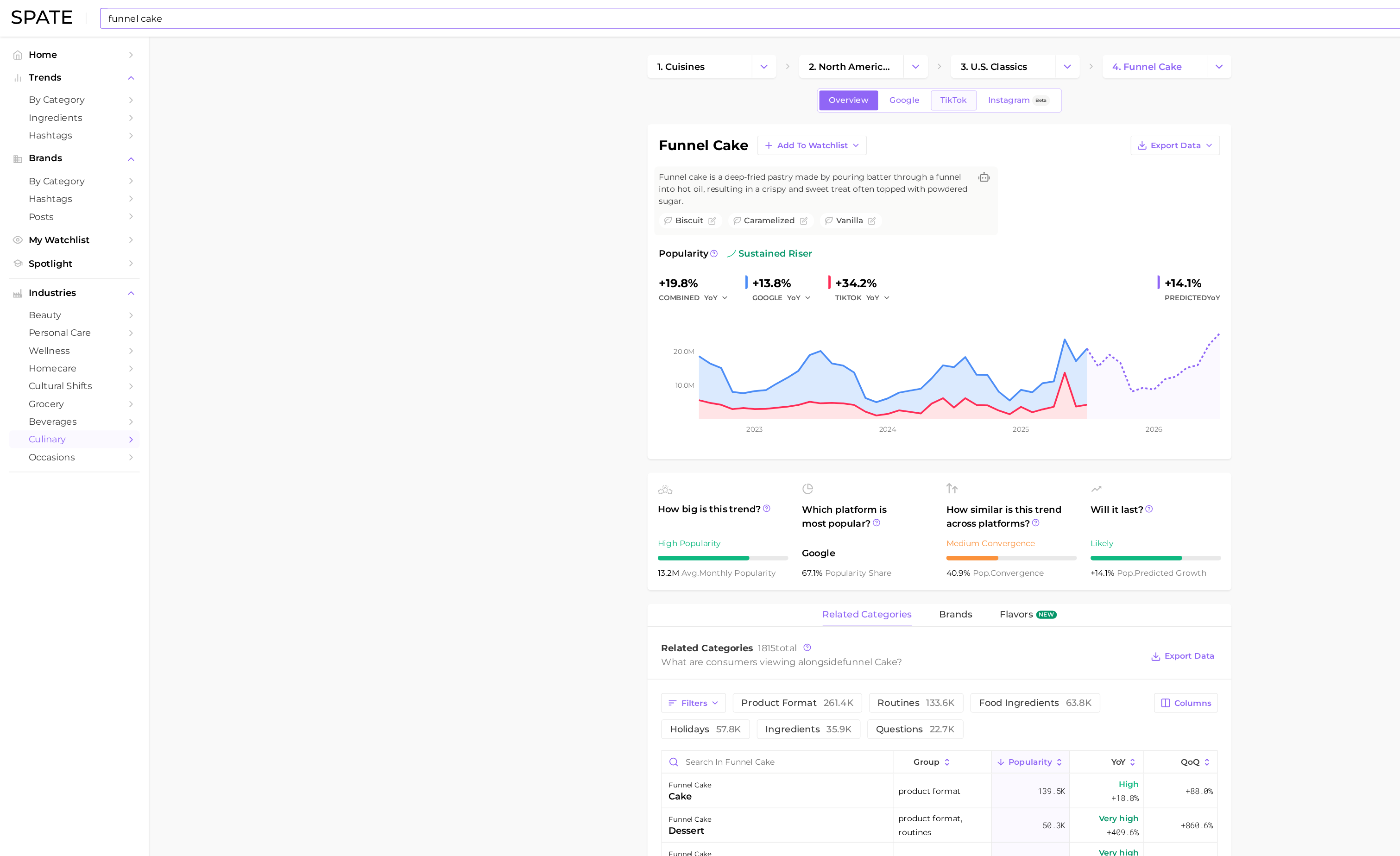
click at [776, 76] on link "TikTok" at bounding box center [772, 81] width 37 height 16
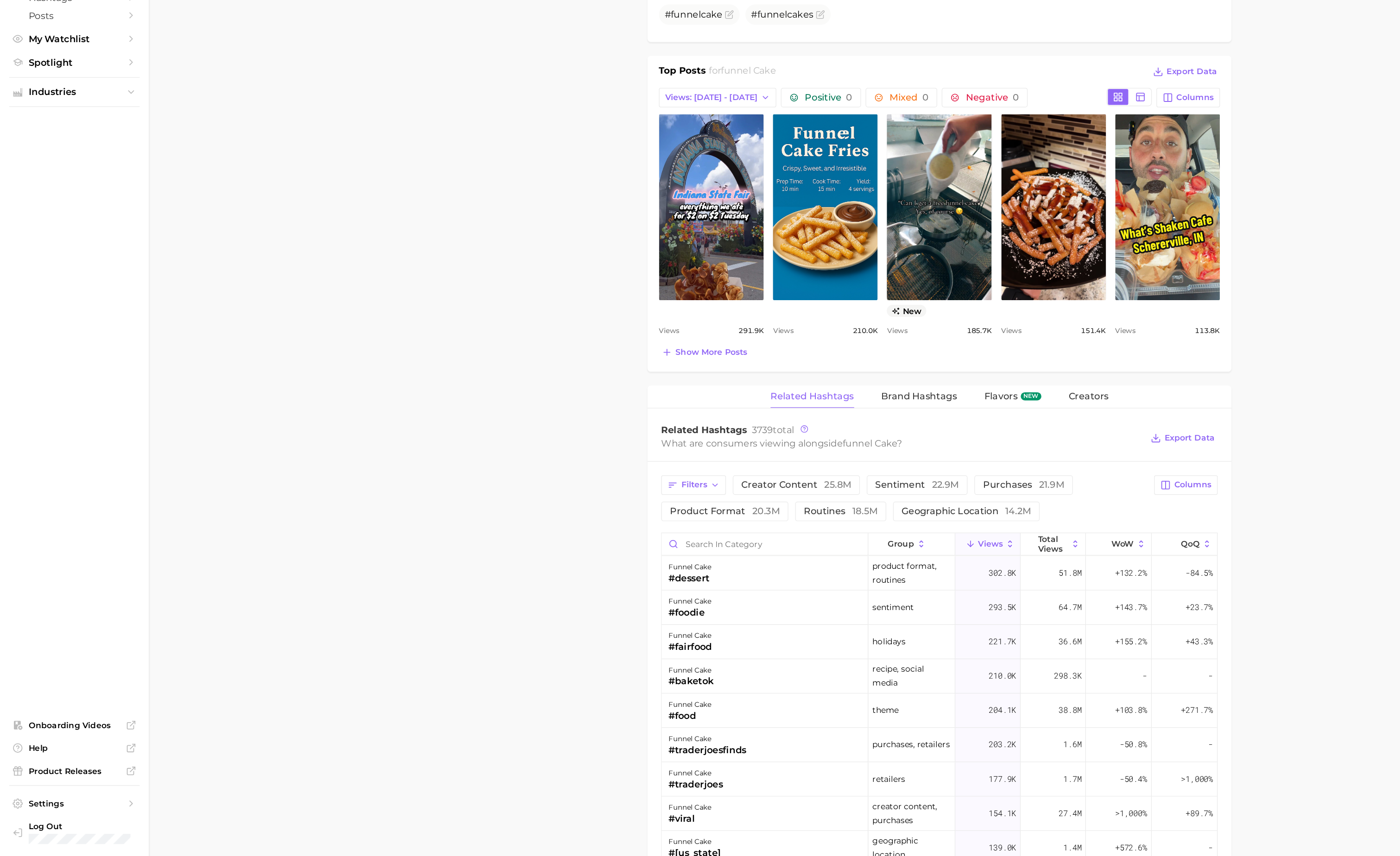
scroll to position [291, 0]
click at [611, 611] on input "Search in category" at bounding box center [619, 602] width 166 height 18
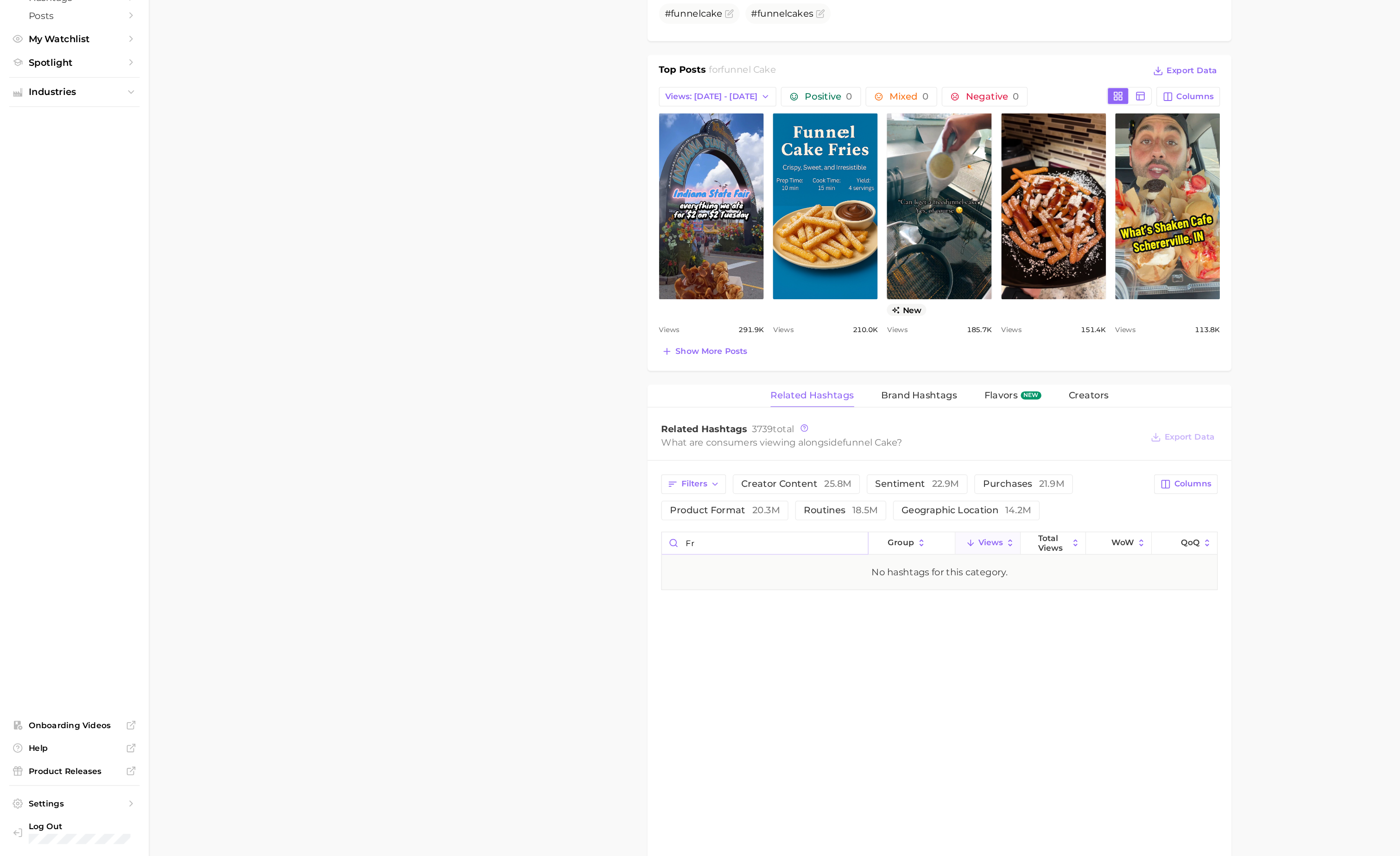
type input "f"
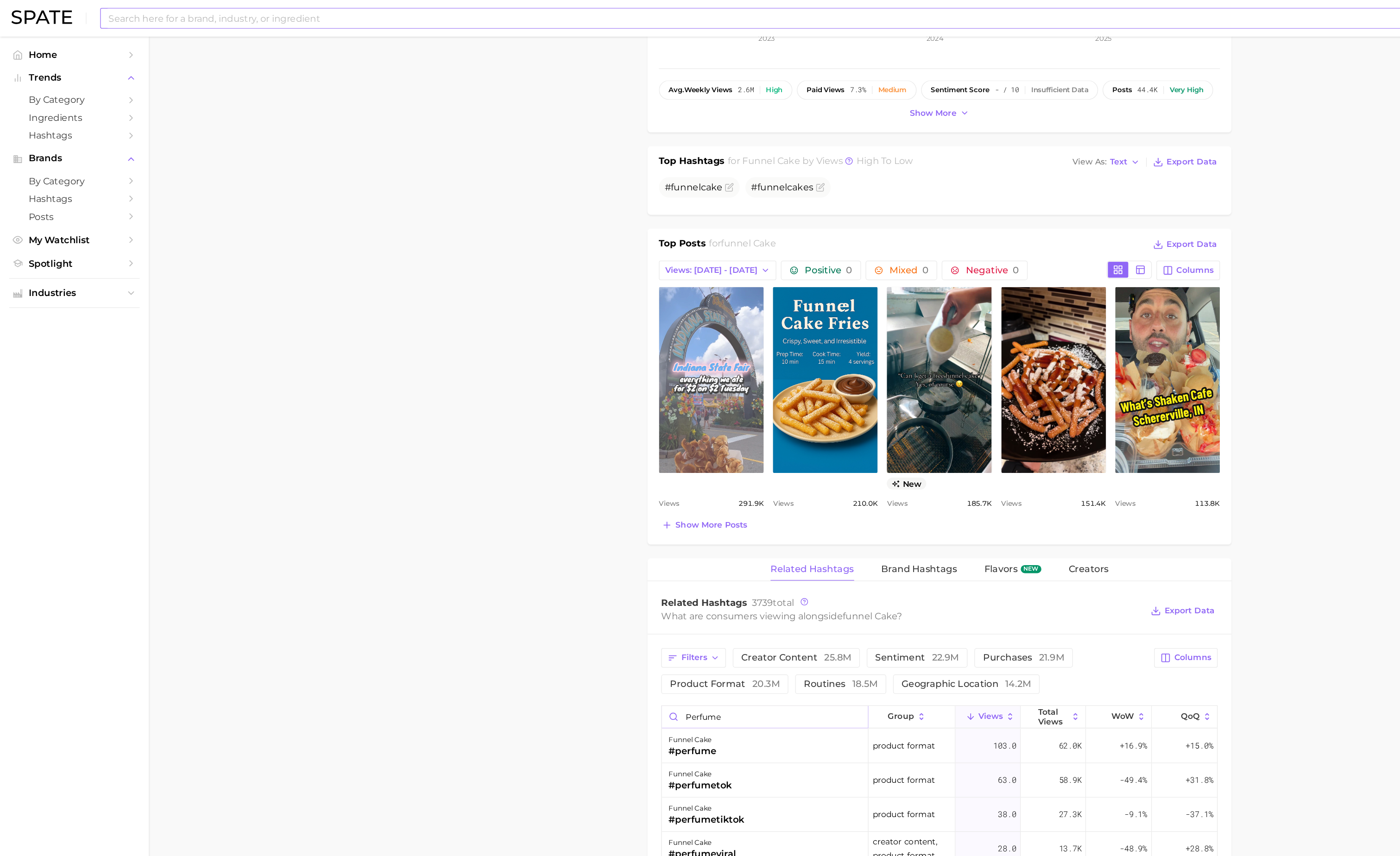
scroll to position [299, 0]
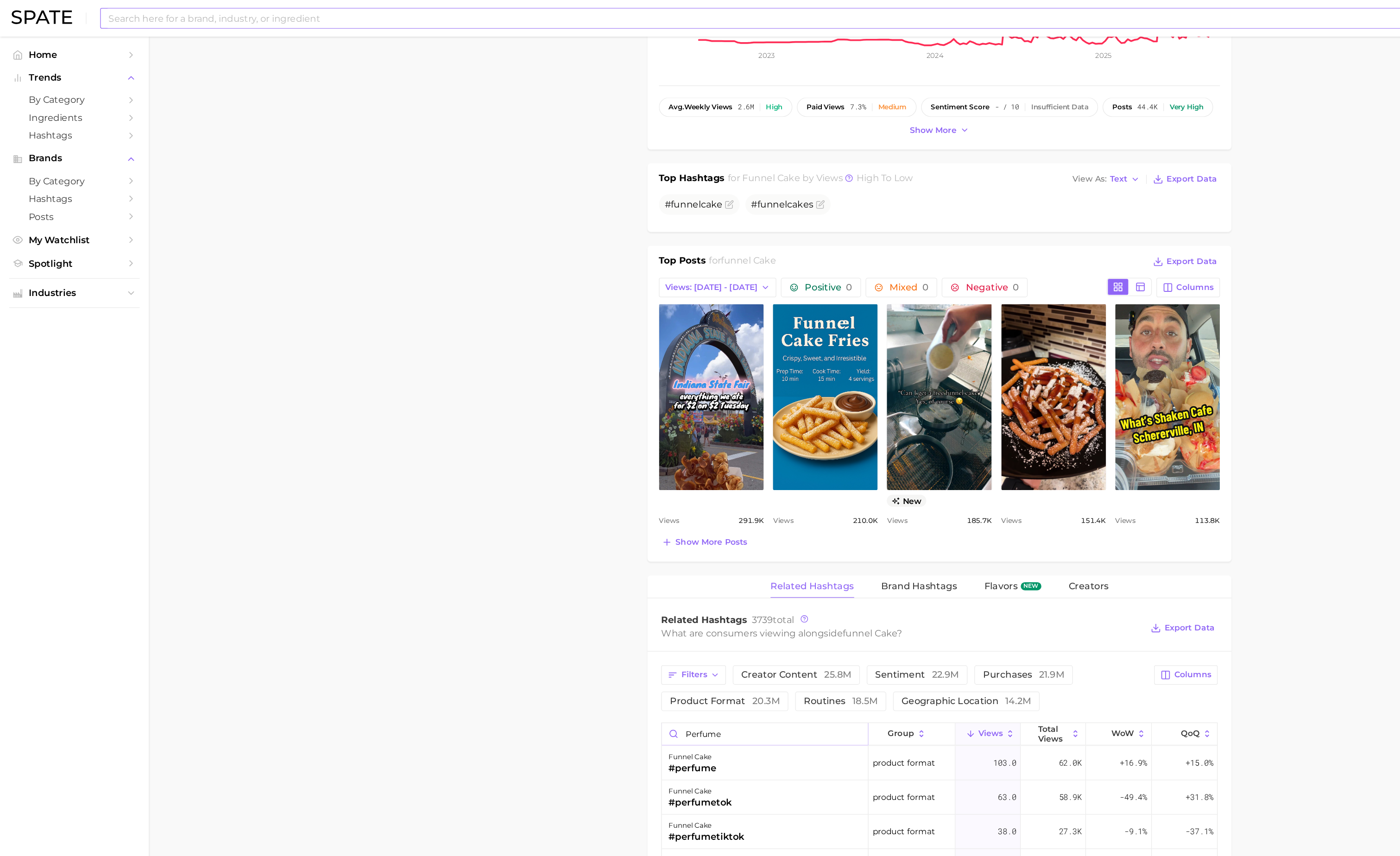
click at [586, 600] on input "perfume" at bounding box center [619, 594] width 166 height 18
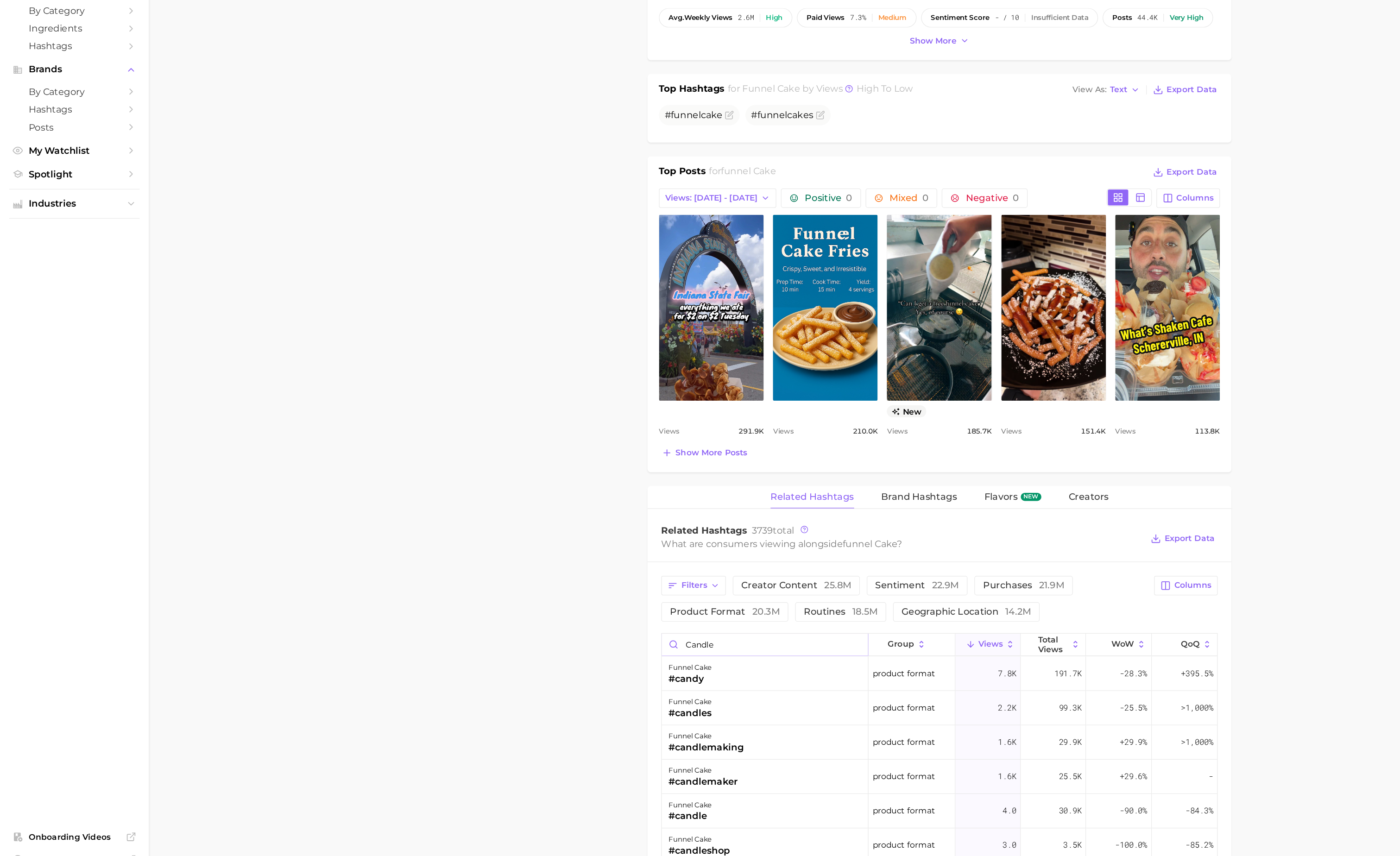
type input "candle"
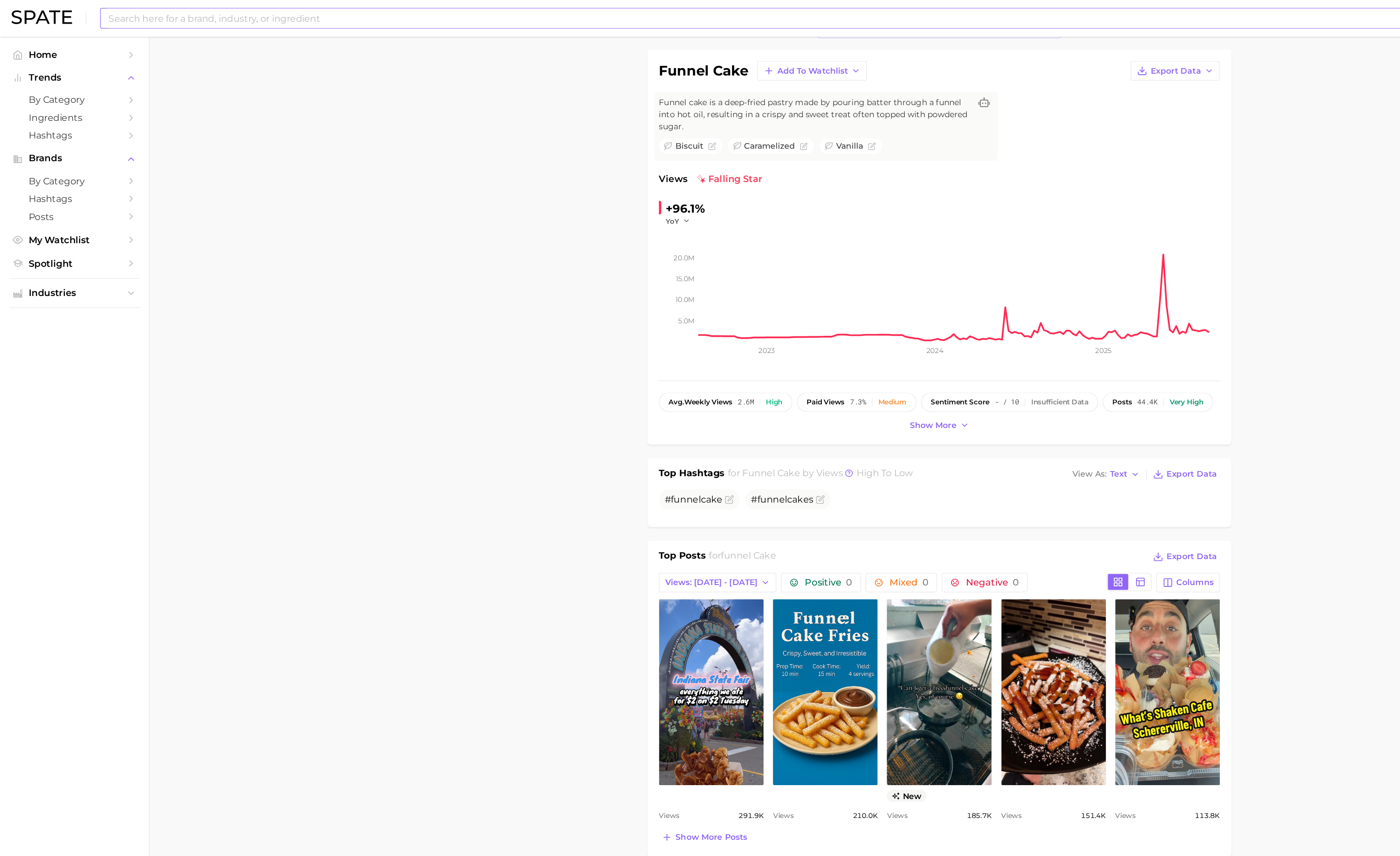
scroll to position [0, 0]
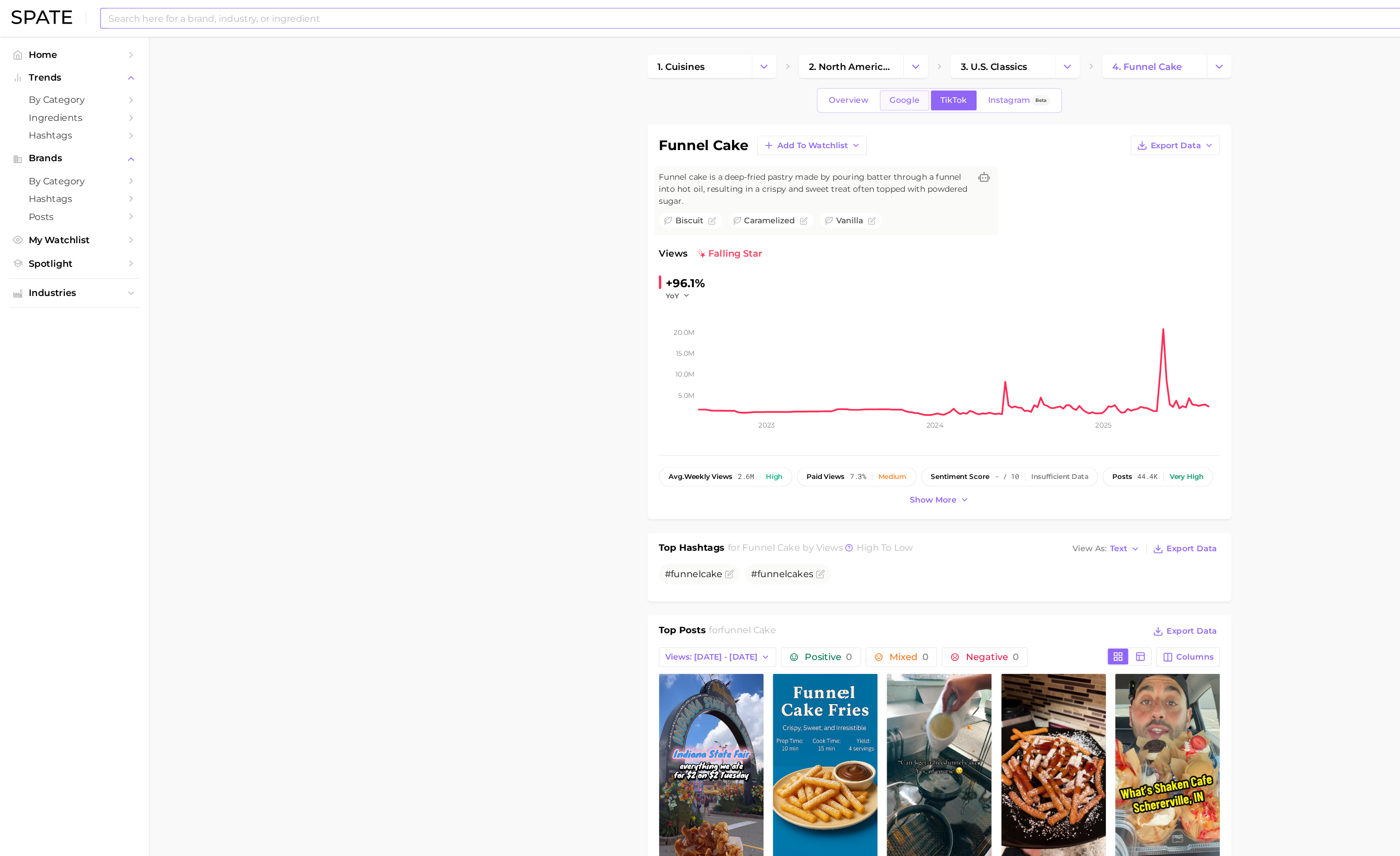
click at [730, 86] on link "Google" at bounding box center [732, 81] width 40 height 16
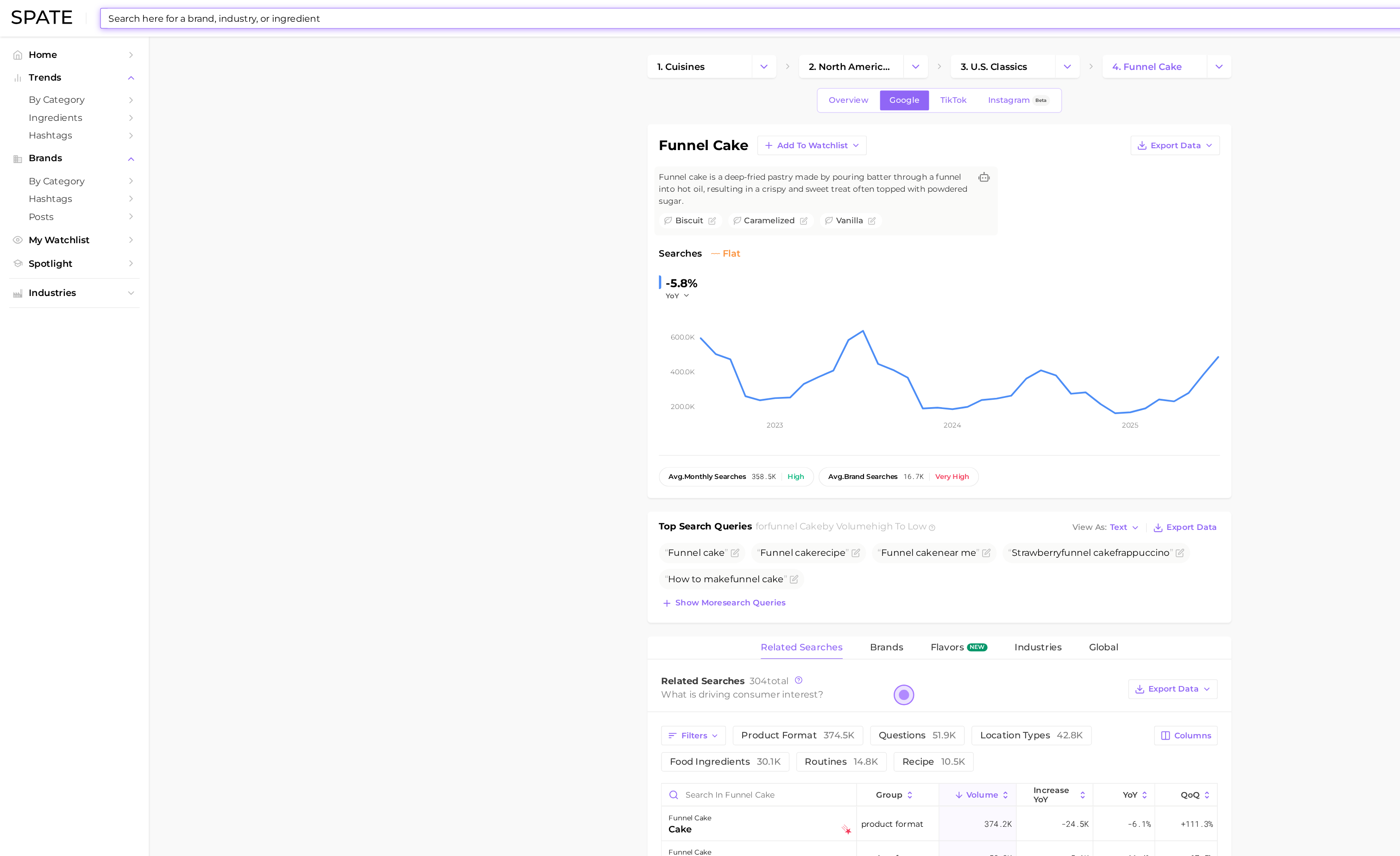
click at [427, 17] on input at bounding box center [672, 14] width 1169 height 16
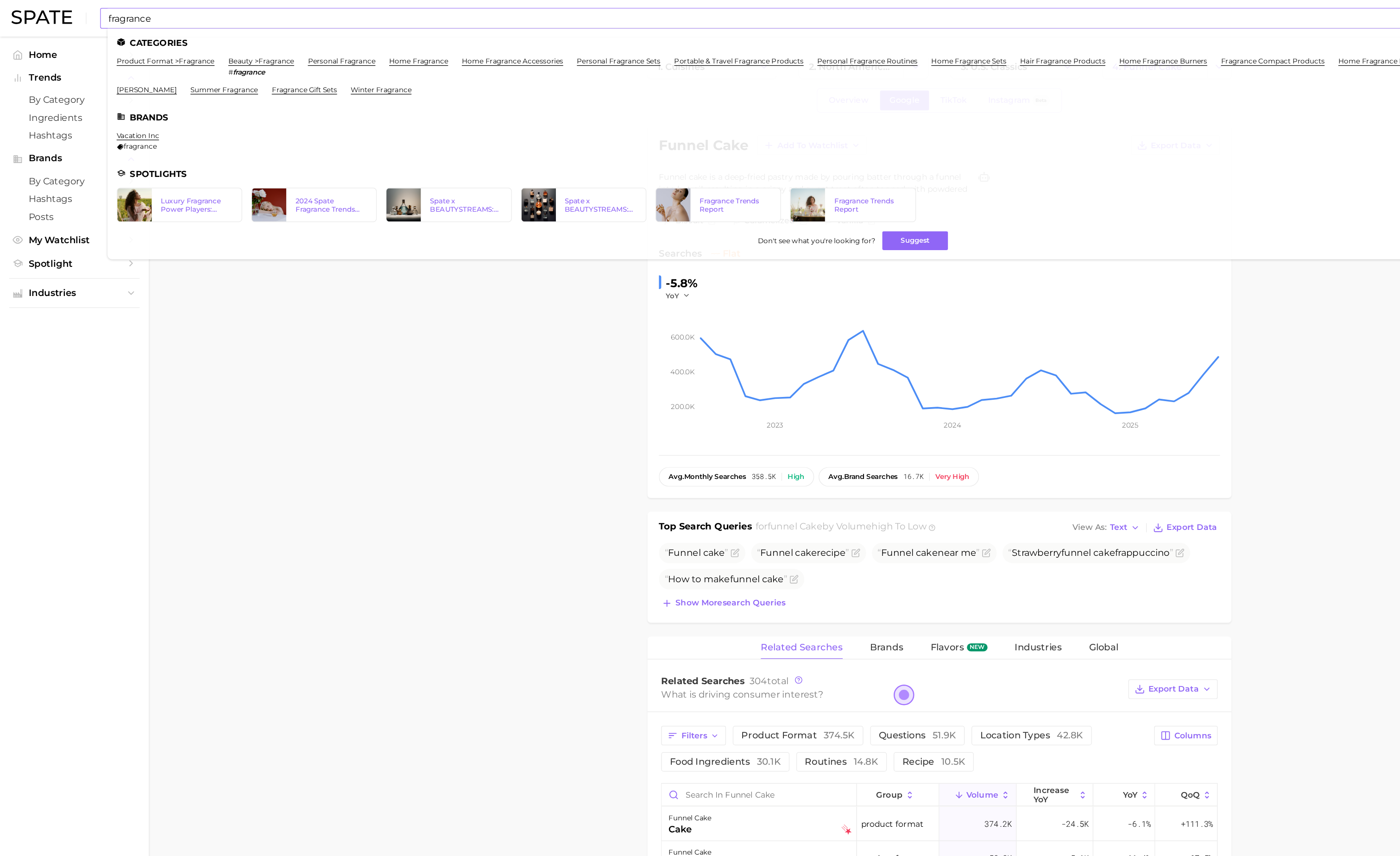
click at [154, 21] on input "fragrance" at bounding box center [672, 14] width 1169 height 16
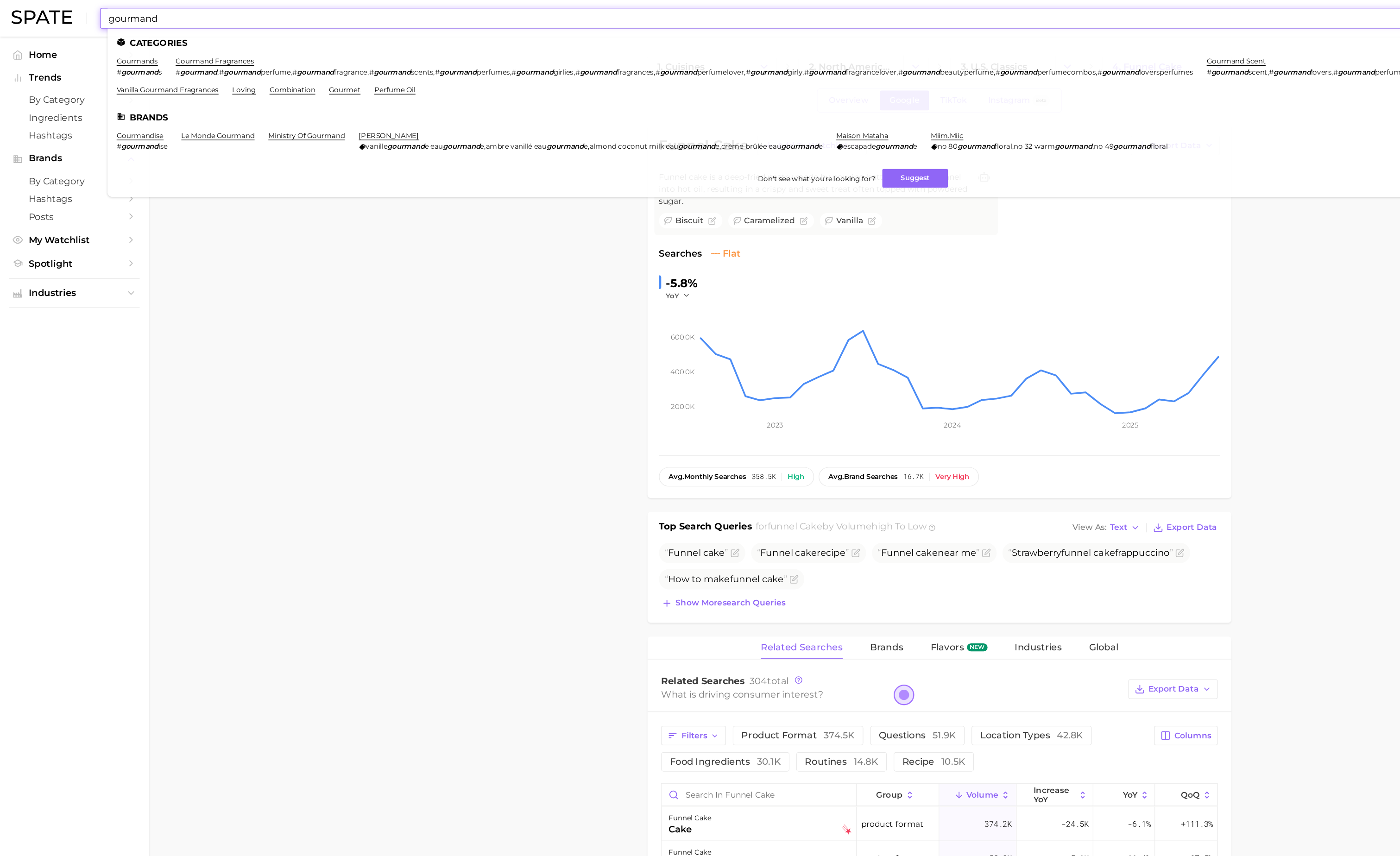
type input "gourmand"
click at [163, 44] on ul "Categories gourmands # gourmand s gourmand fragrances # gourmand , # gourmand p…" at bounding box center [690, 91] width 1206 height 136
click at [161, 48] on link "gourmand fragrances" at bounding box center [173, 49] width 63 height 7
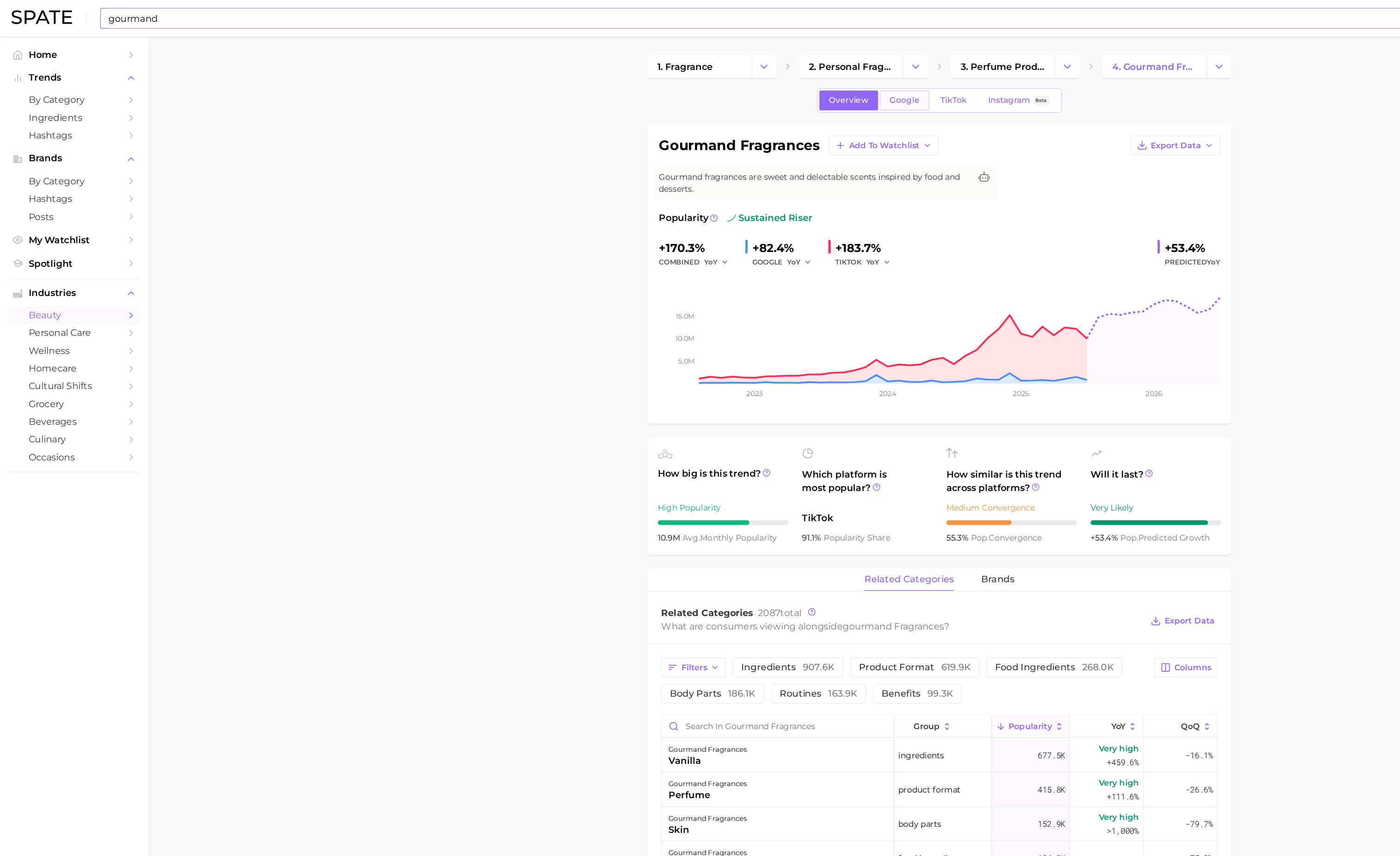
click at [724, 76] on link "Google" at bounding box center [732, 81] width 40 height 16
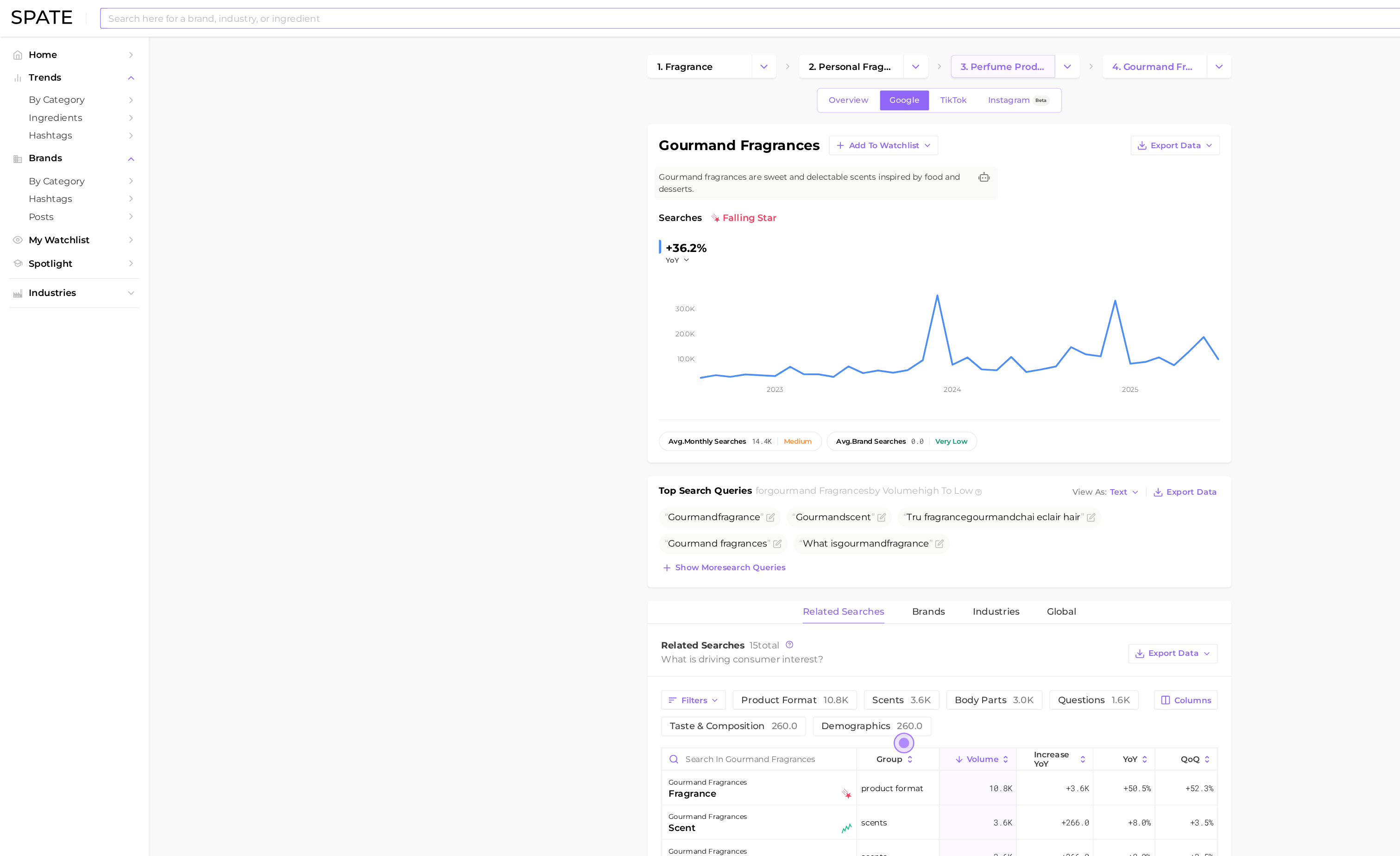
click at [789, 53] on span "3. perfume products" at bounding box center [811, 54] width 68 height 9
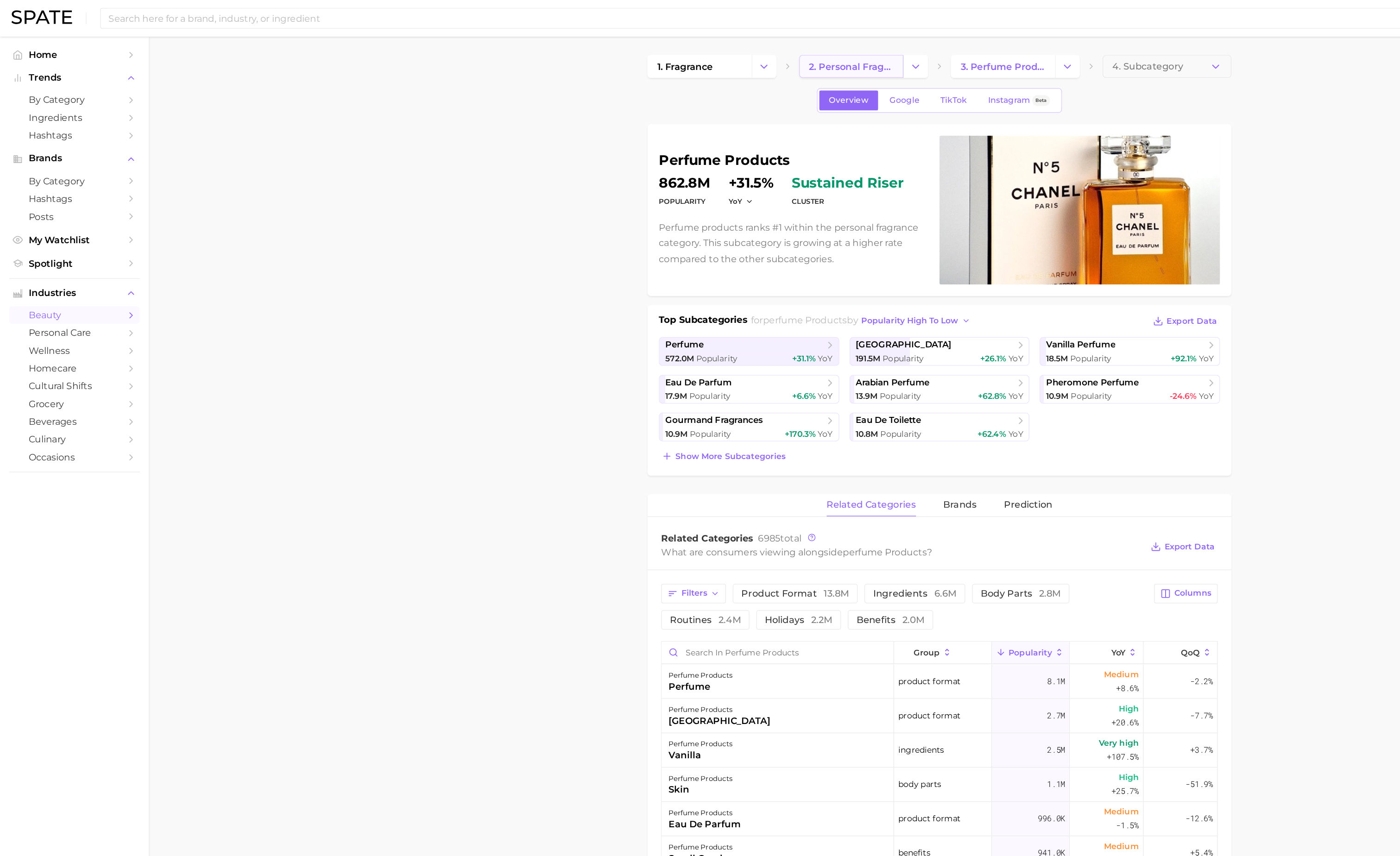
click at [695, 47] on link "2. personal fragrance" at bounding box center [689, 53] width 85 height 18
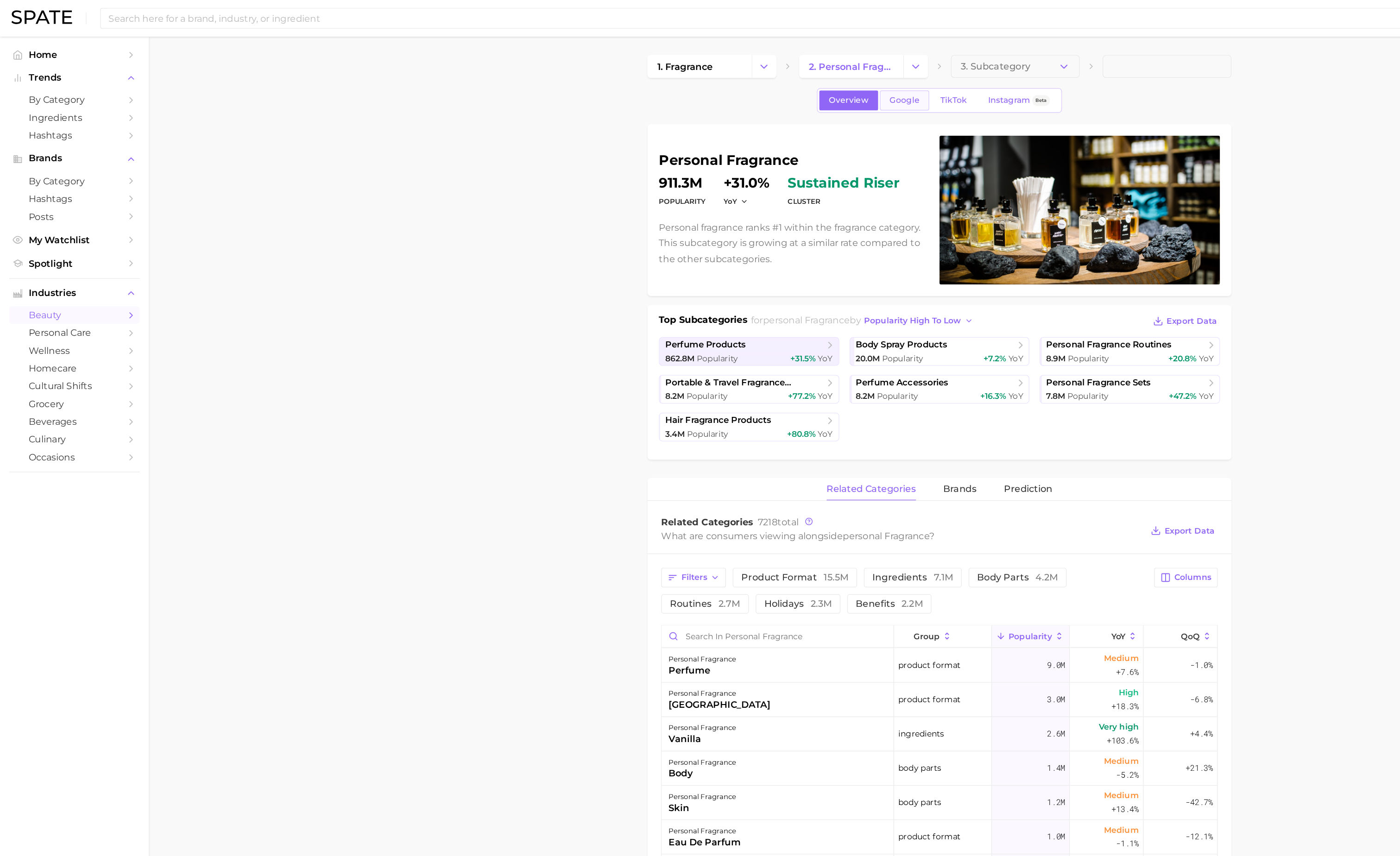
click at [732, 81] on span "Google" at bounding box center [731, 81] width 24 height 8
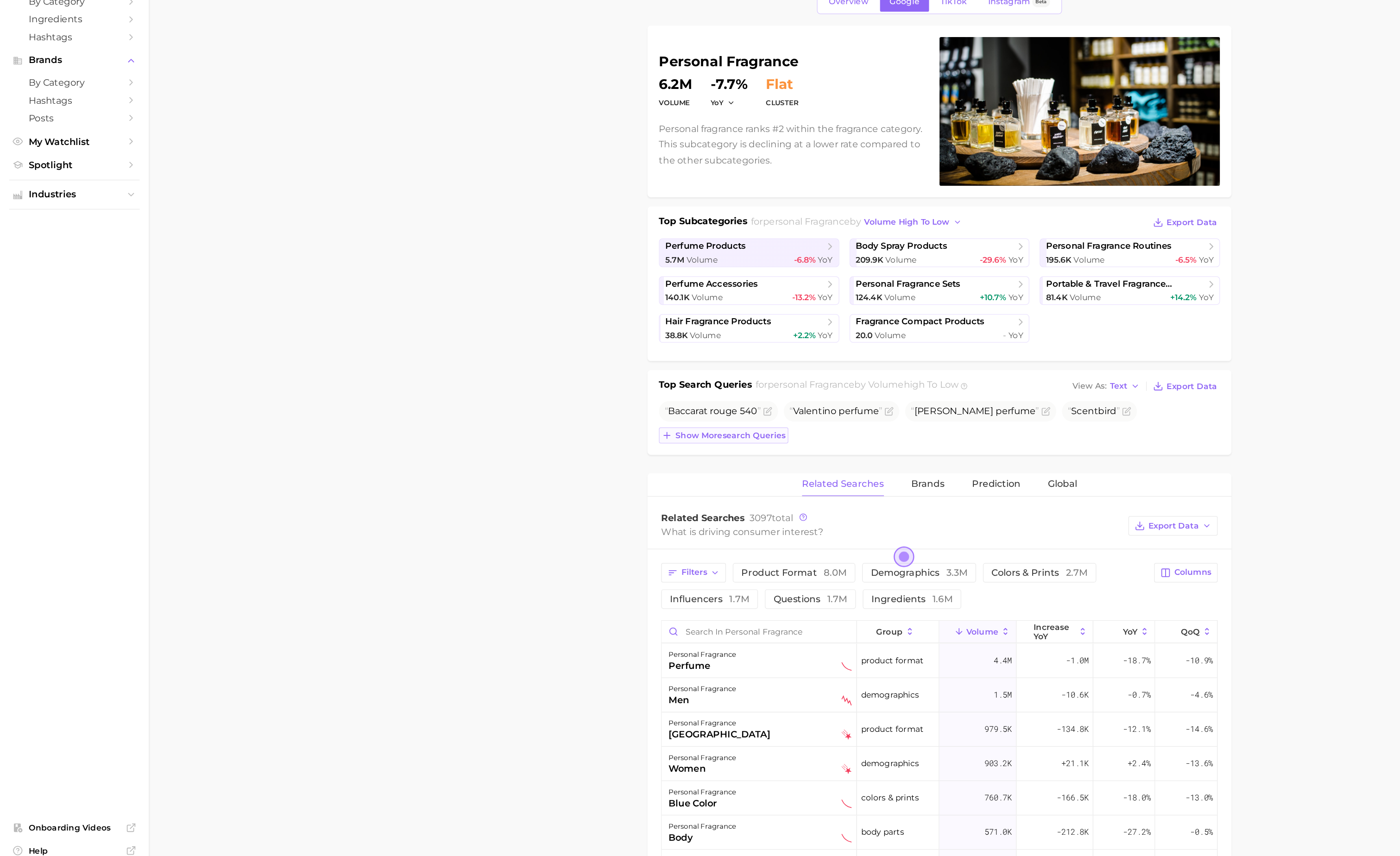
click at [626, 437] on span "Show more search queries" at bounding box center [591, 432] width 89 height 8
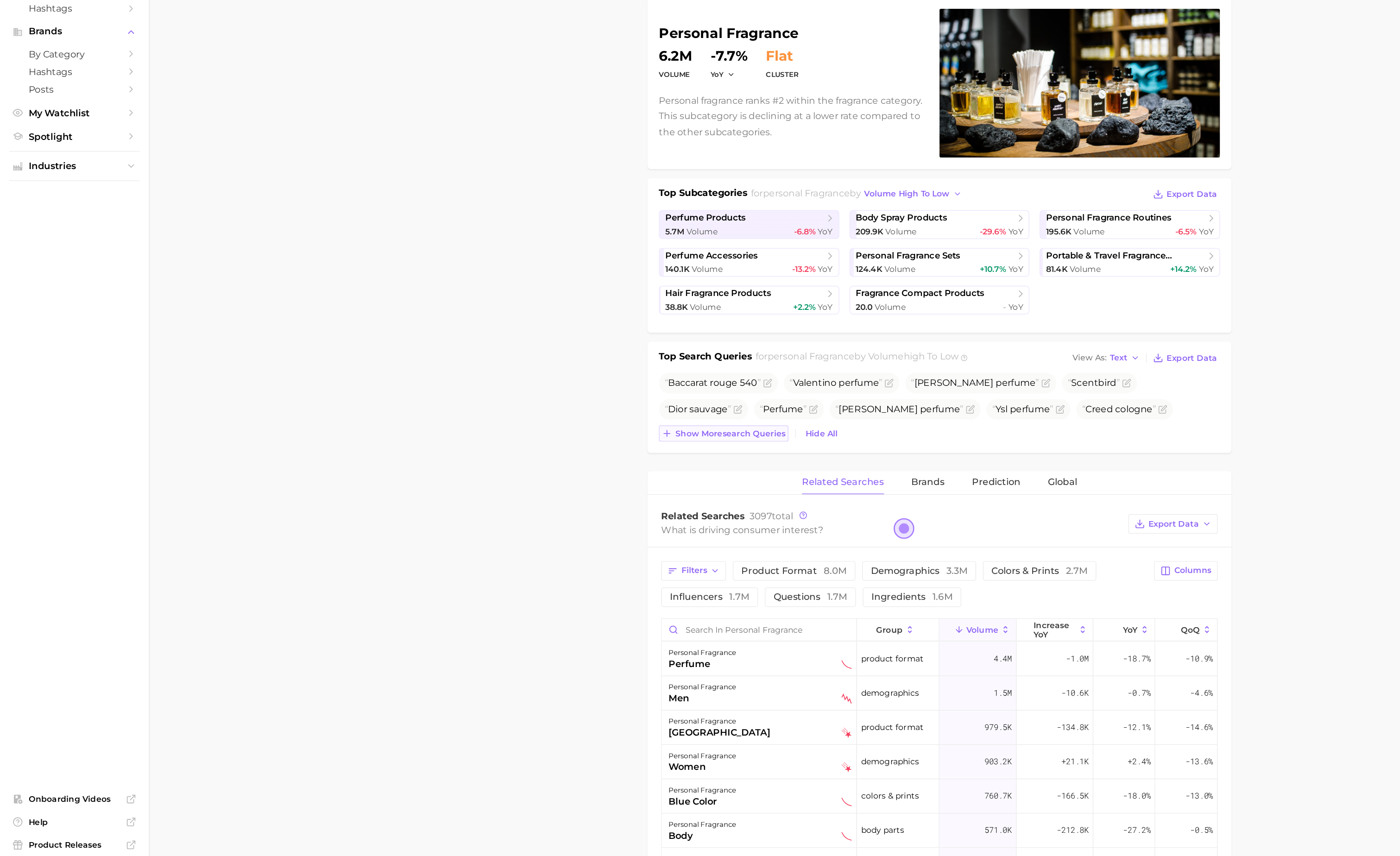
click at [615, 452] on span "Show more search queries" at bounding box center [591, 454] width 89 height 8
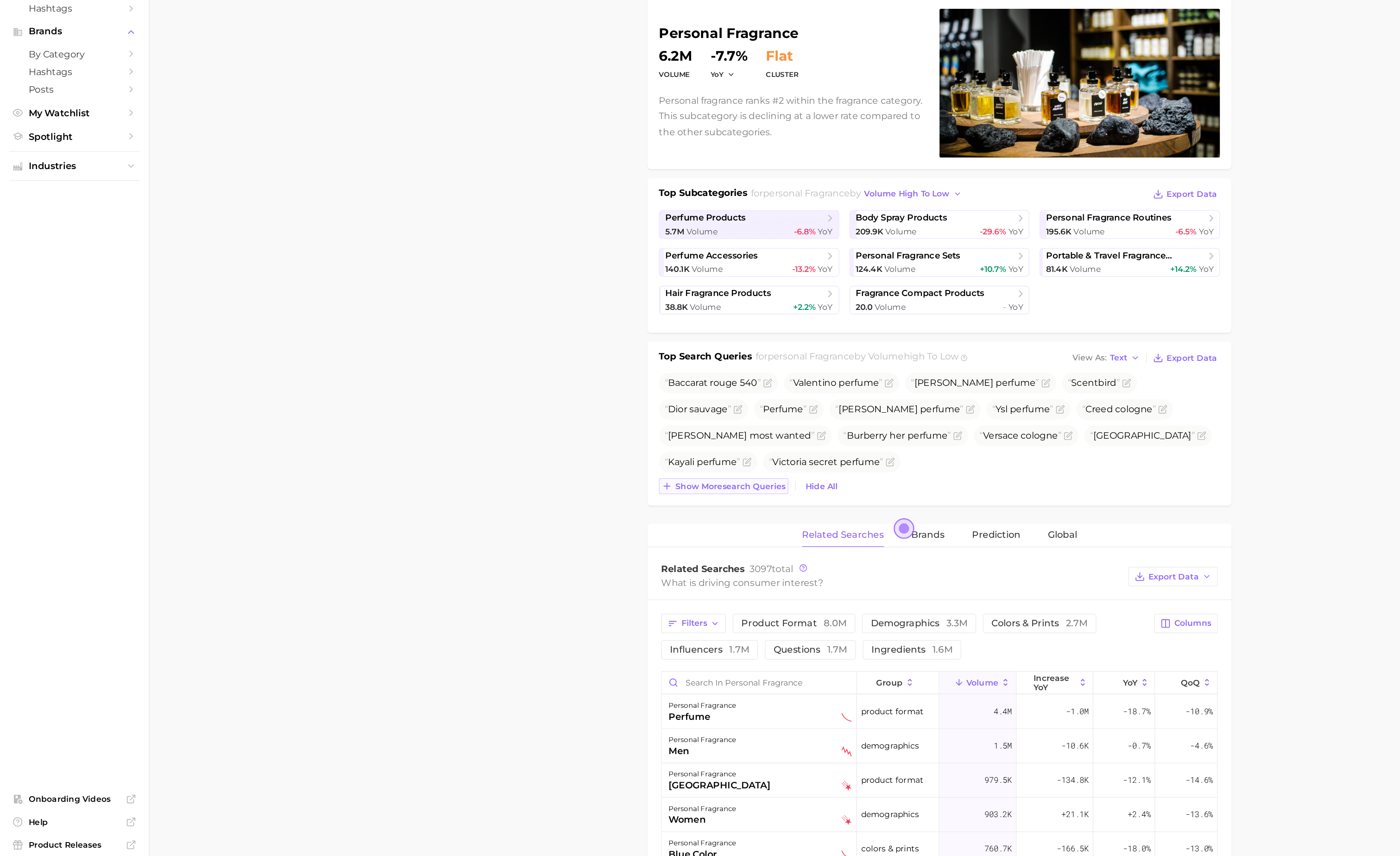
click at [603, 495] on span "Show more search queries" at bounding box center [591, 497] width 89 height 8
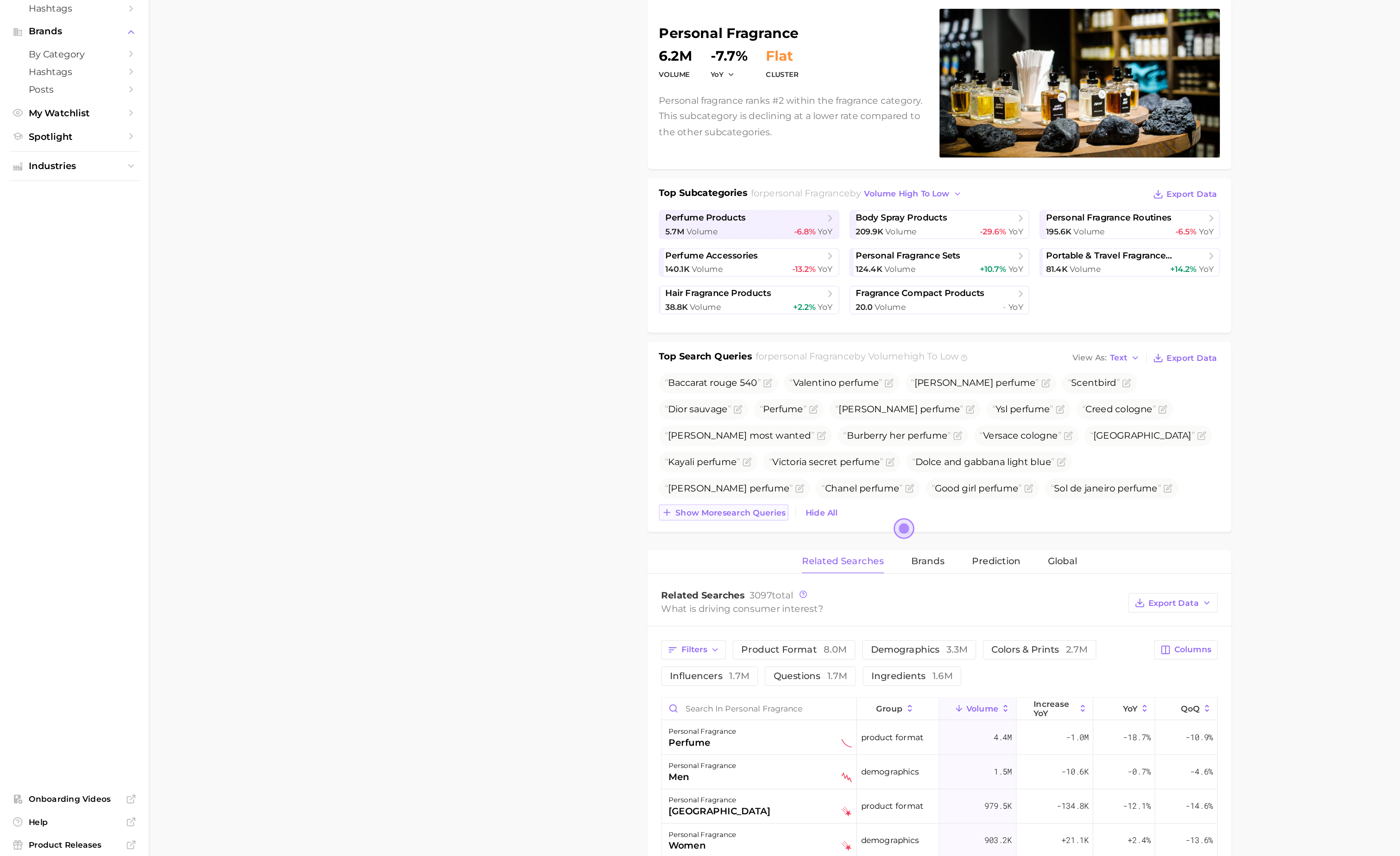
click at [597, 522] on span "Show more search queries" at bounding box center [591, 518] width 89 height 8
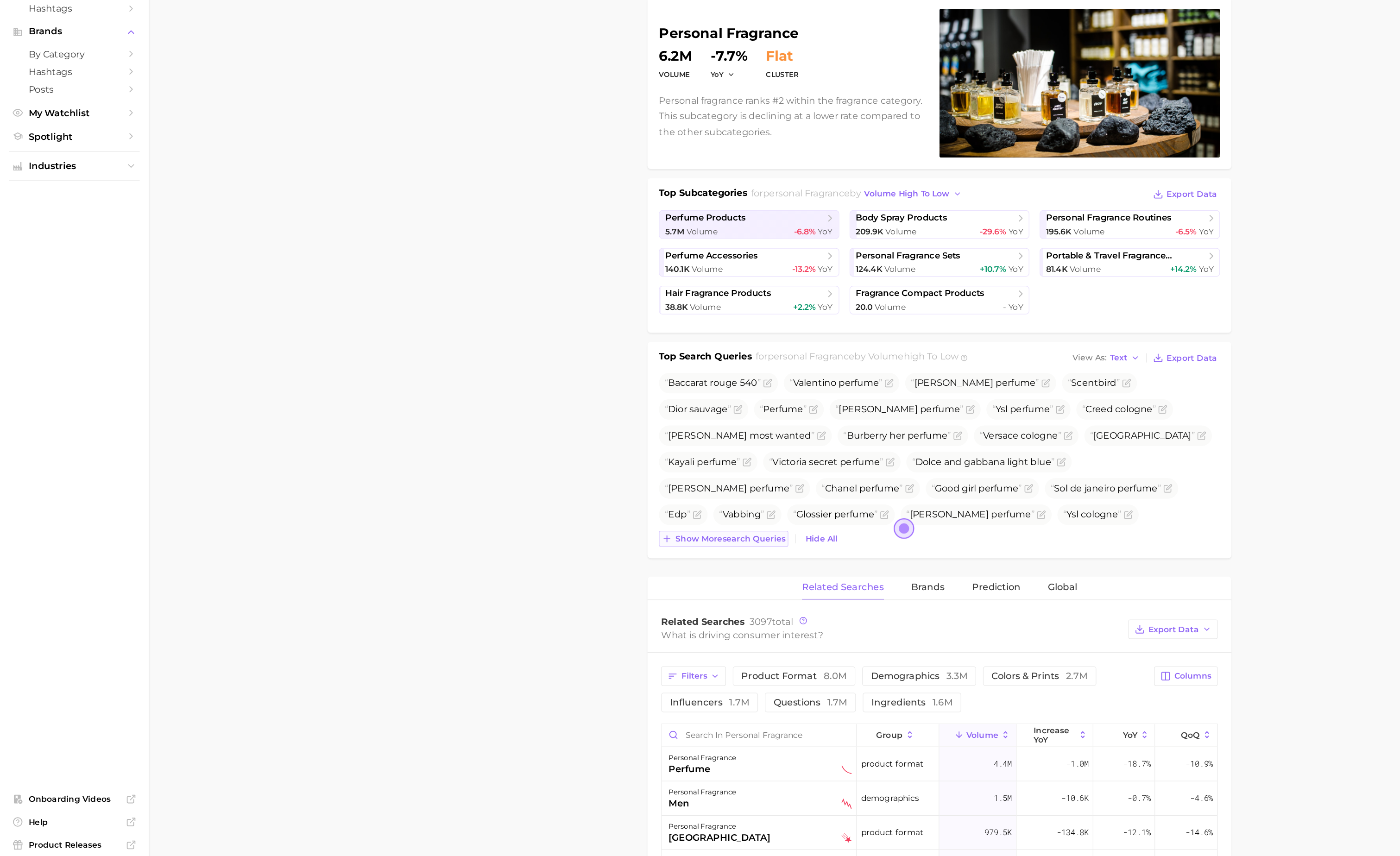
click at [593, 540] on span "Show more search queries" at bounding box center [591, 539] width 89 height 8
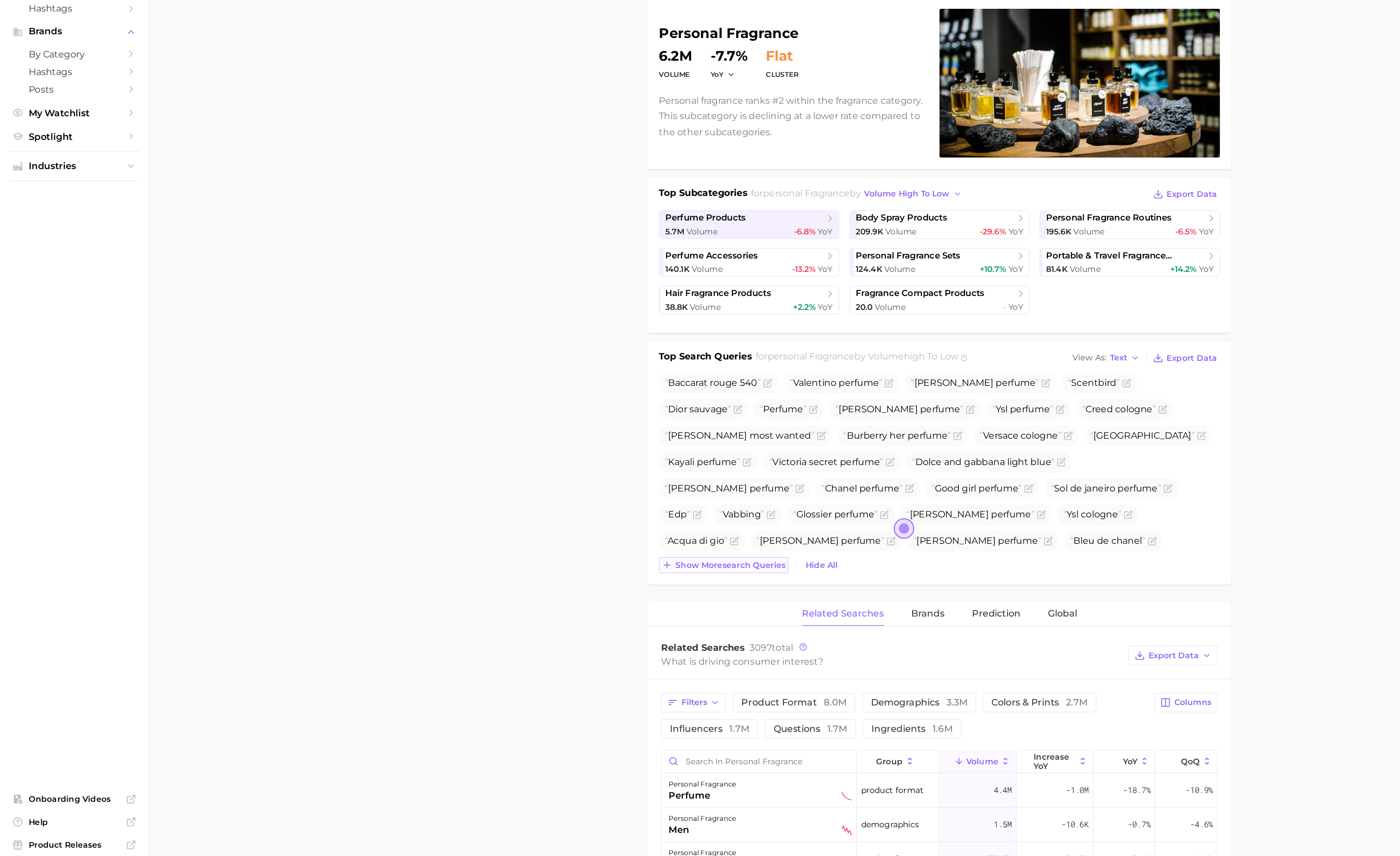
click at [593, 563] on span "Show more search queries" at bounding box center [591, 560] width 89 height 8
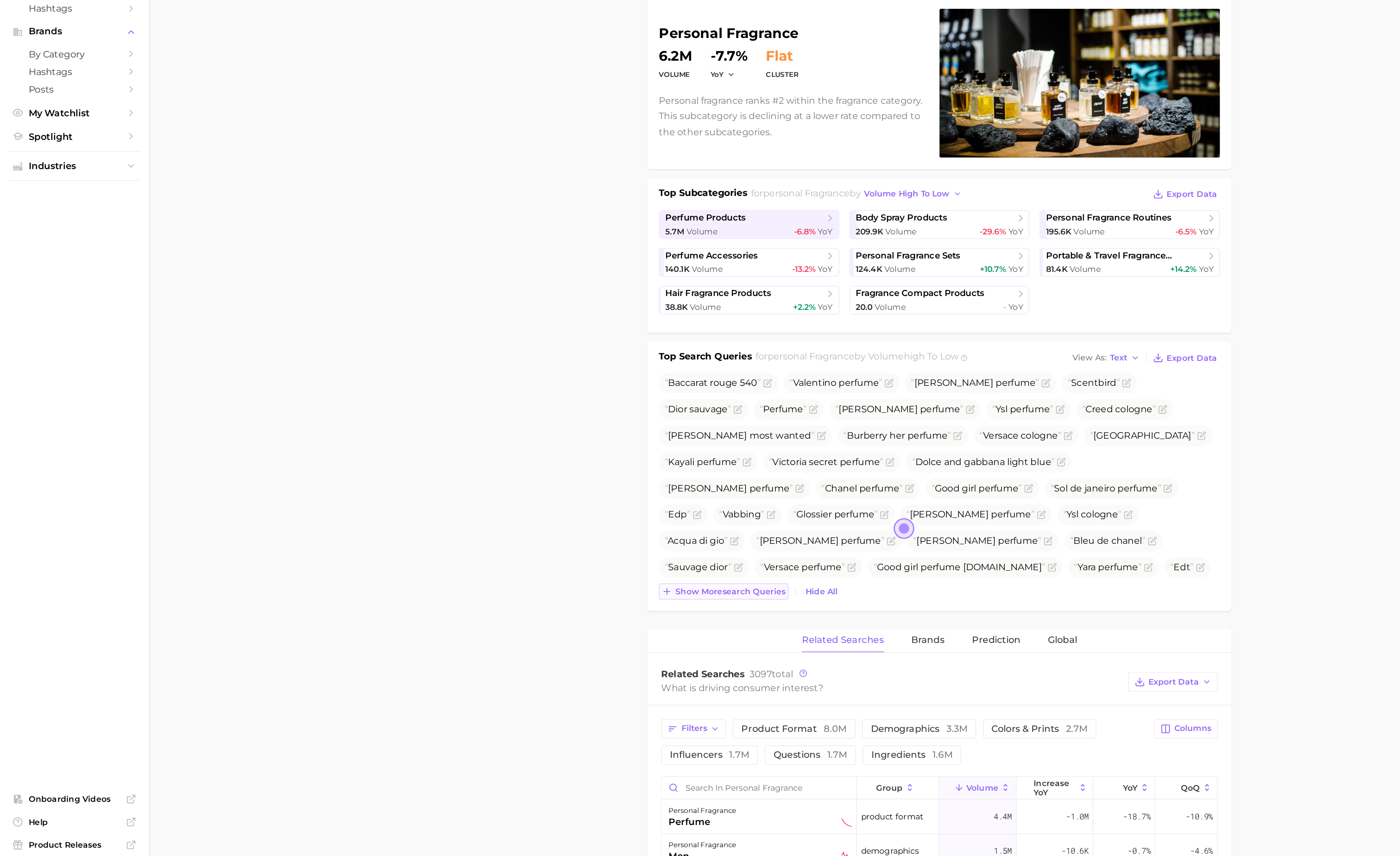
click at [615, 582] on span "Show more search queries" at bounding box center [591, 582] width 89 height 8
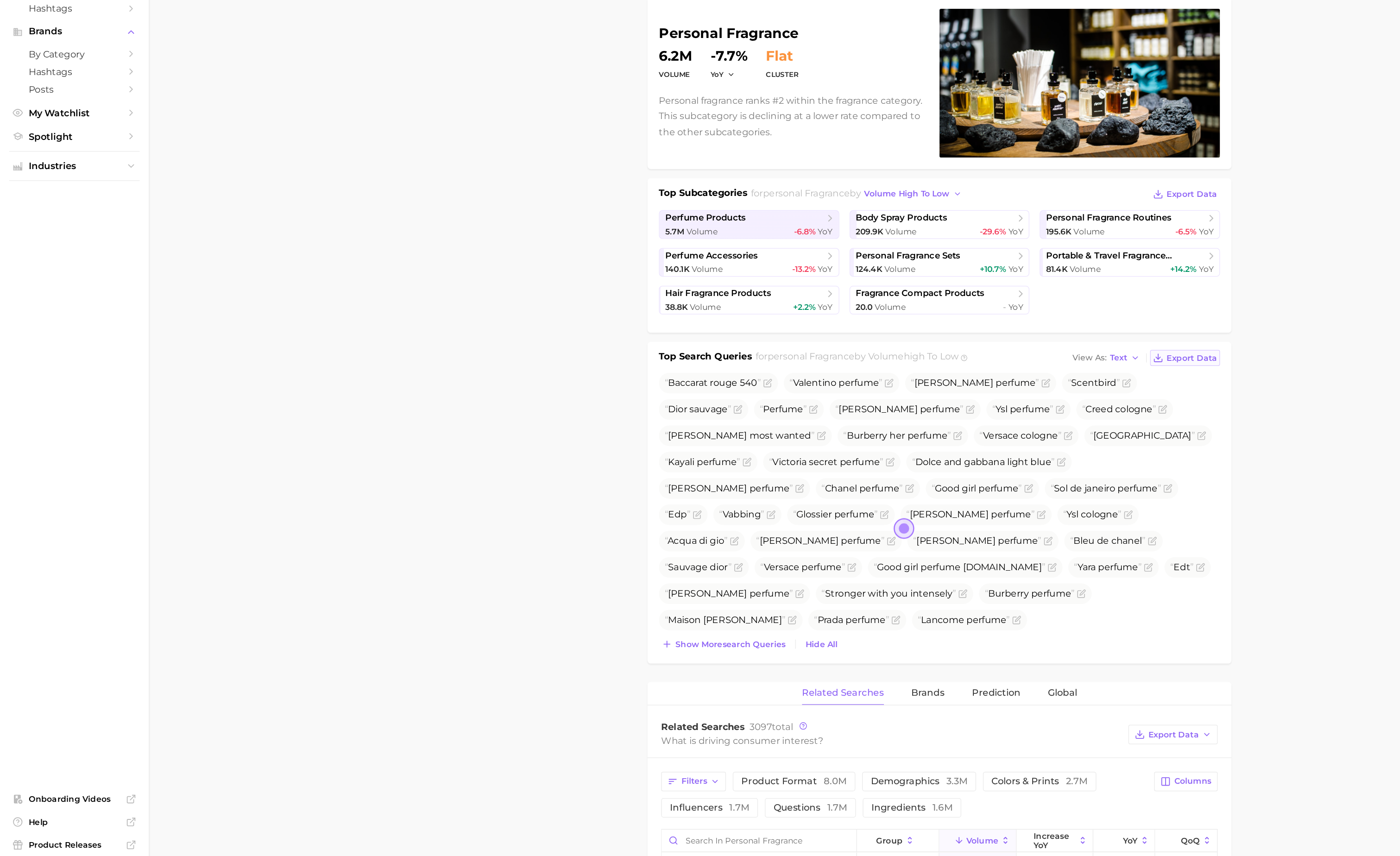
click at [951, 392] on span "Export Data" at bounding box center [965, 393] width 41 height 8
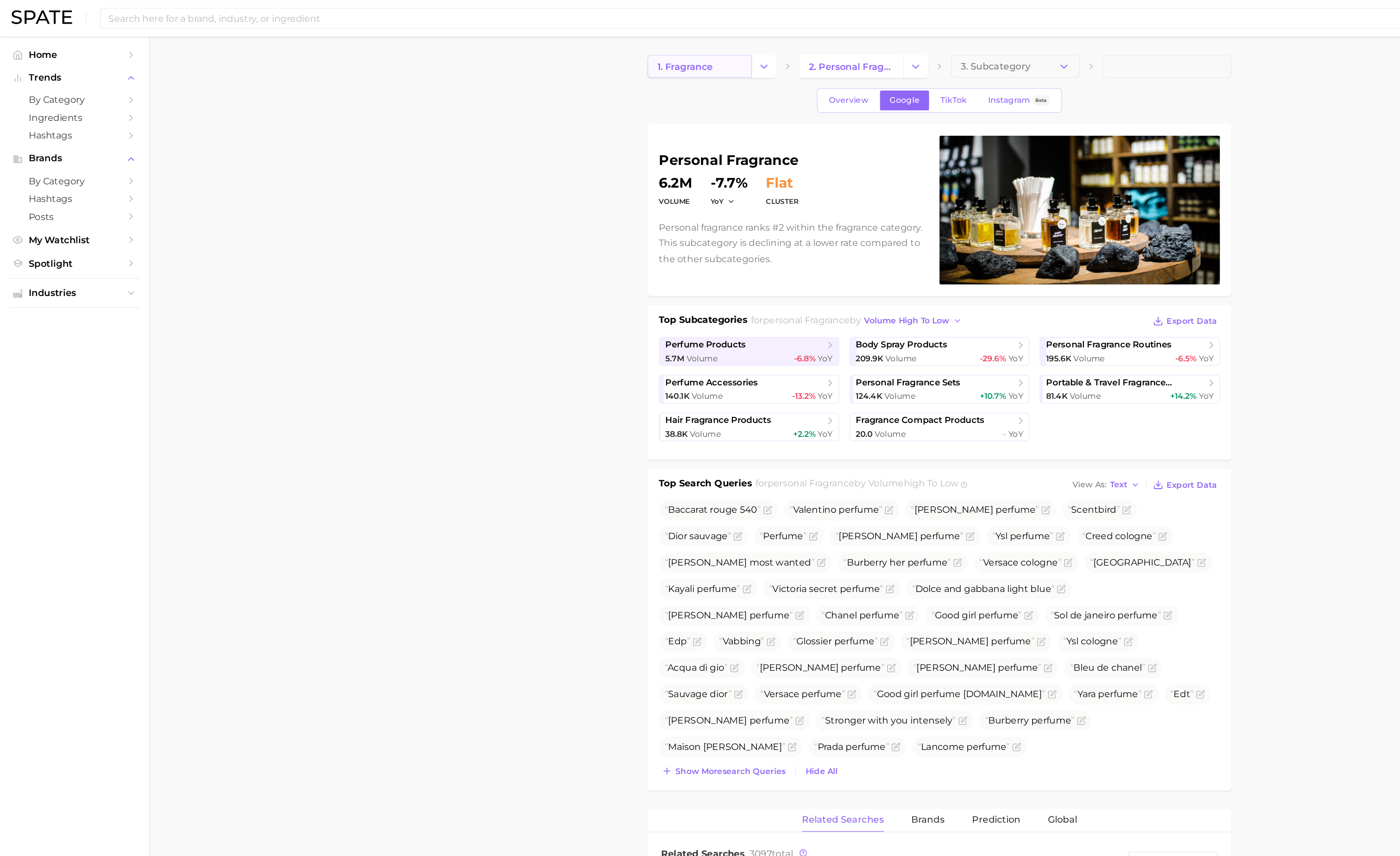
click at [555, 50] on span "1. fragrance" at bounding box center [554, 54] width 45 height 9
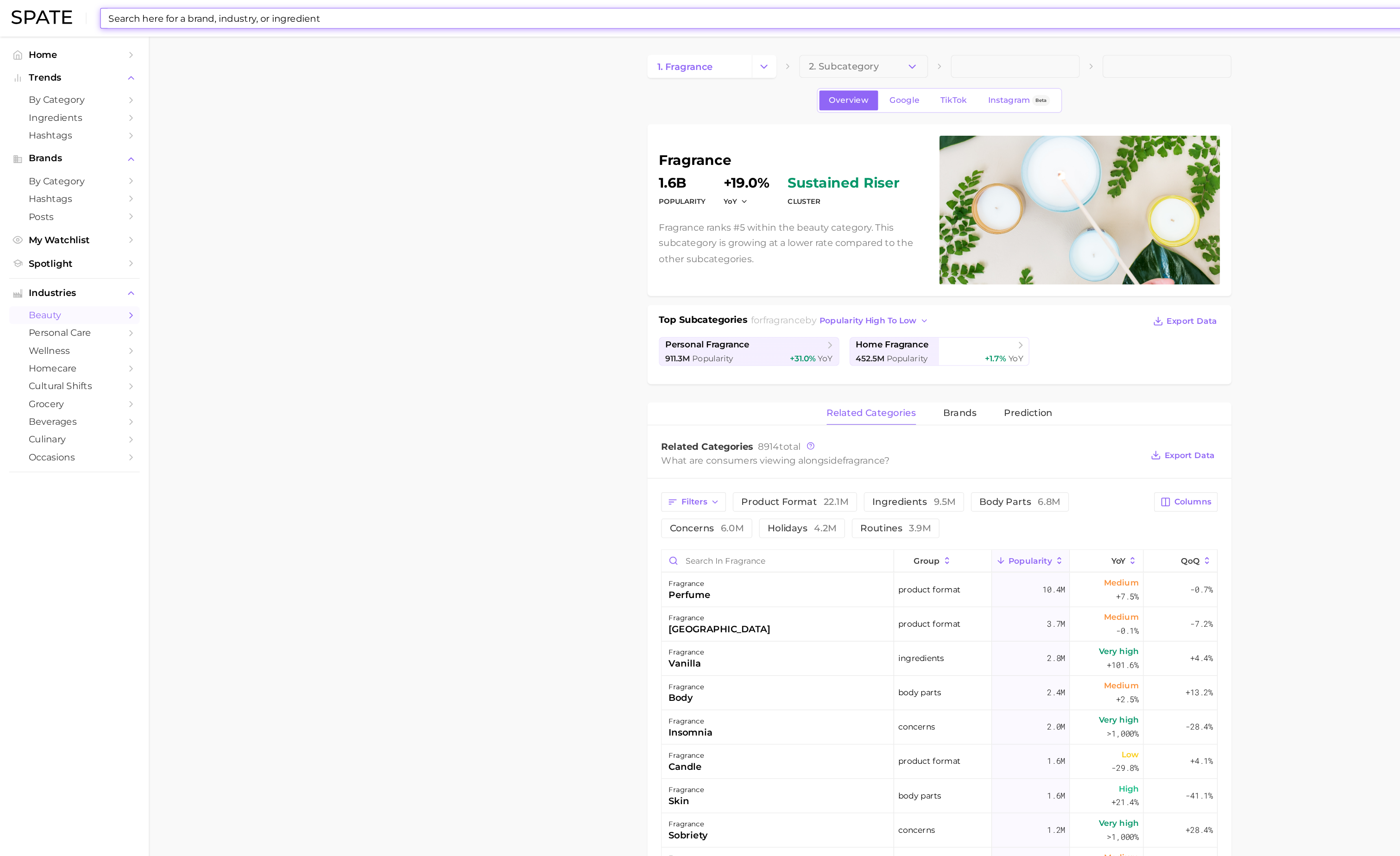
click at [197, 14] on input at bounding box center [672, 14] width 1169 height 16
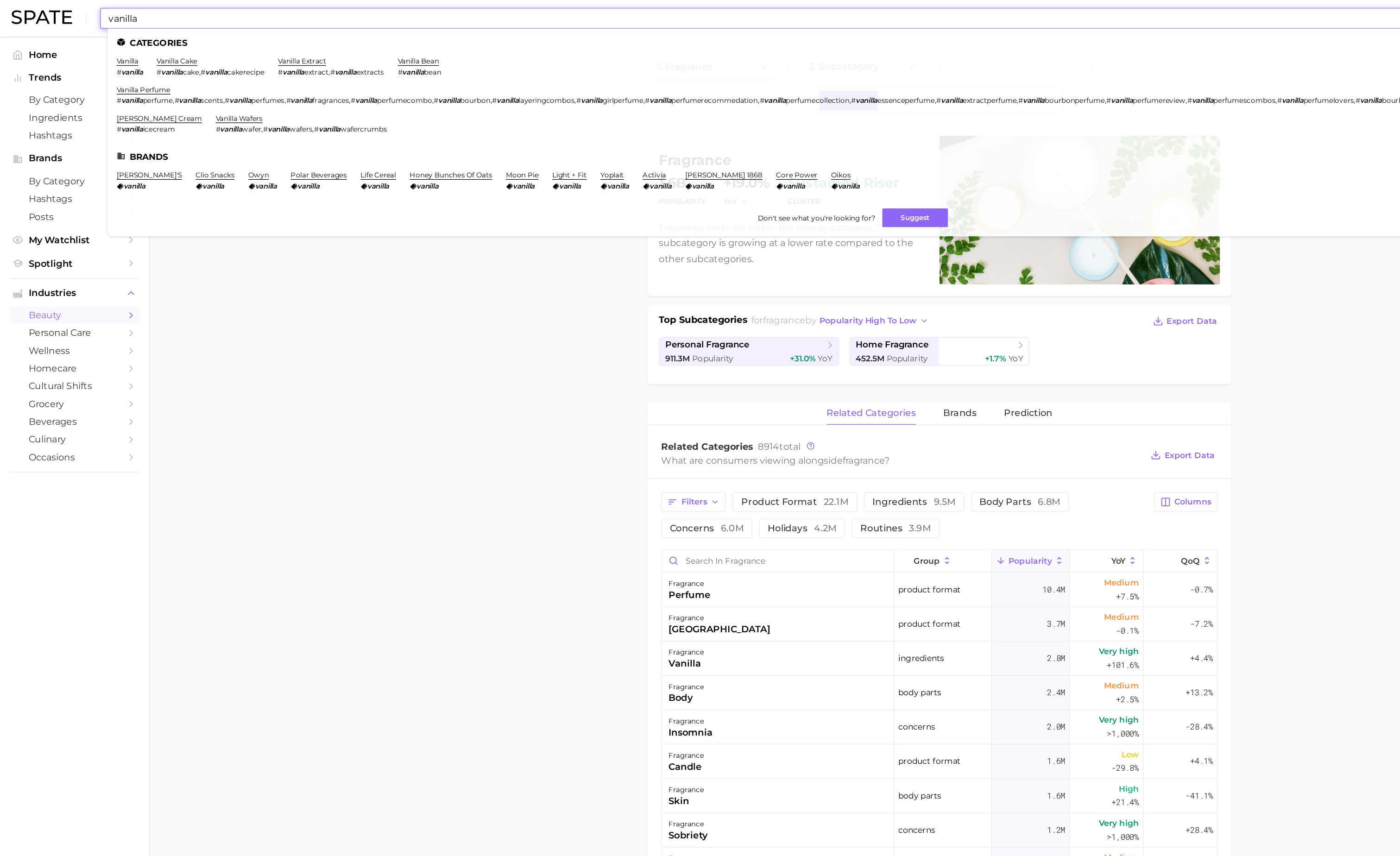
type input "vanilla"
click at [107, 51] on link "vanilla" at bounding box center [104, 49] width 18 height 7
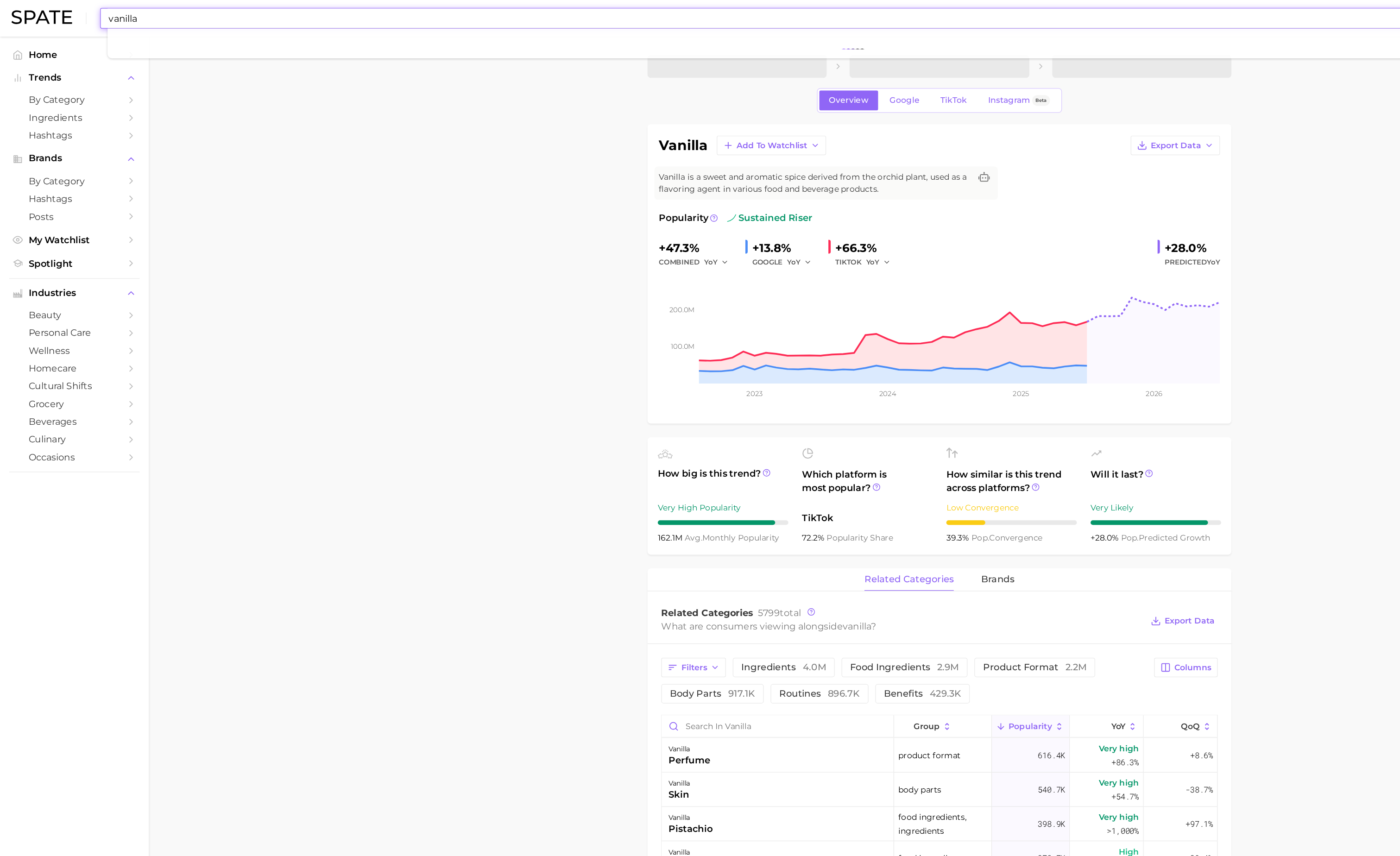
click at [135, 20] on input "vanilla" at bounding box center [672, 14] width 1169 height 16
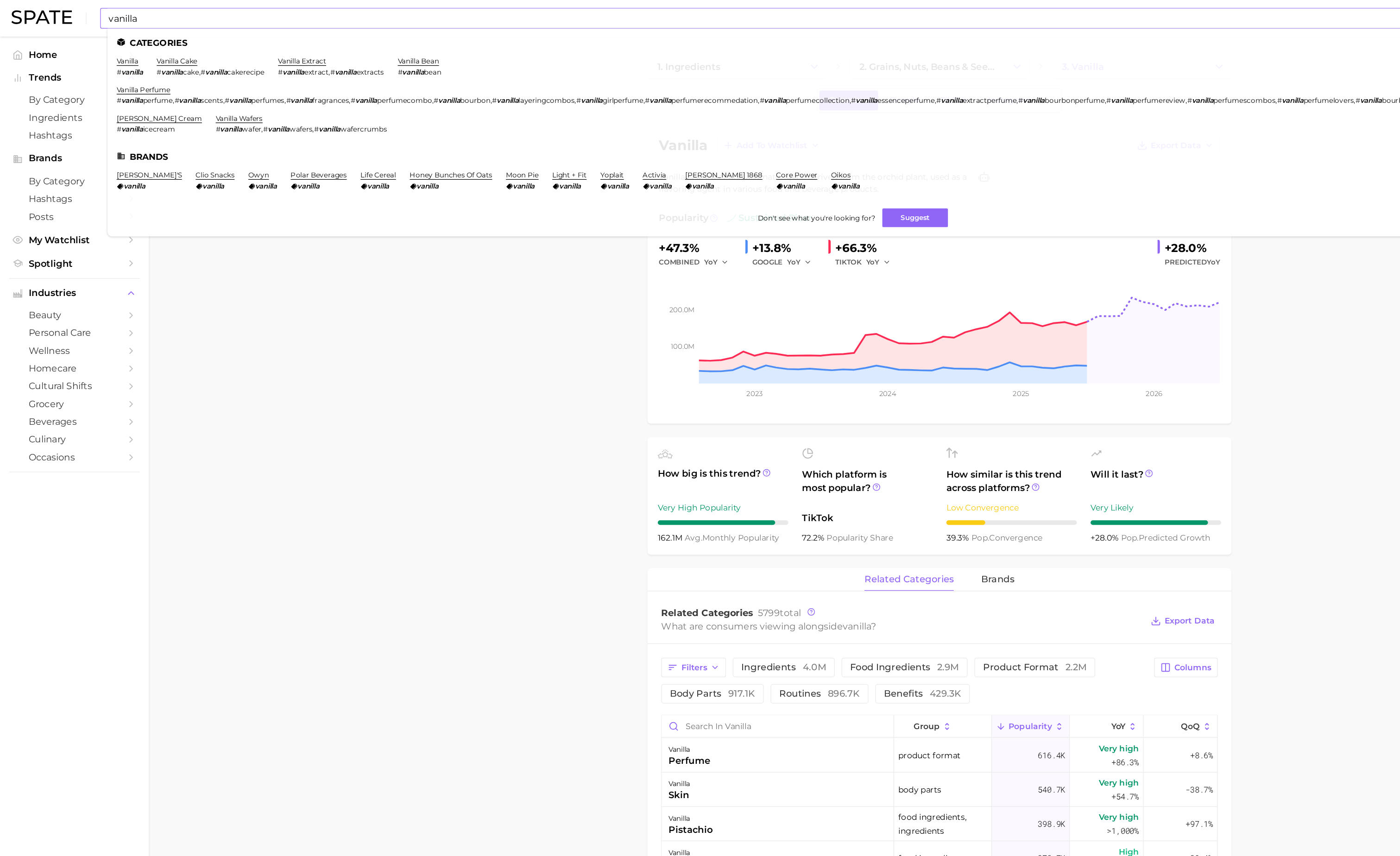
click at [126, 78] on span "perfume" at bounding box center [128, 81] width 24 height 7
click at [124, 76] on link "vanilla perfume" at bounding box center [117, 72] width 44 height 7
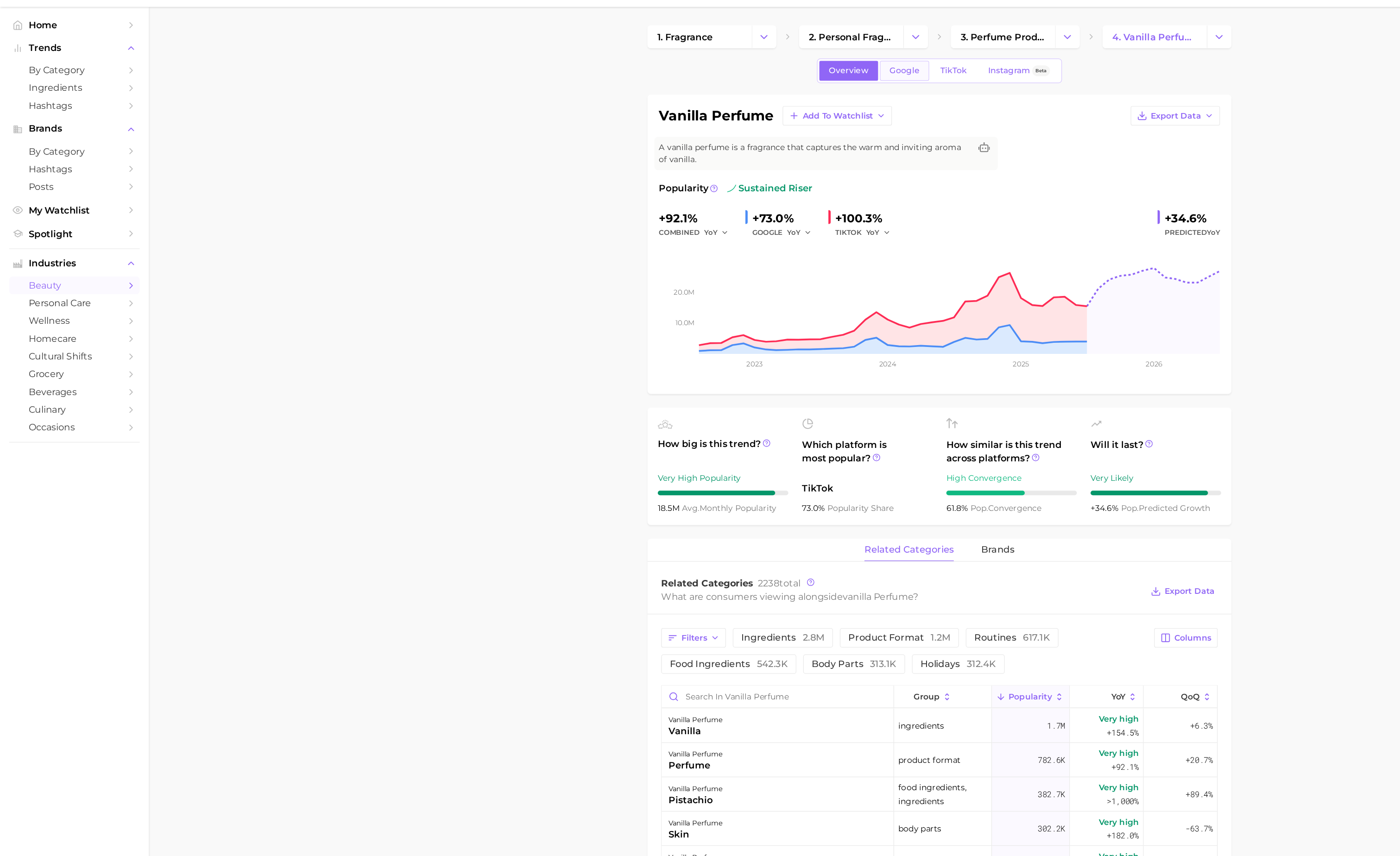
click at [741, 89] on link "Google" at bounding box center [732, 81] width 40 height 16
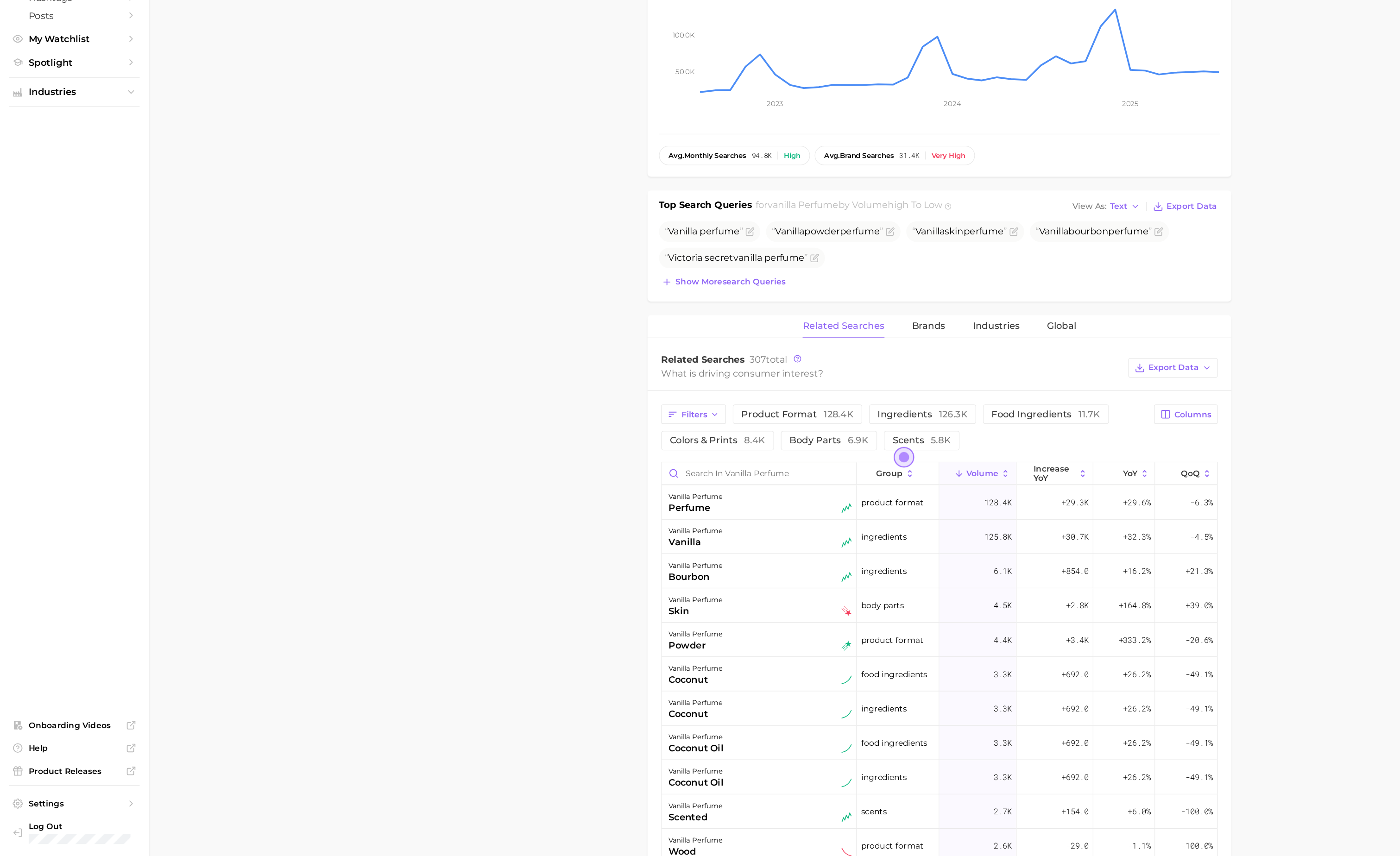
scroll to position [70, 0]
click at [623, 393] on span "Show more search queries" at bounding box center [591, 389] width 89 height 8
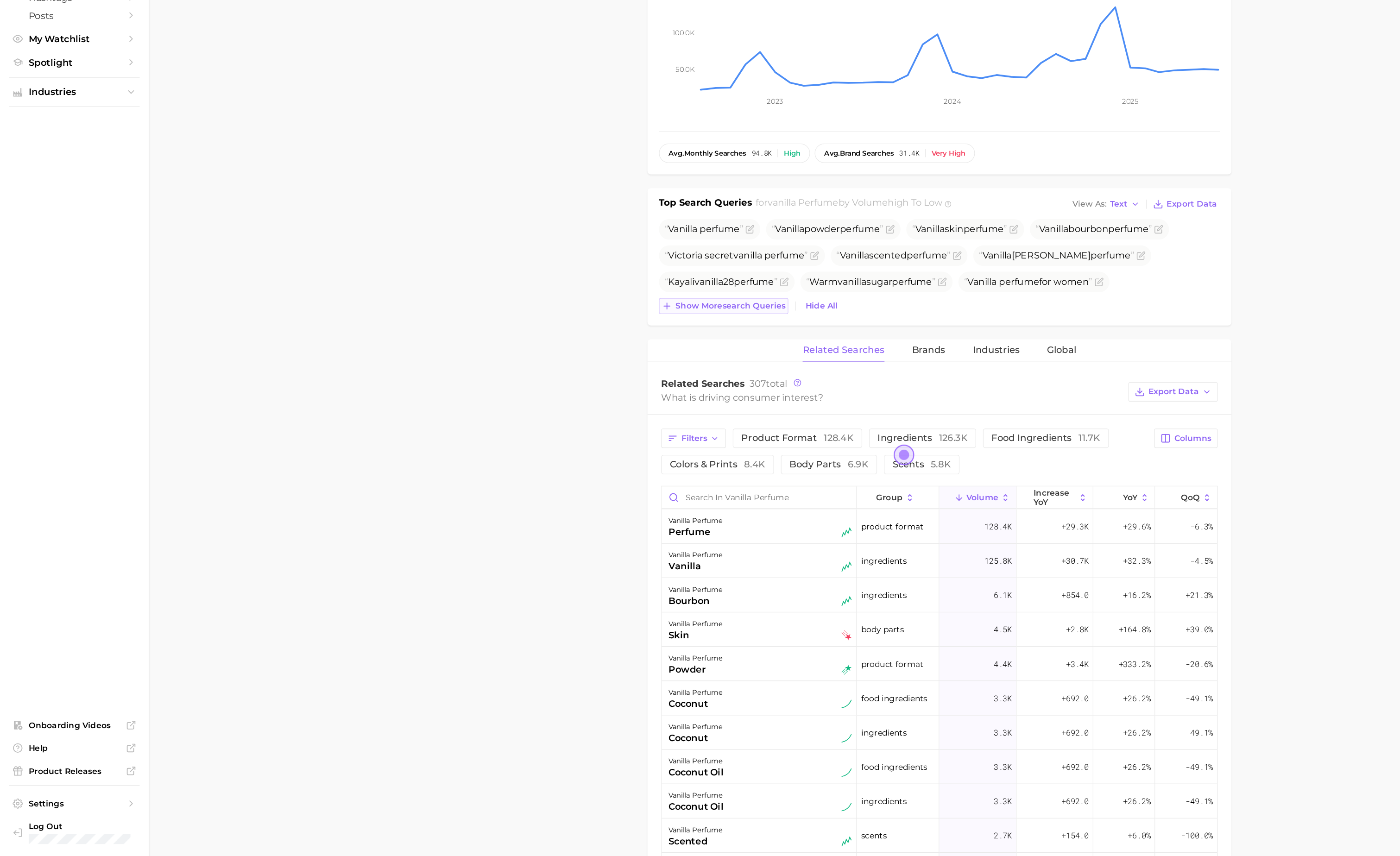
click at [622, 414] on span "Show more search queries" at bounding box center [591, 410] width 89 height 8
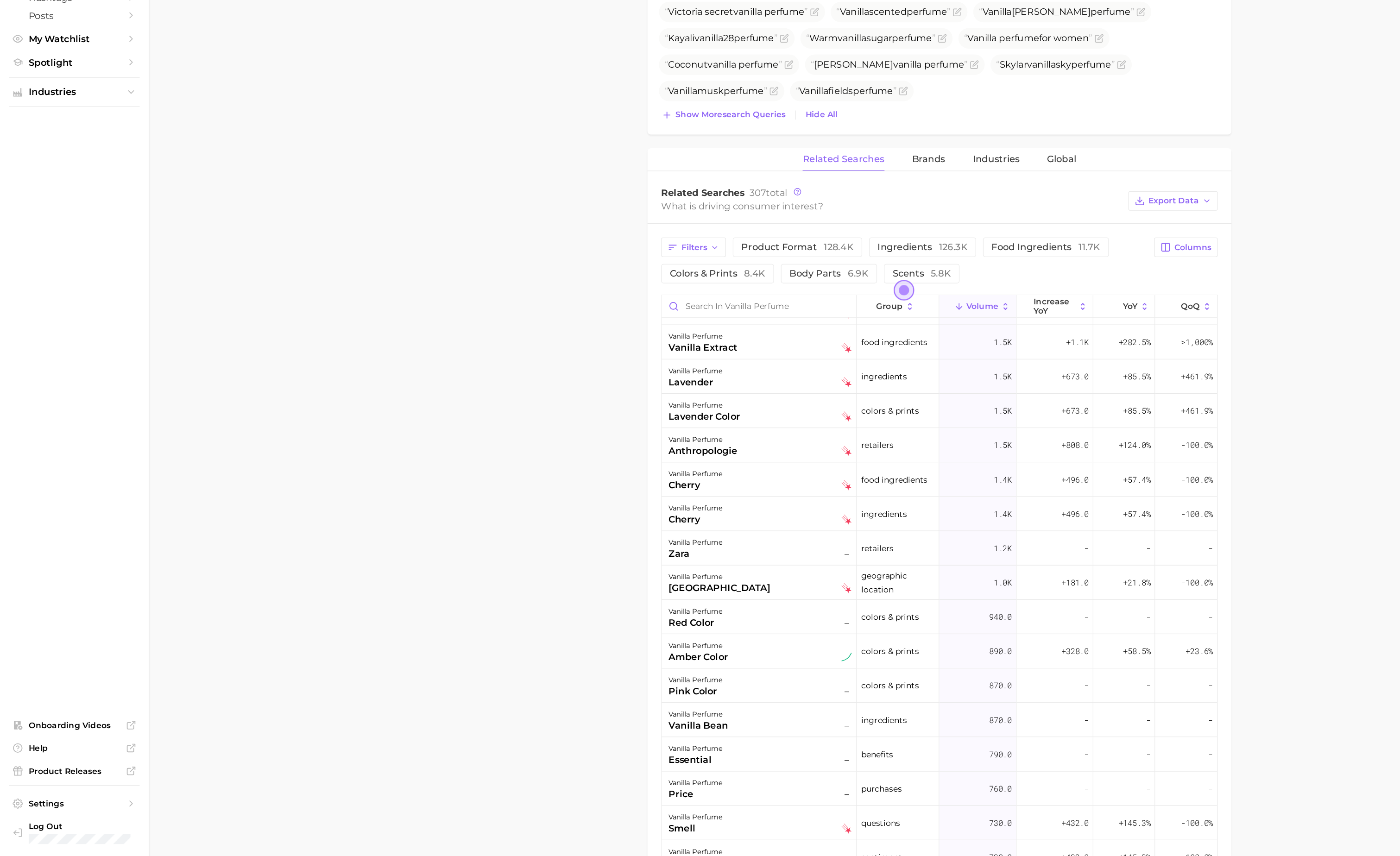
scroll to position [0, 0]
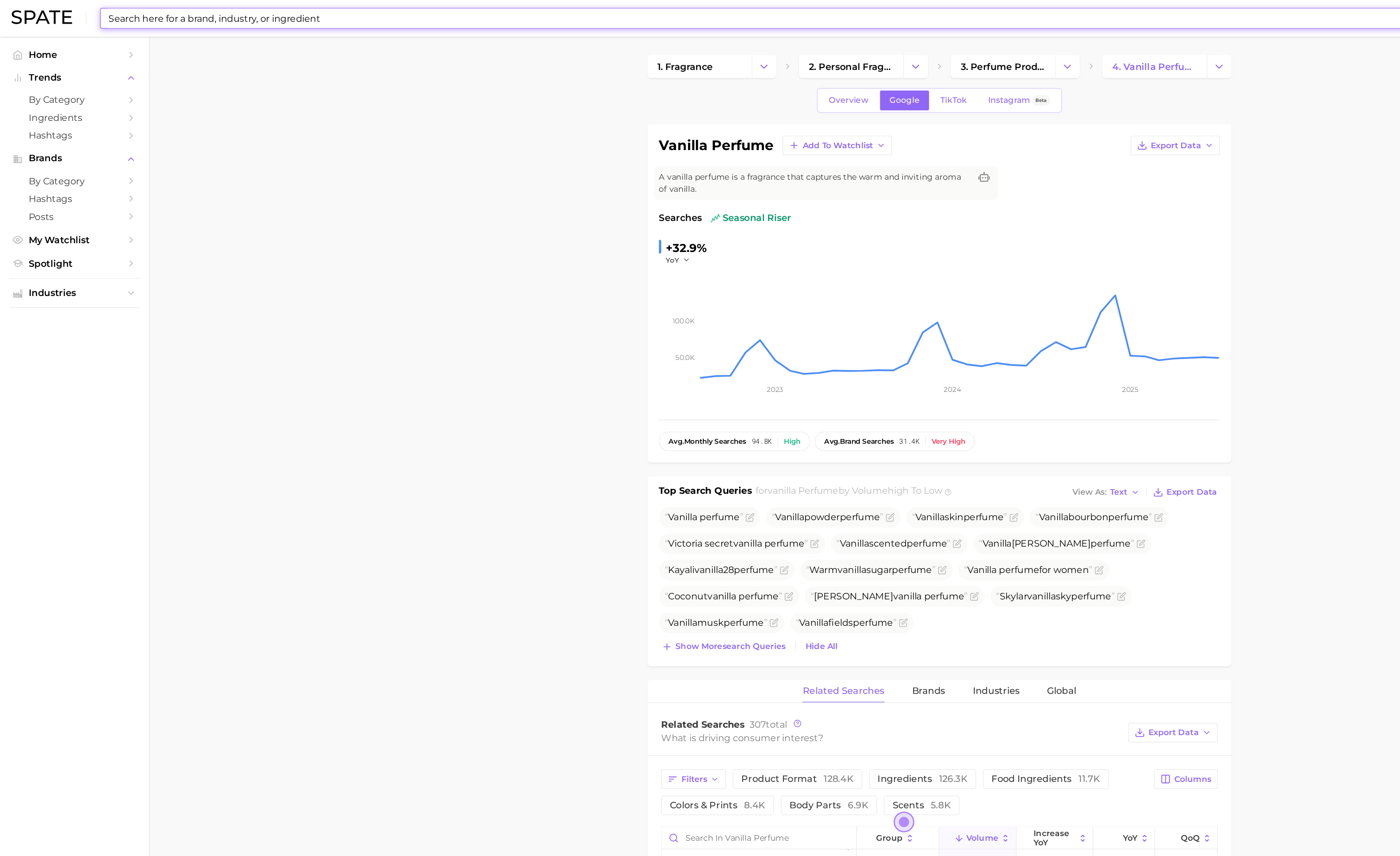
click at [700, 15] on input at bounding box center [672, 14] width 1169 height 16
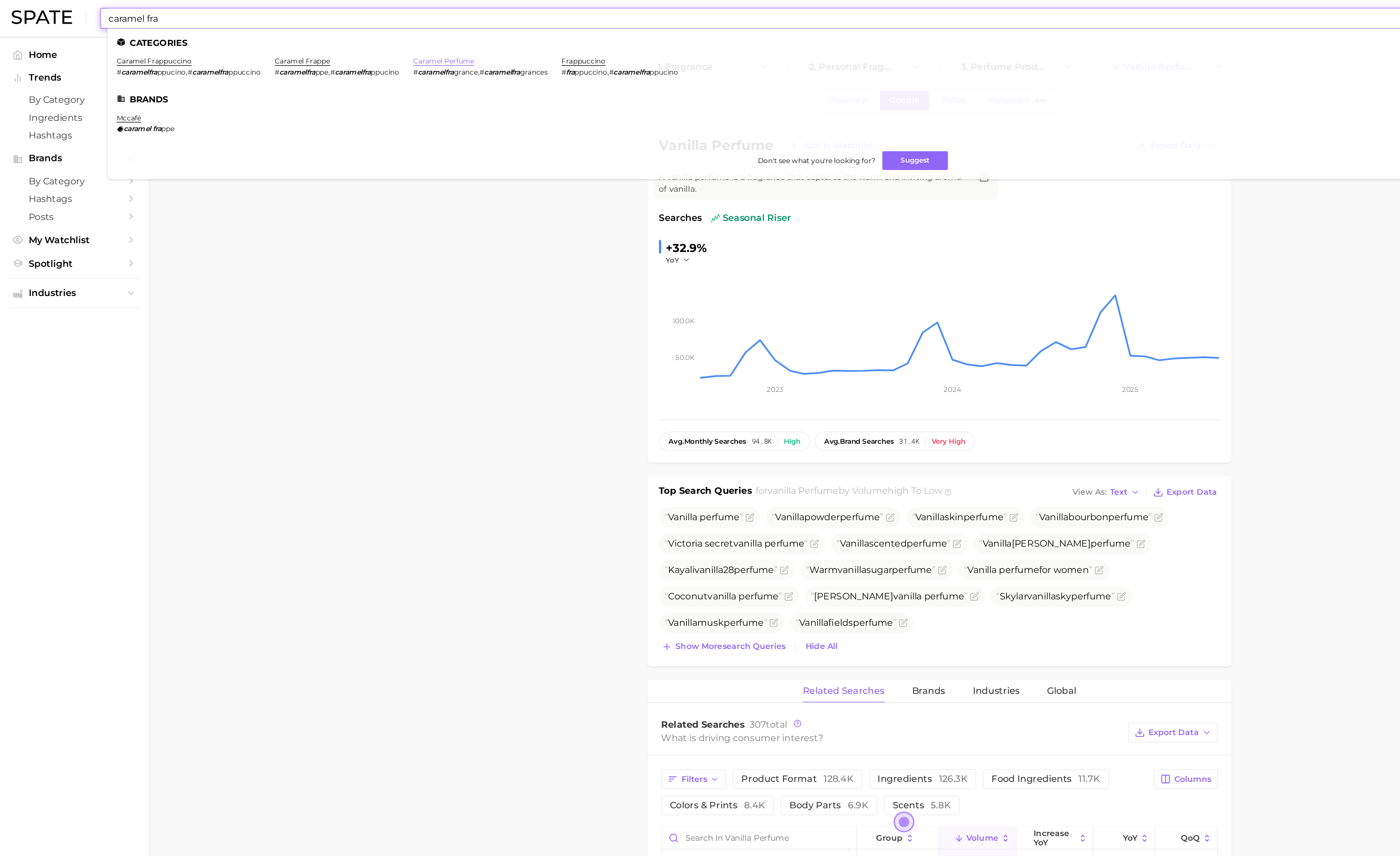
type input "caramel fra"
click at [363, 49] on link "caramel perfume" at bounding box center [359, 49] width 50 height 7
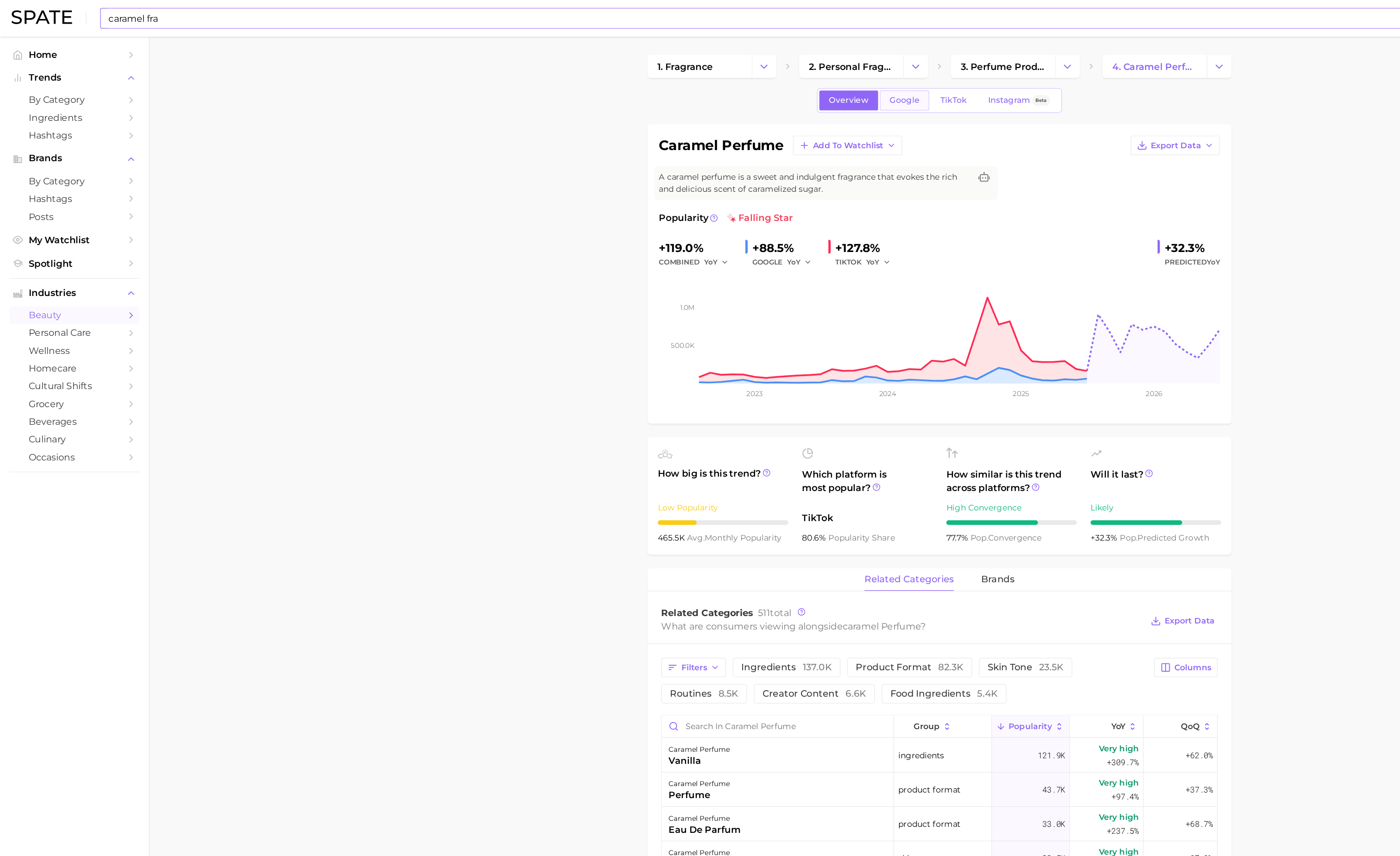
click at [723, 87] on link "Google" at bounding box center [732, 81] width 40 height 16
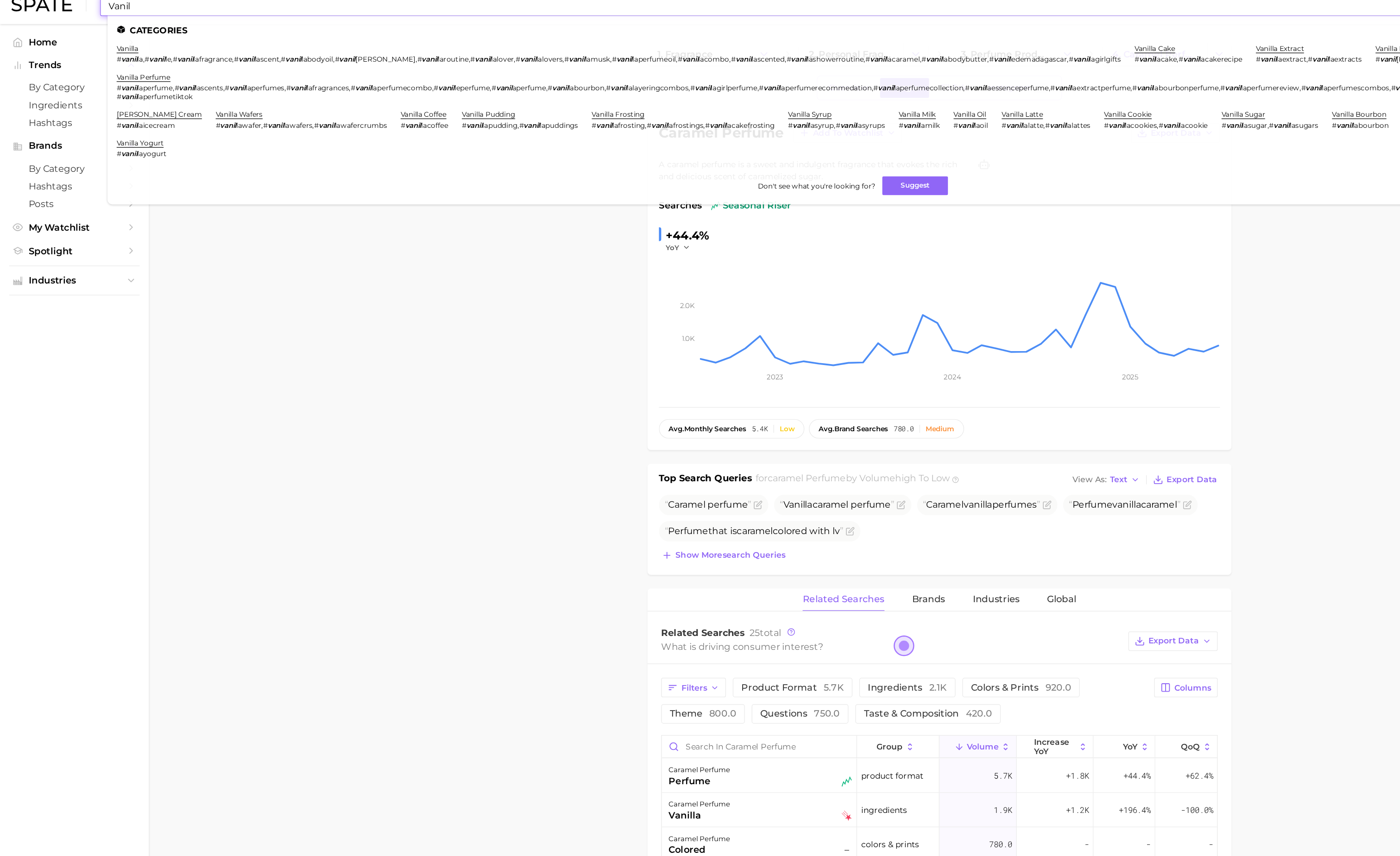
type input "Vanil"
click at [622, 463] on span "Show more search queries" at bounding box center [591, 459] width 89 height 8
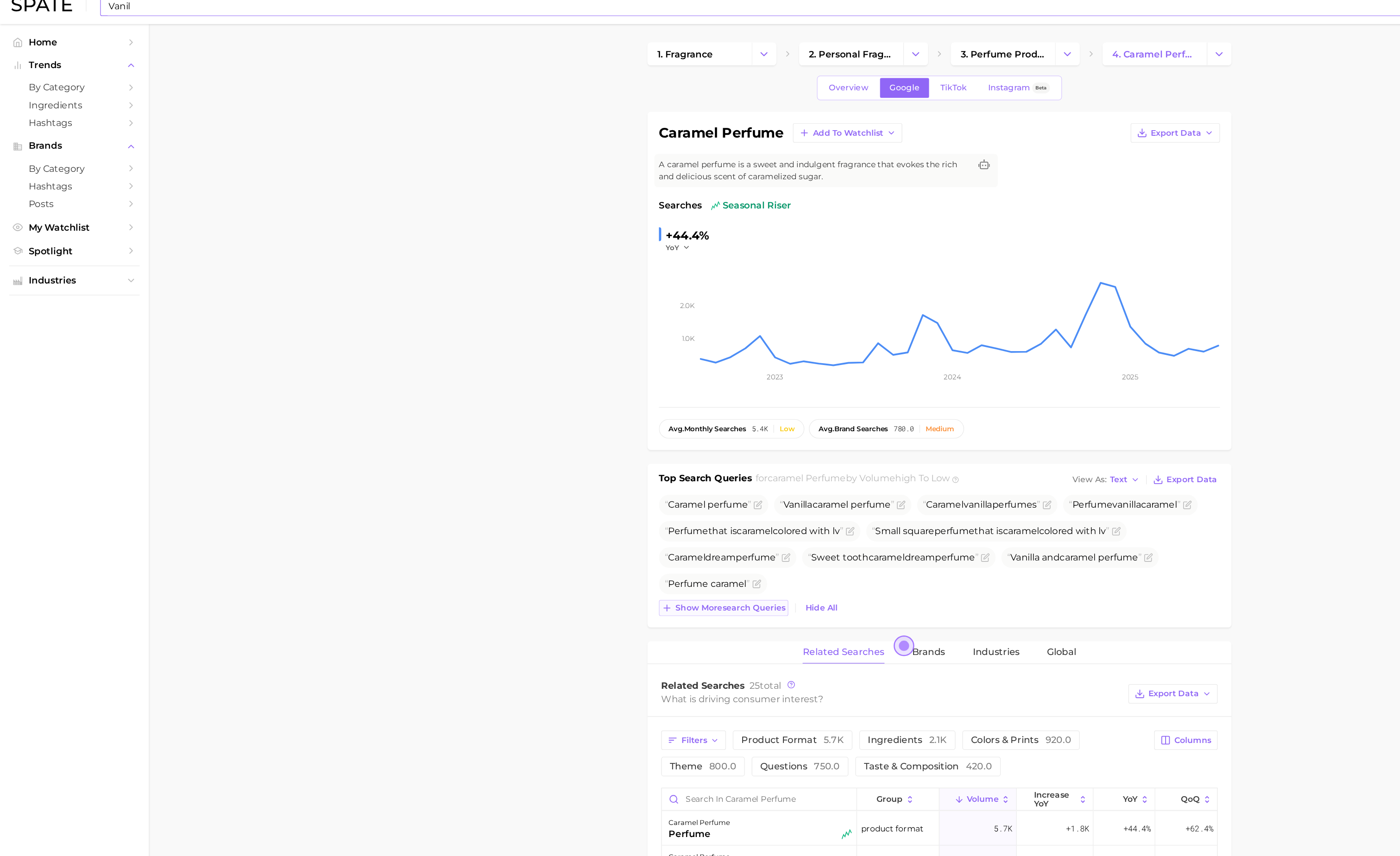
click at [586, 509] on button "Show more search queries" at bounding box center [585, 501] width 104 height 13
